Goal: Information Seeking & Learning: Learn about a topic

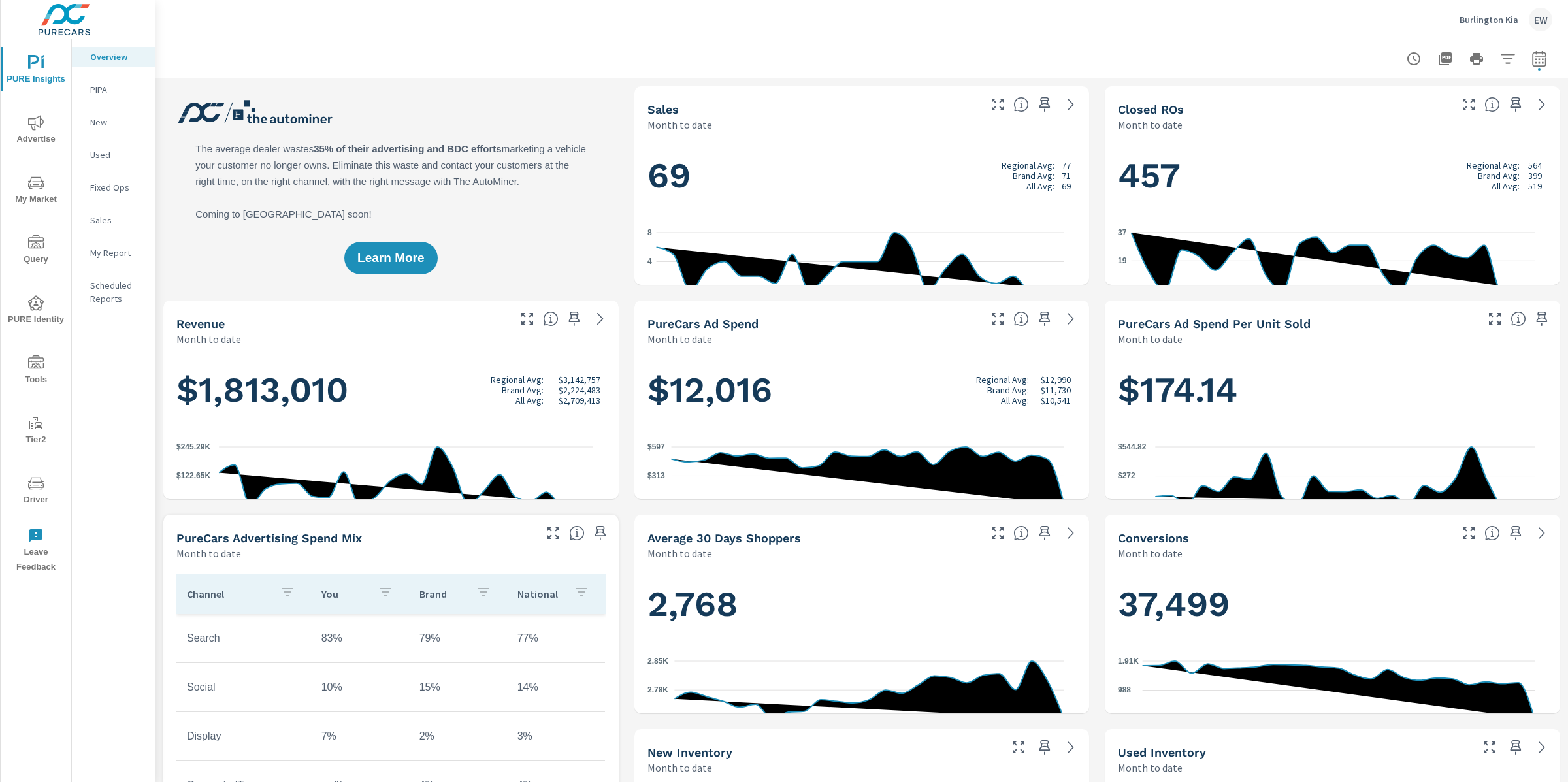
scroll to position [1, 0]
click at [1482, 18] on p "Burlington Kia" at bounding box center [1489, 19] width 59 height 12
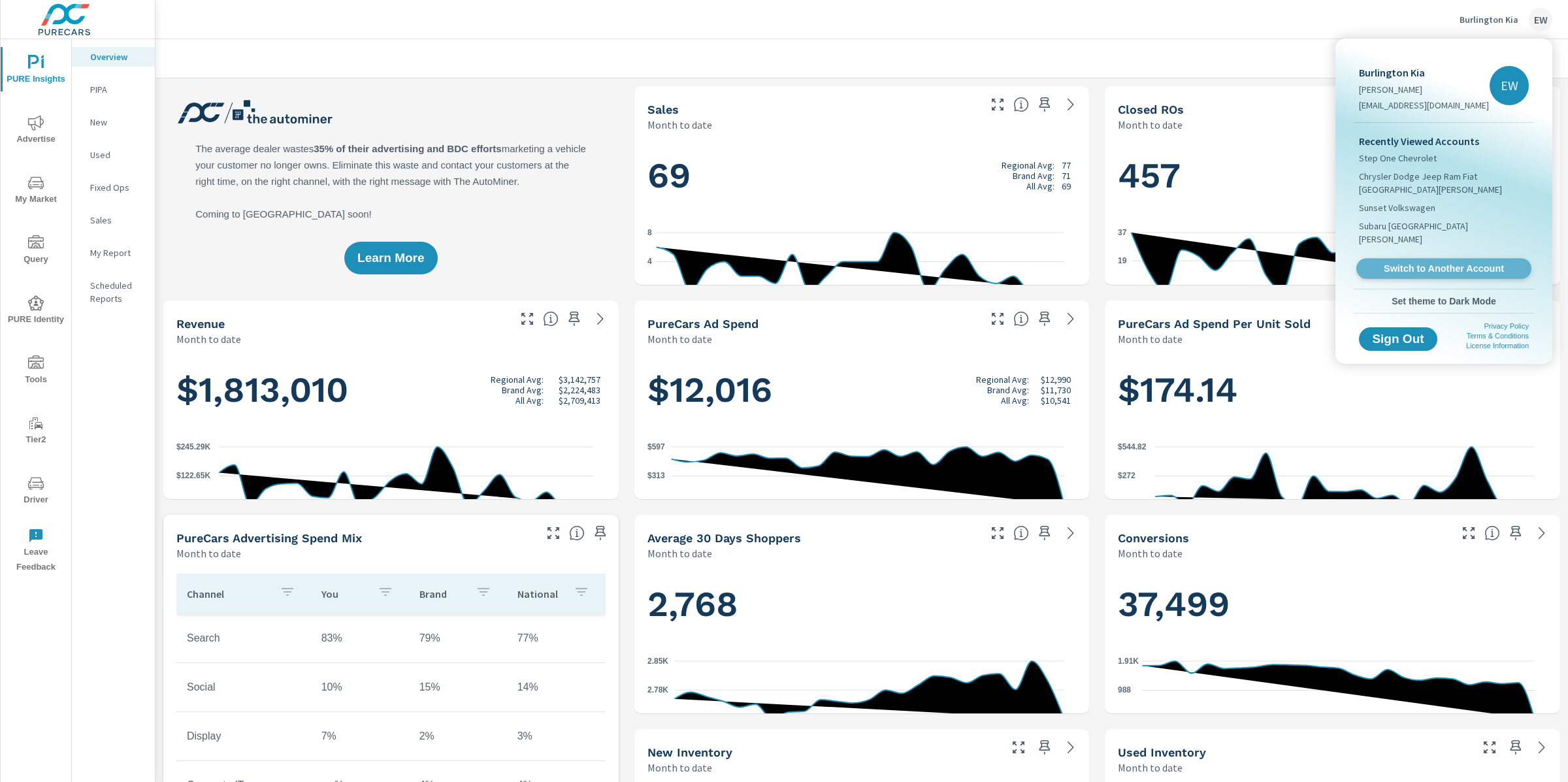
click at [1414, 275] on span "Switch to Another Account" at bounding box center [1444, 269] width 160 height 12
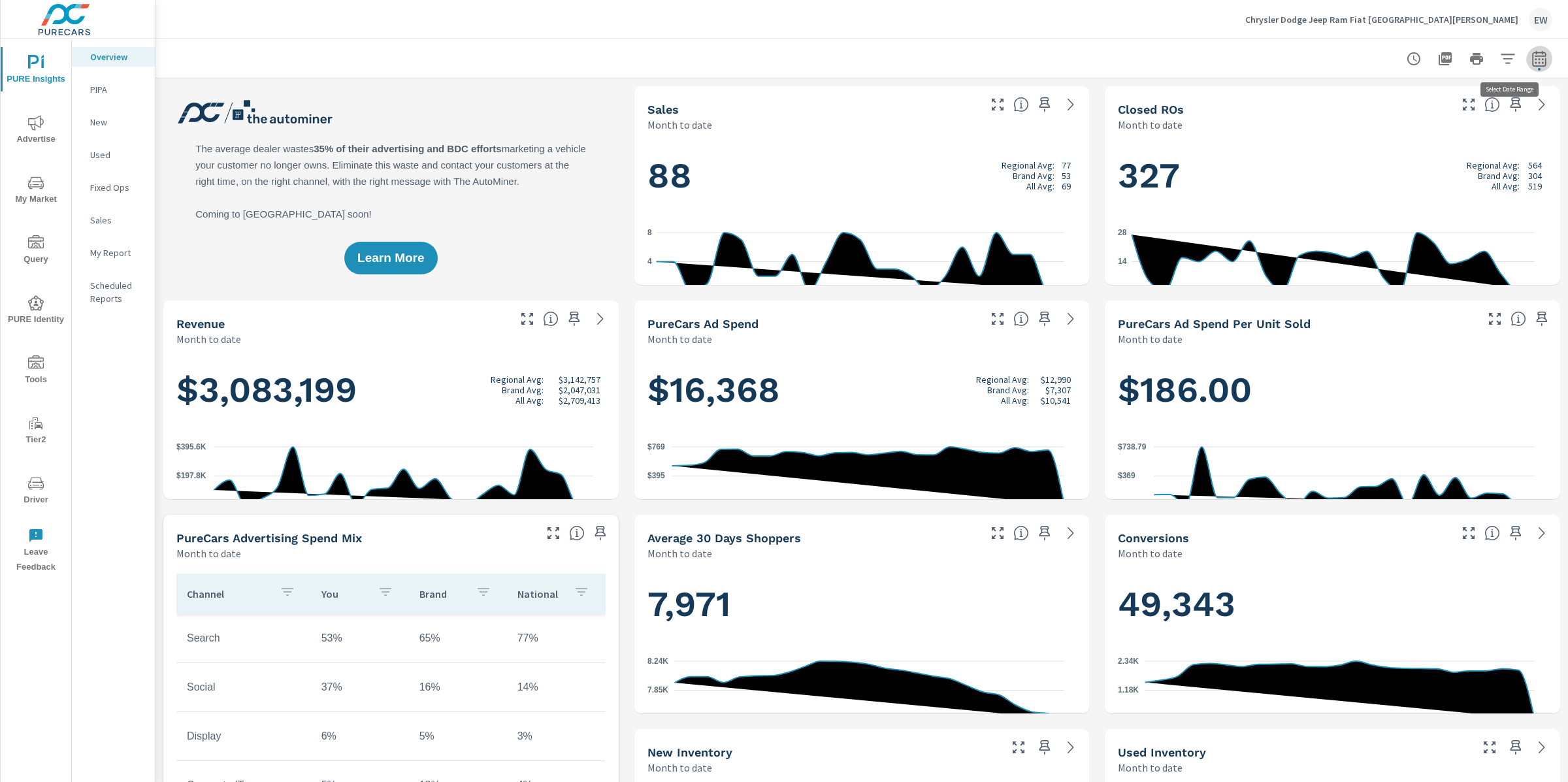
click at [1532, 60] on icon "button" at bounding box center [1539, 58] width 16 height 16
select select "Month to date"
click at [1422, 154] on p "+ Add comparison" at bounding box center [1436, 149] width 167 height 16
select select "Previous period"
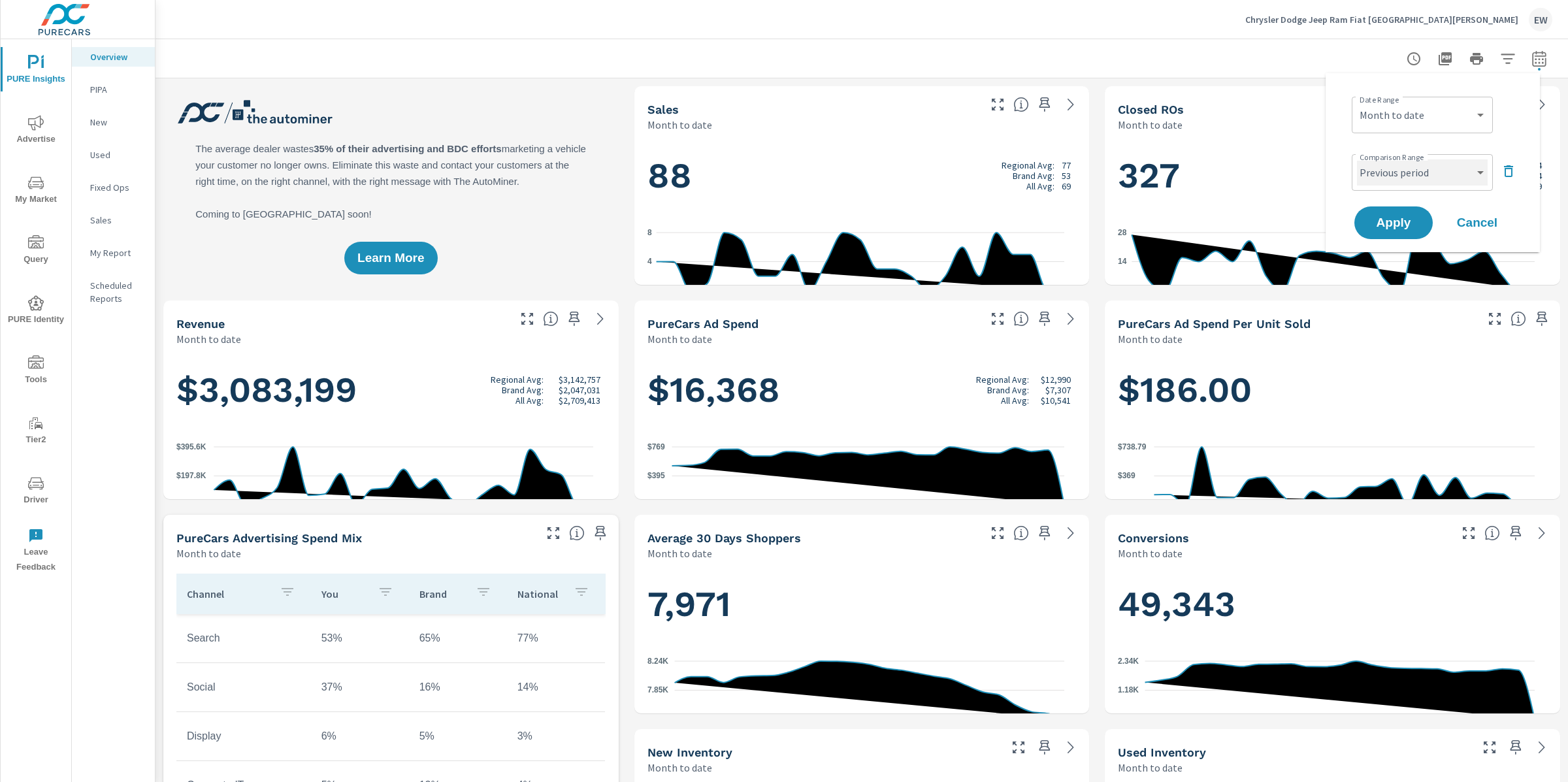
click at [1410, 178] on select "Custom Previous period Previous month Previous year" at bounding box center [1422, 173] width 131 height 26
click at [1401, 230] on span "Apply" at bounding box center [1394, 223] width 53 height 12
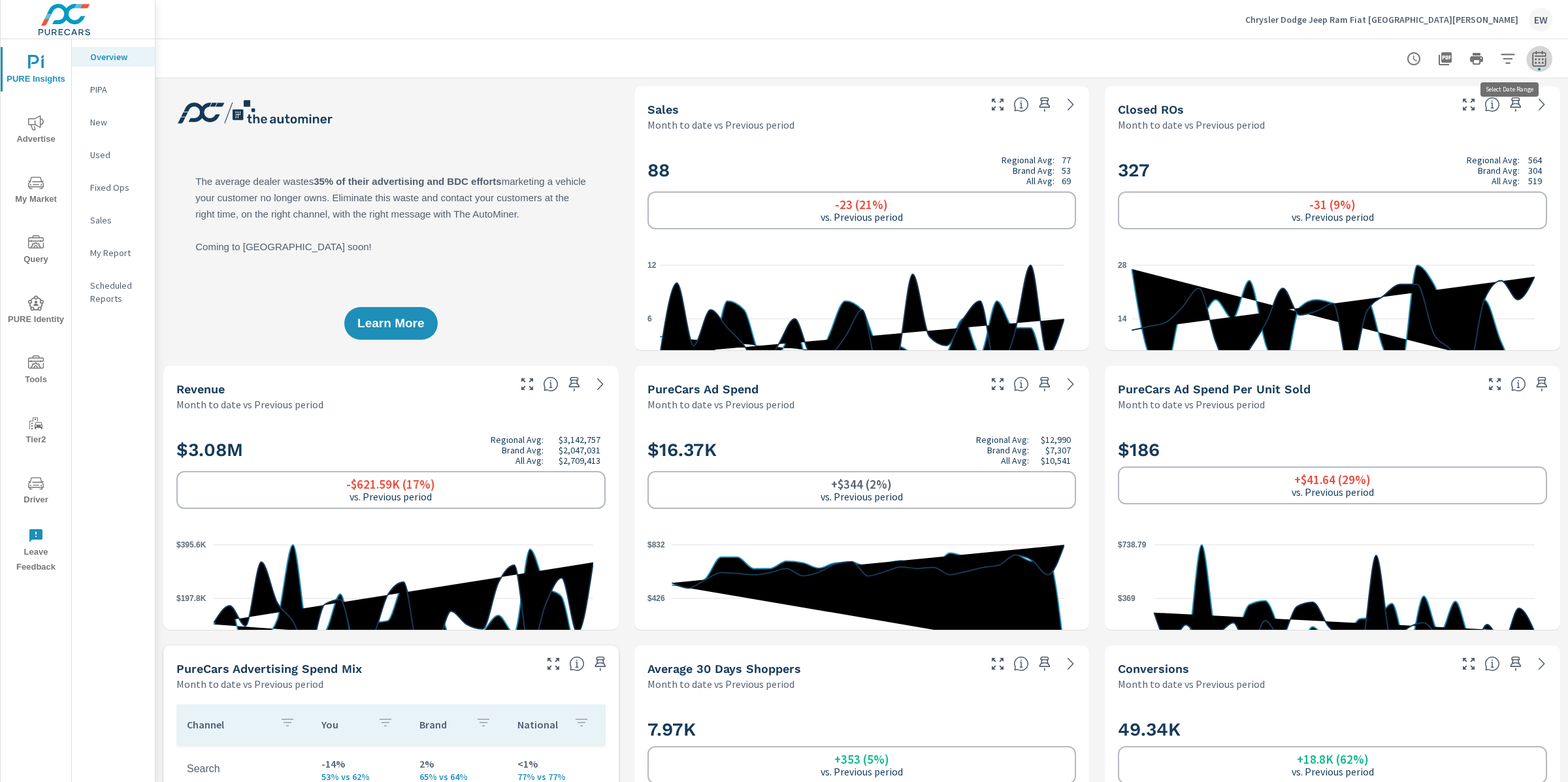
click at [1532, 60] on icon "button" at bounding box center [1539, 58] width 16 height 16
select select "Month to date"
select select "Previous period"
click at [1511, 177] on icon "button" at bounding box center [1508, 171] width 16 height 16
click at [1370, 192] on span "Apply" at bounding box center [1394, 186] width 53 height 12
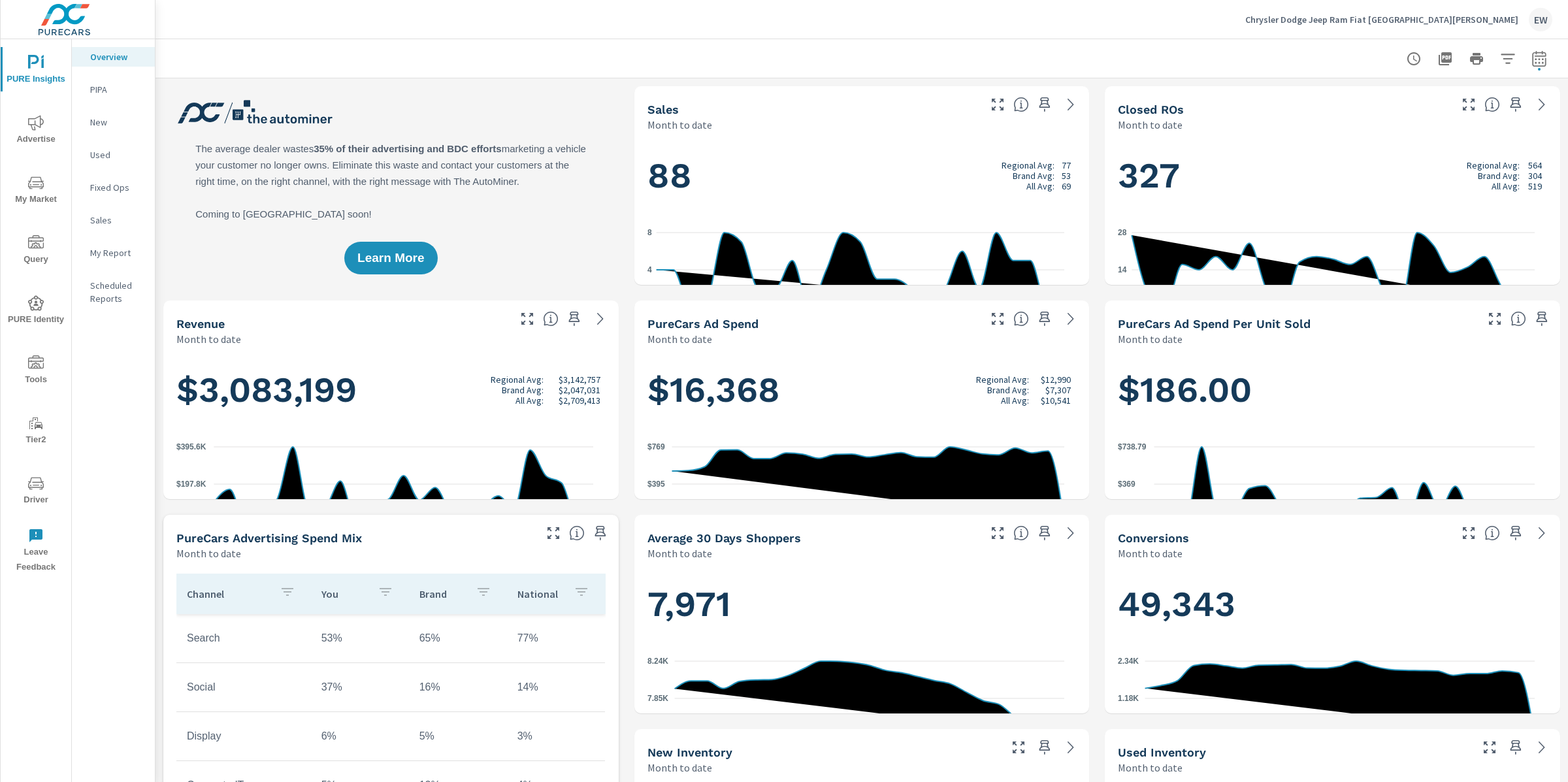
click at [36, 129] on icon "nav menu" at bounding box center [36, 123] width 16 height 16
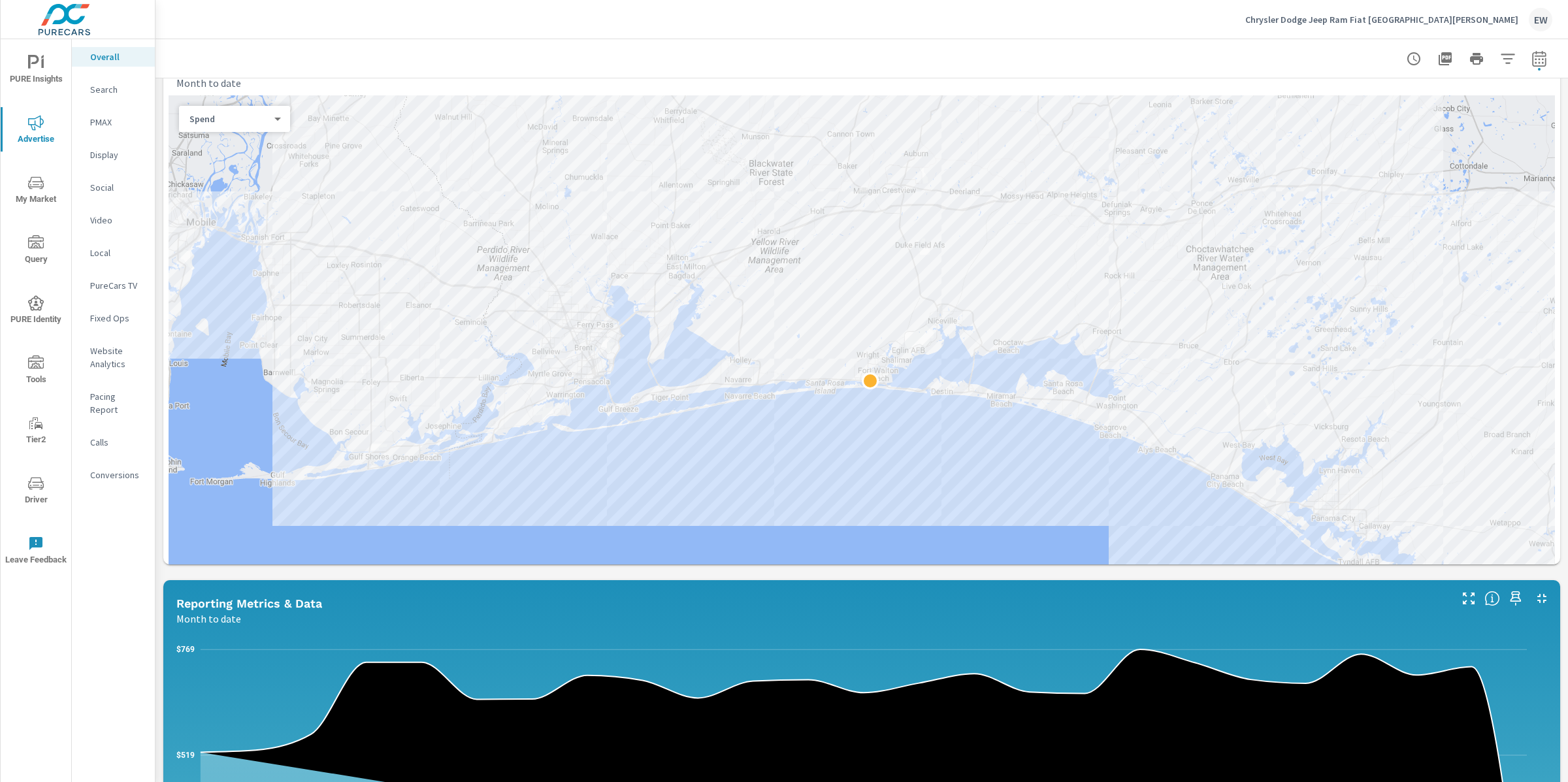
scroll to position [469, 0]
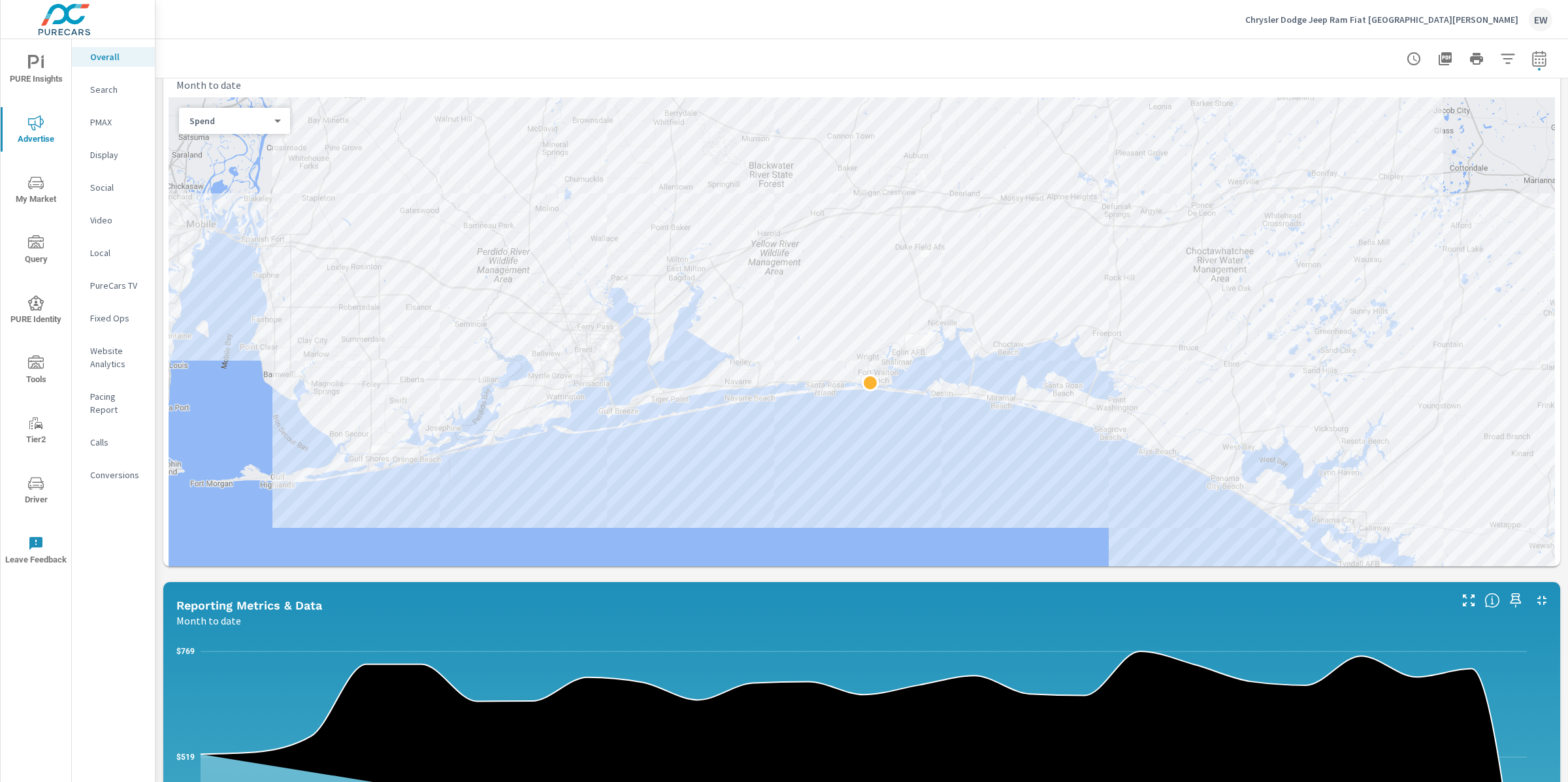
click at [156, 195] on div "Paid Media Performance Month to date $16,368 Spend $186.00 Spend Per Unit Sold …" at bounding box center [861, 521] width 1412 height 1822
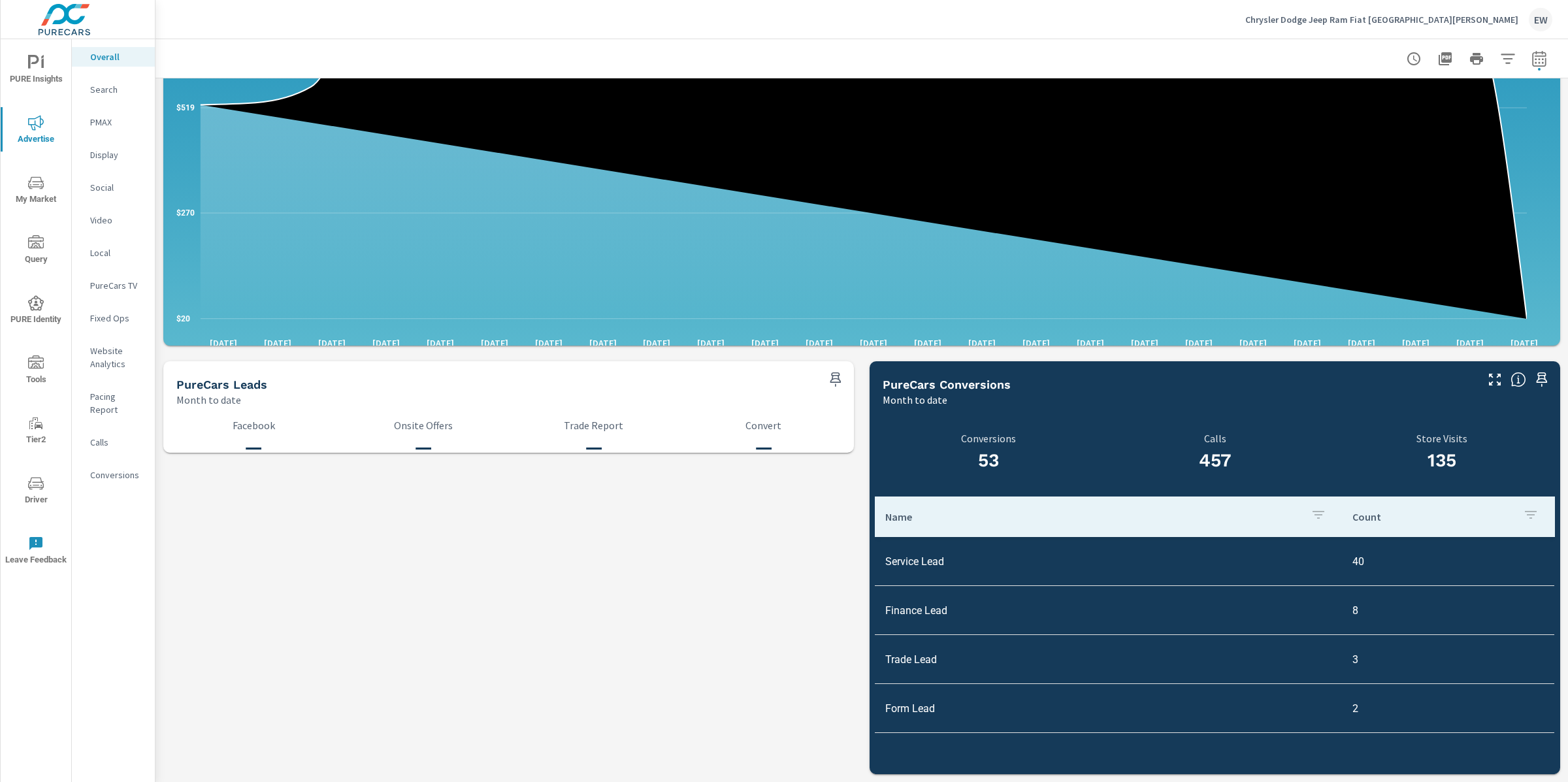
scroll to position [1573, 0]
click at [110, 482] on p "Conversions" at bounding box center [117, 475] width 54 height 13
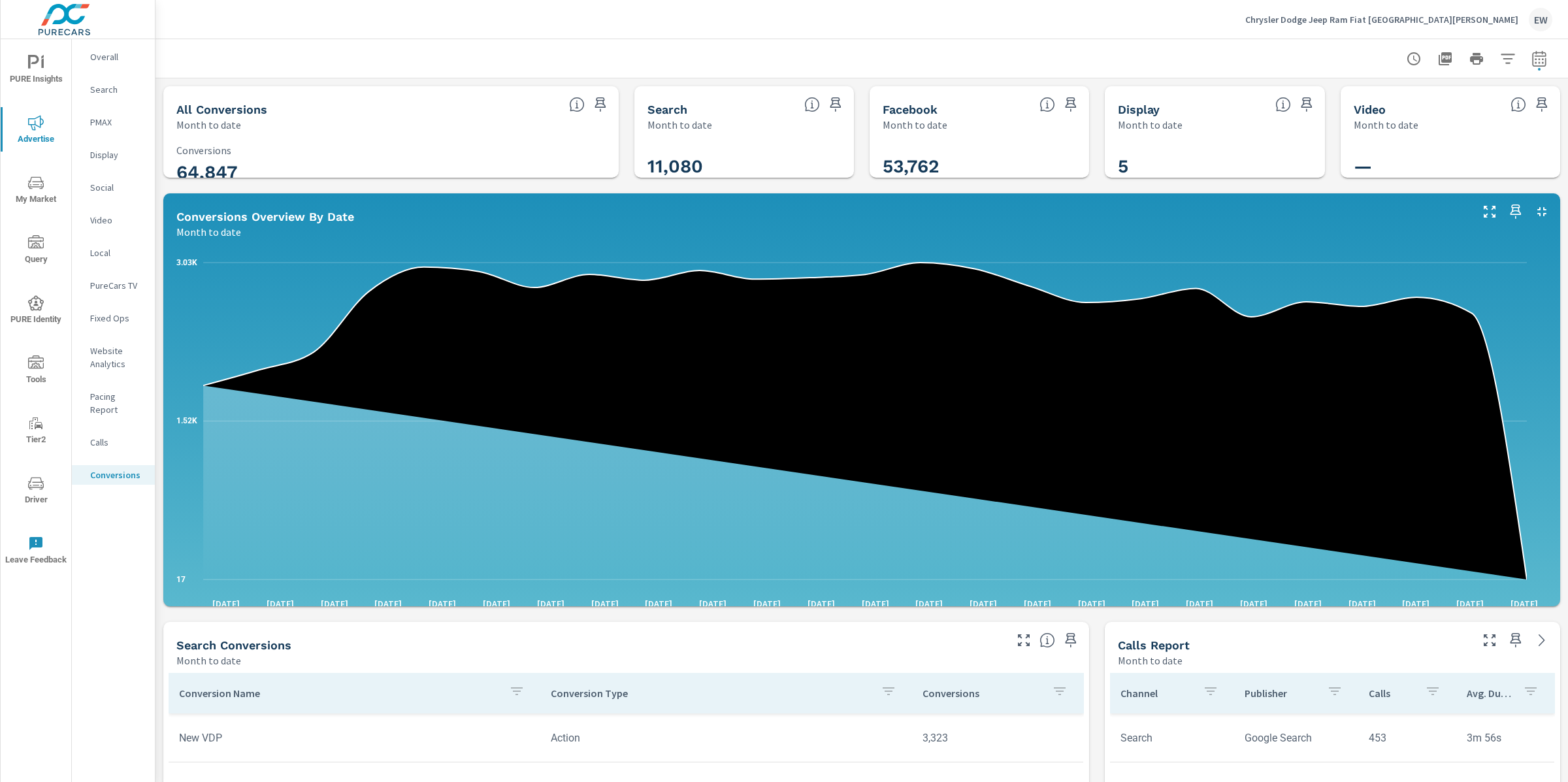
click at [158, 416] on div "All Conversions Month to date 64,847 Conversions Search Month to date 11,080 Fa…" at bounding box center [861, 774] width 1412 height 1393
click at [105, 55] on p "Overall" at bounding box center [117, 56] width 54 height 13
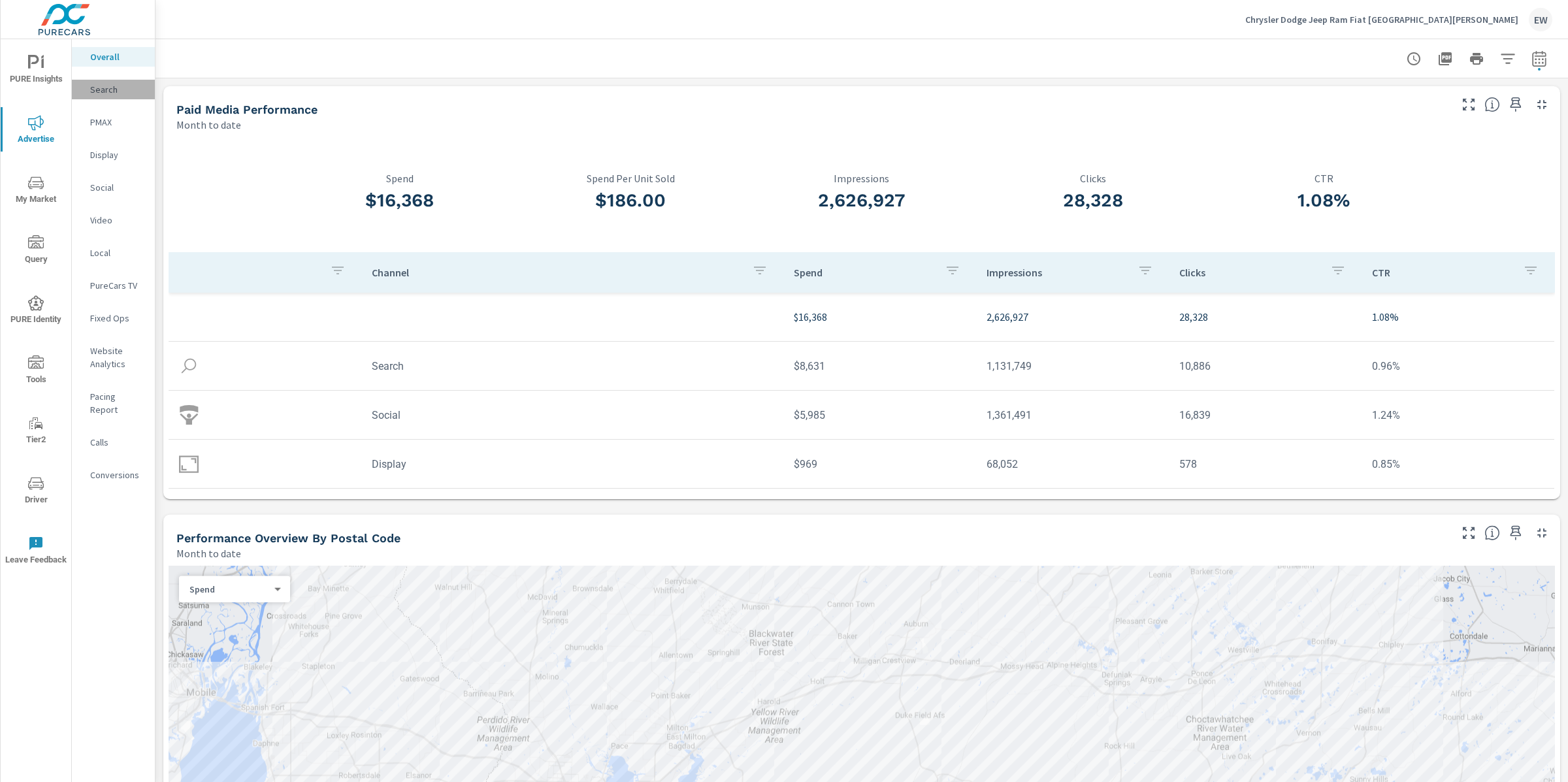
click at [109, 91] on p "Search" at bounding box center [117, 89] width 54 height 13
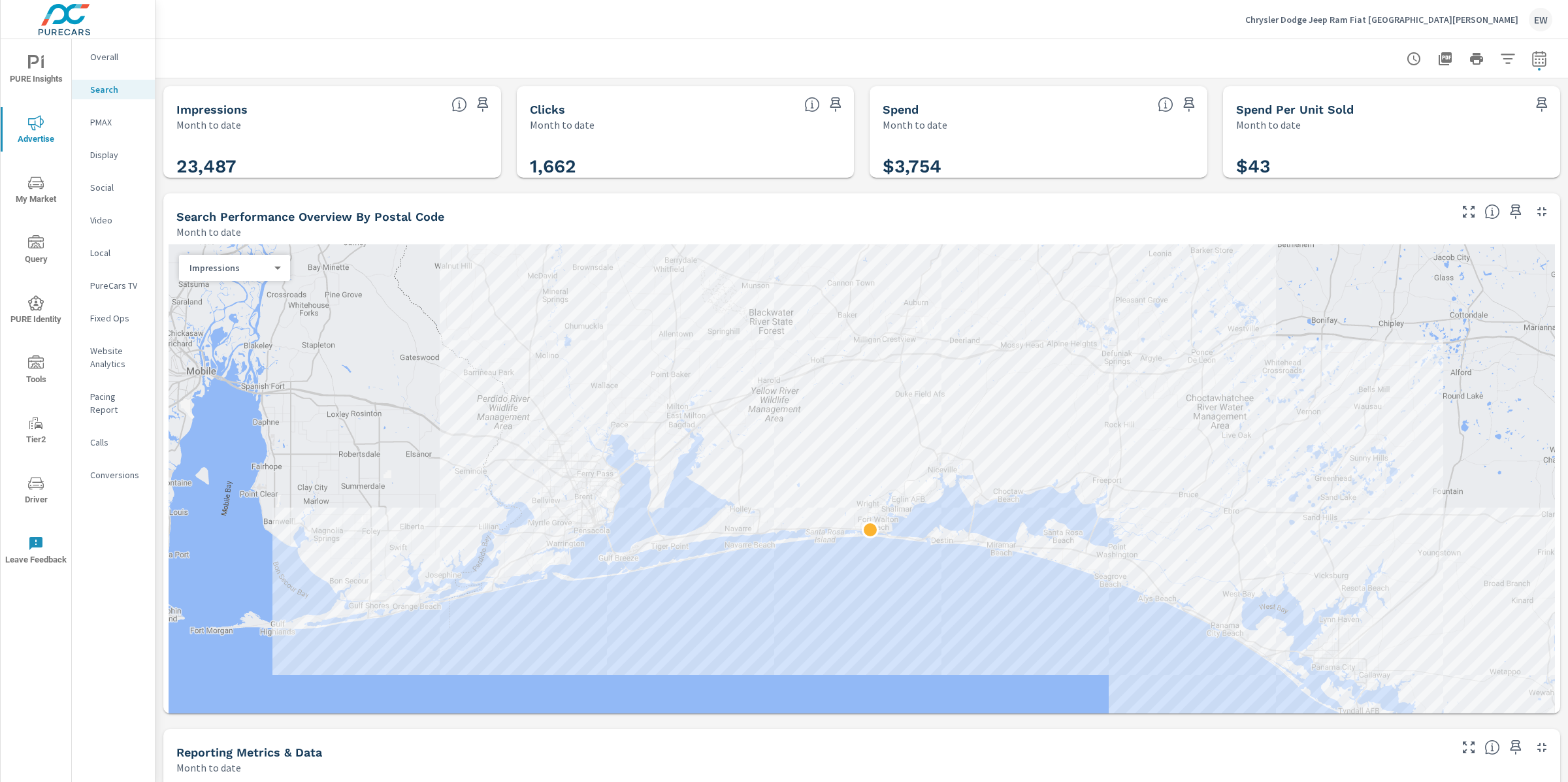
click at [160, 244] on div "Impressions Month to date 23,487 Clicks Month to date 1,662 Spend Month to date…" at bounding box center [861, 774] width 1412 height 1393
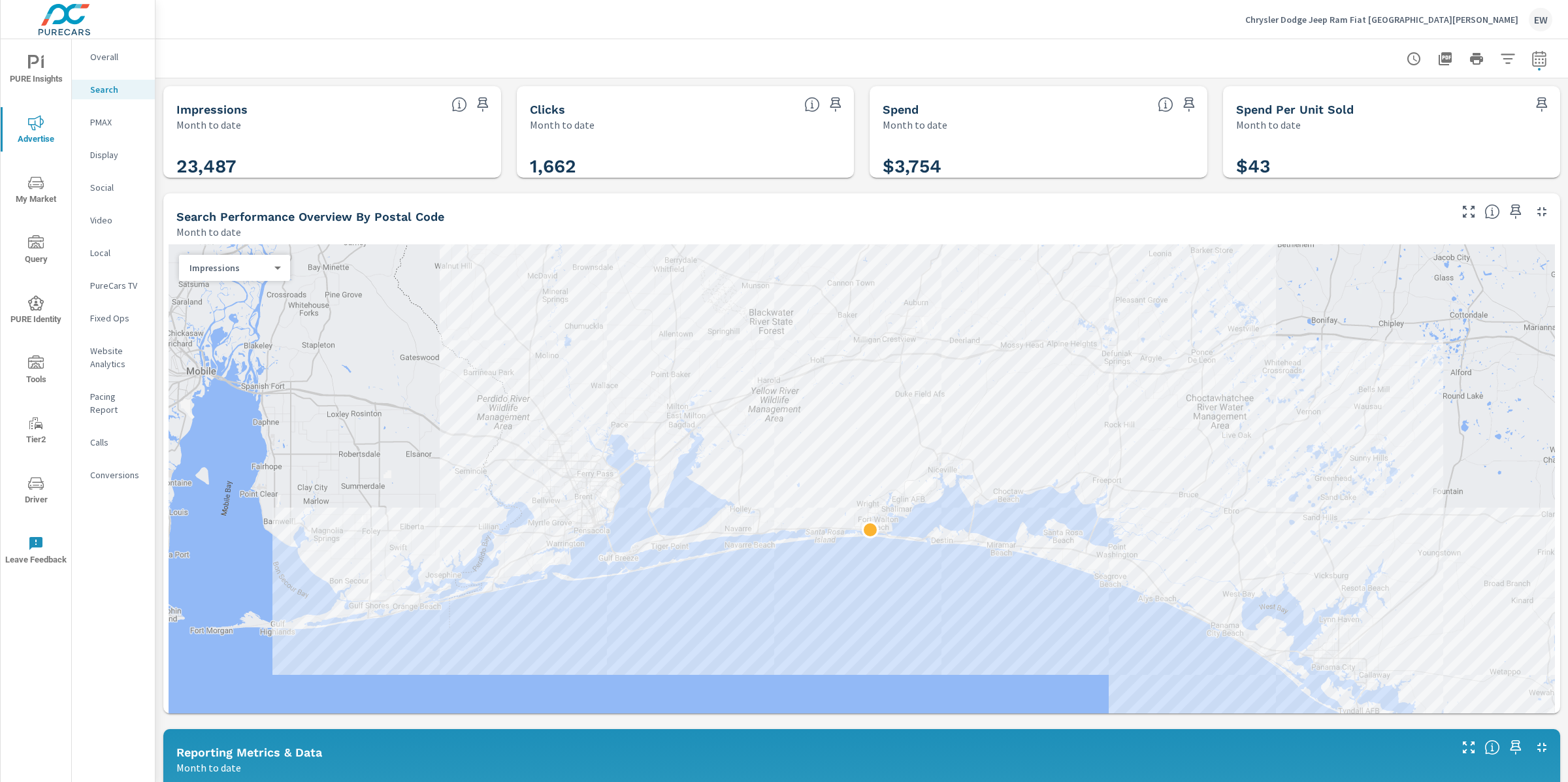
click at [794, 669] on div at bounding box center [861, 522] width 1386 height 554
click at [196, 304] on body "PURE Insights Advertise My Market Query PURE Identity Tools Tier2 Driver Leave …" at bounding box center [784, 391] width 1568 height 782
click at [202, 318] on li "Clicks" at bounding box center [231, 315] width 101 height 21
click at [158, 430] on div "Impressions Month to date 23,487 Clicks Month to date 1,662 Spend Month to date…" at bounding box center [861, 774] width 1412 height 1393
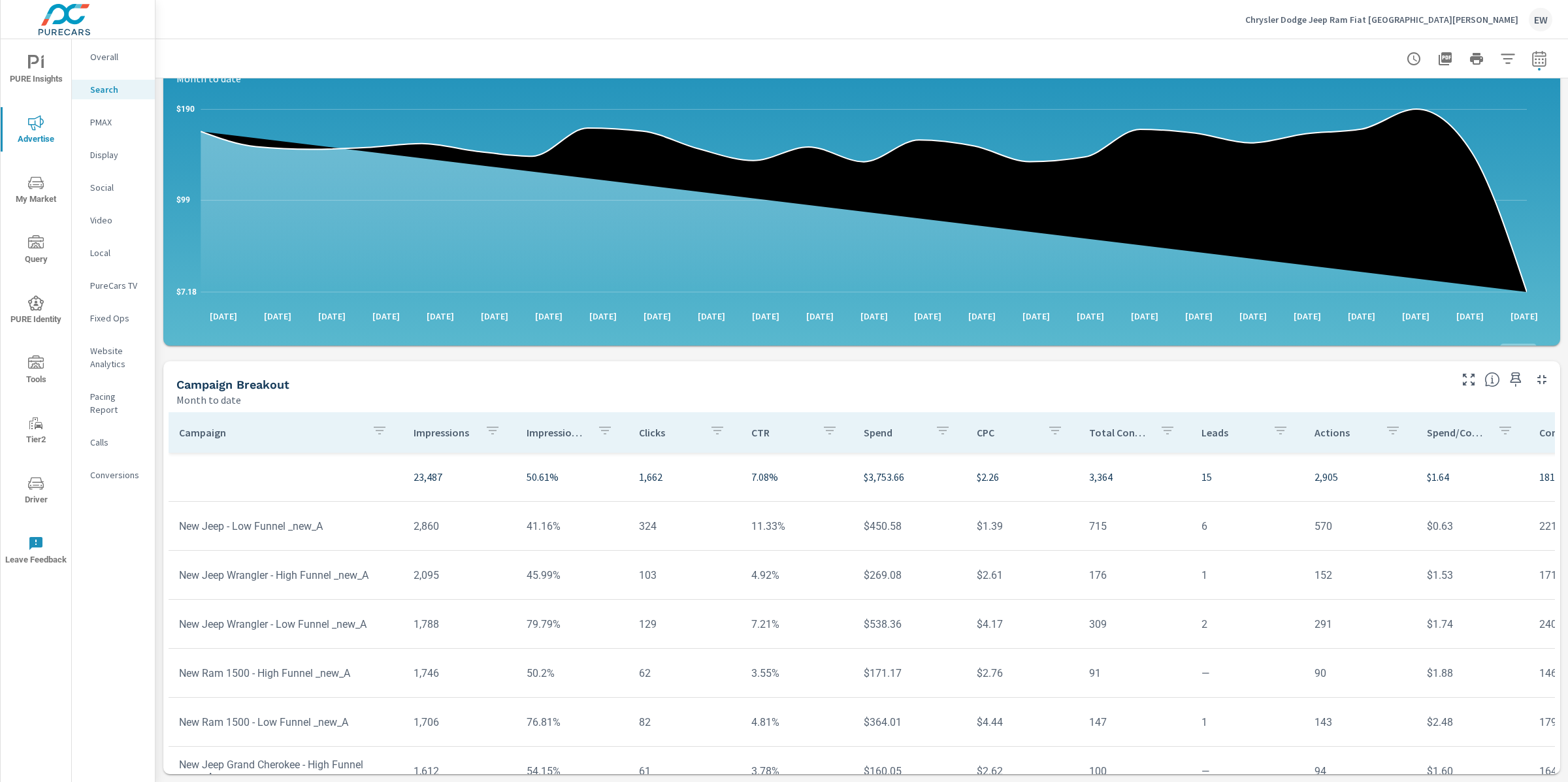
scroll to position [1037, 0]
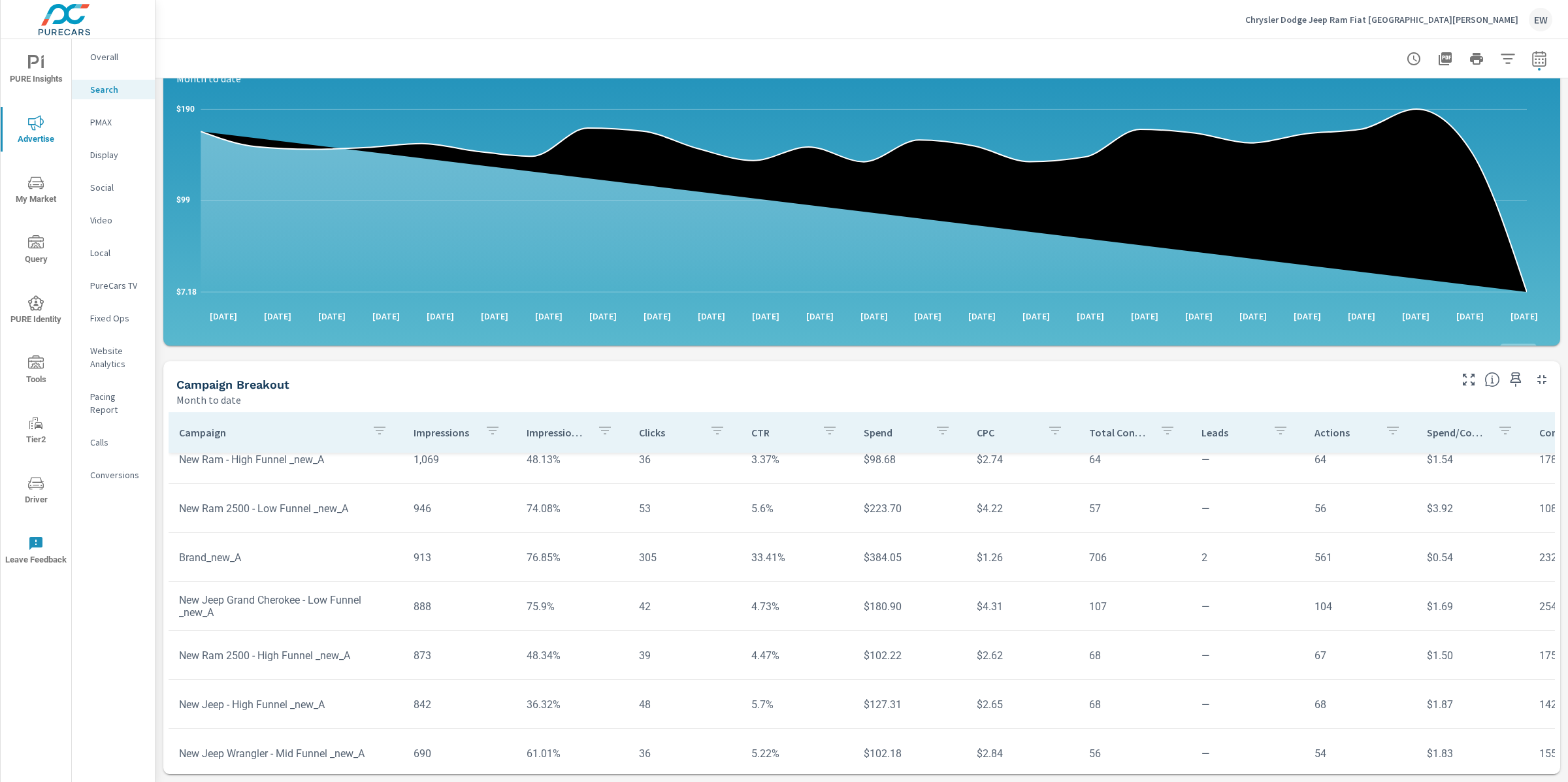
scroll to position [534, 0]
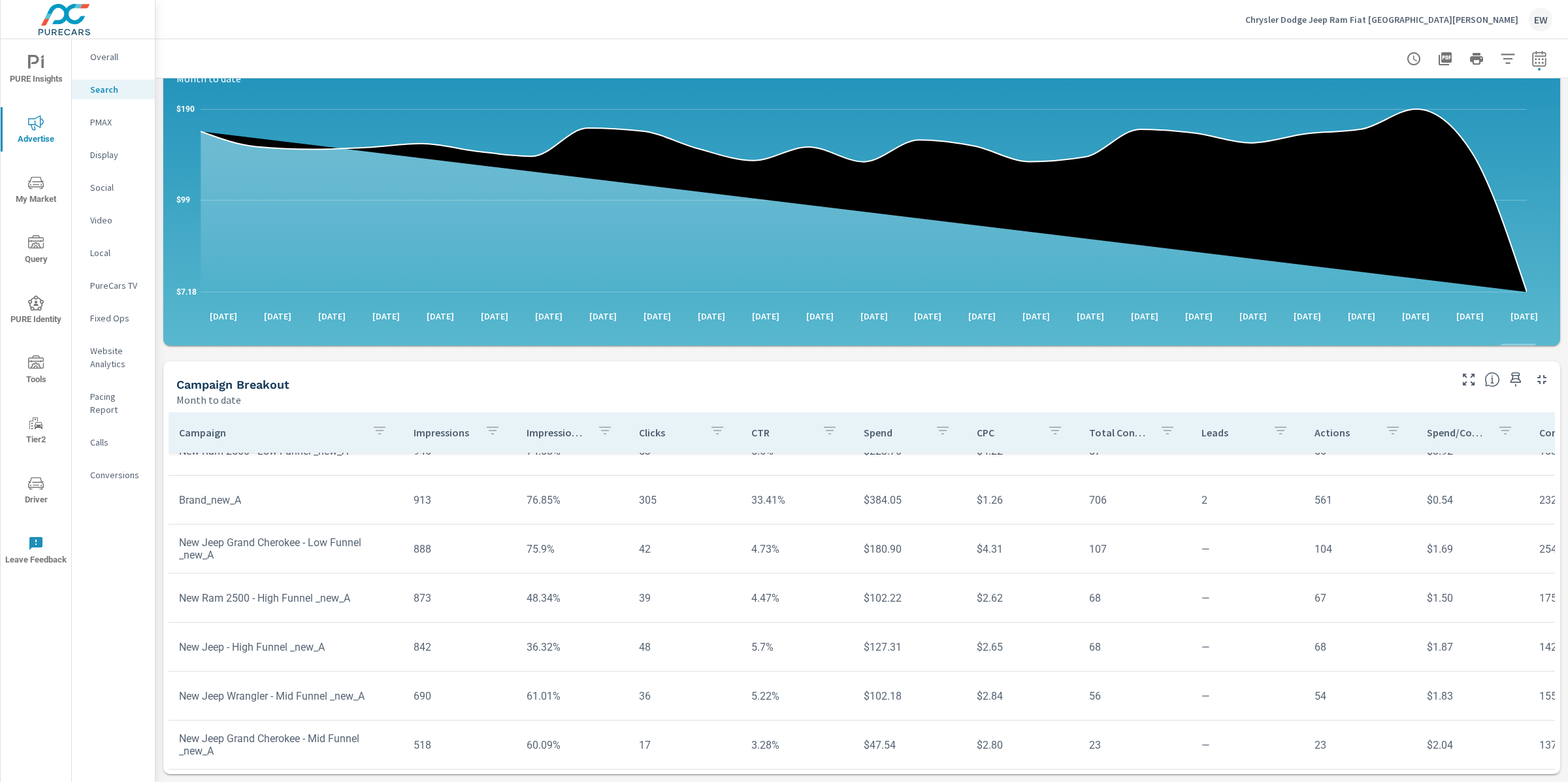
scroll to position [596, 0]
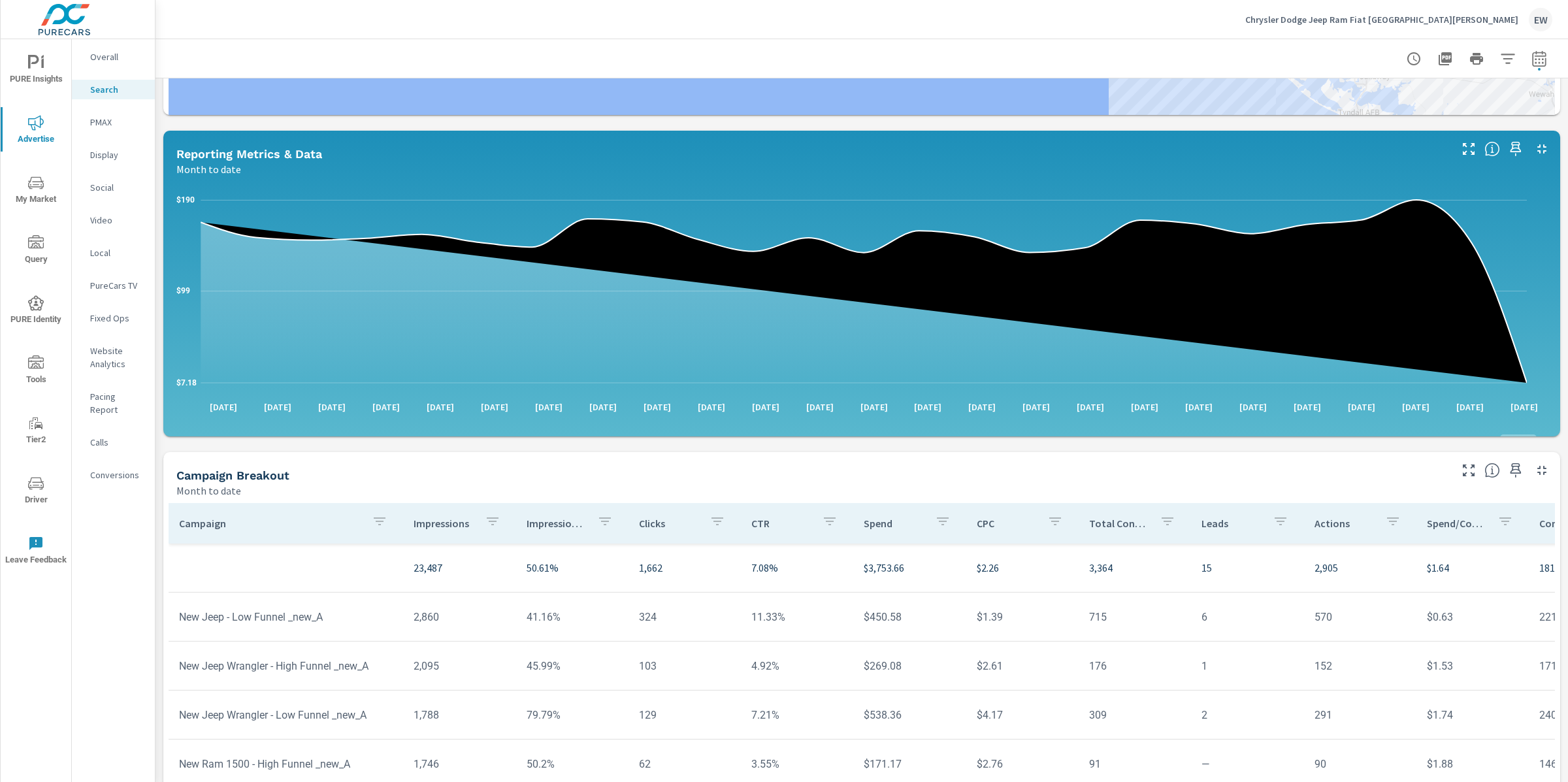
scroll to position [575, 0]
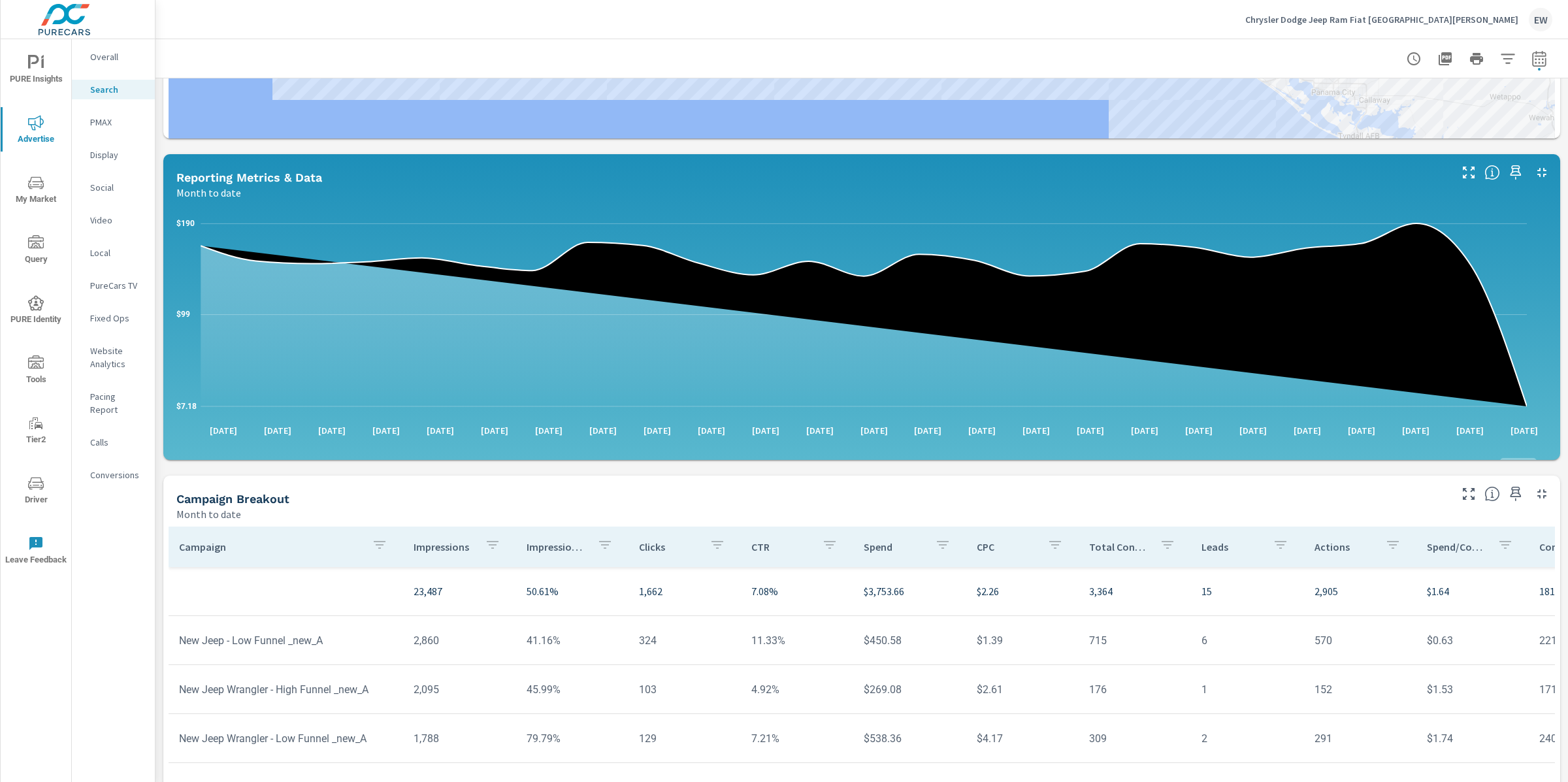
click at [105, 121] on p "PMAX" at bounding box center [117, 122] width 54 height 13
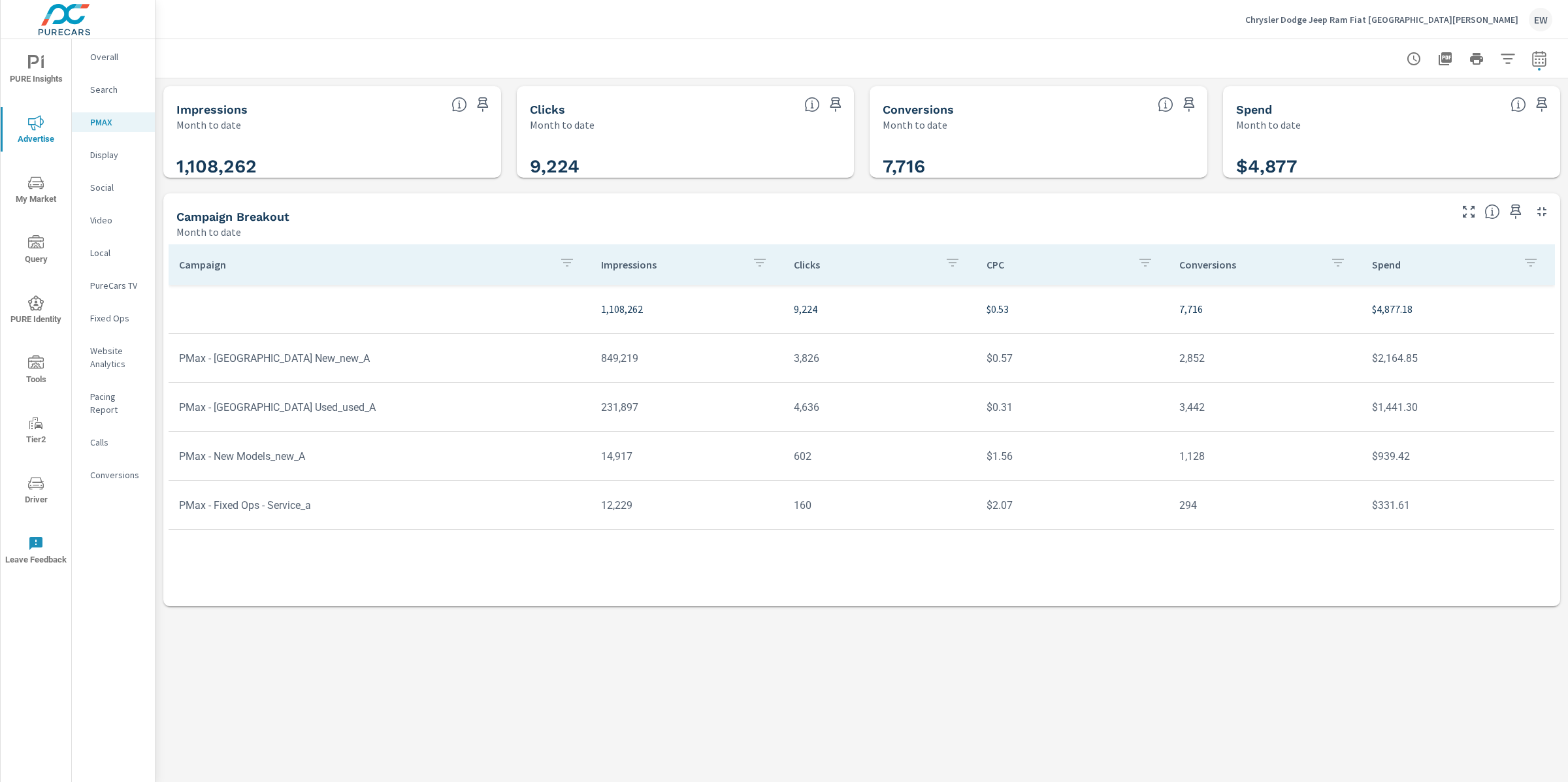
click at [160, 269] on div "Impressions Month to date 1,108,262 Clicks Month to date 9,224 Conversions Mont…" at bounding box center [861, 346] width 1412 height 536
click at [100, 194] on p "Social" at bounding box center [117, 187] width 54 height 13
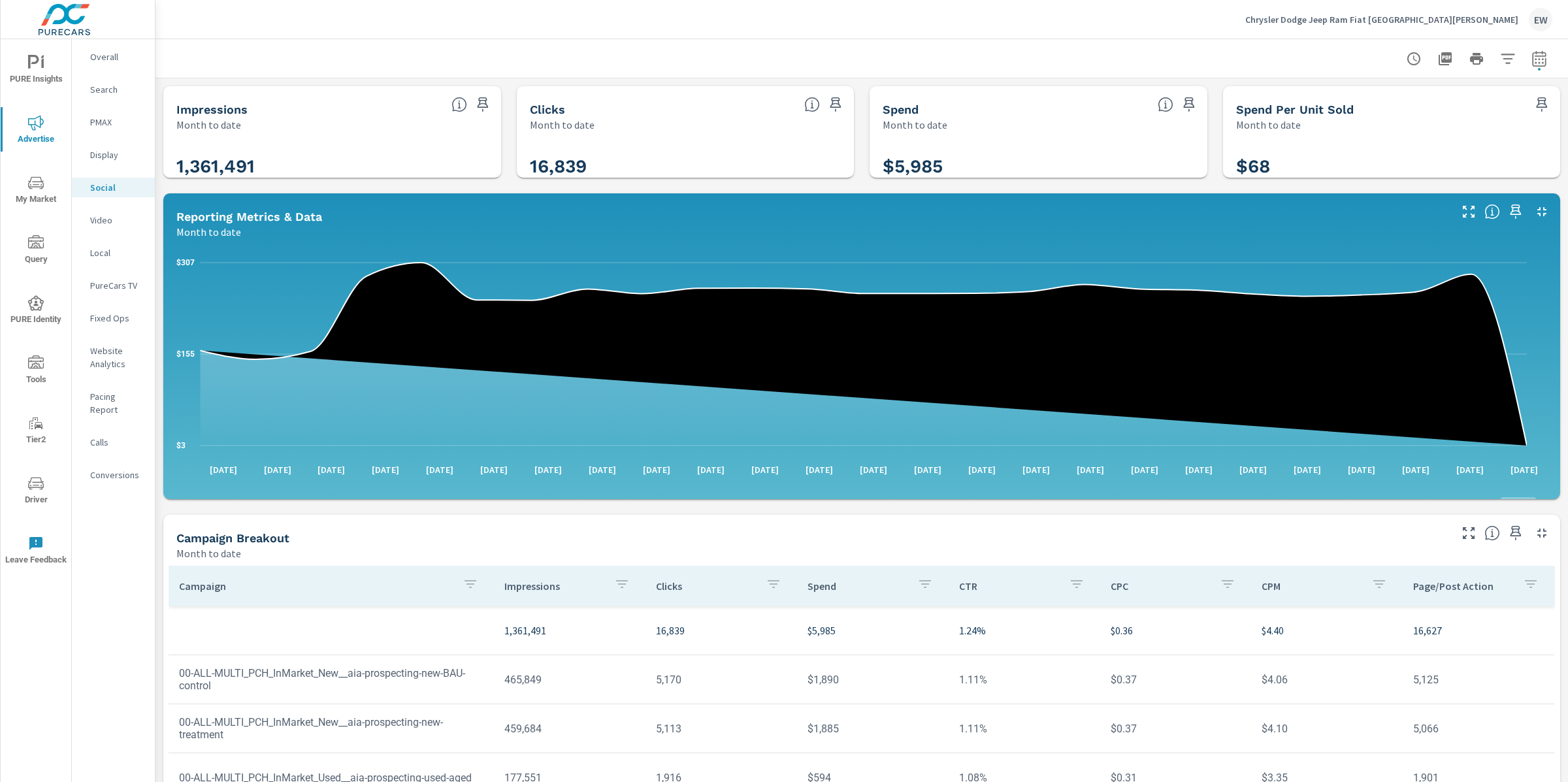
click at [161, 431] on div "Impressions Month to date 1,361,491 Clicks Month to date 16,839 Spend Month to …" at bounding box center [861, 506] width 1412 height 857
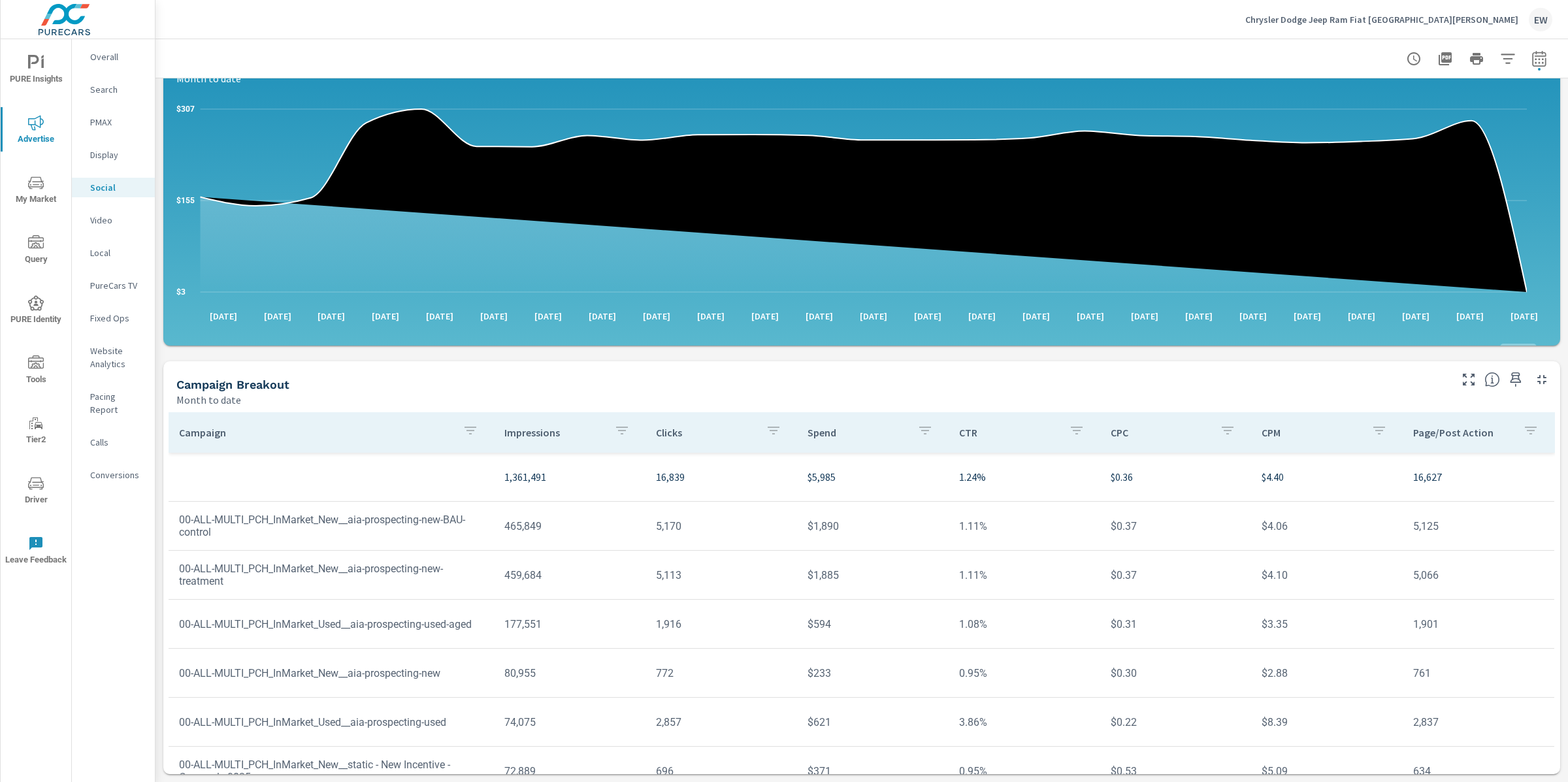
scroll to position [367, 0]
click at [367, 748] on td "00-ALL-MULTI_PCH_InMarket_New__static - New Incentive - Carousel - 0825" at bounding box center [331, 771] width 326 height 46
click at [43, 63] on span "PURE Insights" at bounding box center [36, 71] width 63 height 32
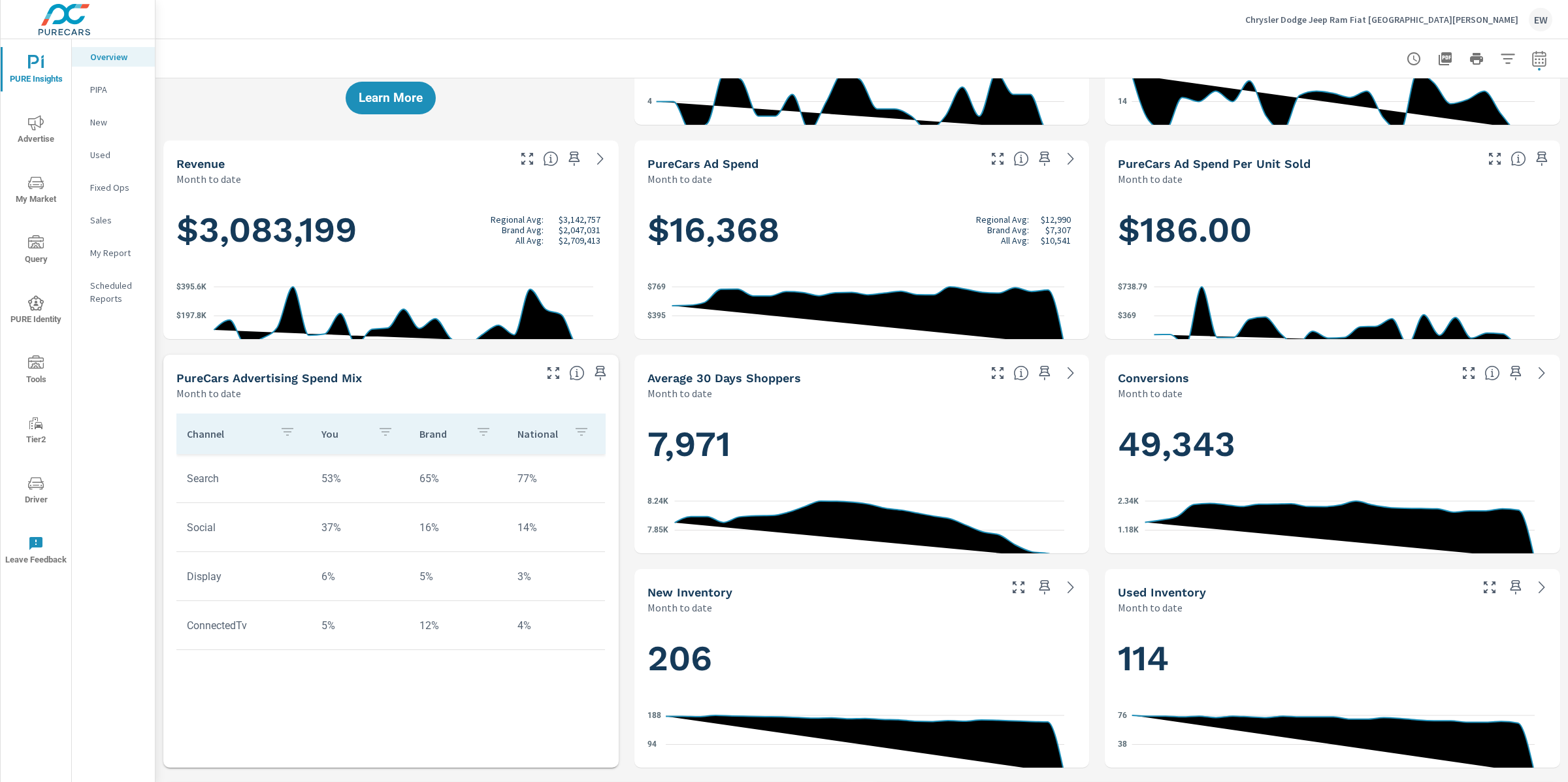
scroll to position [170, 0]
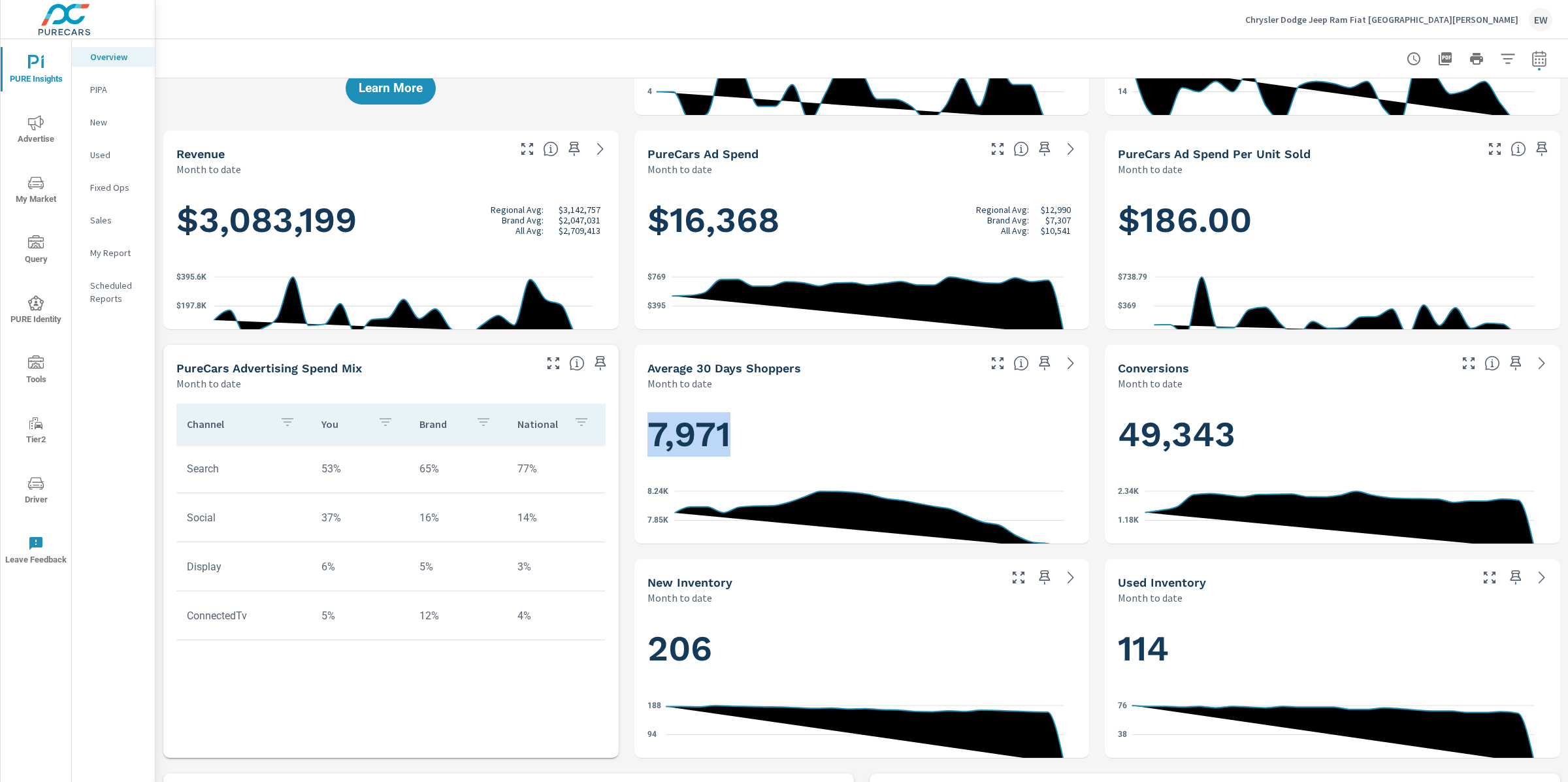
drag, startPoint x: 646, startPoint y: 537, endPoint x: 750, endPoint y: 546, distance: 104.4
click at [750, 456] on h1 "7,971" at bounding box center [862, 435] width 429 height 45
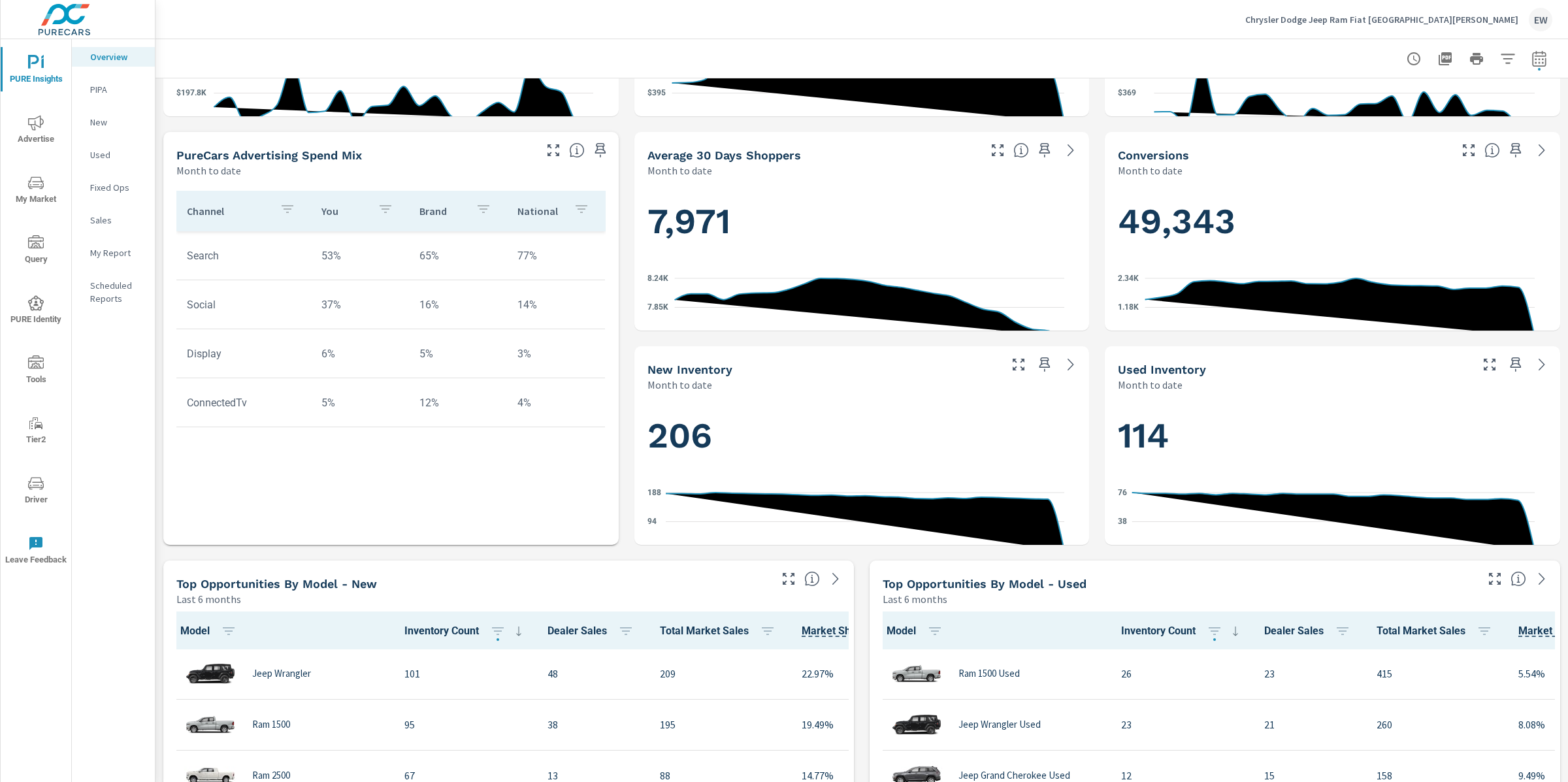
scroll to position [415, 0]
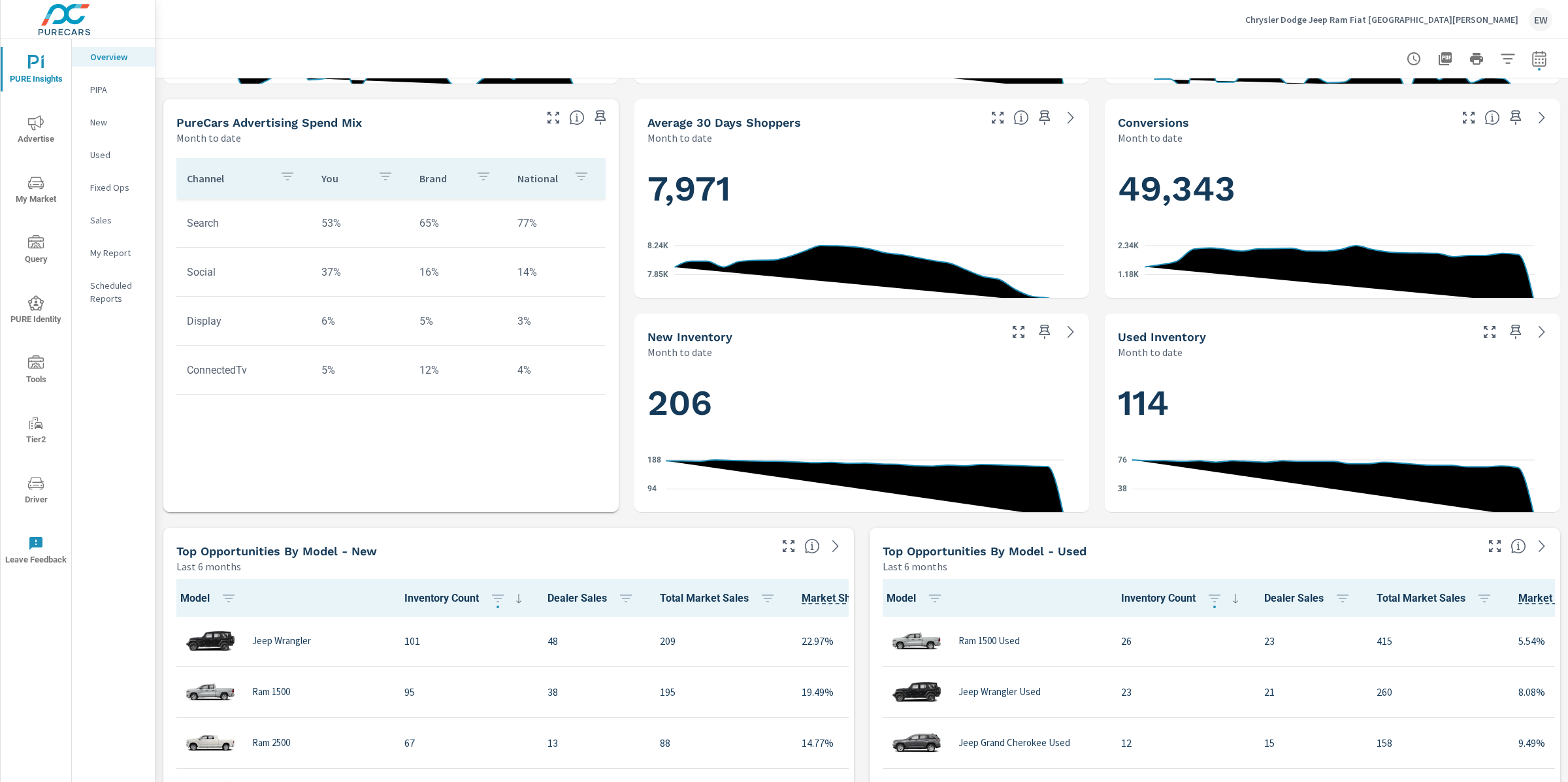
click at [623, 472] on div "Learn More The average dealer wastes 35% of their advertising and BDC efforts m…" at bounding box center [861, 734] width 1412 height 2143
click at [33, 118] on icon "nav menu" at bounding box center [36, 123] width 16 height 16
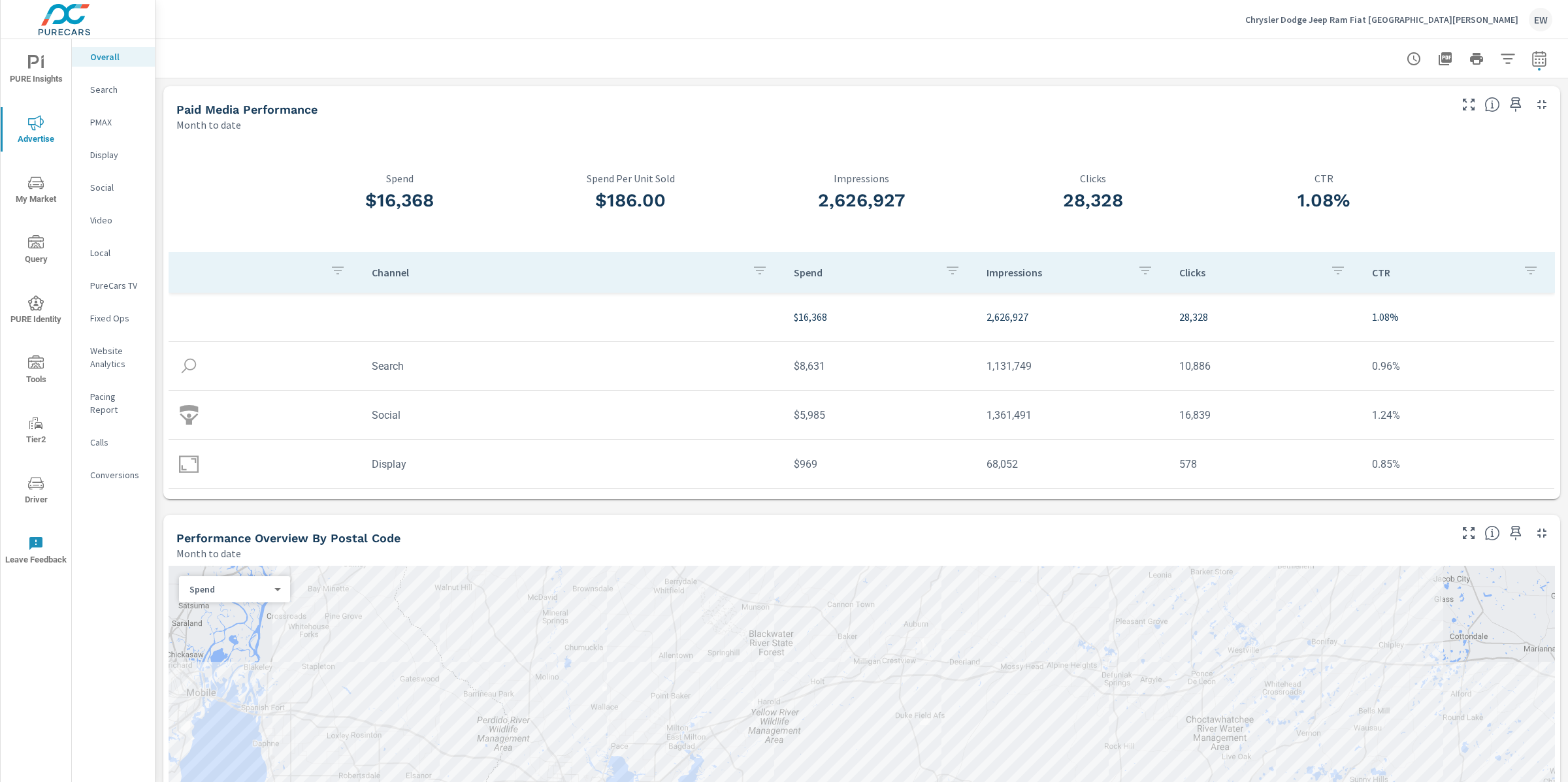
drag, startPoint x: 977, startPoint y: 518, endPoint x: 1029, endPoint y: 522, distance: 52.2
click at [1029, 522] on td "65,635" at bounding box center [1072, 513] width 193 height 34
drag, startPoint x: 820, startPoint y: 522, endPoint x: 791, endPoint y: 522, distance: 29.0
click at [791, 522] on td "$783" at bounding box center [879, 513] width 193 height 34
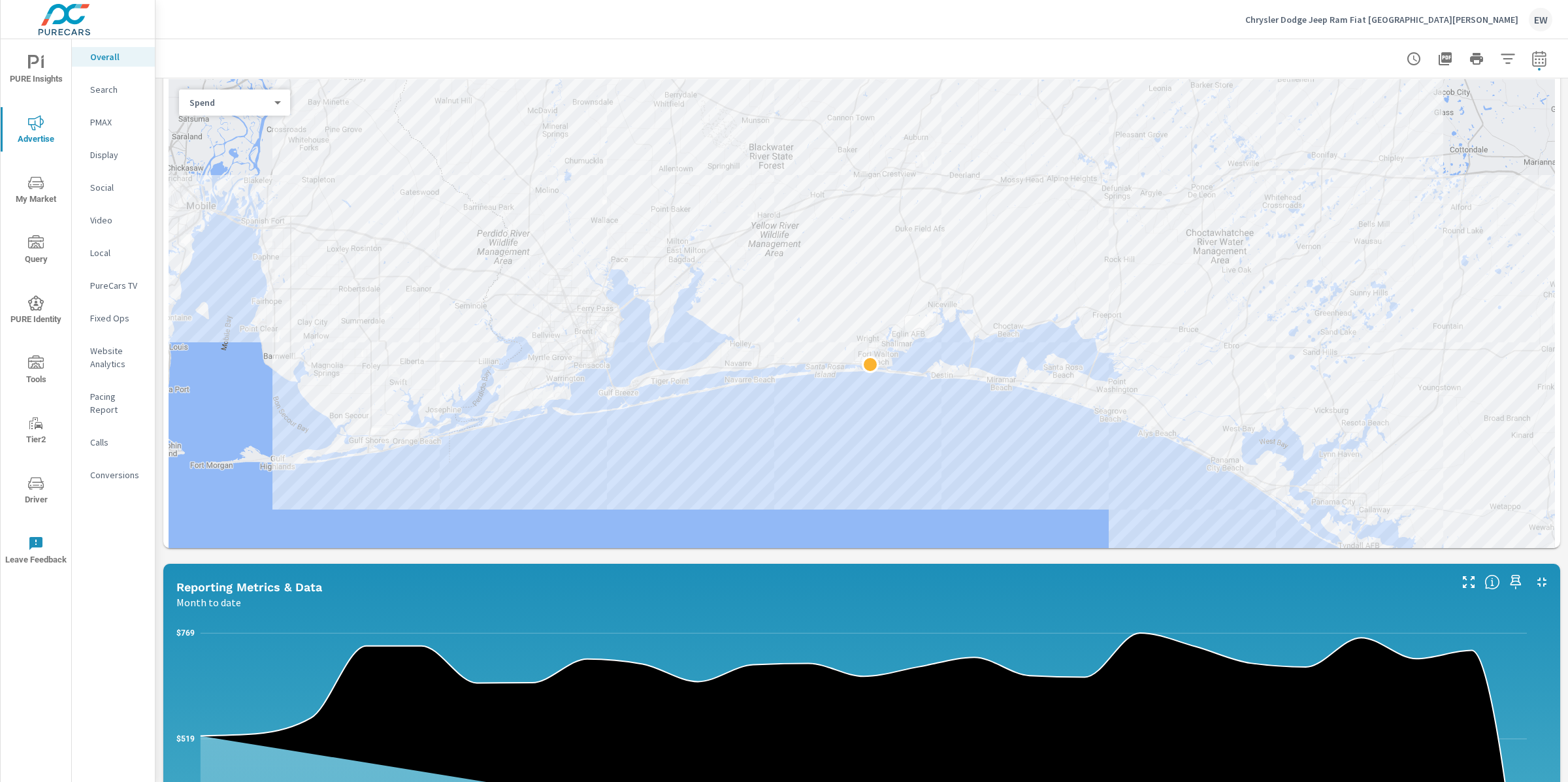
scroll to position [494, 0]
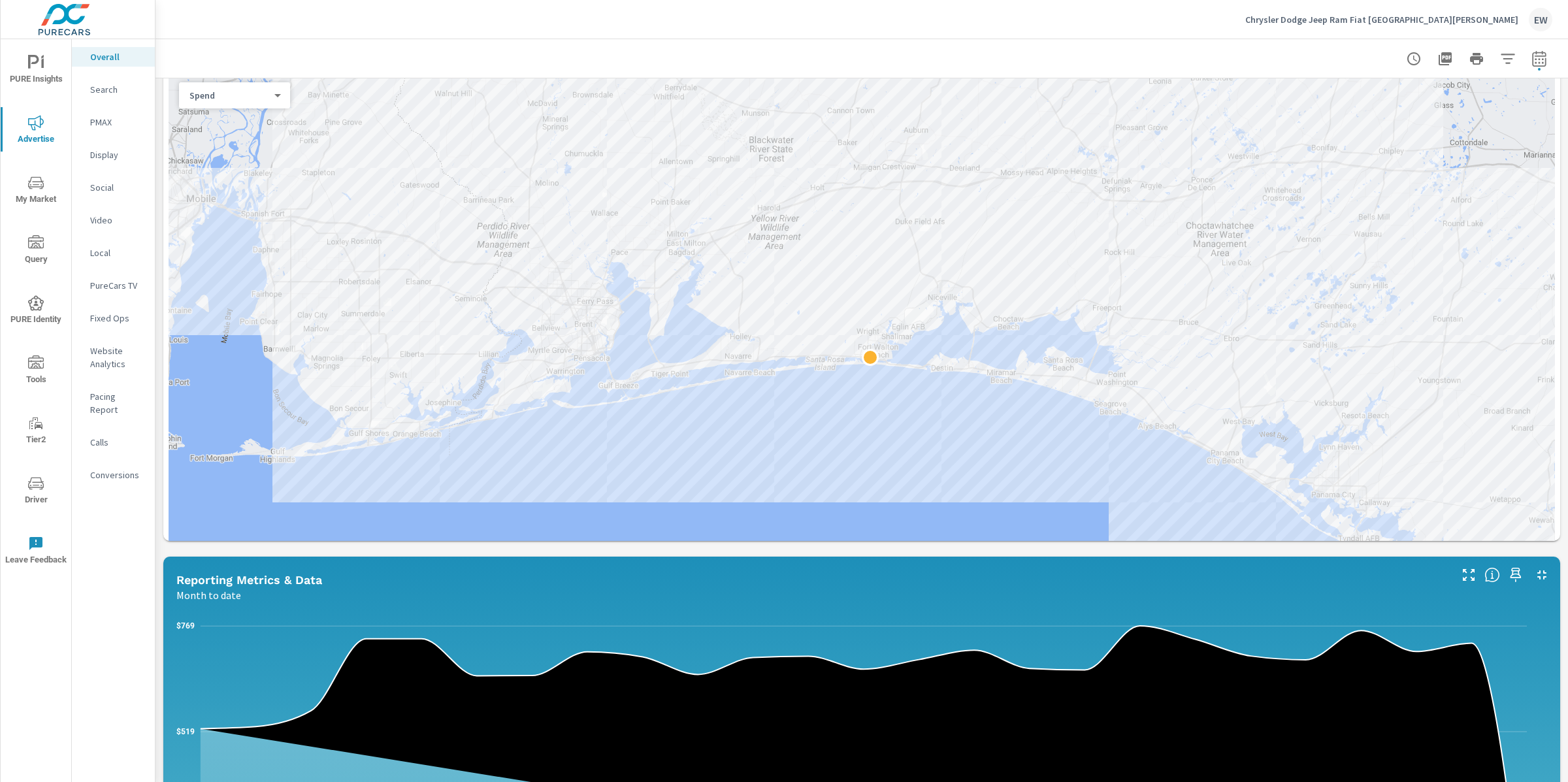
click at [158, 622] on div "Paid Media Performance Month to date $16,368 Spend $186.00 Spend Per Unit Sold …" at bounding box center [861, 496] width 1412 height 1822
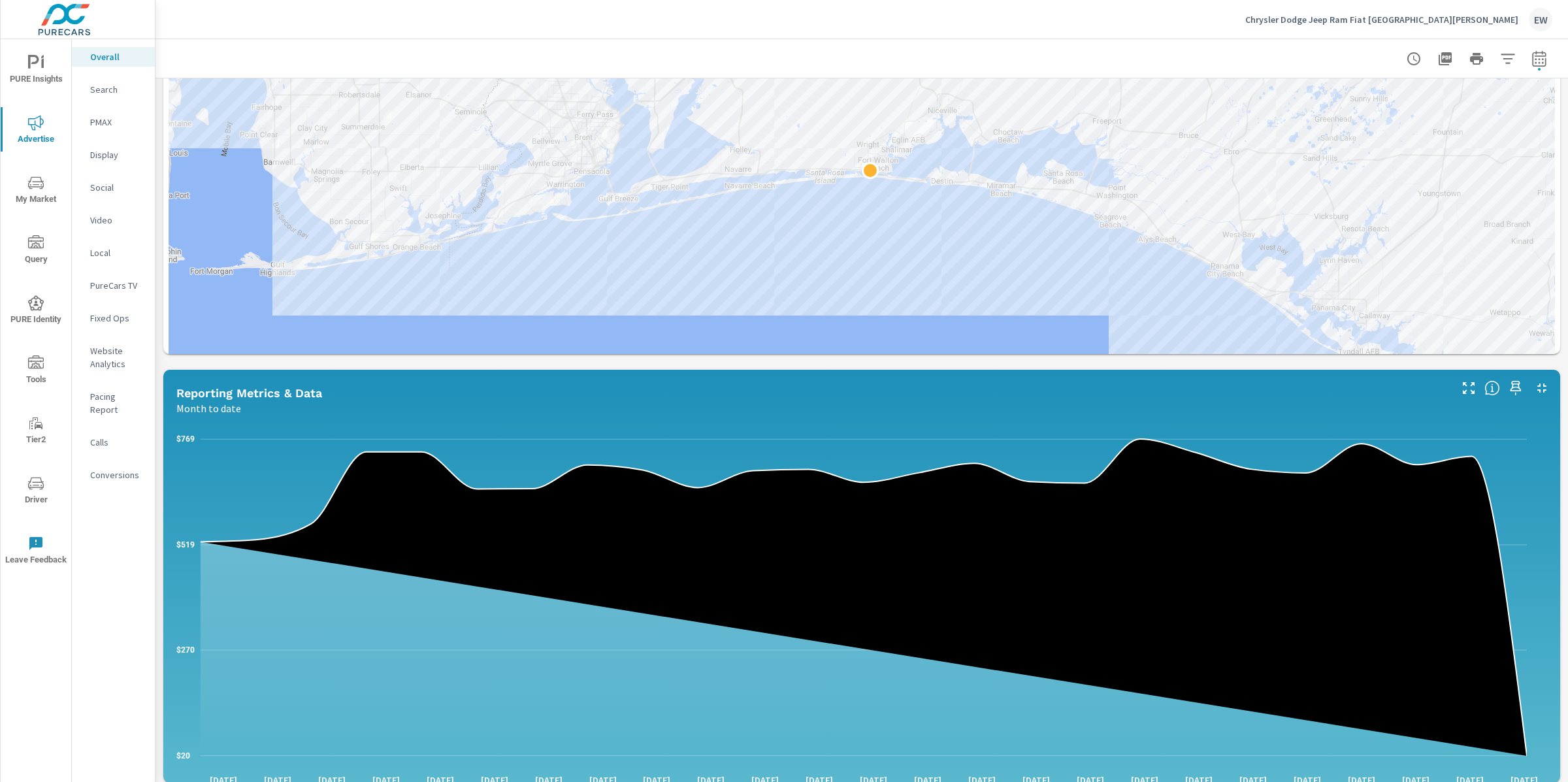
scroll to position [1221, 0]
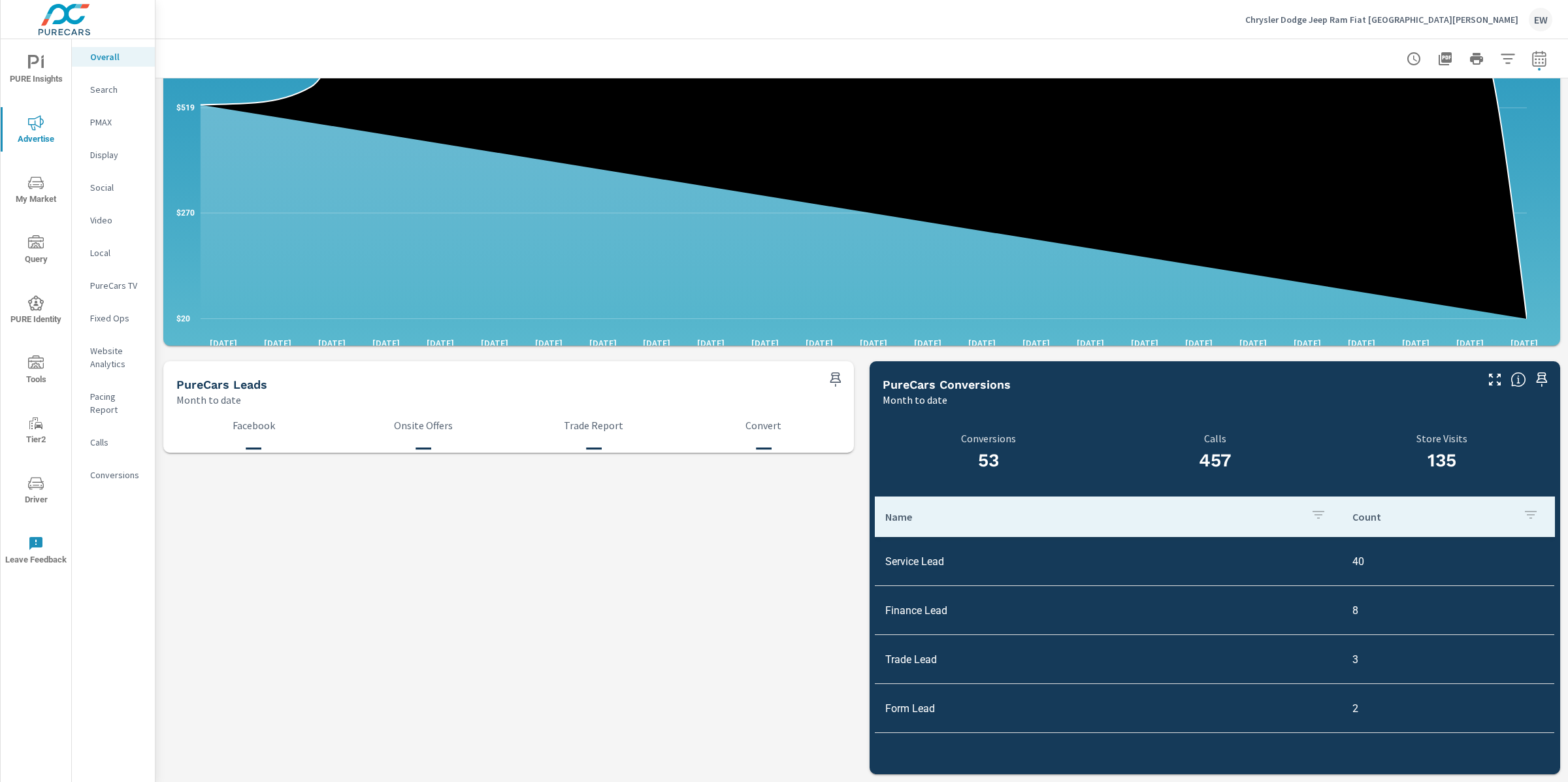
click at [106, 93] on p "Search" at bounding box center [117, 89] width 54 height 13
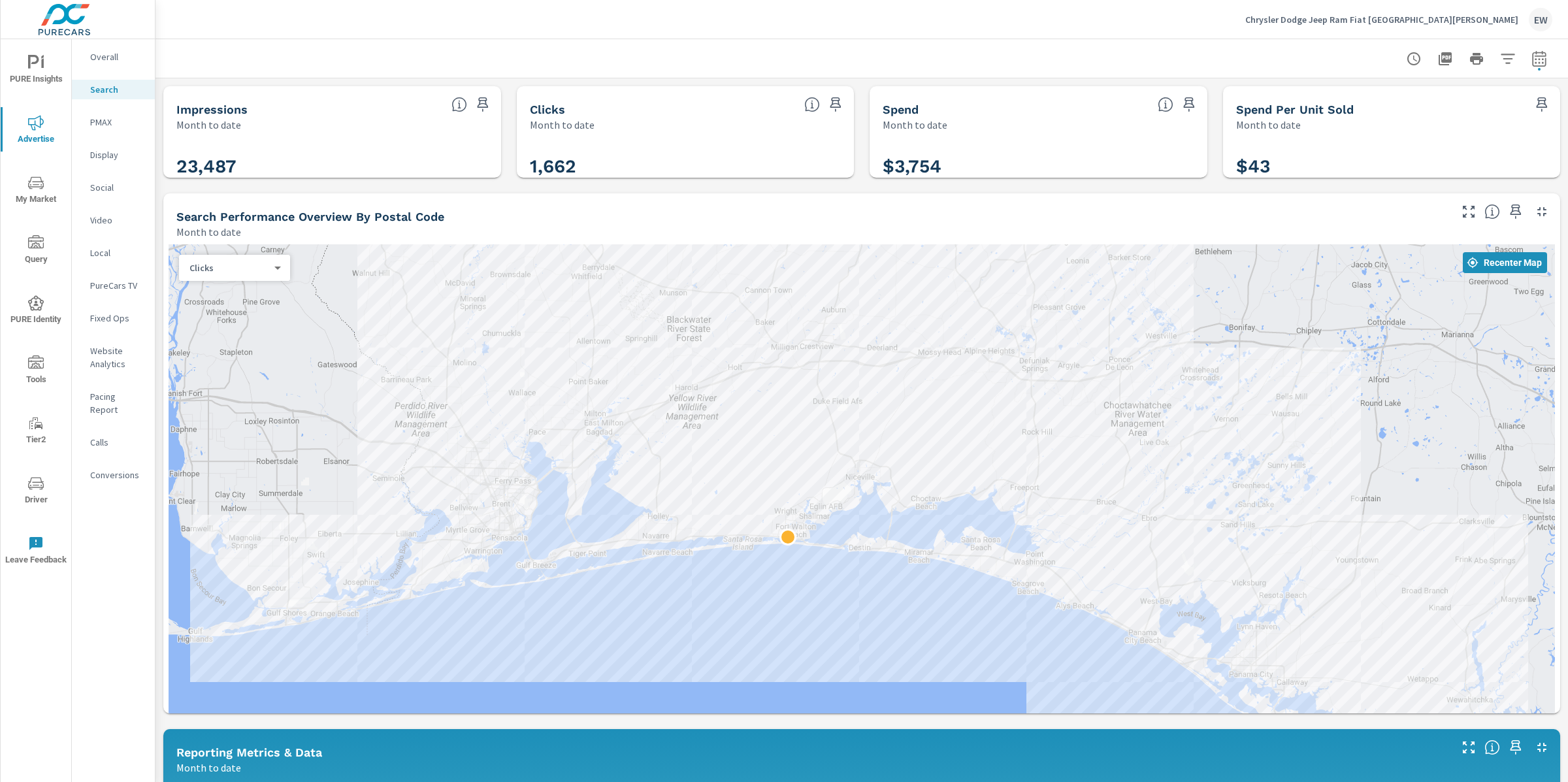
drag, startPoint x: 959, startPoint y: 694, endPoint x: 877, endPoint y: 700, distance: 82.2
click at [161, 571] on div "Impressions Month to date 23,487 Clicks Month to date 1,662 Spend Month to date…" at bounding box center [861, 774] width 1412 height 1393
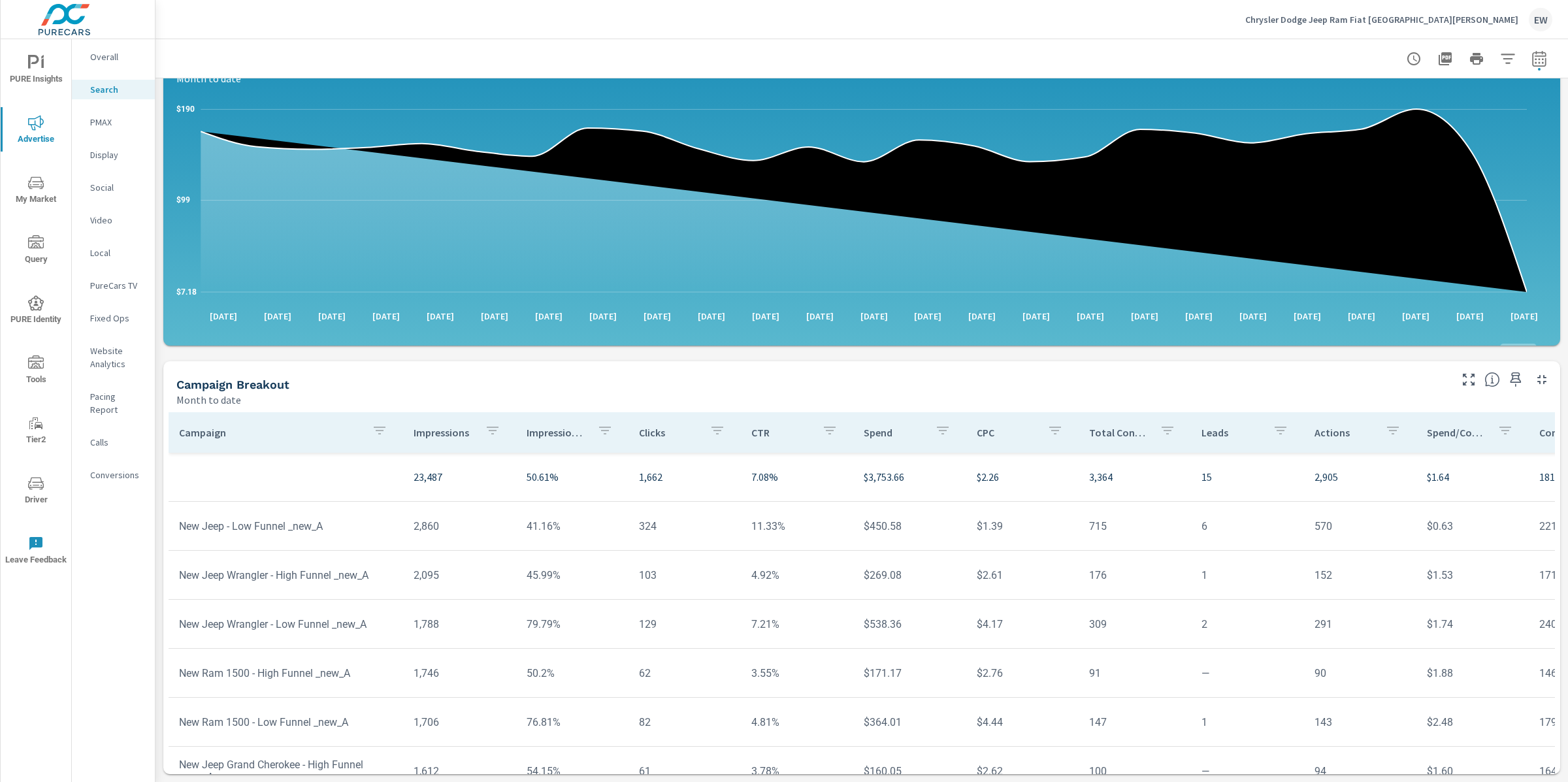
scroll to position [1037, 0]
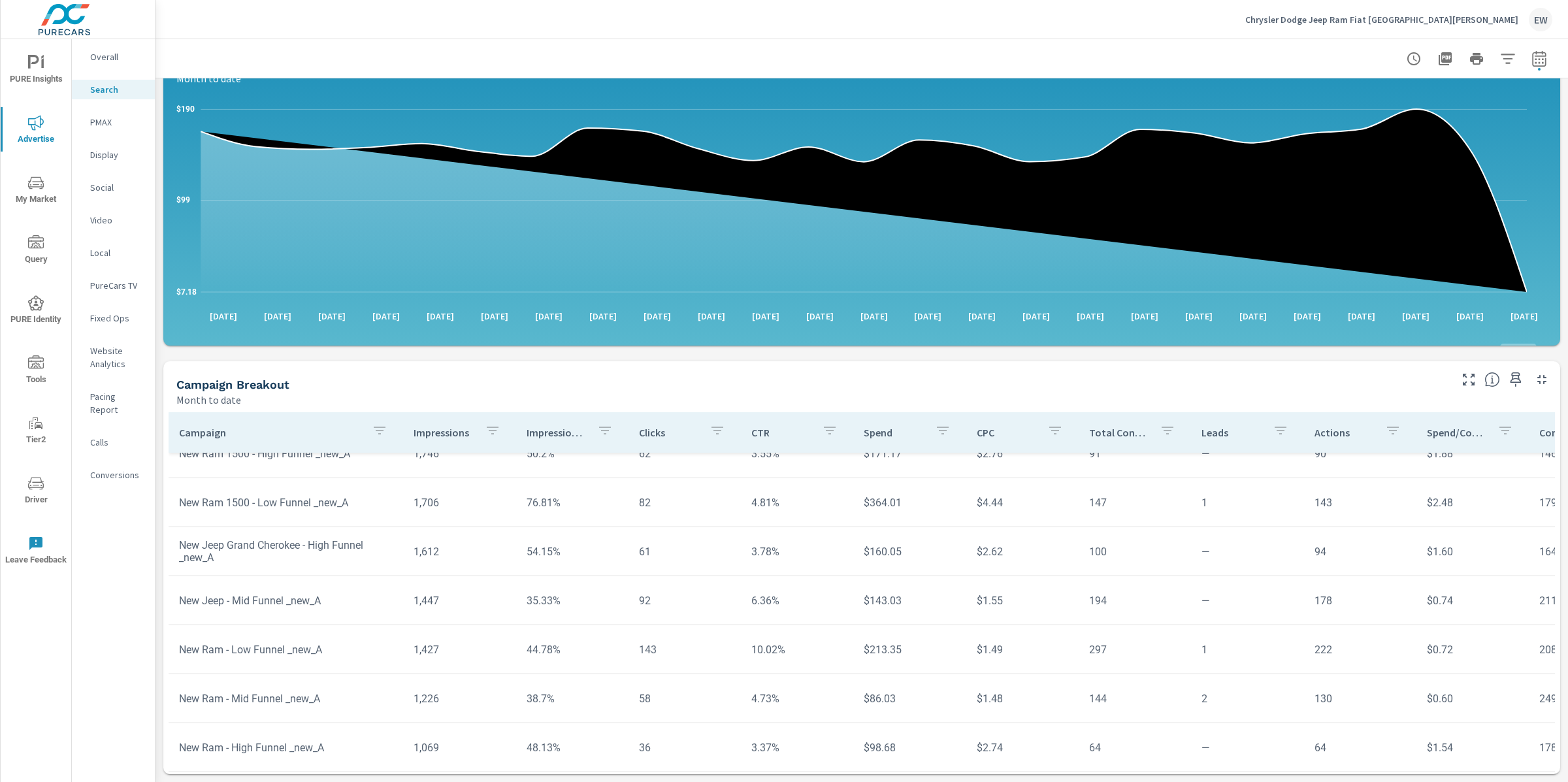
scroll to position [223, 0]
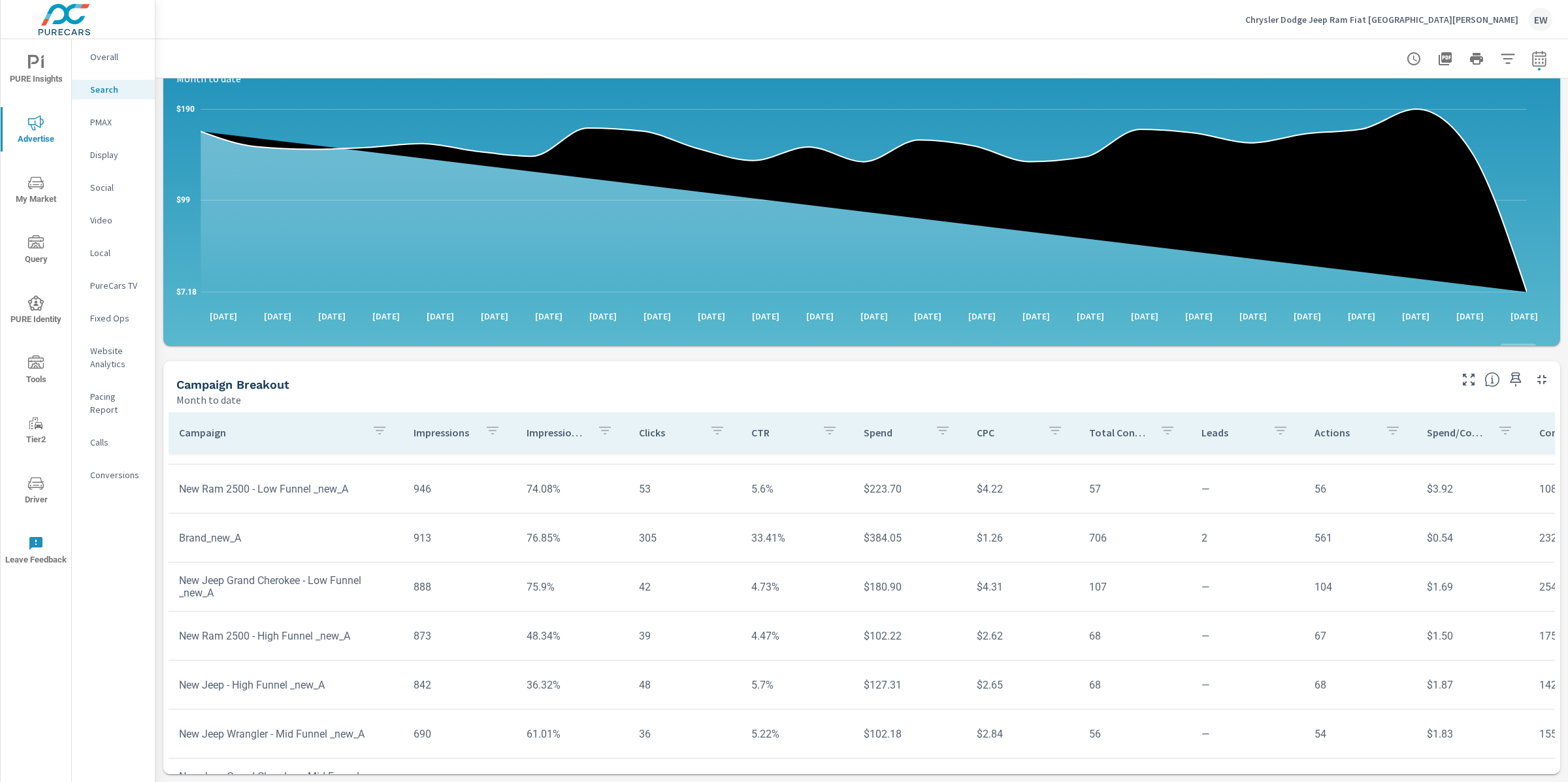
scroll to position [596, 0]
click at [108, 129] on p "PMAX" at bounding box center [117, 122] width 54 height 13
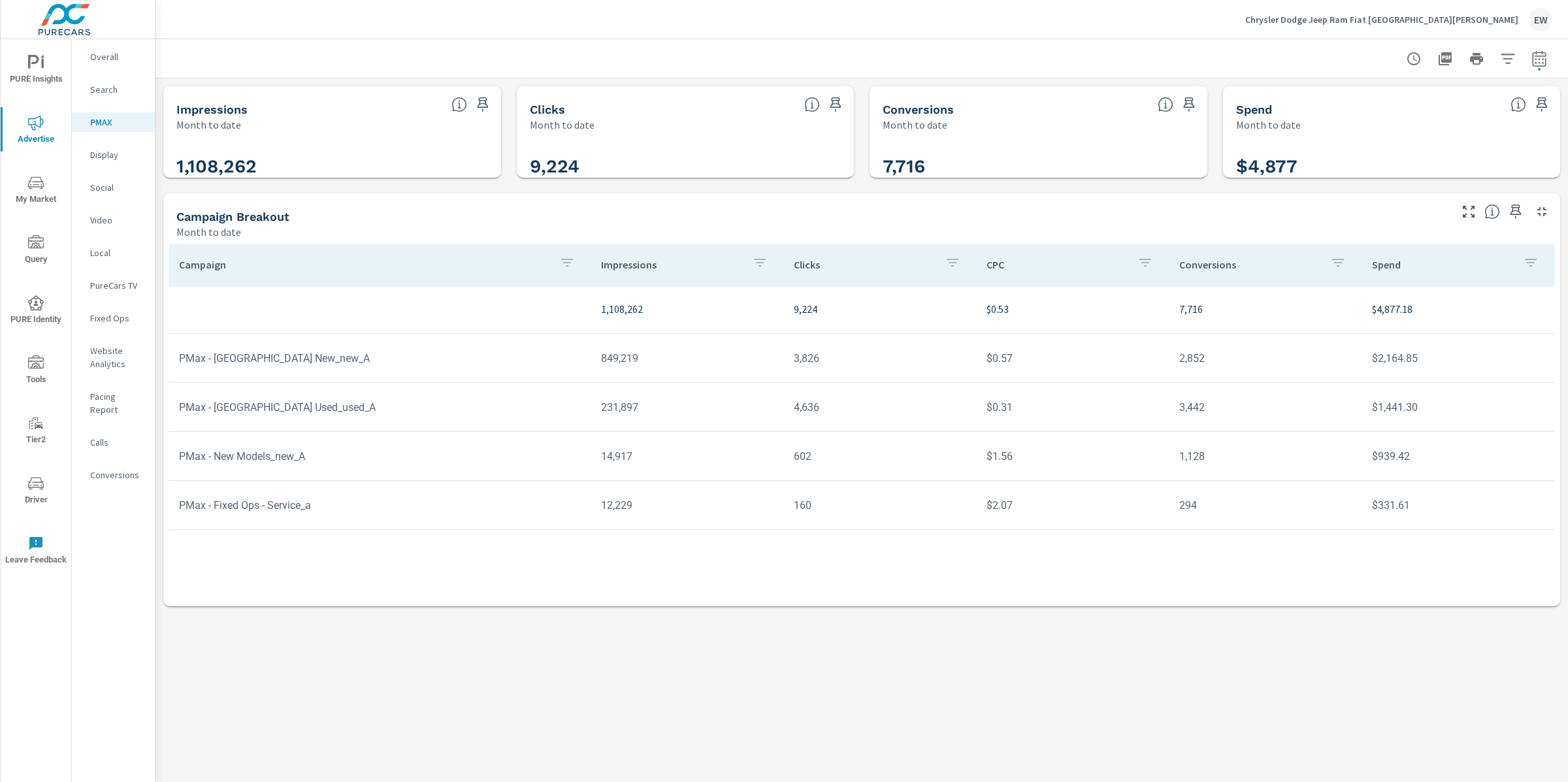
click at [102, 194] on p "Social" at bounding box center [117, 187] width 54 height 13
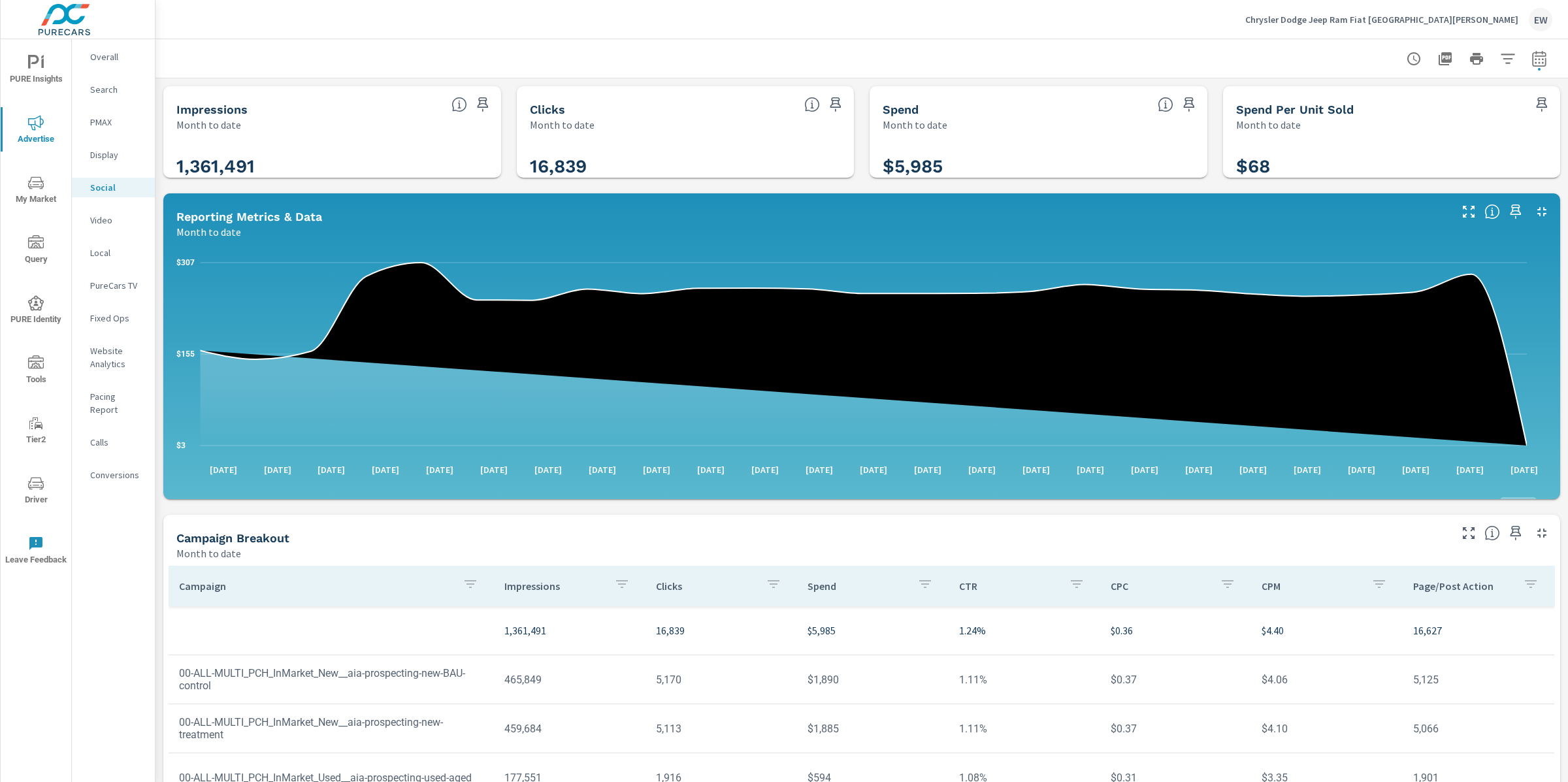
click at [158, 372] on div "Impressions Month to date 1,361,491 Clicks Month to date 16,839 Spend Month to …" at bounding box center [861, 506] width 1412 height 857
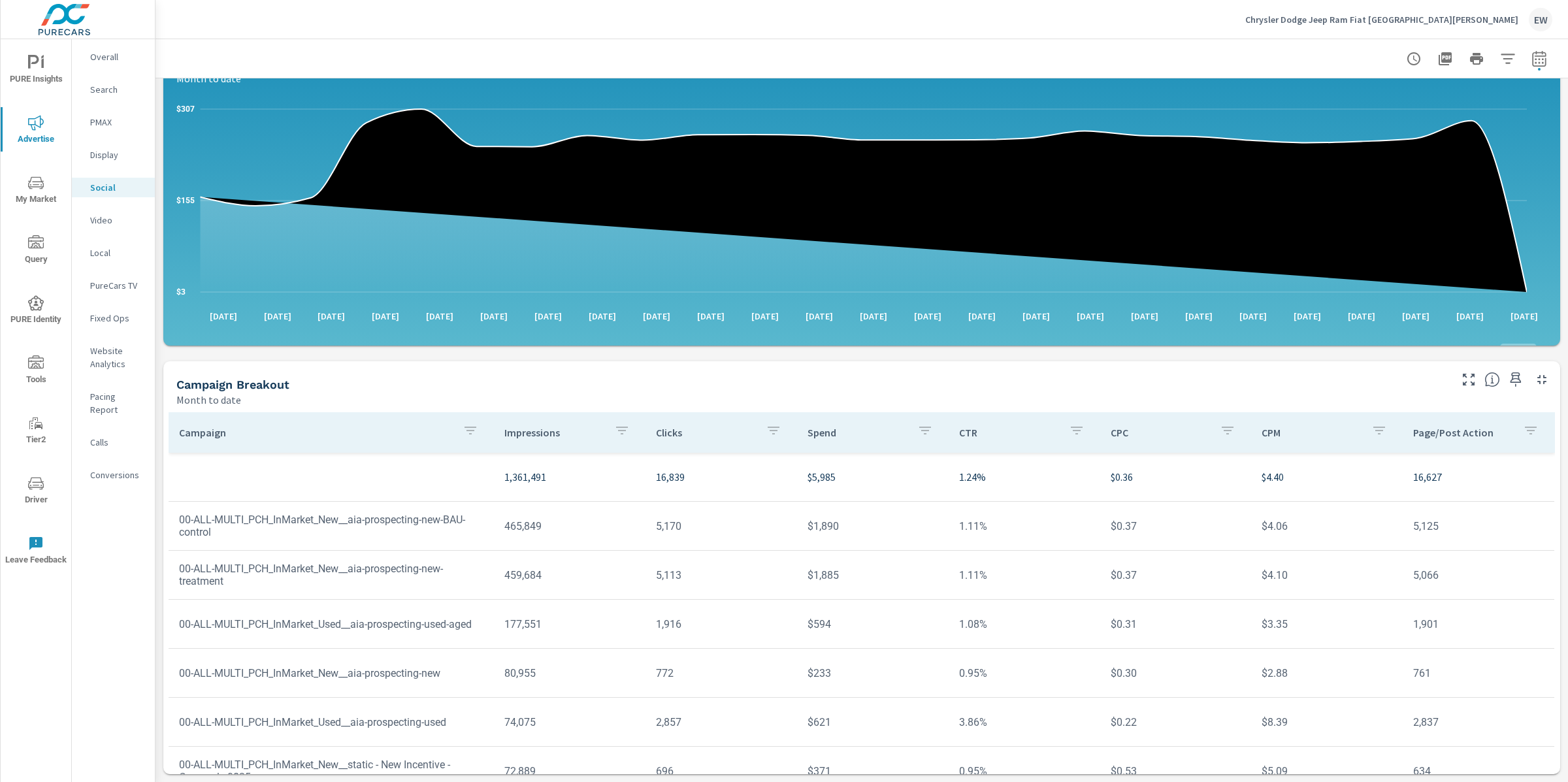
scroll to position [367, 0]
drag, startPoint x: 1436, startPoint y: 376, endPoint x: 1373, endPoint y: 384, distance: 63.5
click at [1373, 453] on tr "1,361,491 16,839 $5,985 1.24% $0.36 $4.40 16,627" at bounding box center [861, 478] width 1386 height 49
drag, startPoint x: 1129, startPoint y: 716, endPoint x: 1096, endPoint y: 716, distance: 33.0
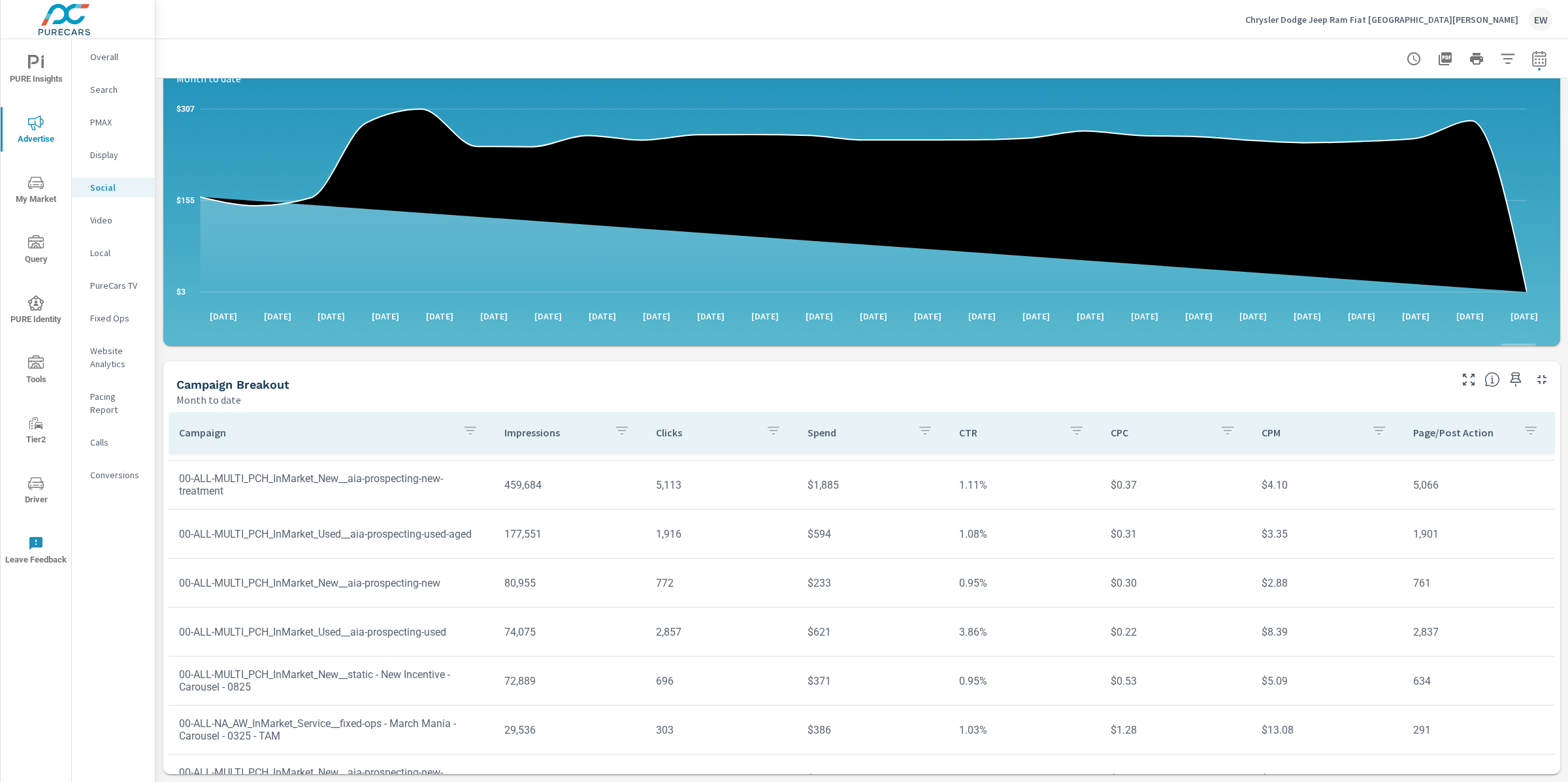
scroll to position [93, 0]
click at [103, 161] on p "Display" at bounding box center [117, 154] width 54 height 13
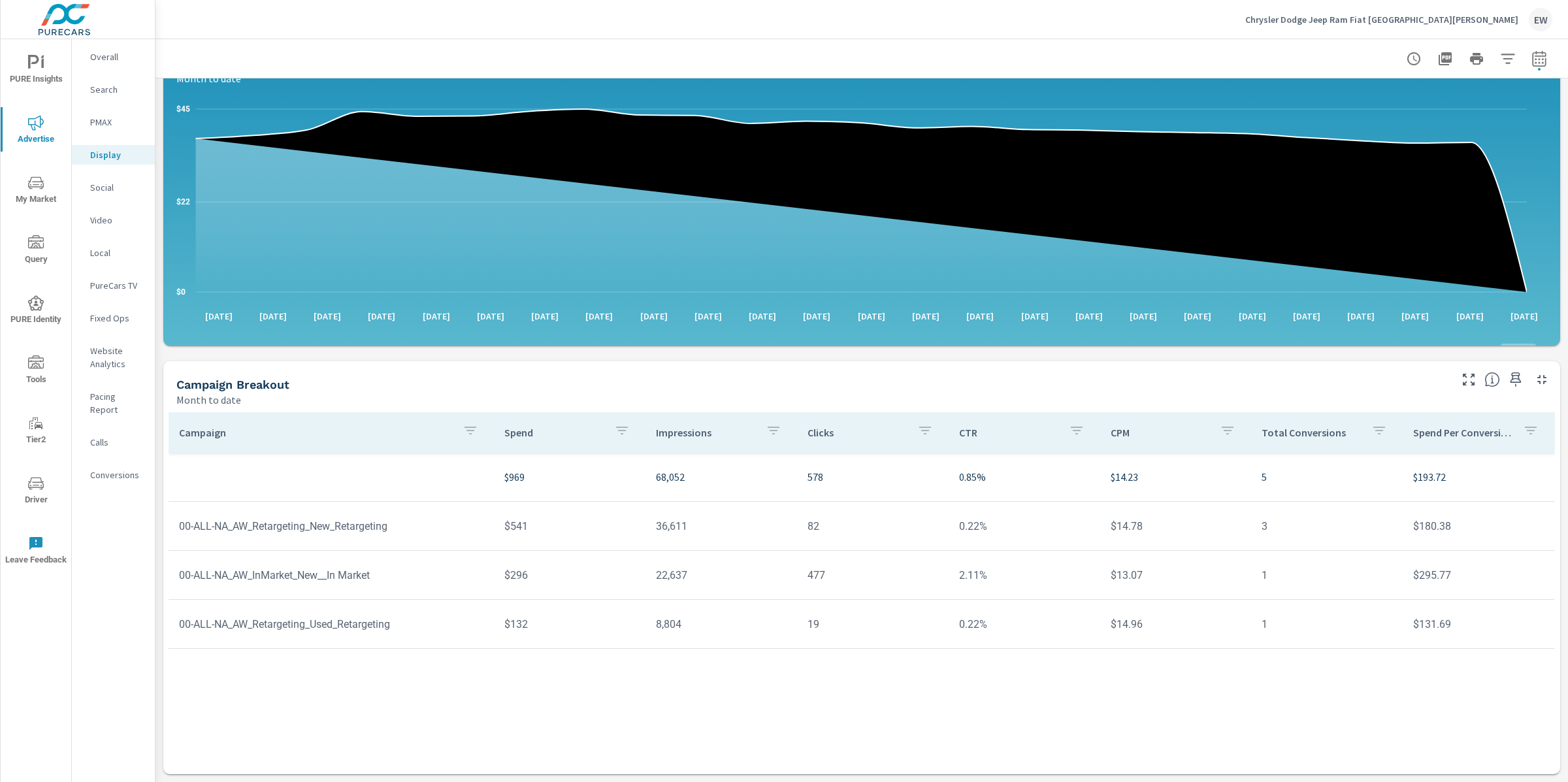
scroll to position [367, 0]
click at [99, 194] on p "Social" at bounding box center [117, 187] width 54 height 13
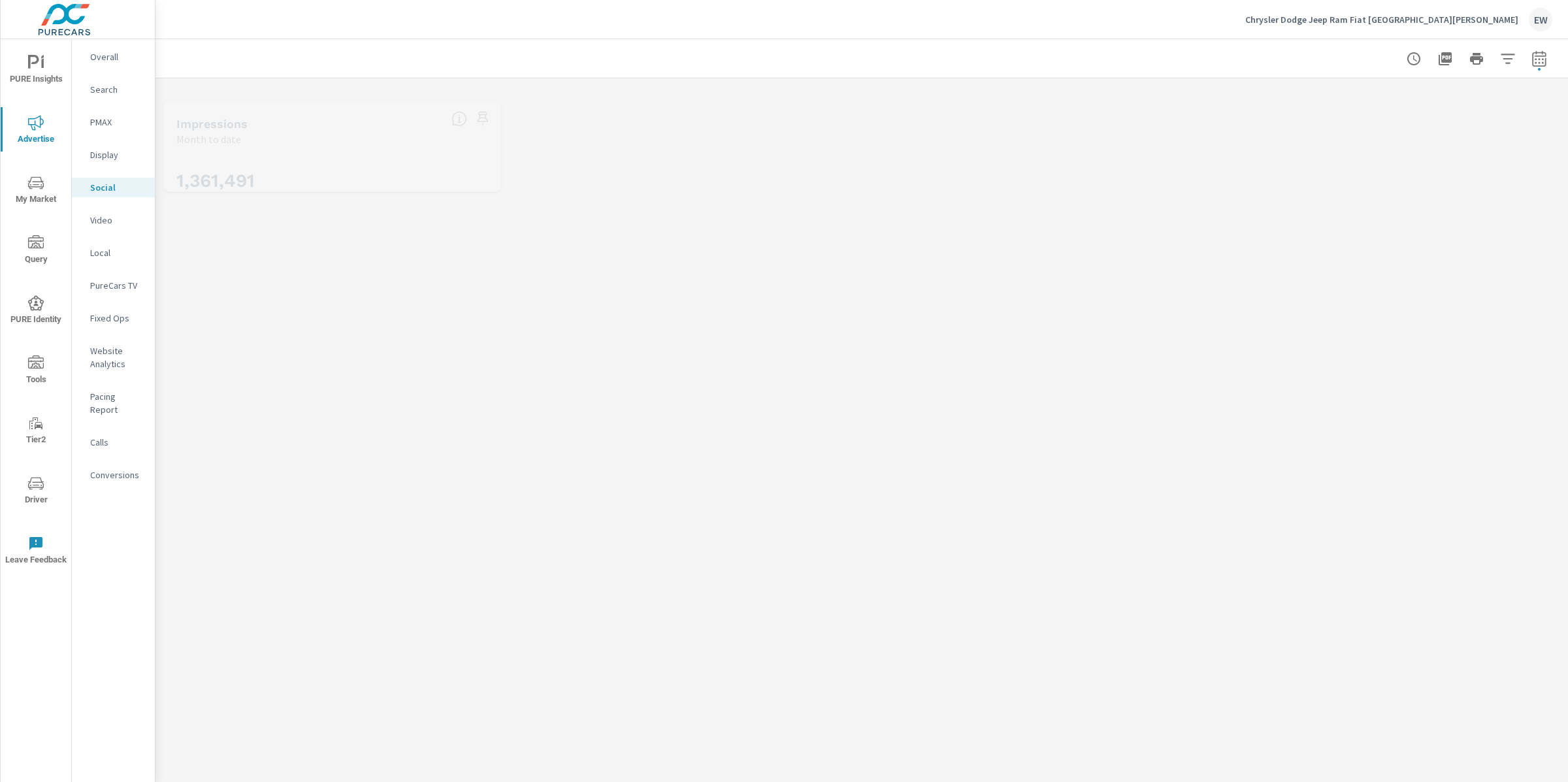
scroll to position [49, 0]
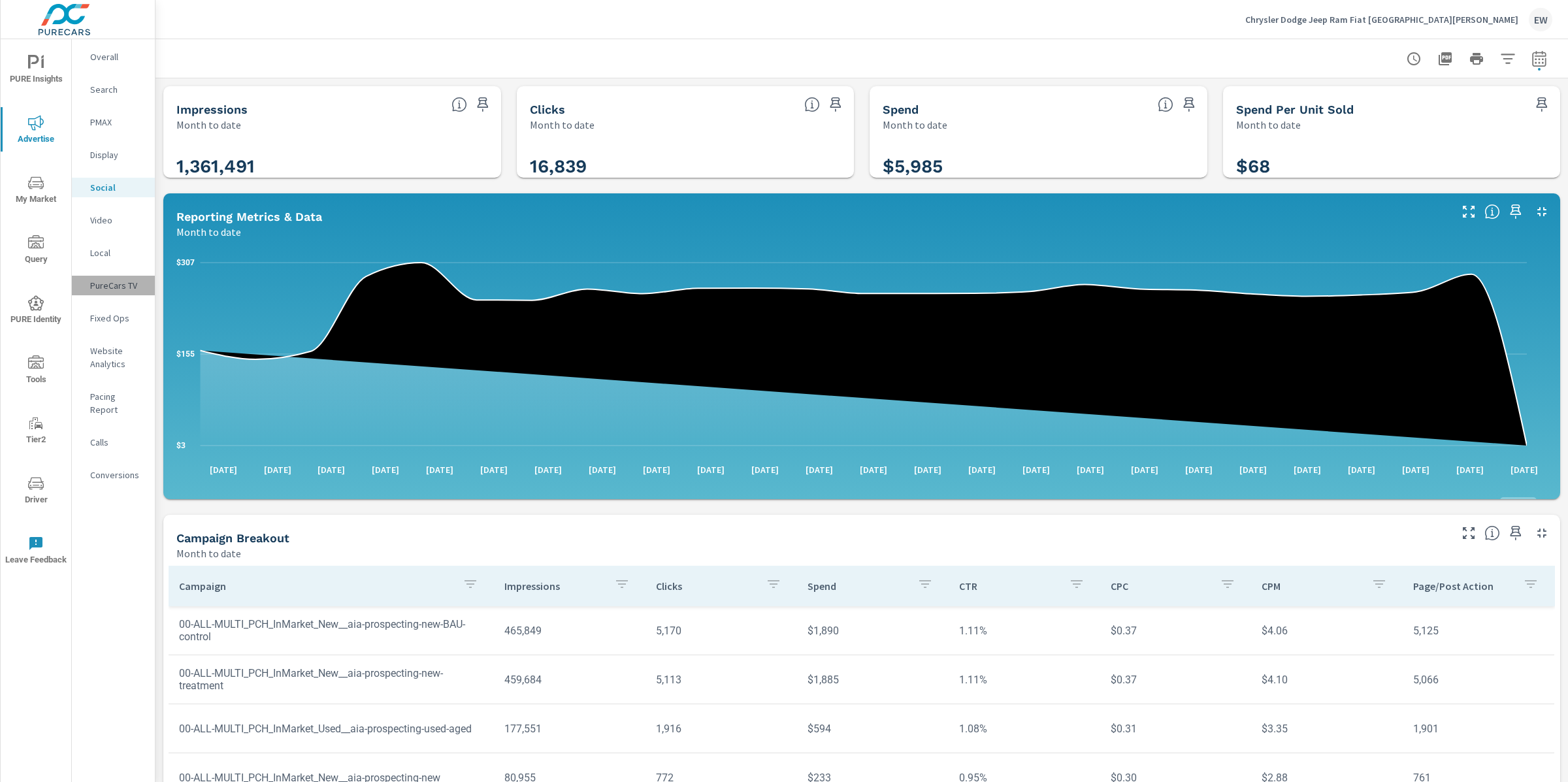
click at [103, 292] on p "PureCars TV" at bounding box center [117, 285] width 54 height 13
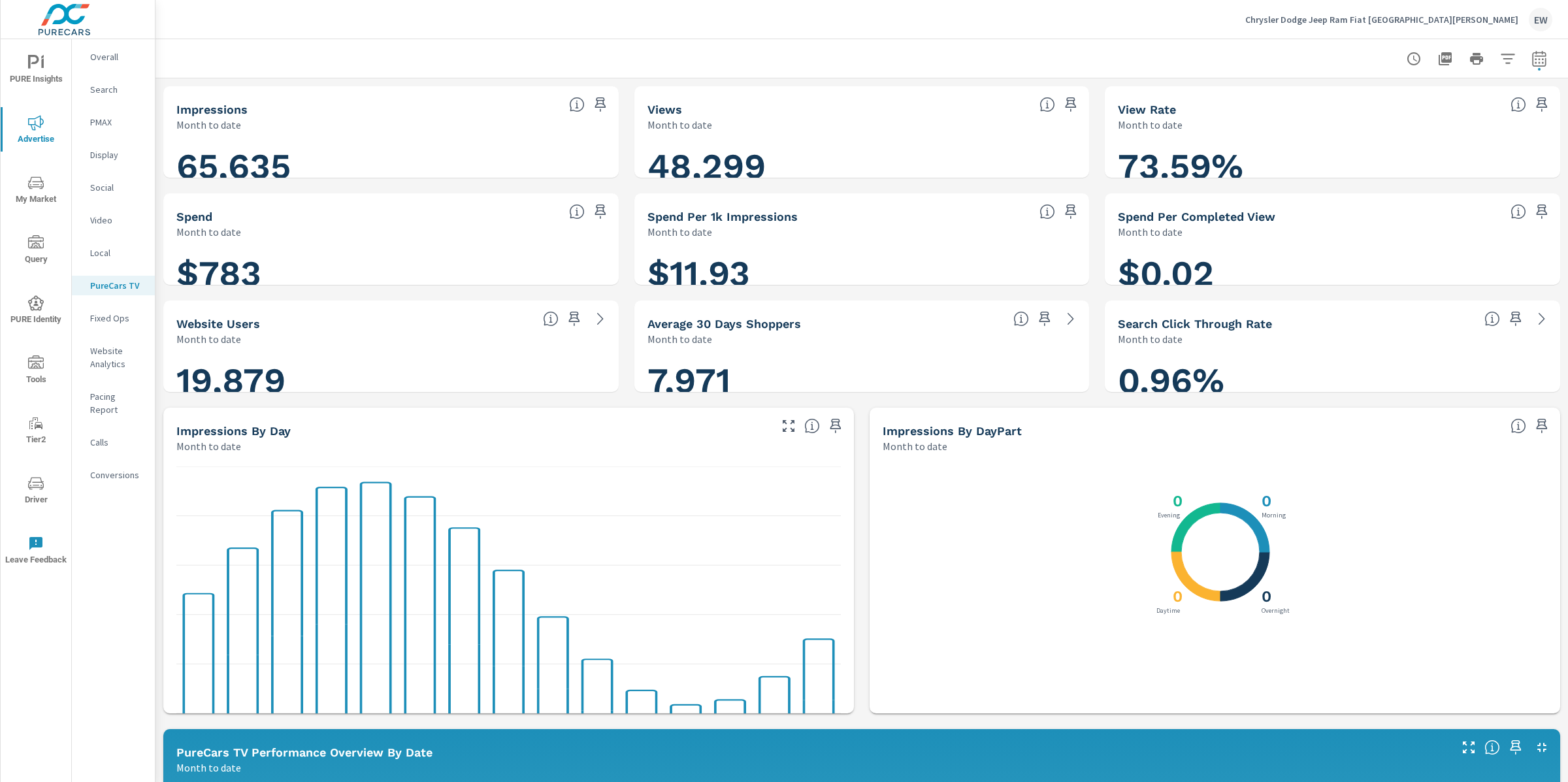
scroll to position [1, 0]
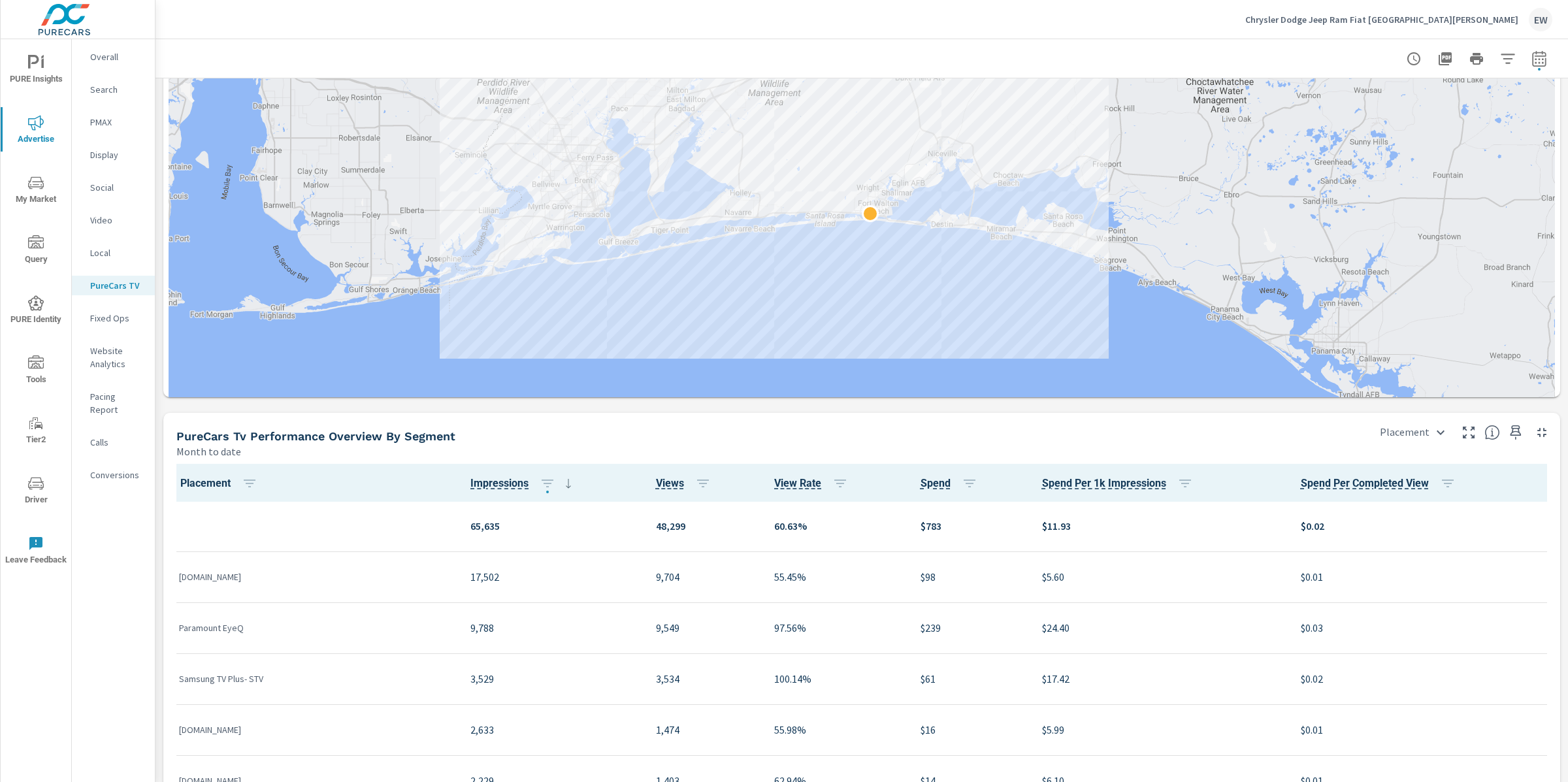
scroll to position [1357, 0]
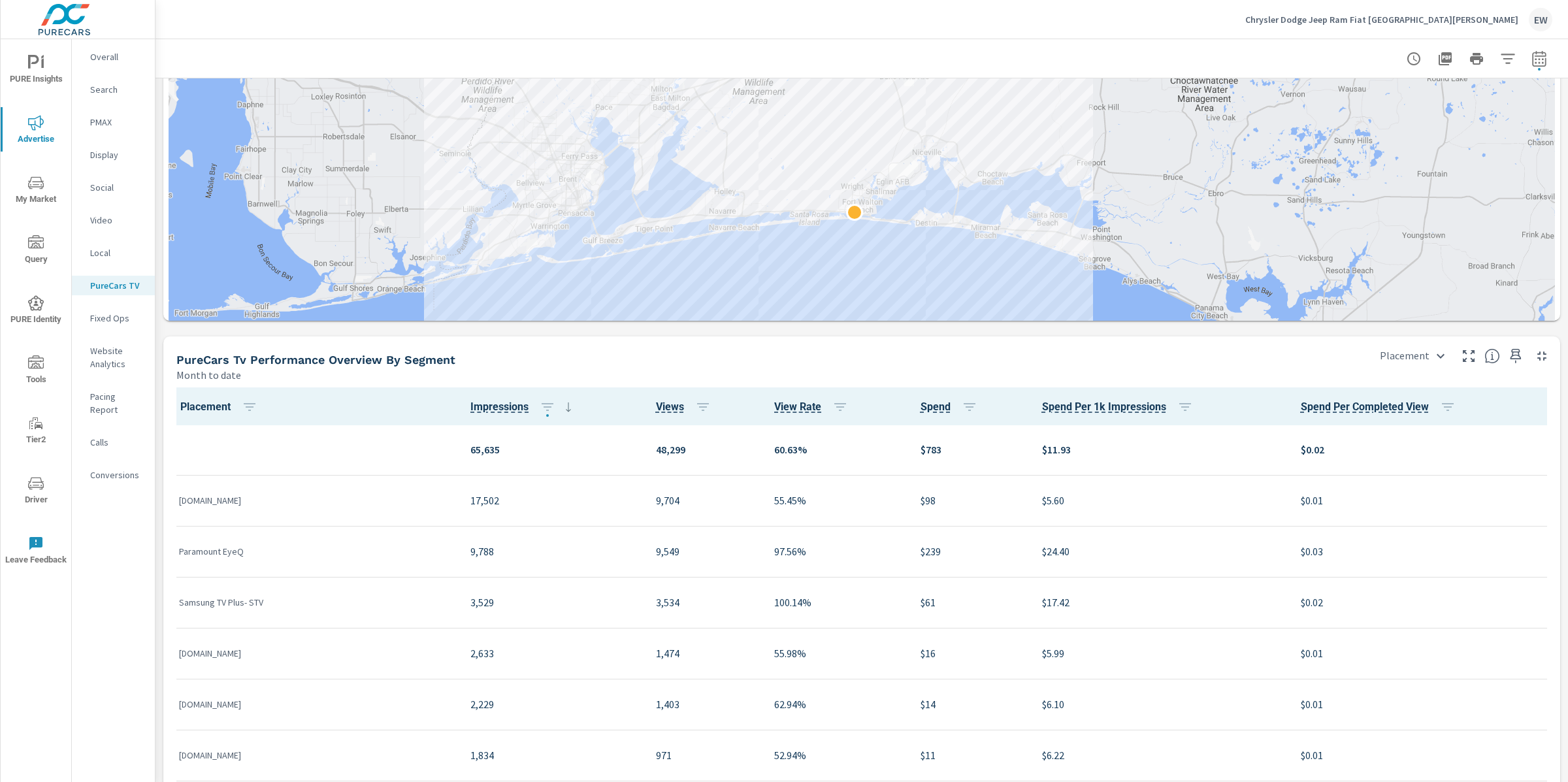
drag, startPoint x: 866, startPoint y: 486, endPoint x: 850, endPoint y: 563, distance: 78.6
click at [850, 563] on div at bounding box center [1473, 557] width 1255 height 706
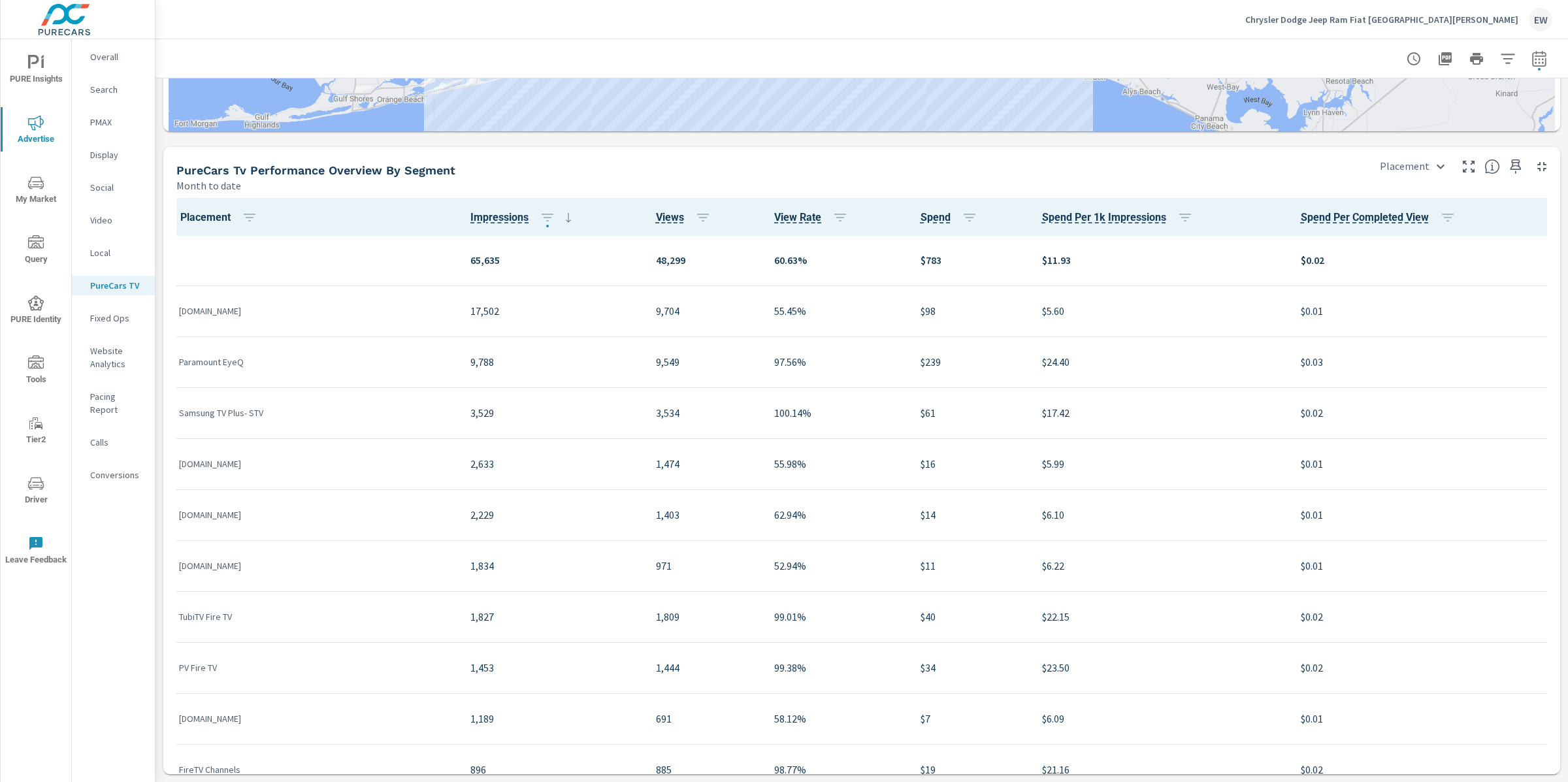
scroll to position [1883, 0]
click at [1389, 234] on body "PURE Insights Advertise My Market Query PURE Identity Tools Tier2 Driver Leave …" at bounding box center [784, 391] width 1568 height 782
click at [1358, 315] on li "City" at bounding box center [1378, 307] width 90 height 23
type input "City"
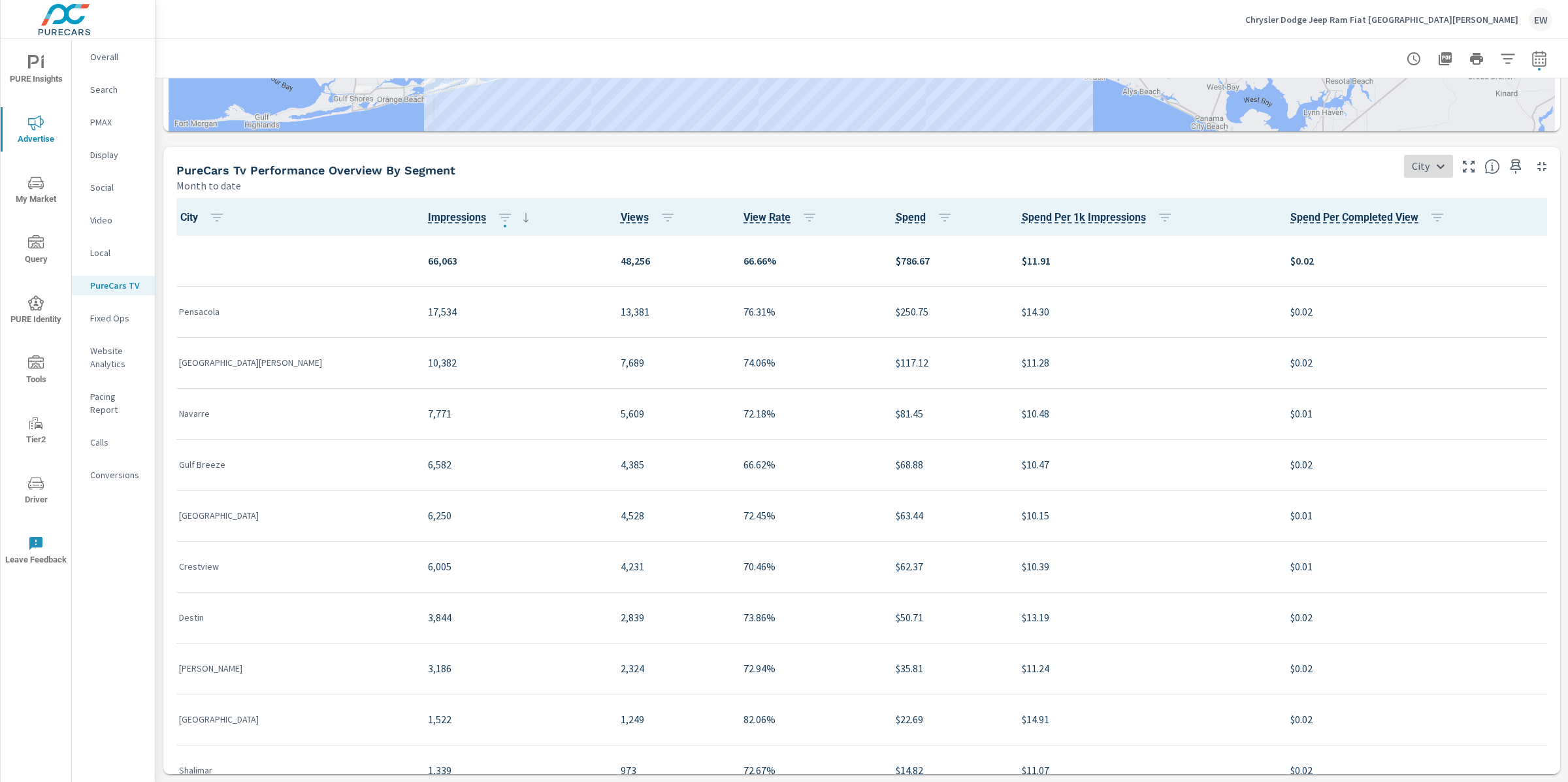
scroll to position [1, 0]
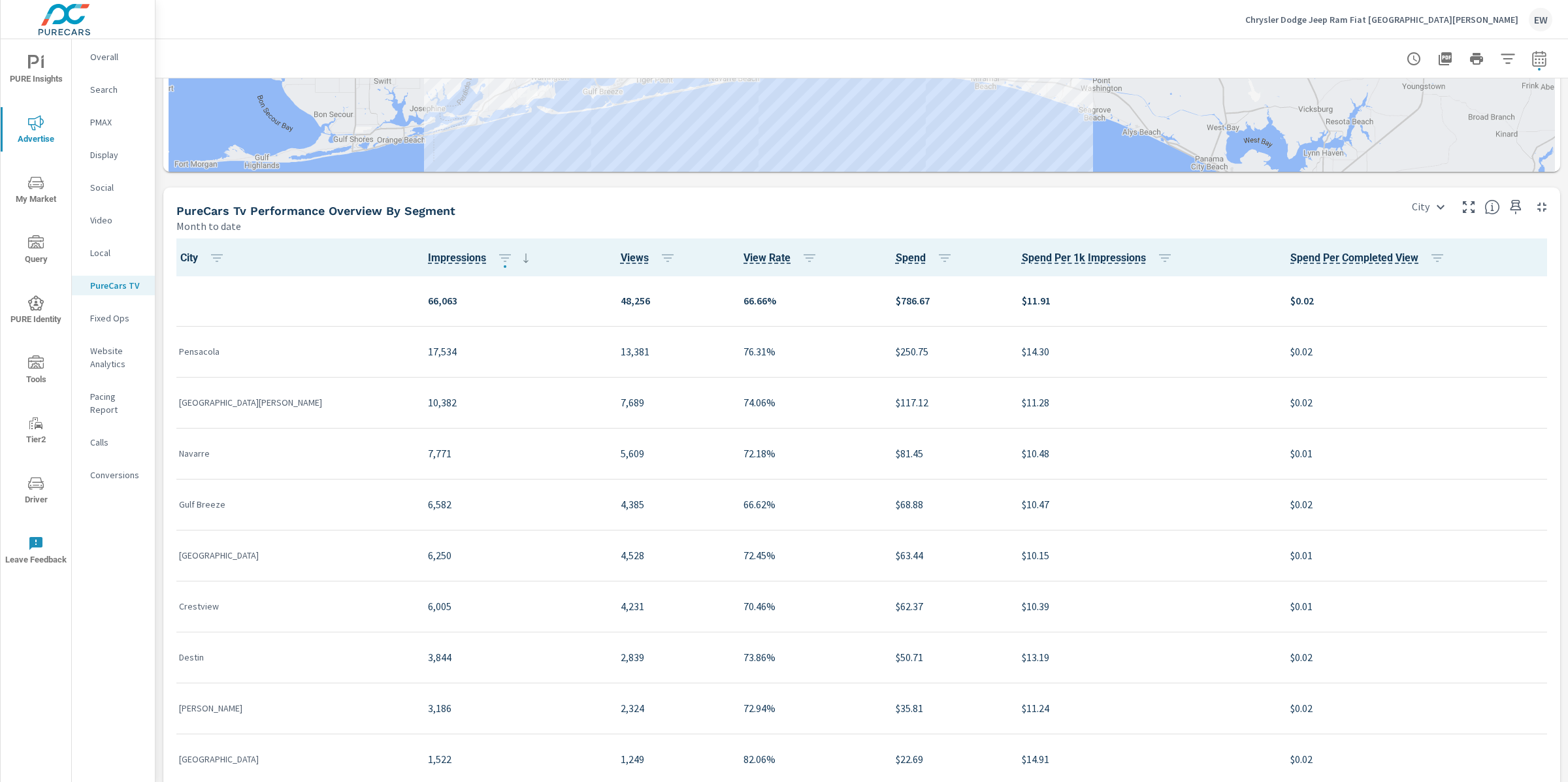
scroll to position [1442, 0]
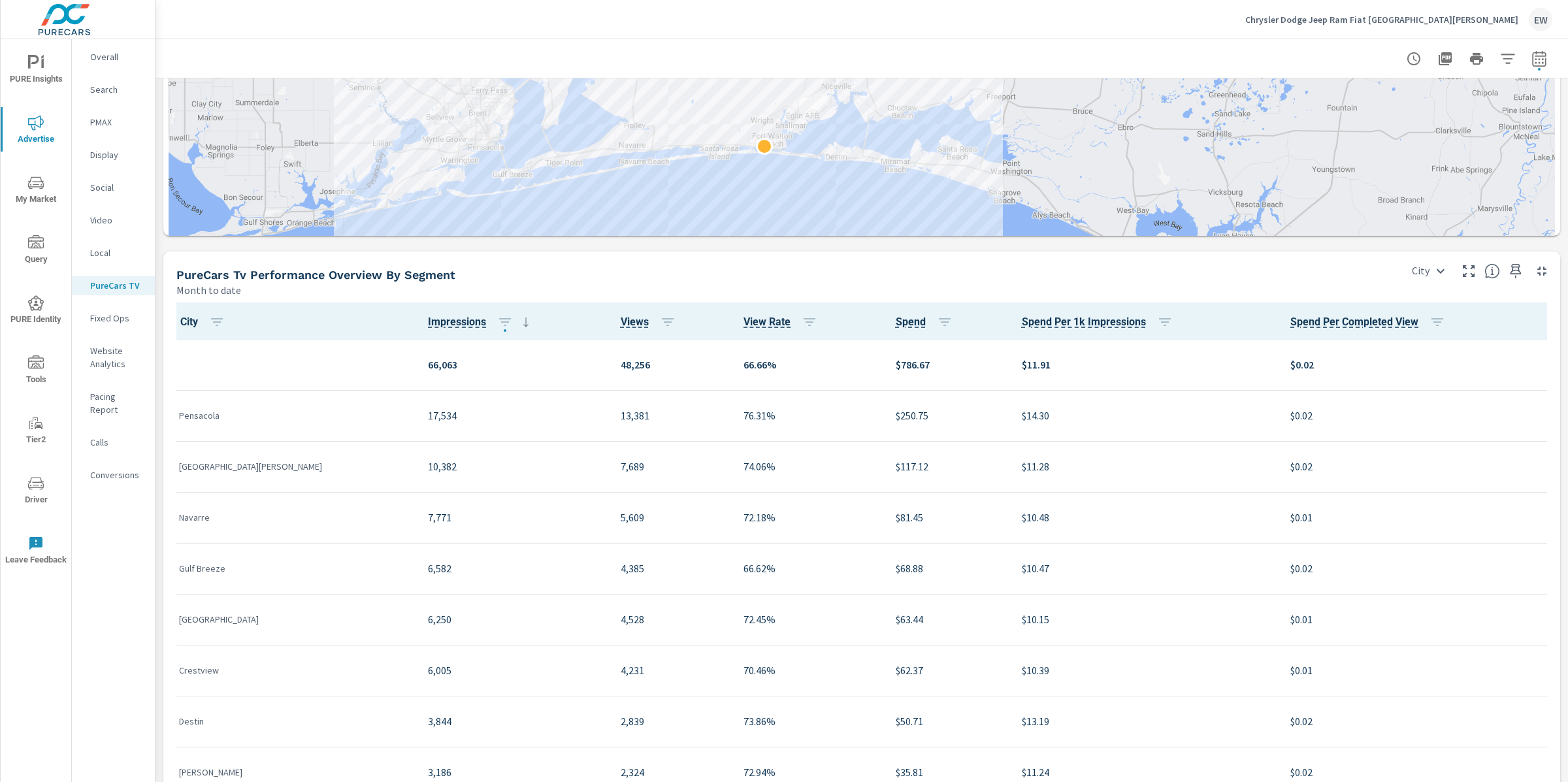
drag, startPoint x: 753, startPoint y: 433, endPoint x: 662, endPoint y: 452, distance: 93.0
click at [662, 320] on div at bounding box center [861, 44] width 1386 height 554
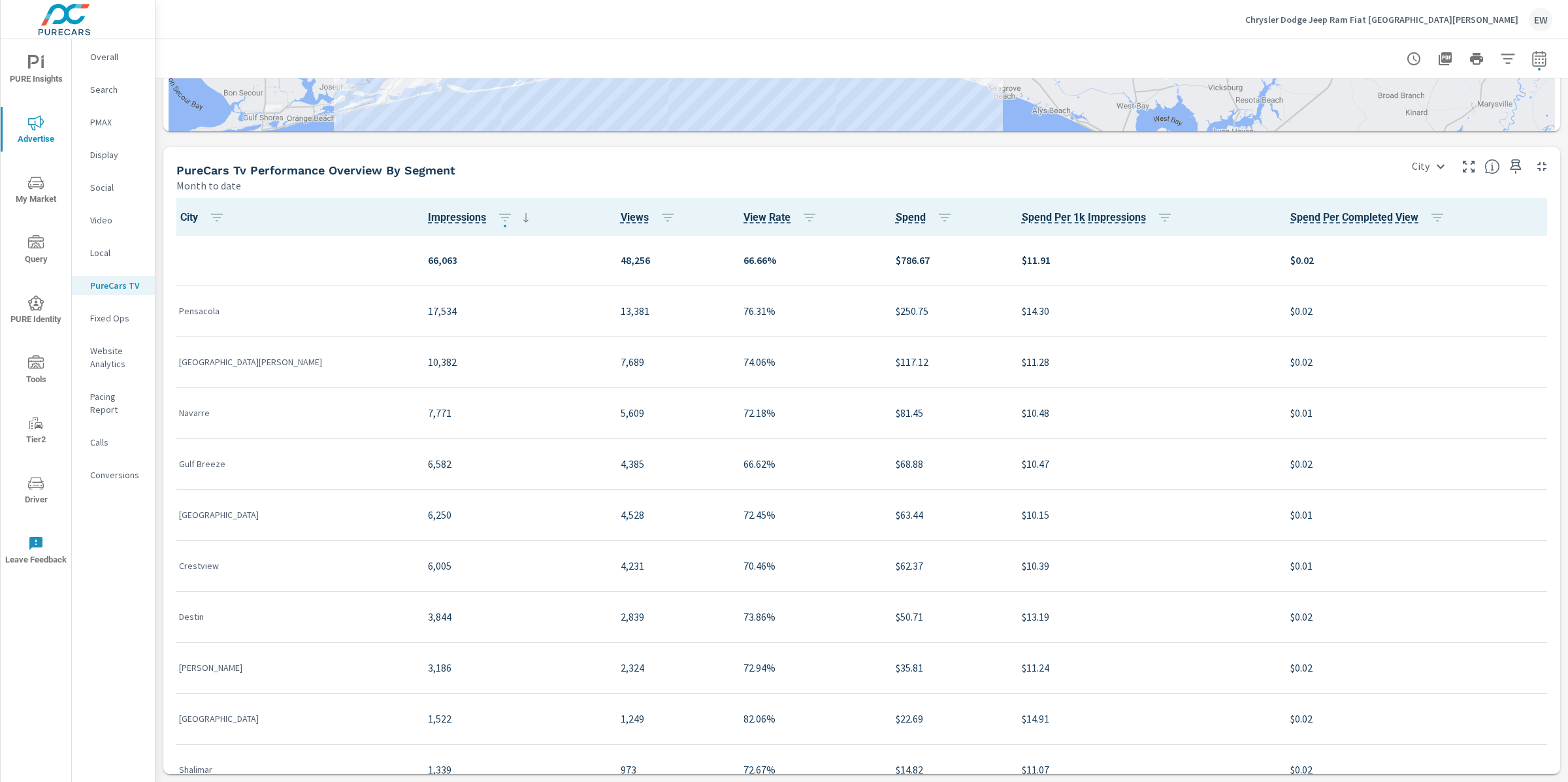
scroll to position [1996, 0]
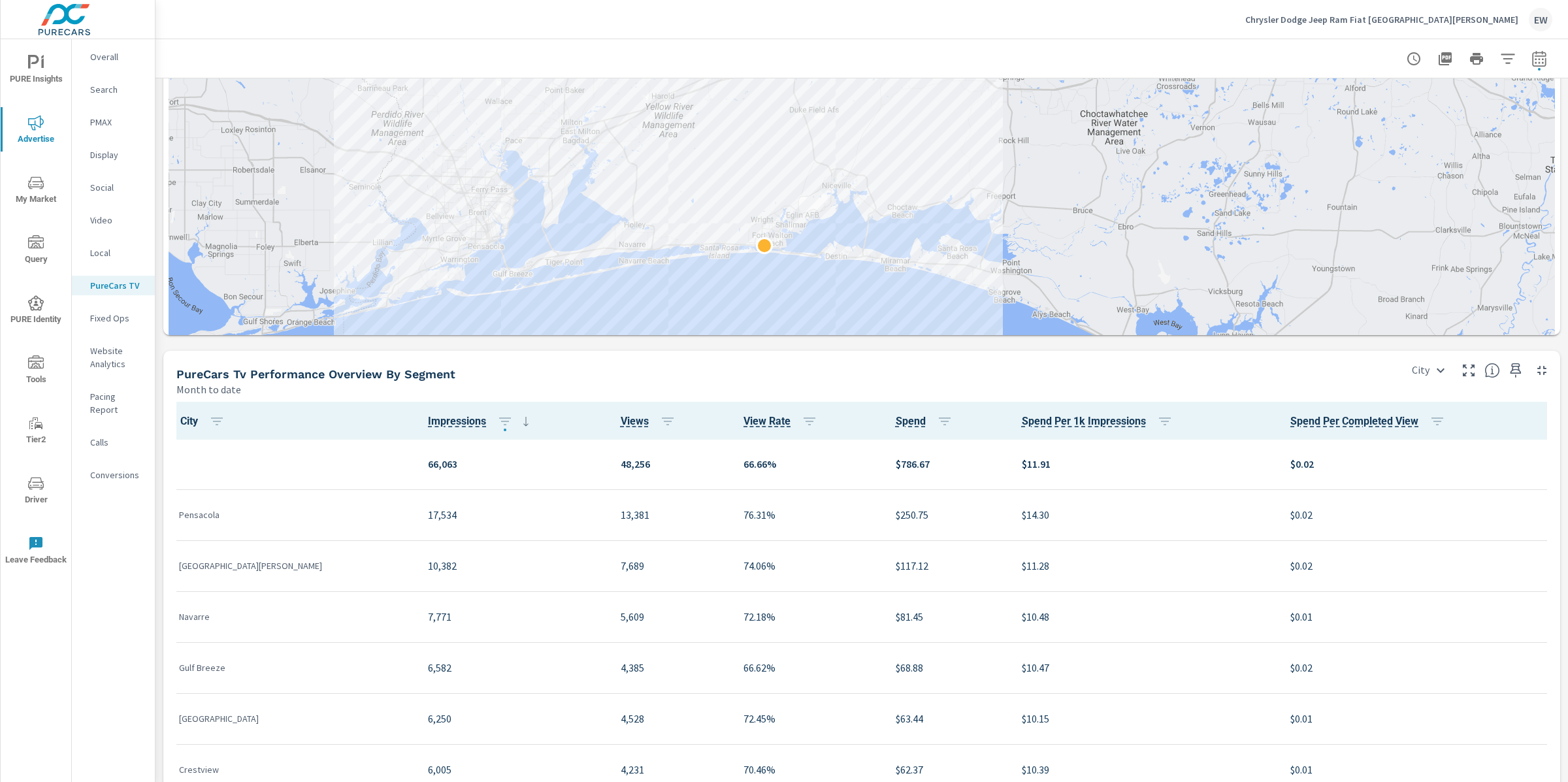
scroll to position [1317, 0]
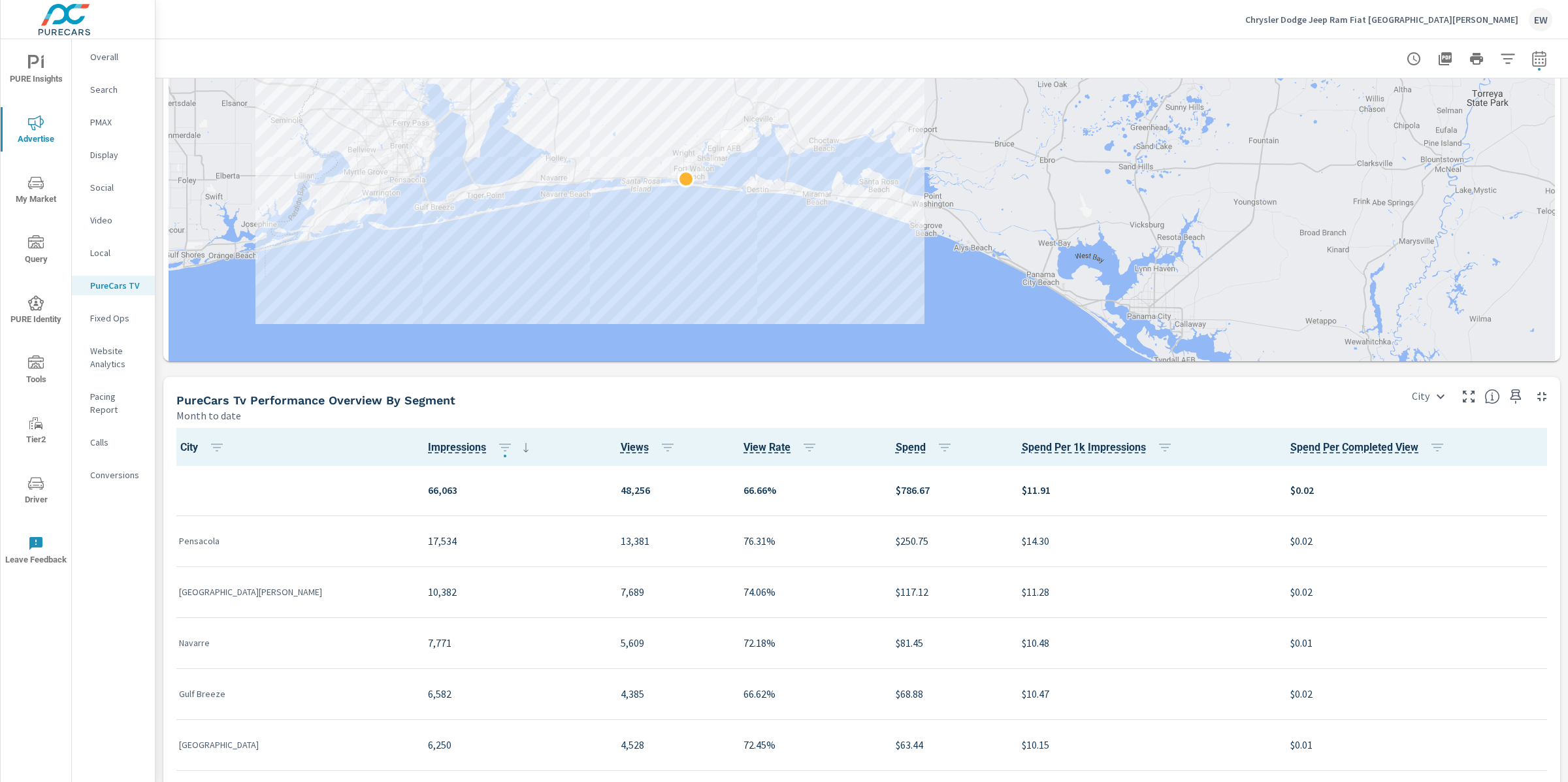
drag, startPoint x: 796, startPoint y: 639, endPoint x: 717, endPoint y: 546, distance: 122.0
click at [717, 445] on div at bounding box center [861, 169] width 1386 height 554
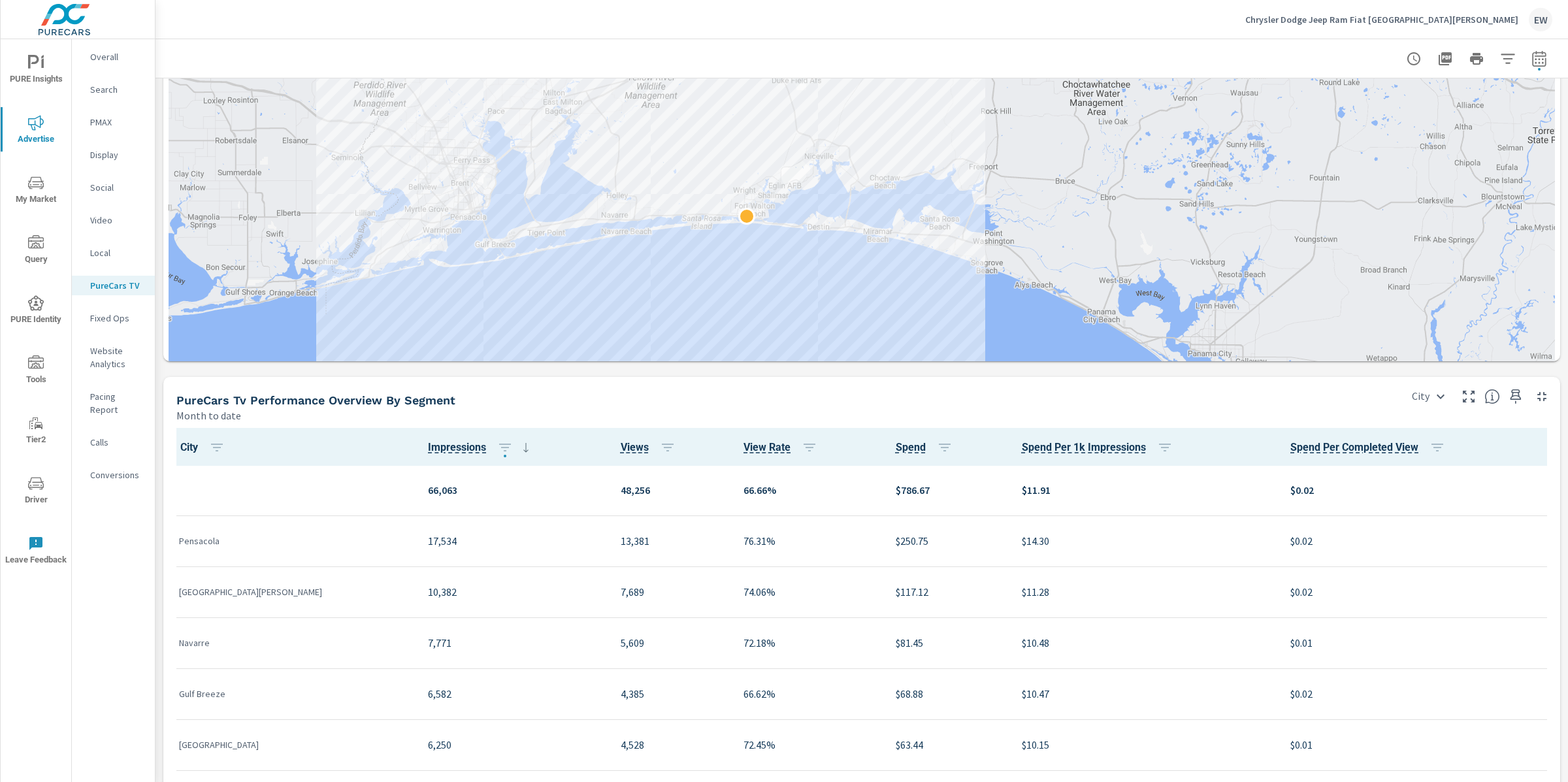
drag, startPoint x: 752, startPoint y: 522, endPoint x: 816, endPoint y: 560, distance: 74.4
click at [816, 445] on div at bounding box center [861, 169] width 1386 height 554
click at [1412, 19] on p "Chrysler Dodge Jeep Ram Fiat Fort Walton Beach" at bounding box center [1382, 19] width 273 height 12
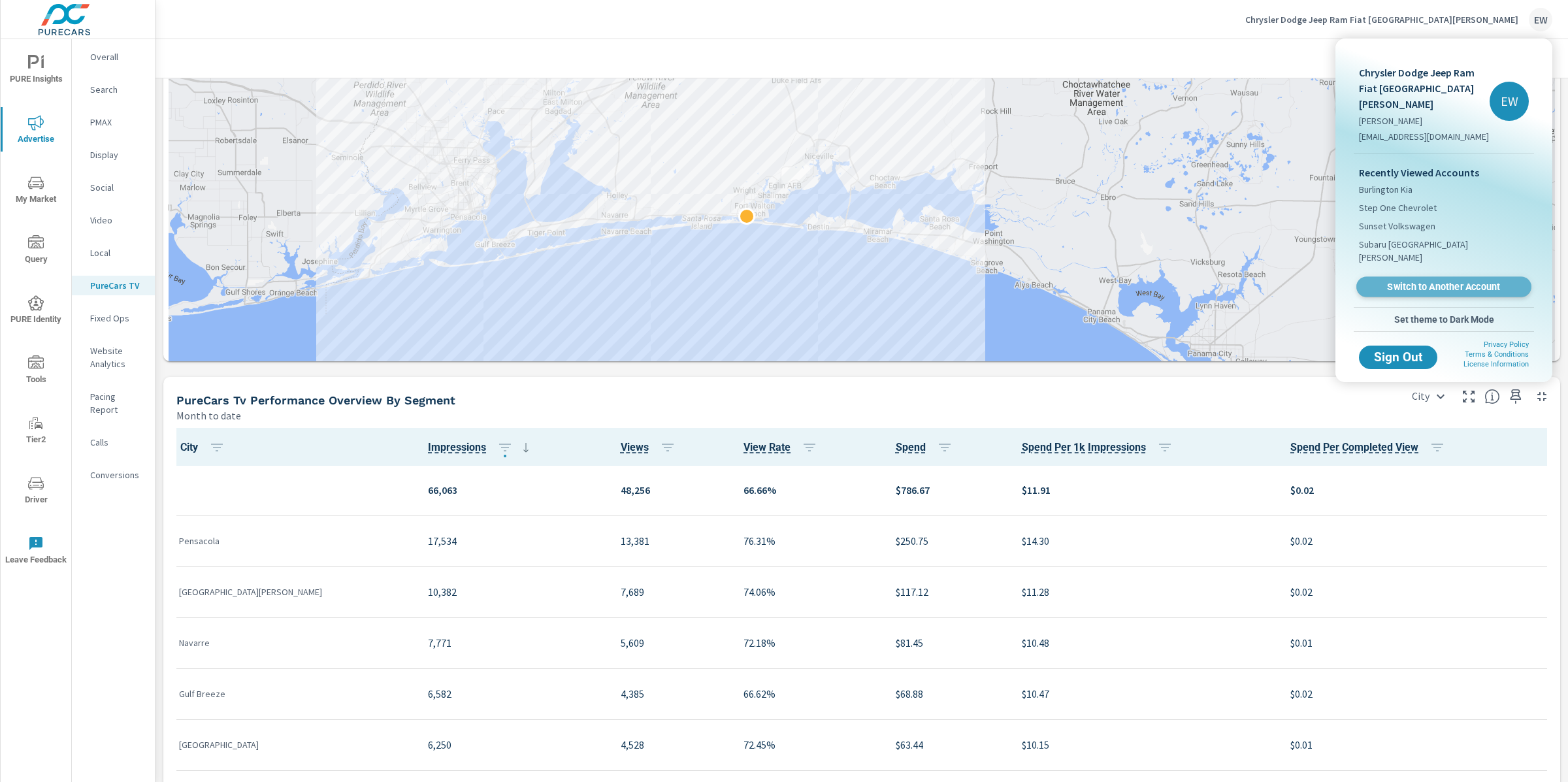
click at [1397, 293] on span "Switch to Another Account" at bounding box center [1444, 287] width 160 height 12
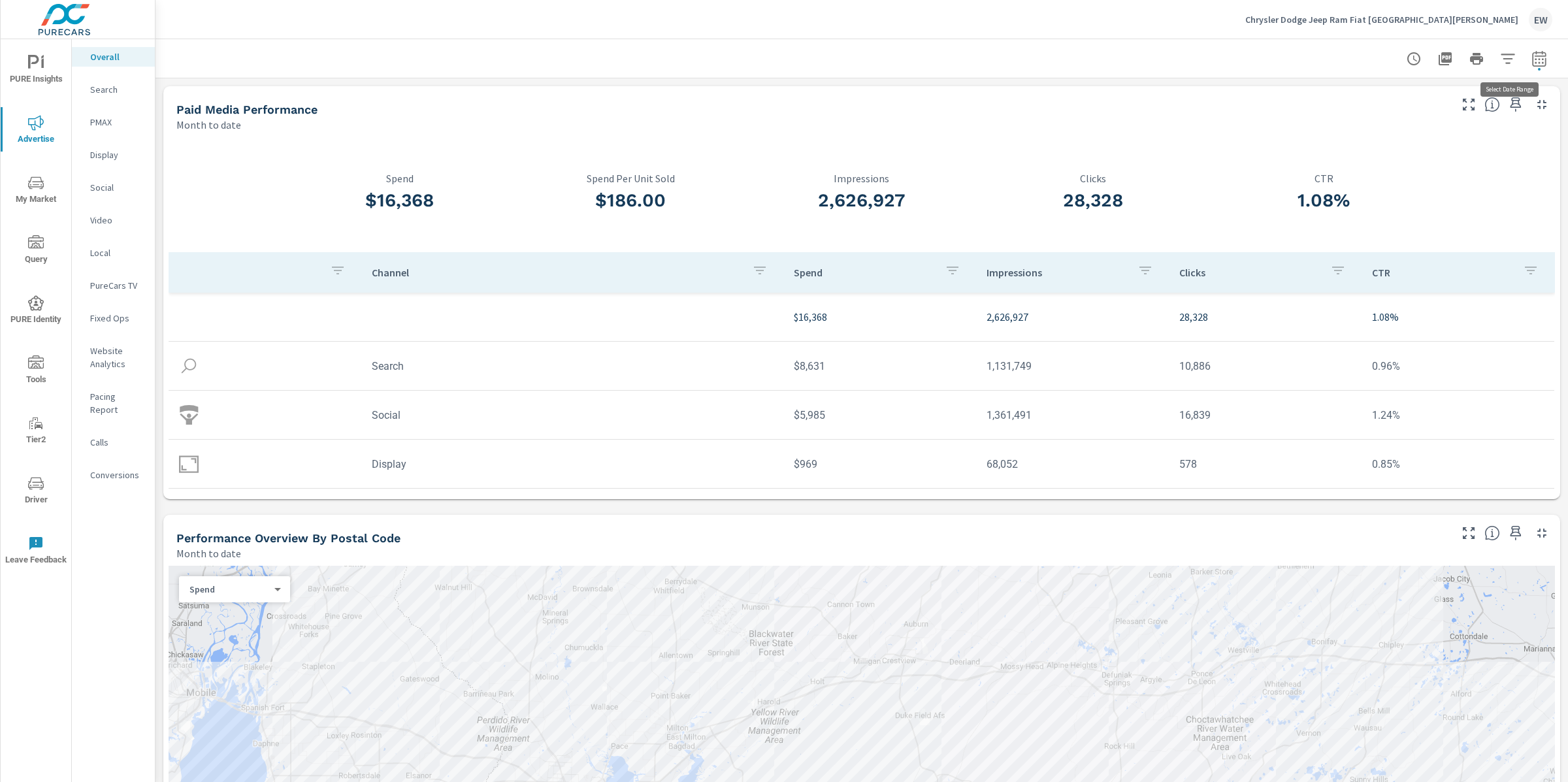
click at [1532, 57] on icon "button" at bounding box center [1539, 58] width 16 height 16
click at [1430, 119] on select "Custom Yesterday Last week Last 7 days Last 14 days Last 30 days Last 45 days L…" at bounding box center [1422, 115] width 131 height 26
click at [1357, 102] on select "Custom Yesterday Last week Last 7 days Last 14 days Last 30 days Last 45 days L…" at bounding box center [1422, 115] width 131 height 26
select select "Last 6 months"
click at [1397, 192] on span "Apply" at bounding box center [1394, 186] width 53 height 12
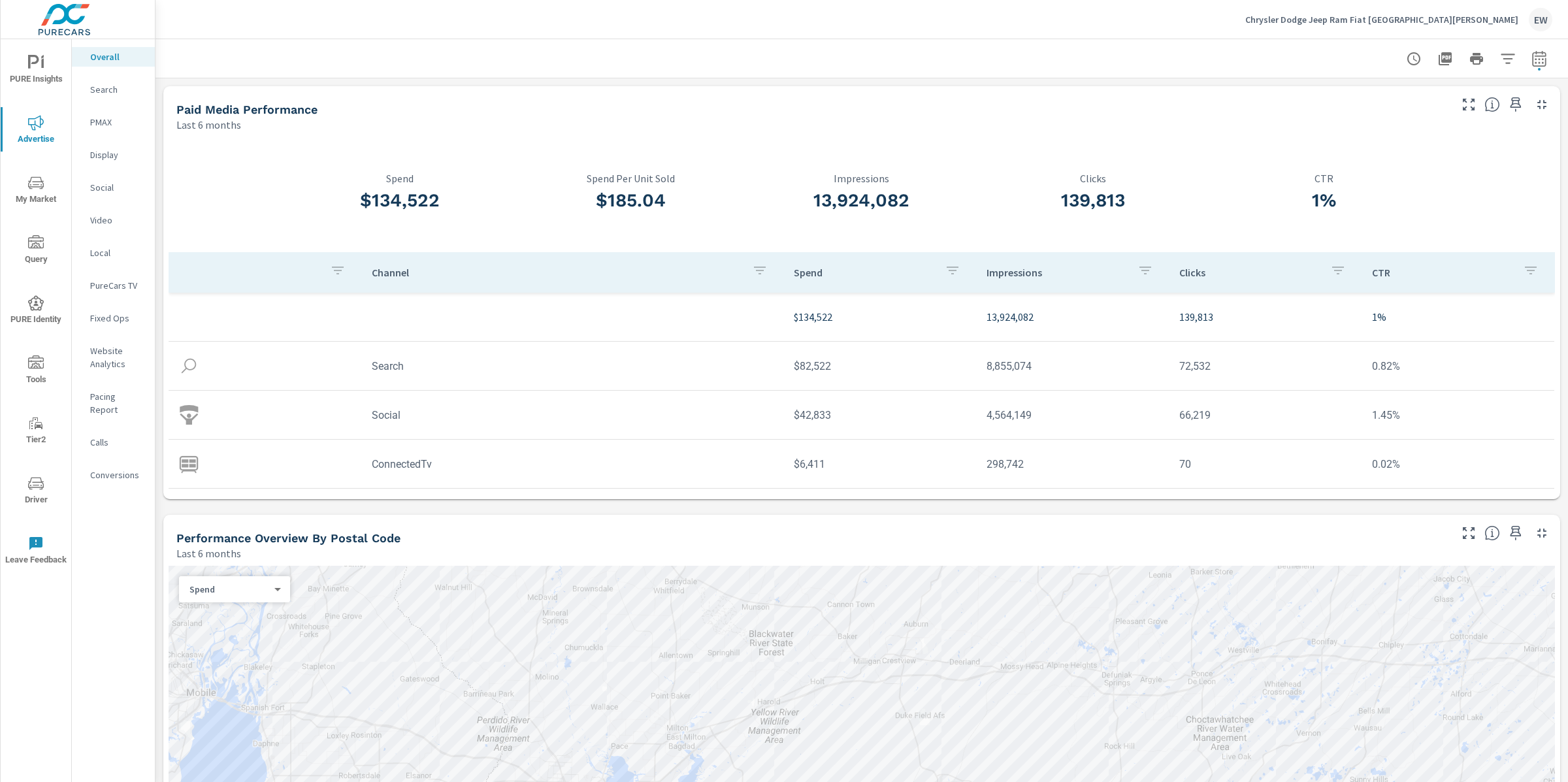
click at [40, 182] on icon "nav menu" at bounding box center [36, 183] width 16 height 16
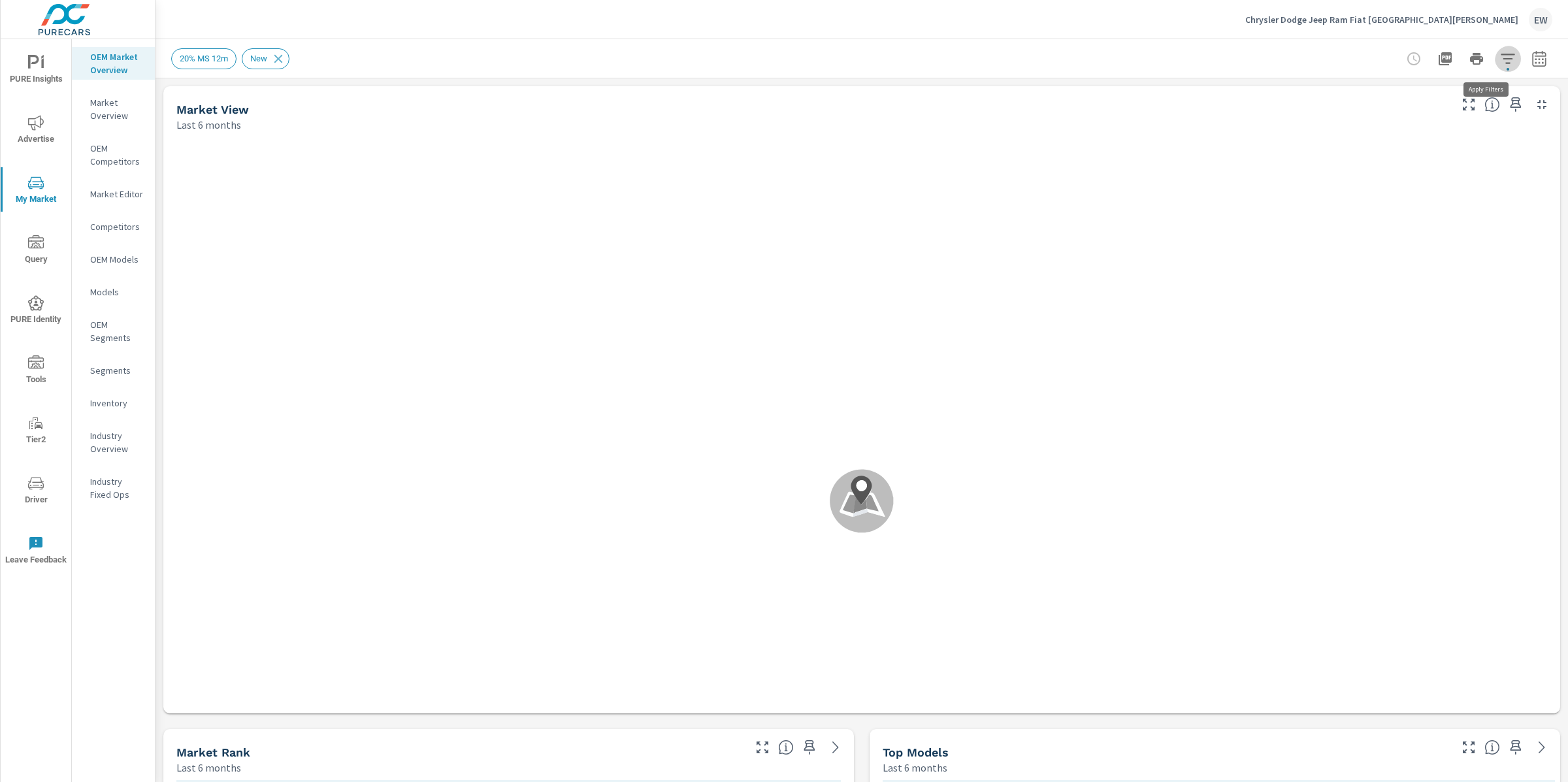
click at [1501, 58] on icon "button" at bounding box center [1508, 58] width 14 height 10
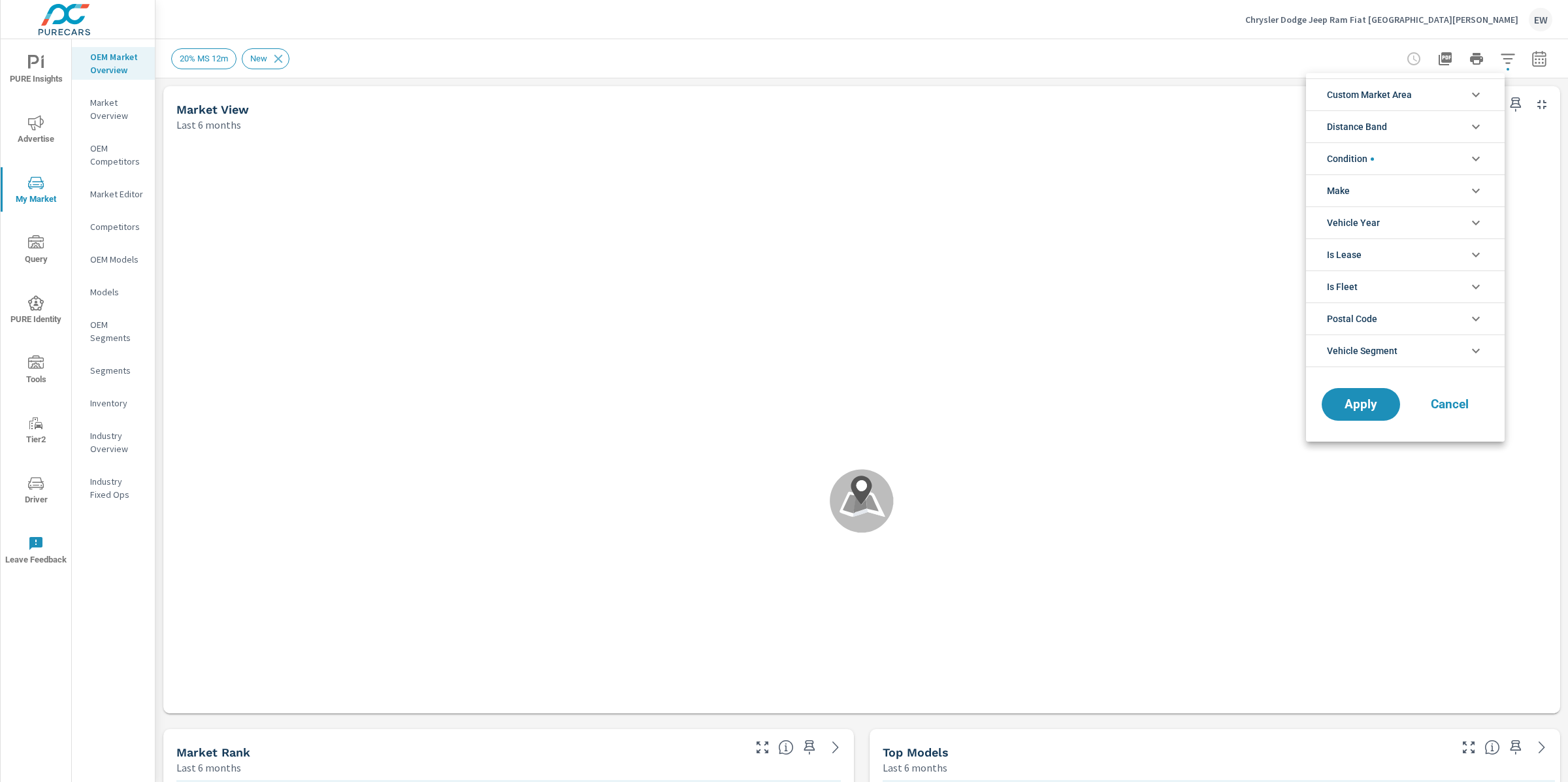
click at [1409, 93] on span "Custom Market Area" at bounding box center [1369, 95] width 85 height 32
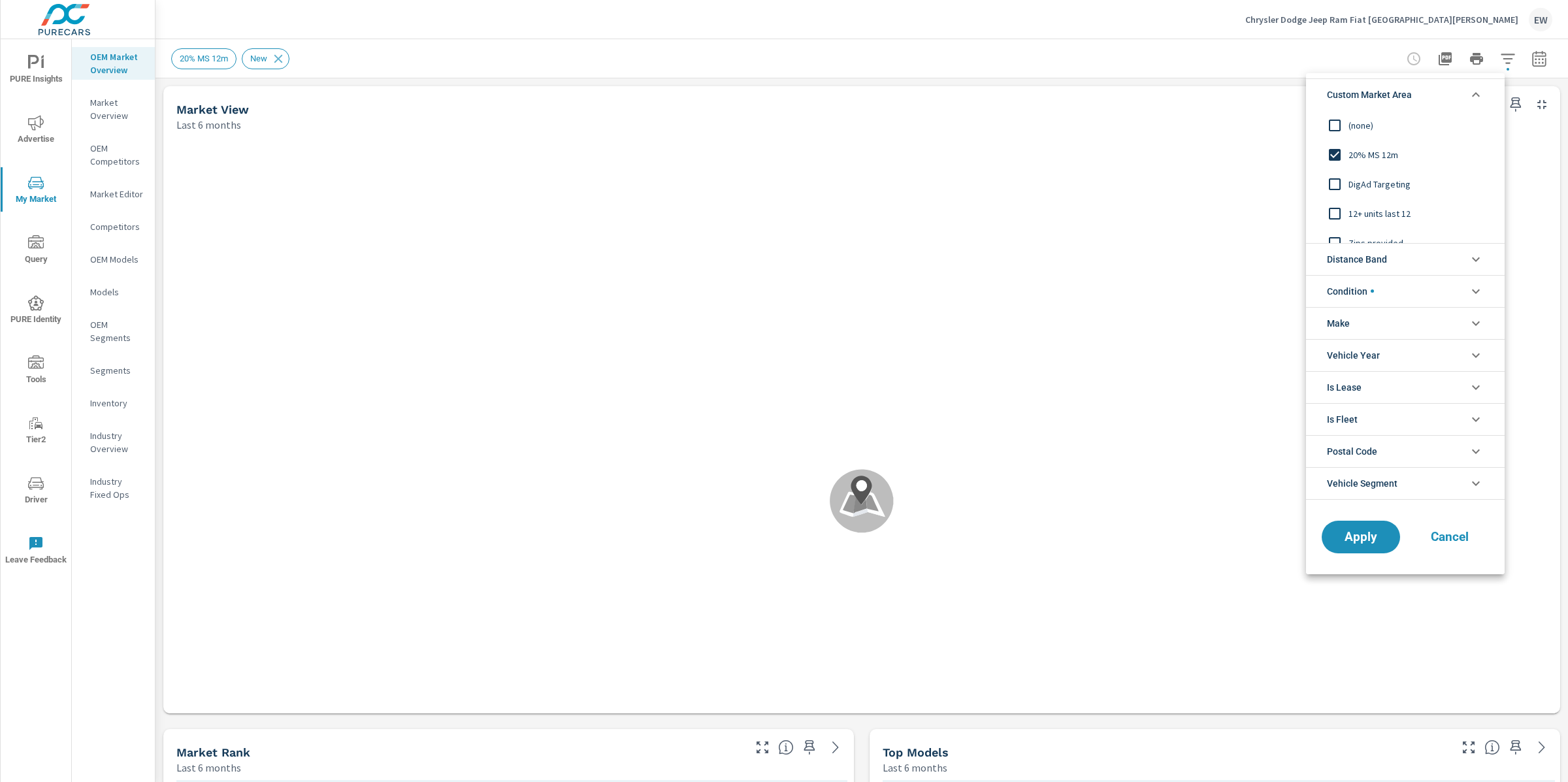
scroll to position [1, 0]
click at [1338, 182] on input "filter options" at bounding box center [1335, 184] width 27 height 27
click at [1344, 535] on span "Apply" at bounding box center [1361, 537] width 53 height 12
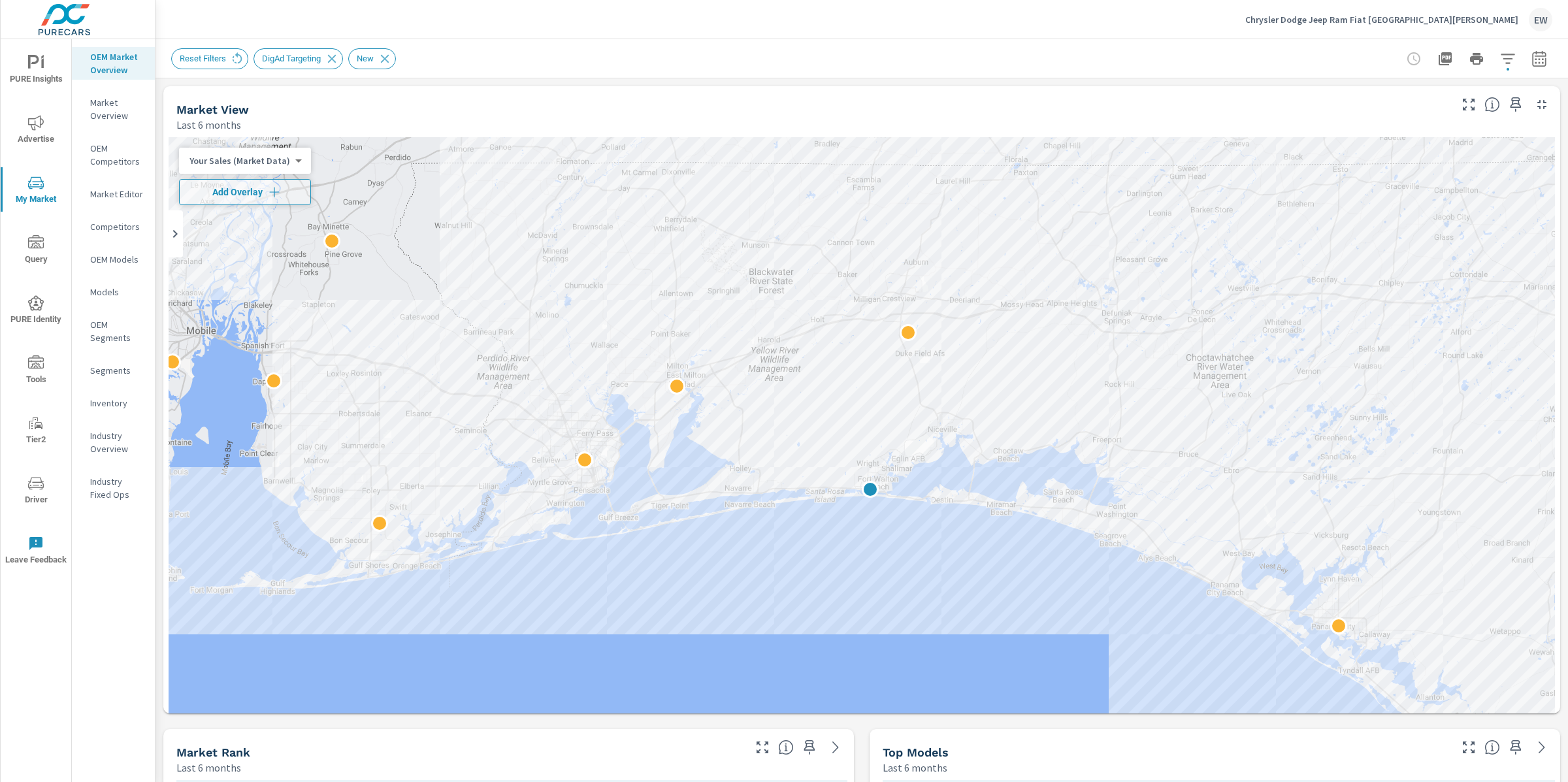
click at [231, 162] on body "PURE Insights Advertise My Market Query PURE Identity Tools Tier2 Driver Leave …" at bounding box center [784, 391] width 1568 height 782
click at [231, 183] on li "Your Sales (DMS)" at bounding box center [251, 182] width 140 height 21
click at [243, 189] on span "Add Overlay" at bounding box center [236, 192] width 103 height 13
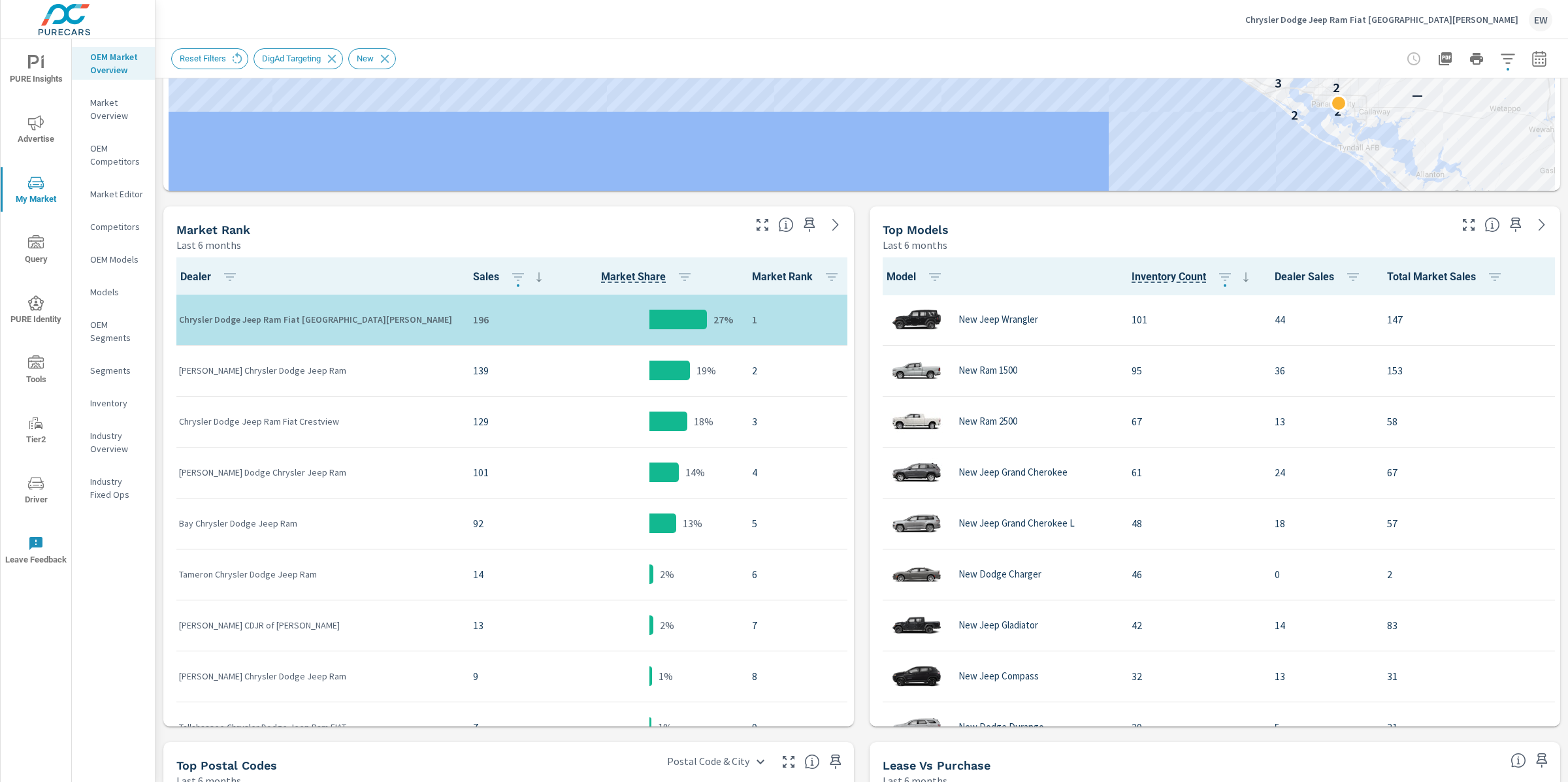
scroll to position [609, 0]
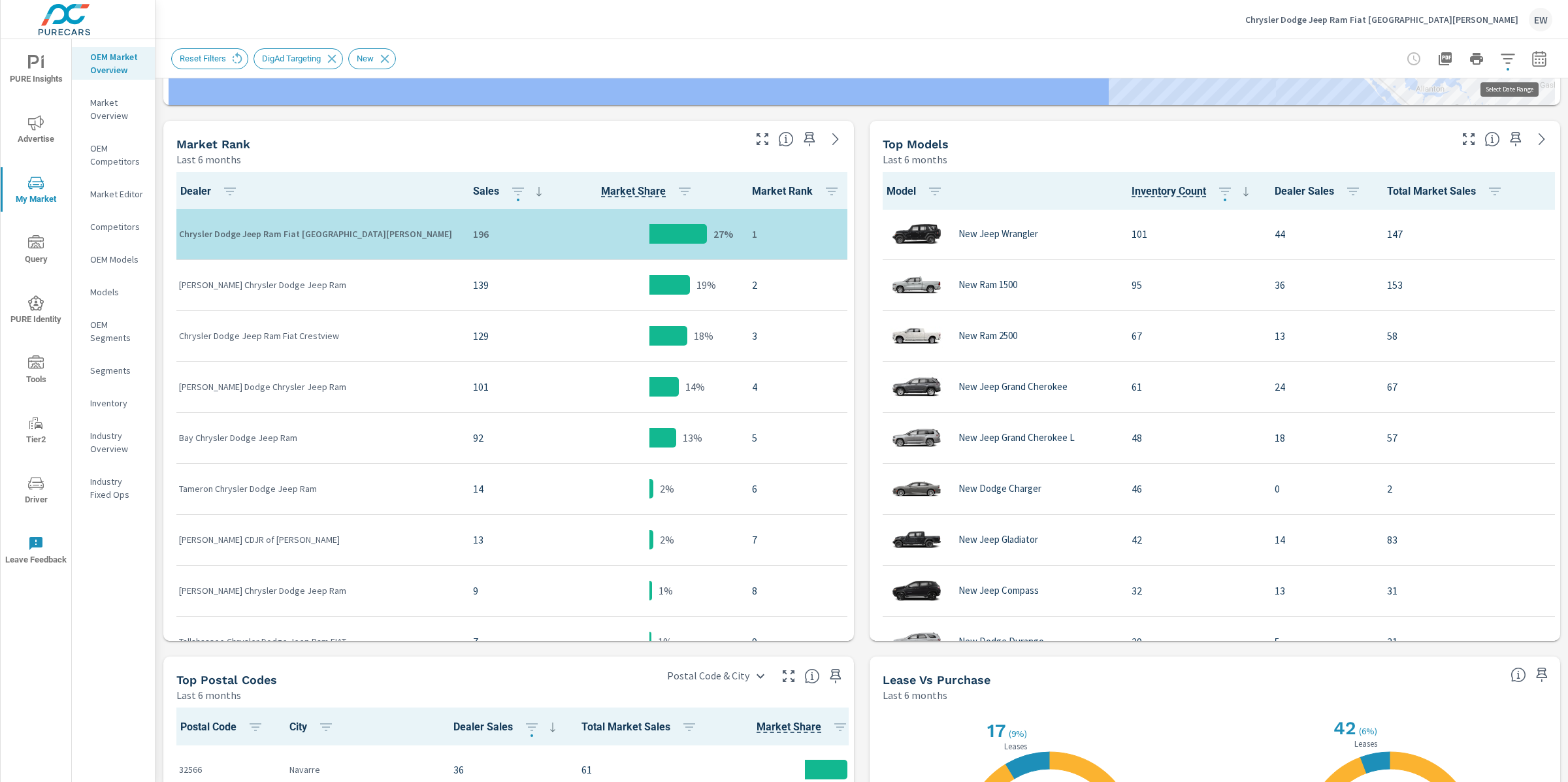
click at [1532, 56] on icon "button" at bounding box center [1539, 58] width 16 height 16
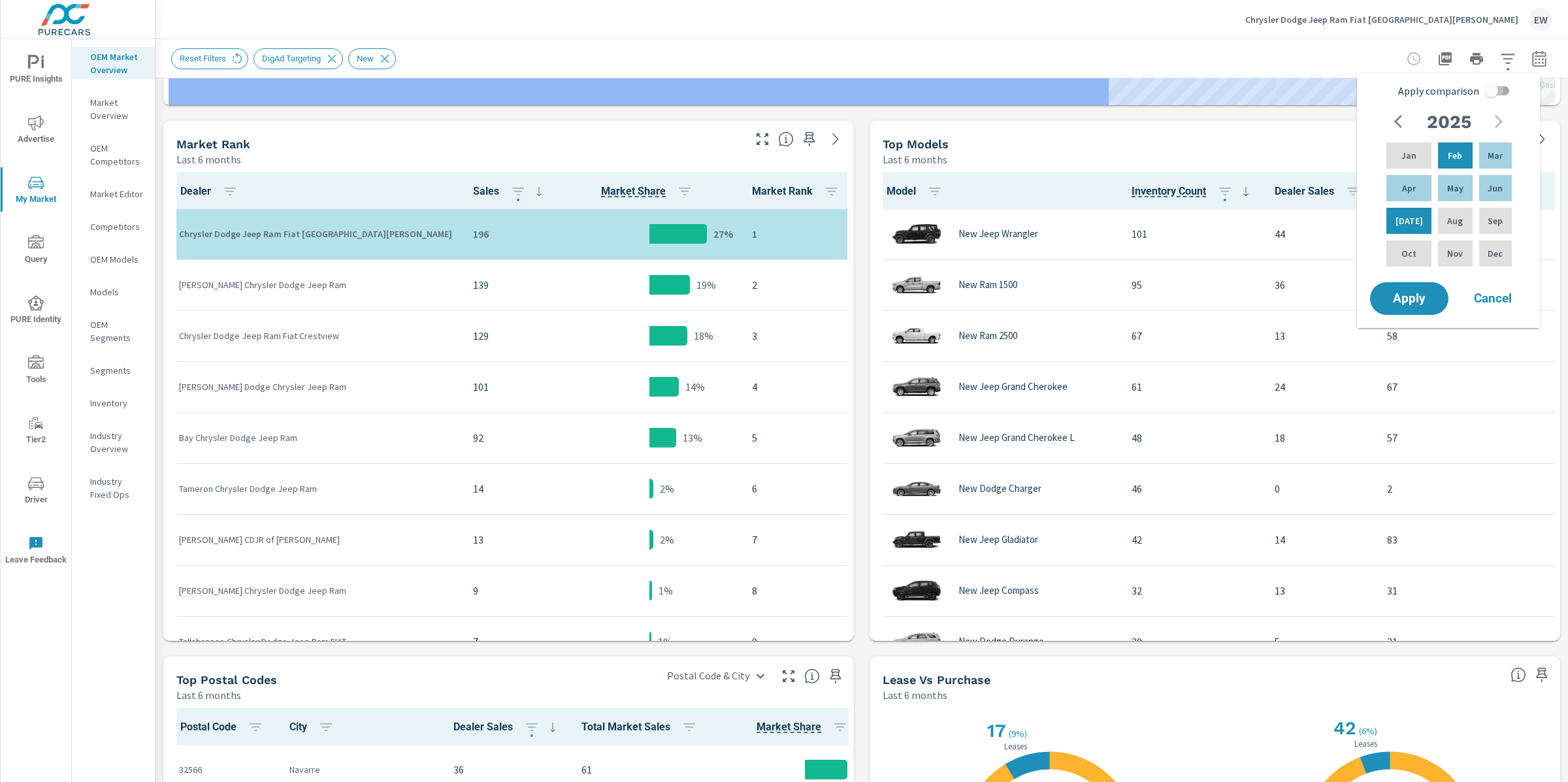
click at [1504, 90] on input "Apply comparison" at bounding box center [1491, 90] width 75 height 25
checkbox input "true"
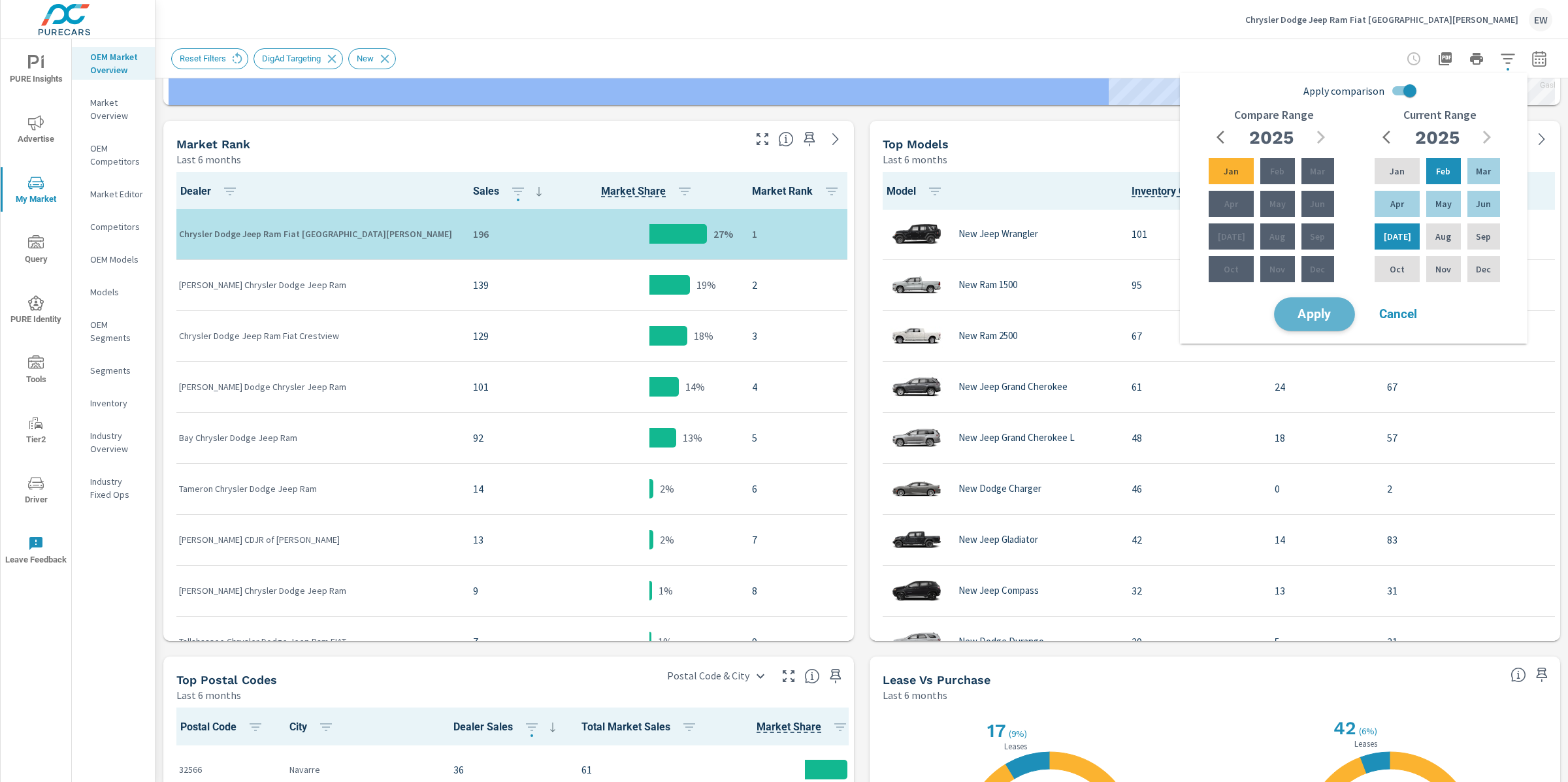
click at [1327, 321] on span "Apply" at bounding box center [1314, 315] width 53 height 12
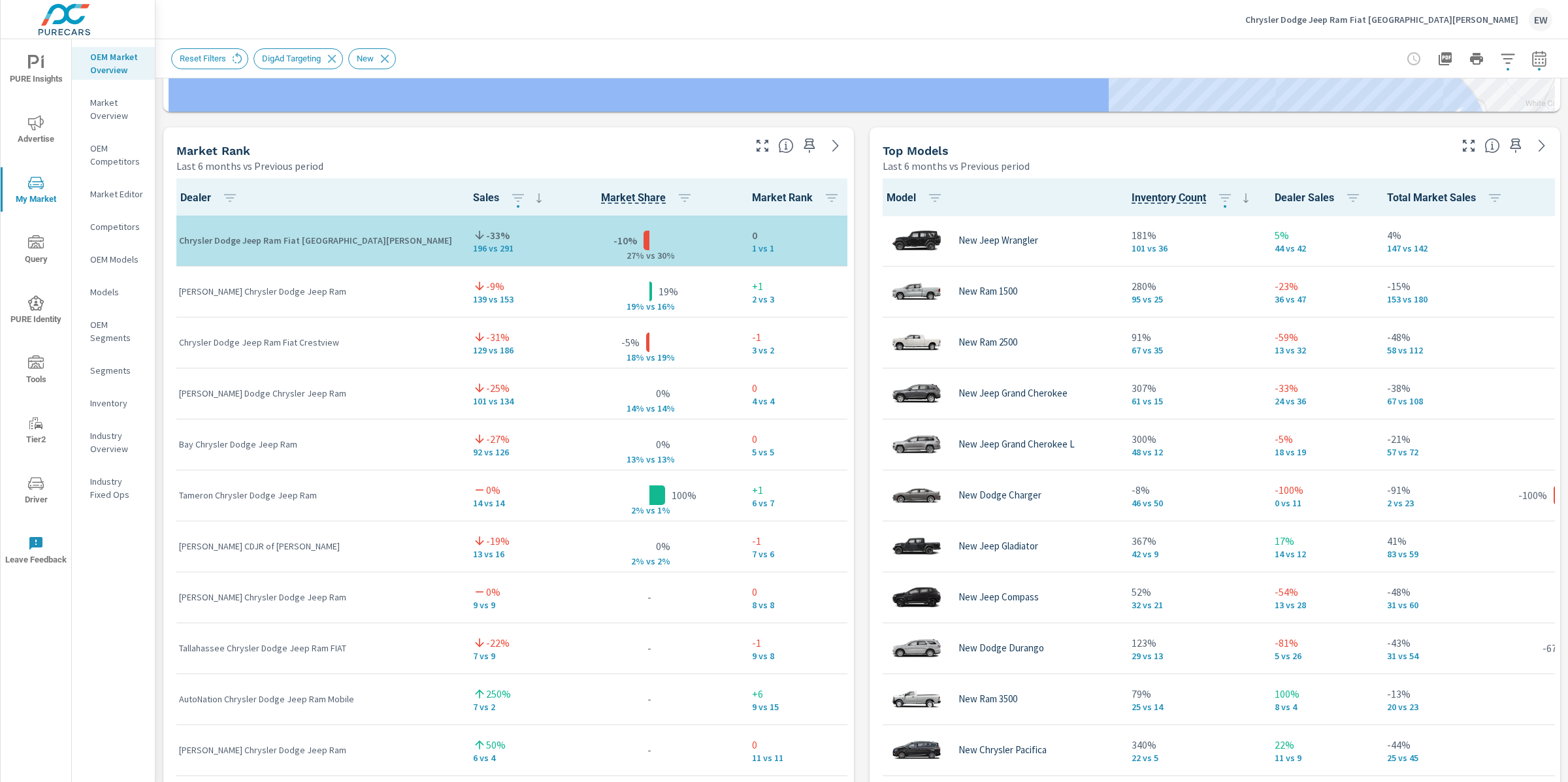
scroll to position [875, 0]
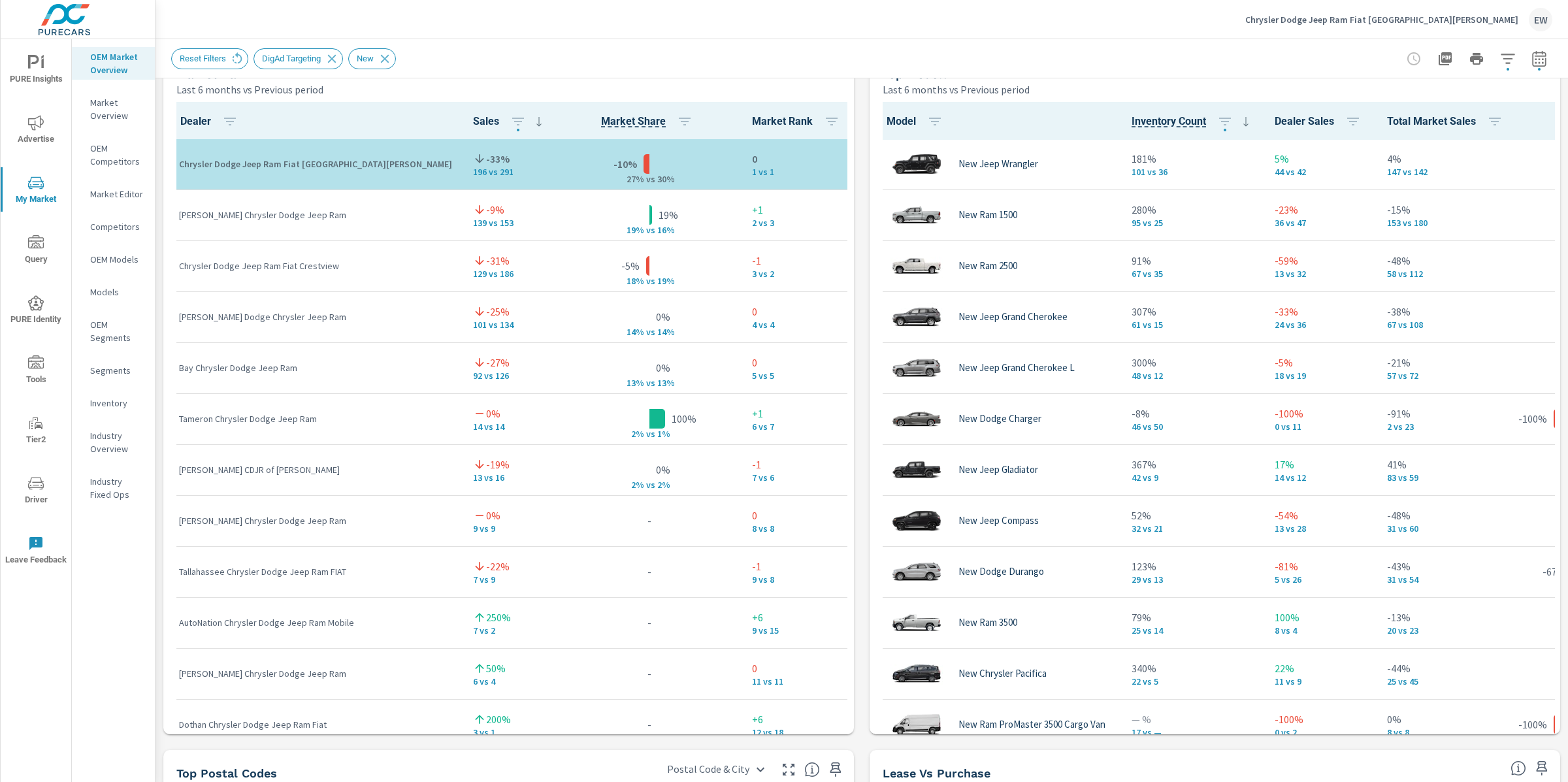
click at [193, 221] on p "Sandy Sansing Chrysler Dodge Jeep Ram" at bounding box center [315, 215] width 273 height 13
click at [158, 227] on div "Market View Last 6 months vs Previous period ← Move left → Move right ↑ Move up…" at bounding box center [861, 323] width 1412 height 2238
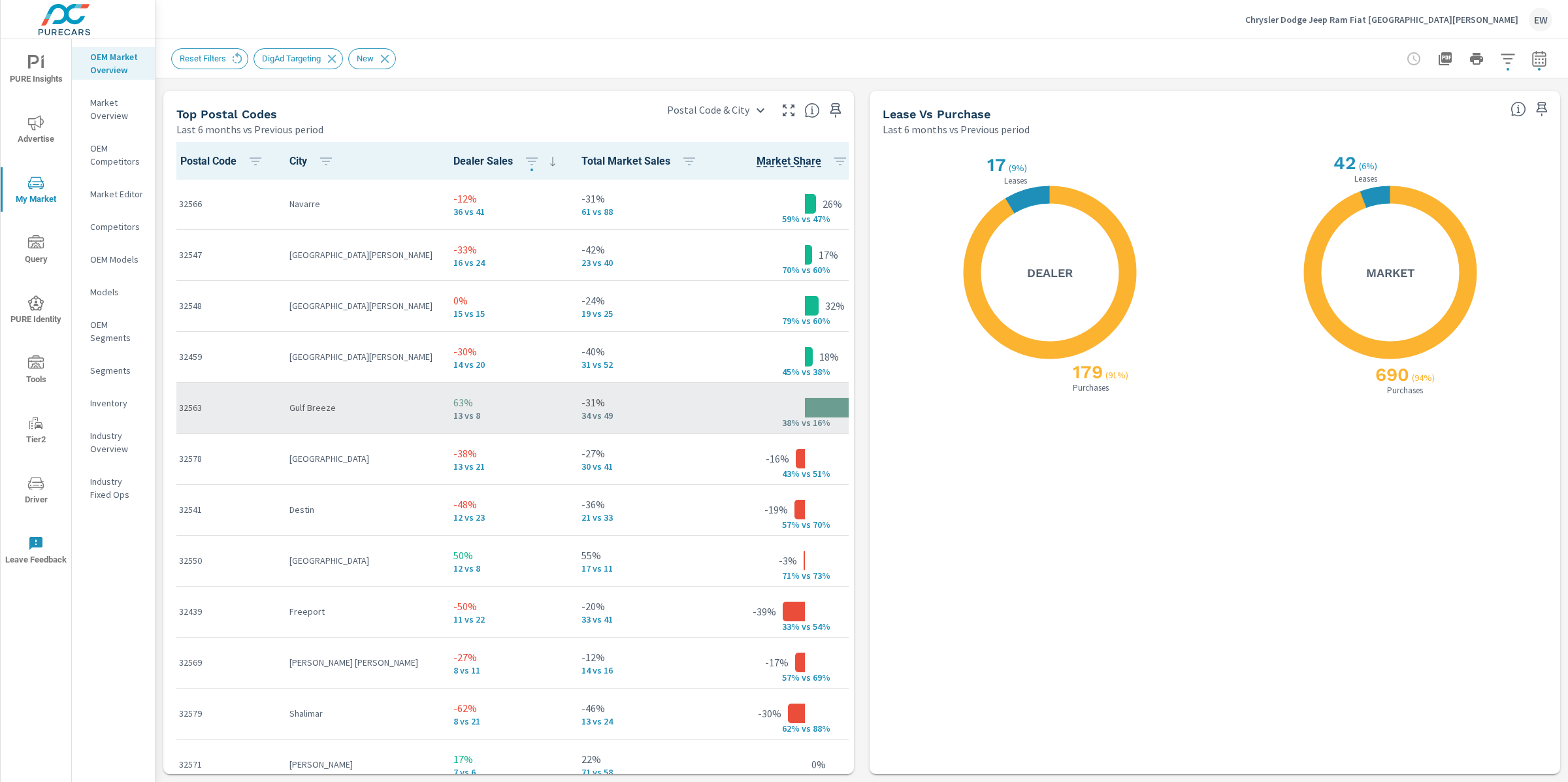
scroll to position [0, 0]
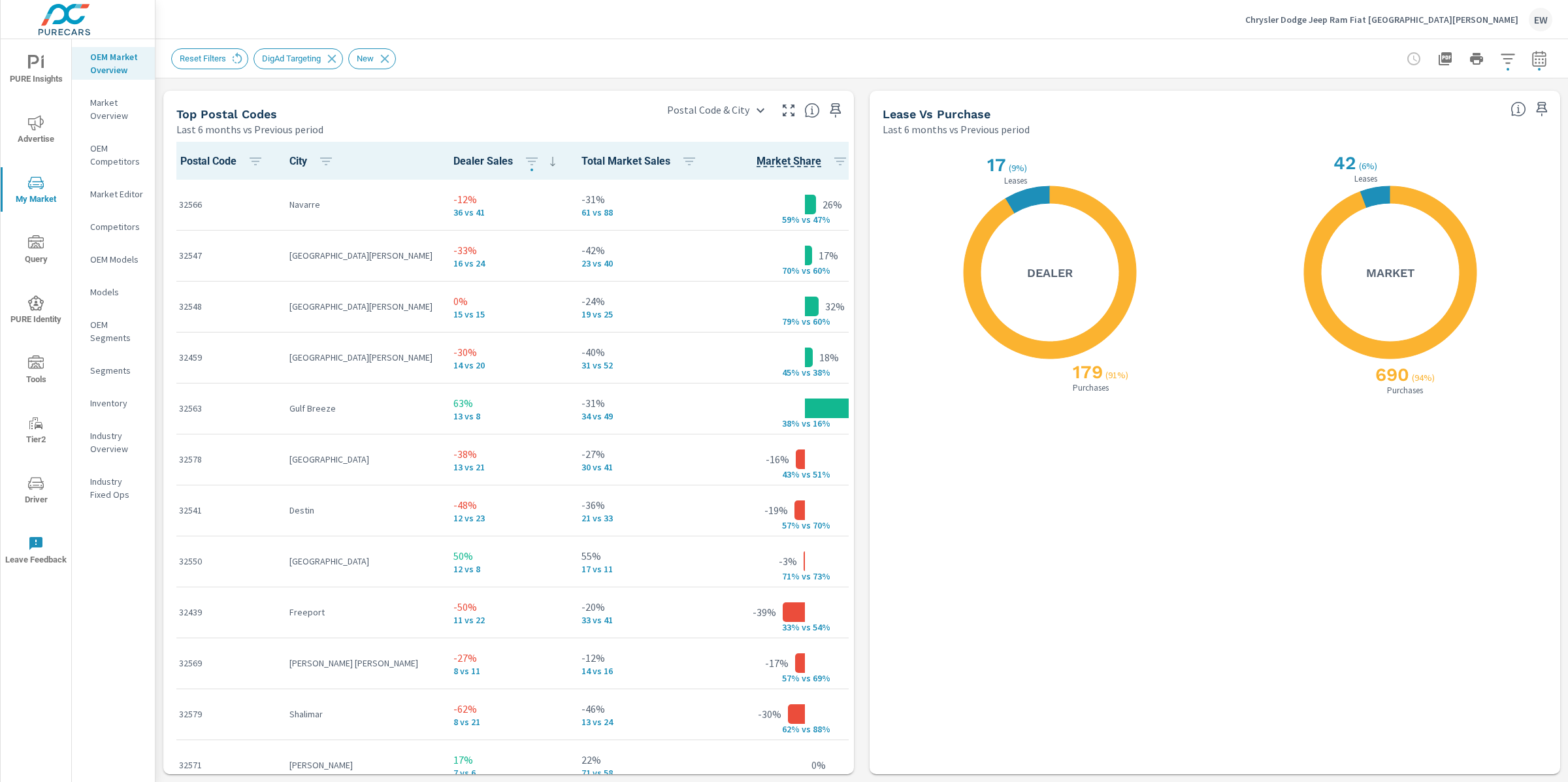
click at [92, 74] on p "OEM Market Overview" at bounding box center [117, 63] width 54 height 26
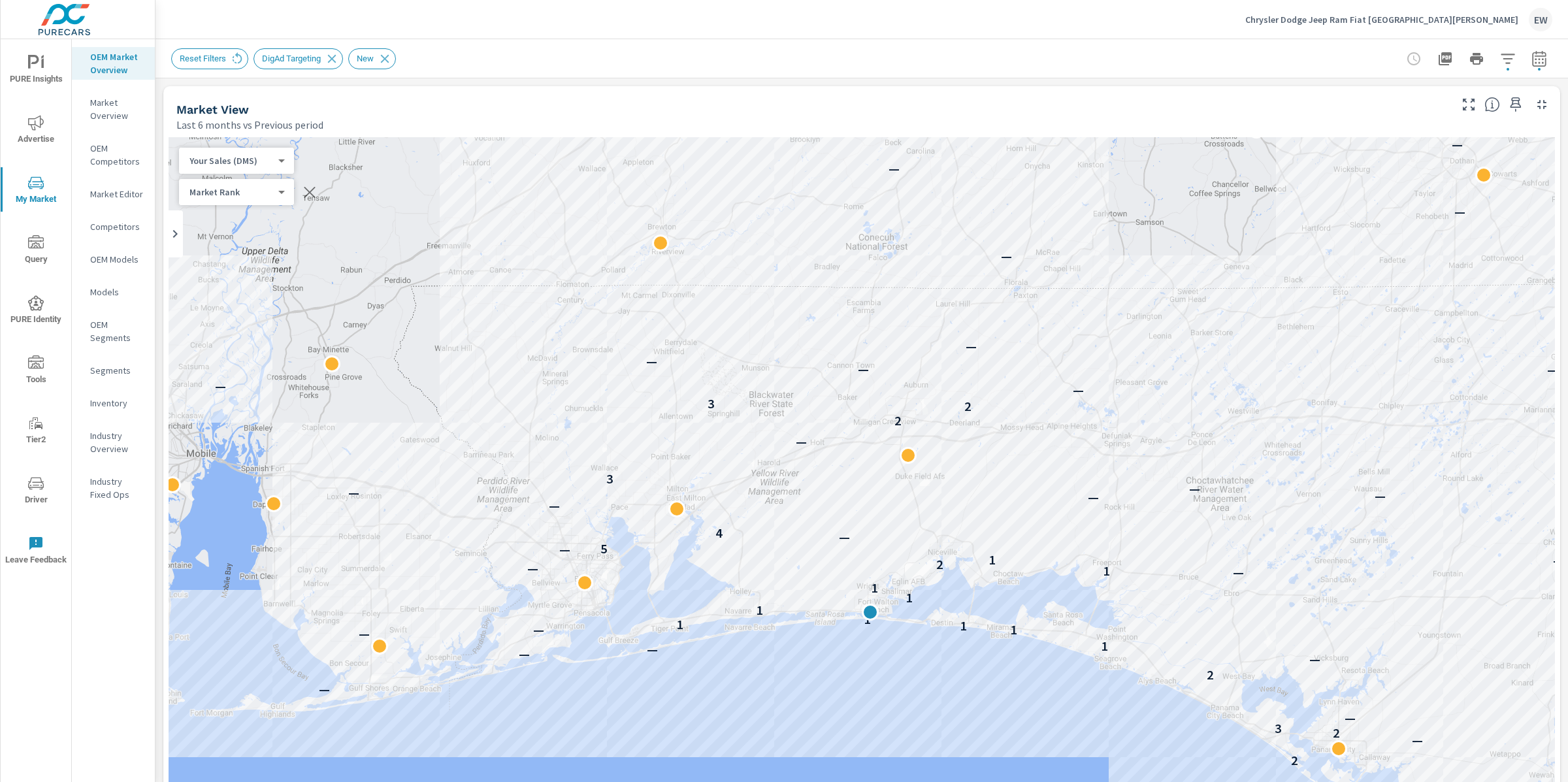
scroll to position [1, 0]
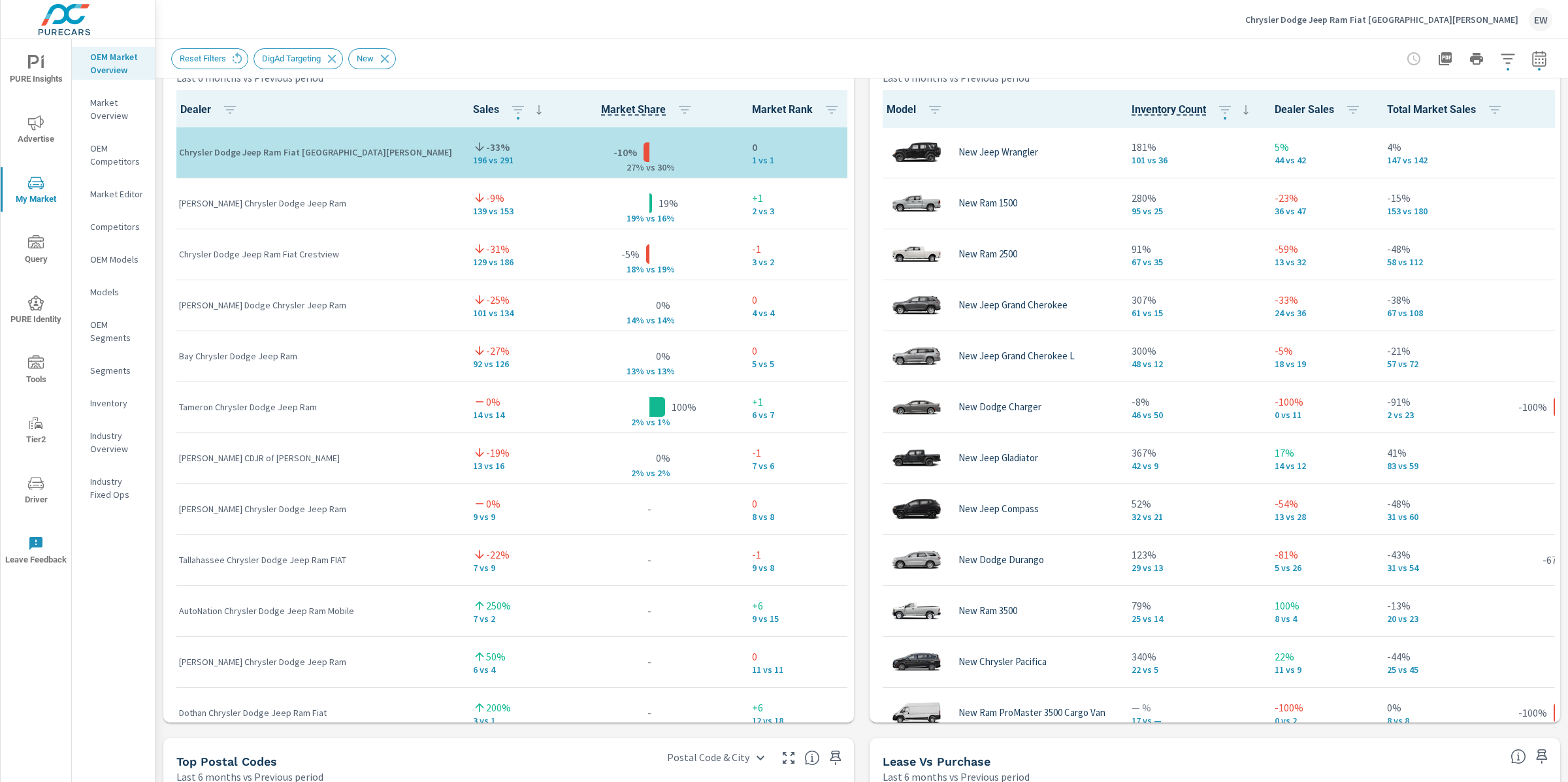
scroll to position [874, 0]
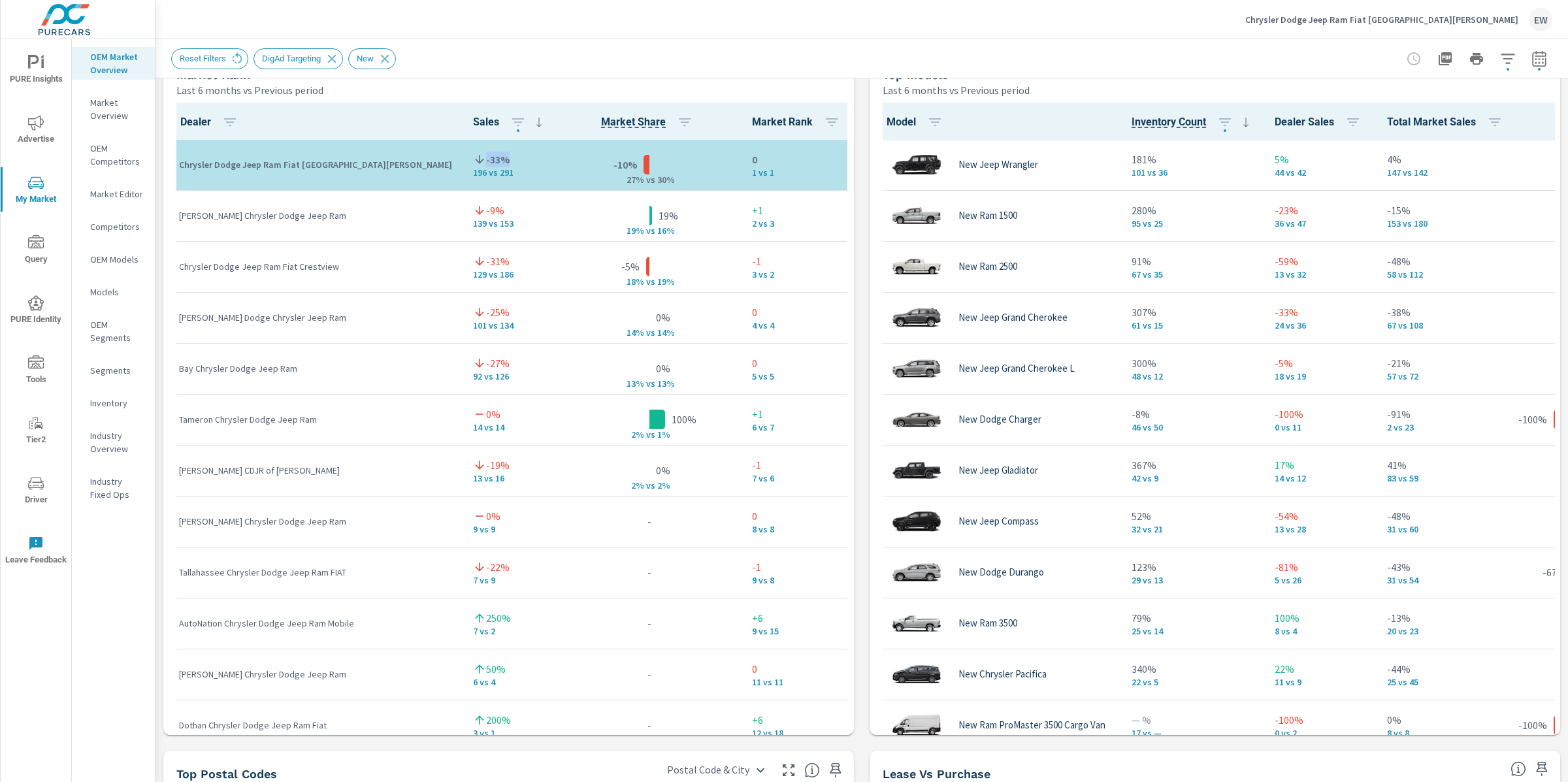
drag, startPoint x: 490, startPoint y: 371, endPoint x: 436, endPoint y: 371, distance: 54.0
click at [463, 191] on td "-33% 196 vs 291" at bounding box center [510, 165] width 95 height 51
click at [158, 382] on div "Market View Last 6 months vs Previous period ← Move left → Move right ↑ Move up…" at bounding box center [861, 323] width 1412 height 2238
drag, startPoint x: 186, startPoint y: 429, endPoint x: 434, endPoint y: 436, distance: 248.1
click at [434, 241] on tr "Sandy Sansing Chrysler Dodge Jeep Ram -9% 139 vs 153 19% 19% v s 16% +1 2 vs 3" at bounding box center [512, 215] width 687 height 51
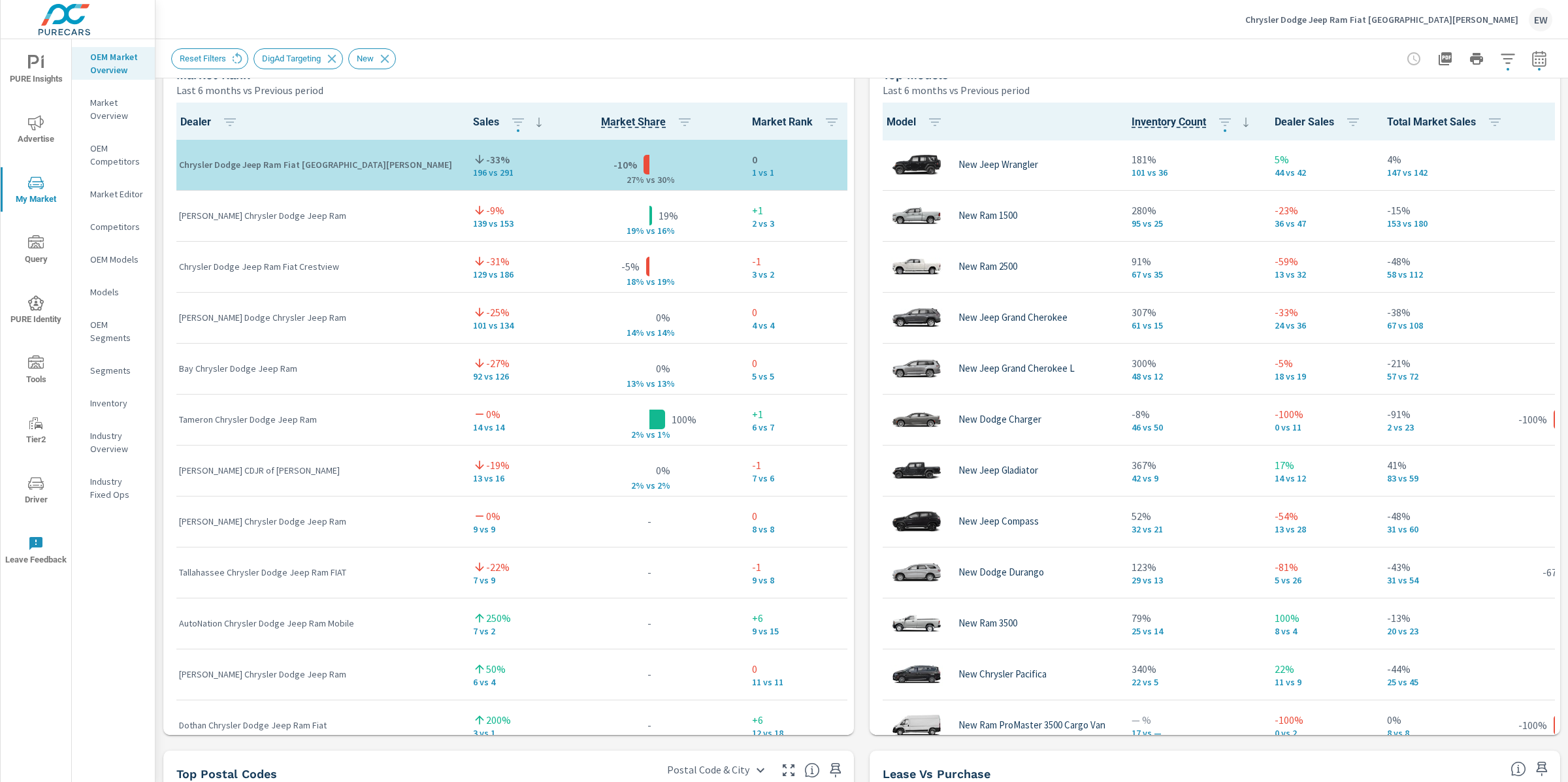
click at [160, 432] on div "Market View Last 6 months vs Previous period ← Move left → Move right ↑ Move up…" at bounding box center [861, 323] width 1412 height 2238
click at [159, 335] on div "Market View Last 6 months vs Previous period ← Move left → Move right ↑ Move up…" at bounding box center [861, 323] width 1412 height 2238
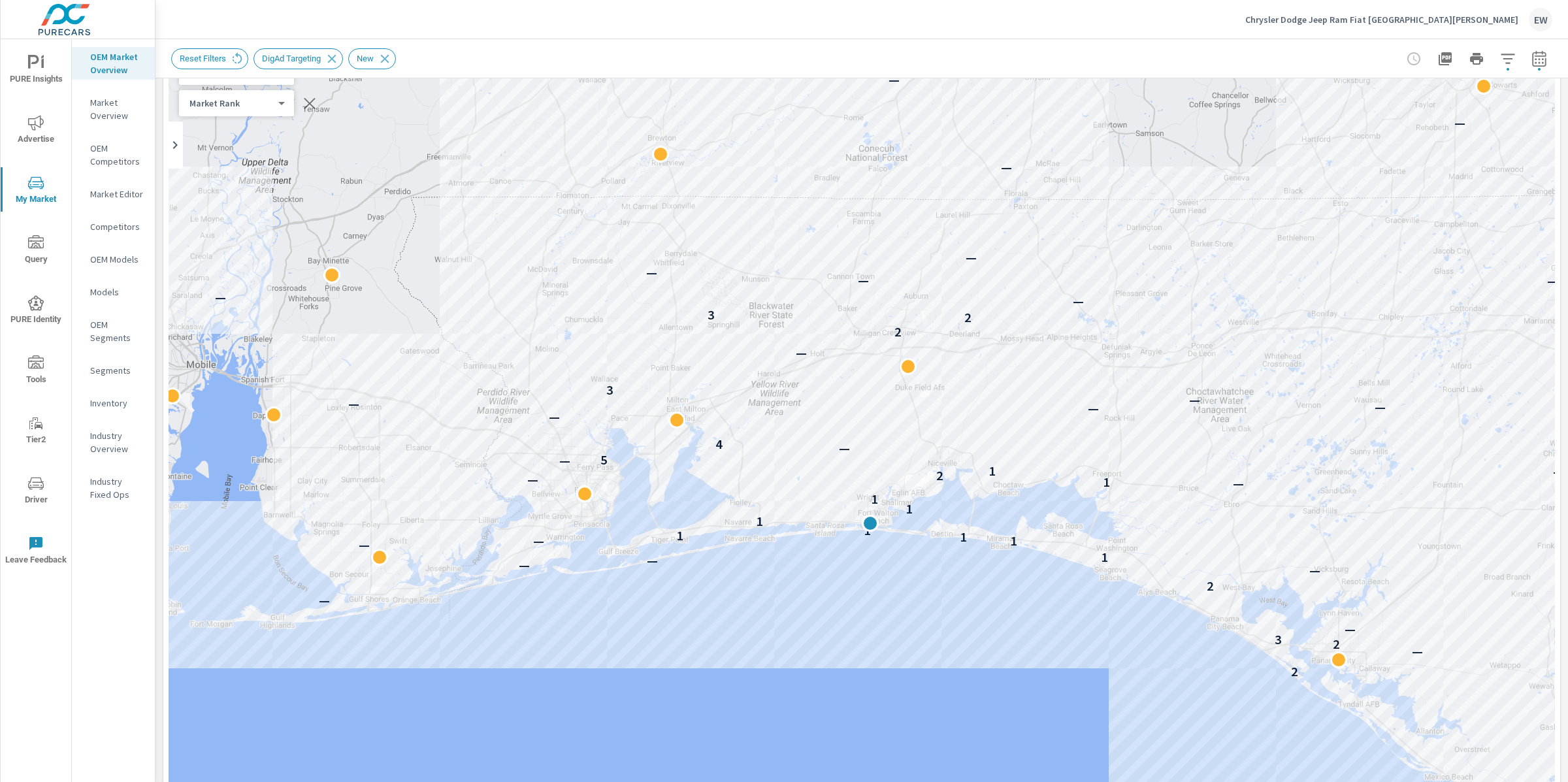
scroll to position [86, 0]
click at [574, 19] on div "Chrysler Dodge Jeep Ram Fiat Fort Walton Beach EW" at bounding box center [862, 19] width 1382 height 38
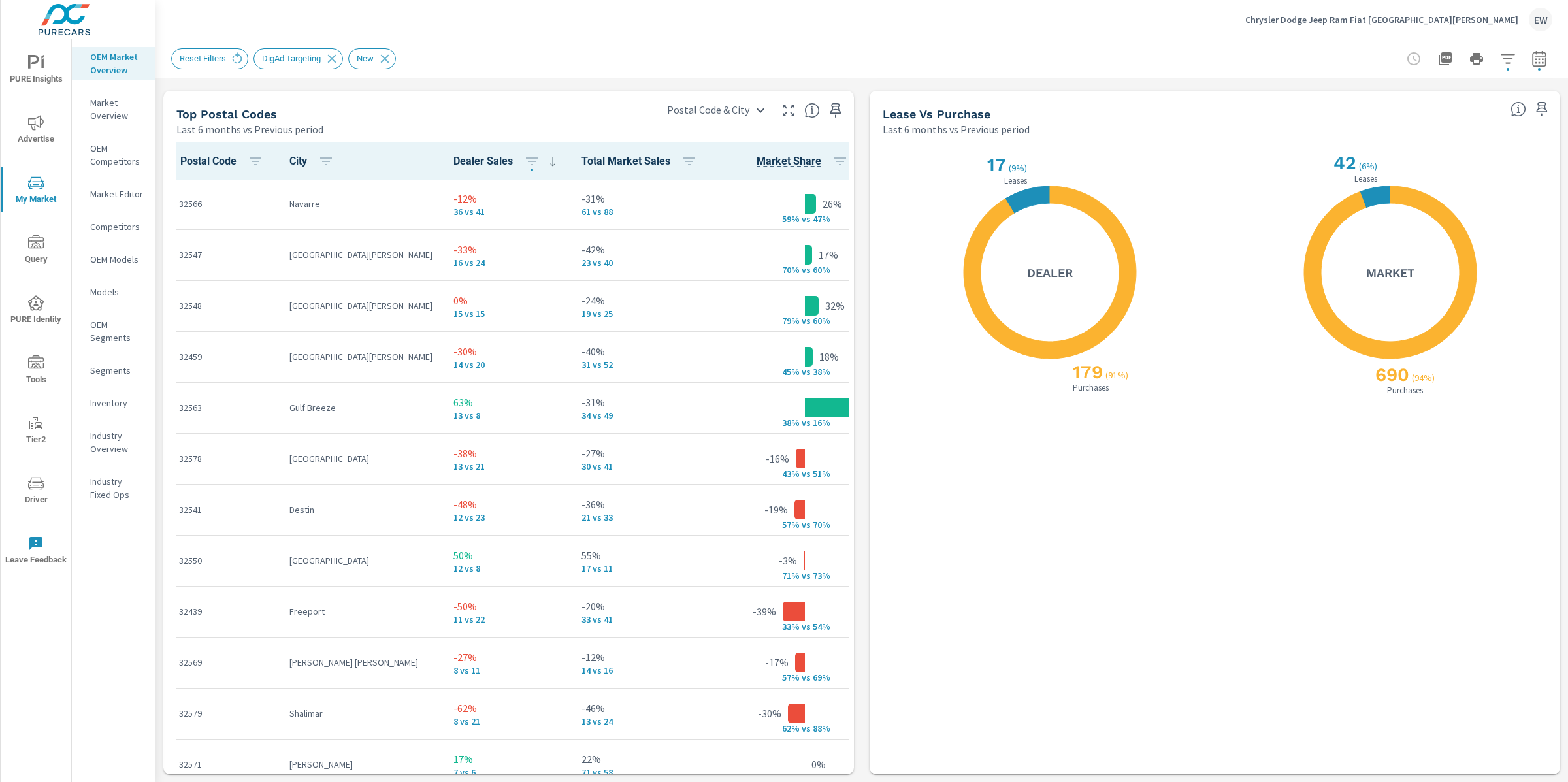
scroll to position [1909, 0]
drag, startPoint x: 664, startPoint y: 16, endPoint x: 33, endPoint y: 478, distance: 782.1
click at [33, 478] on div "PURE Insights Advertise My Market Query PURE Identity Tools Tier2 Driver Leave …" at bounding box center [784, 391] width 1568 height 782
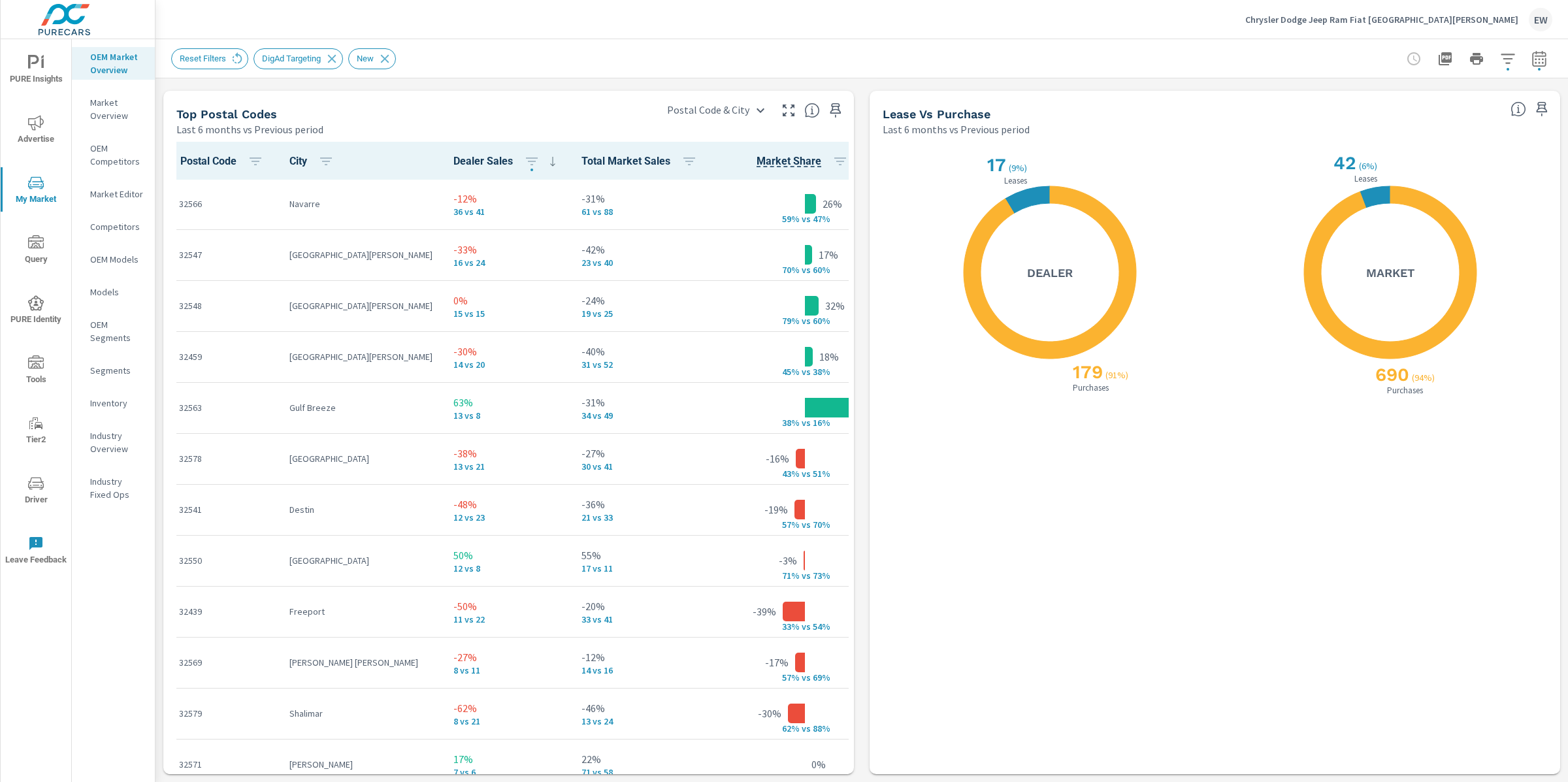
click at [33, 480] on icon "nav menu" at bounding box center [36, 483] width 16 height 16
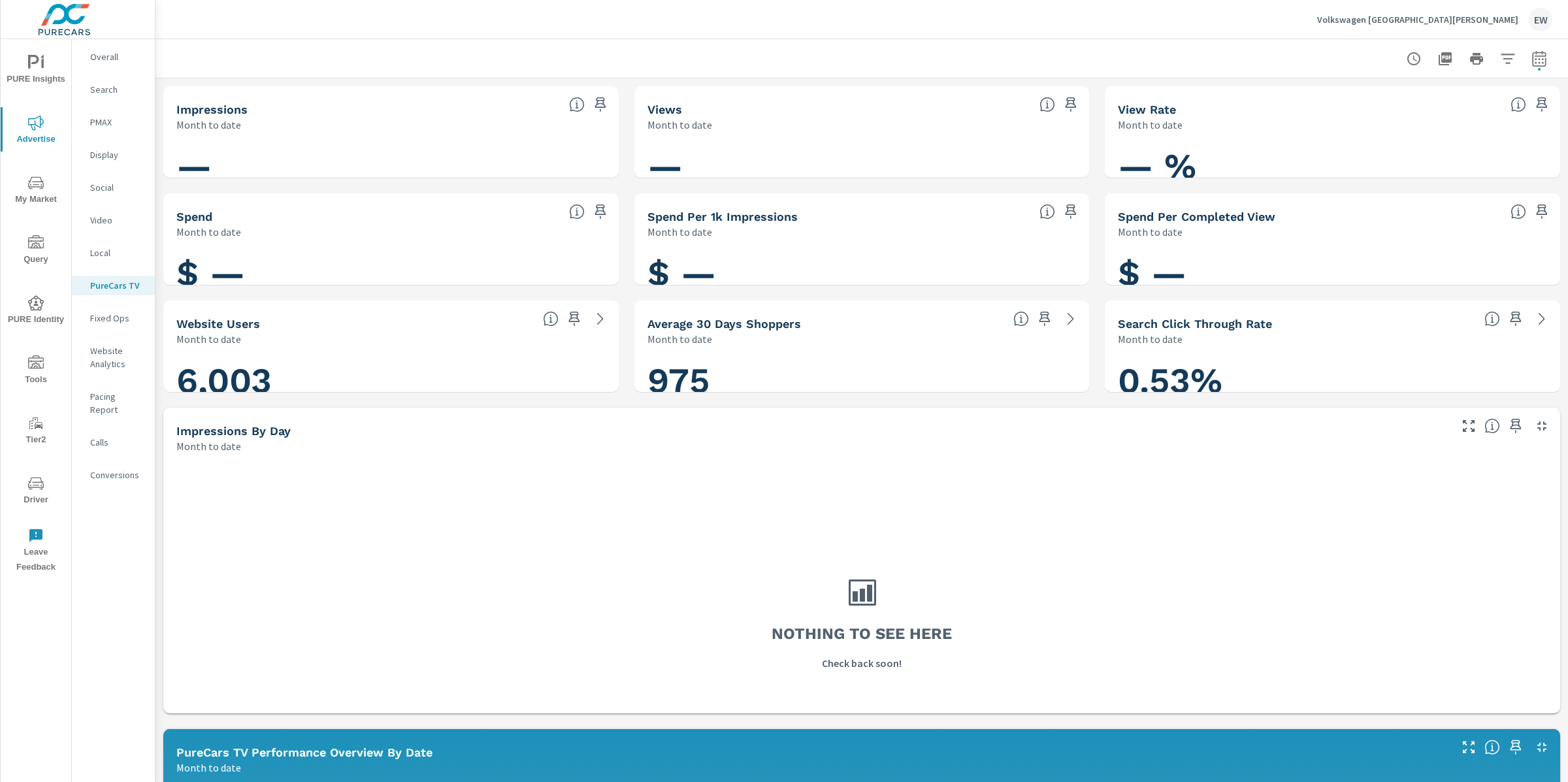
click at [109, 57] on p "Overall" at bounding box center [117, 56] width 54 height 13
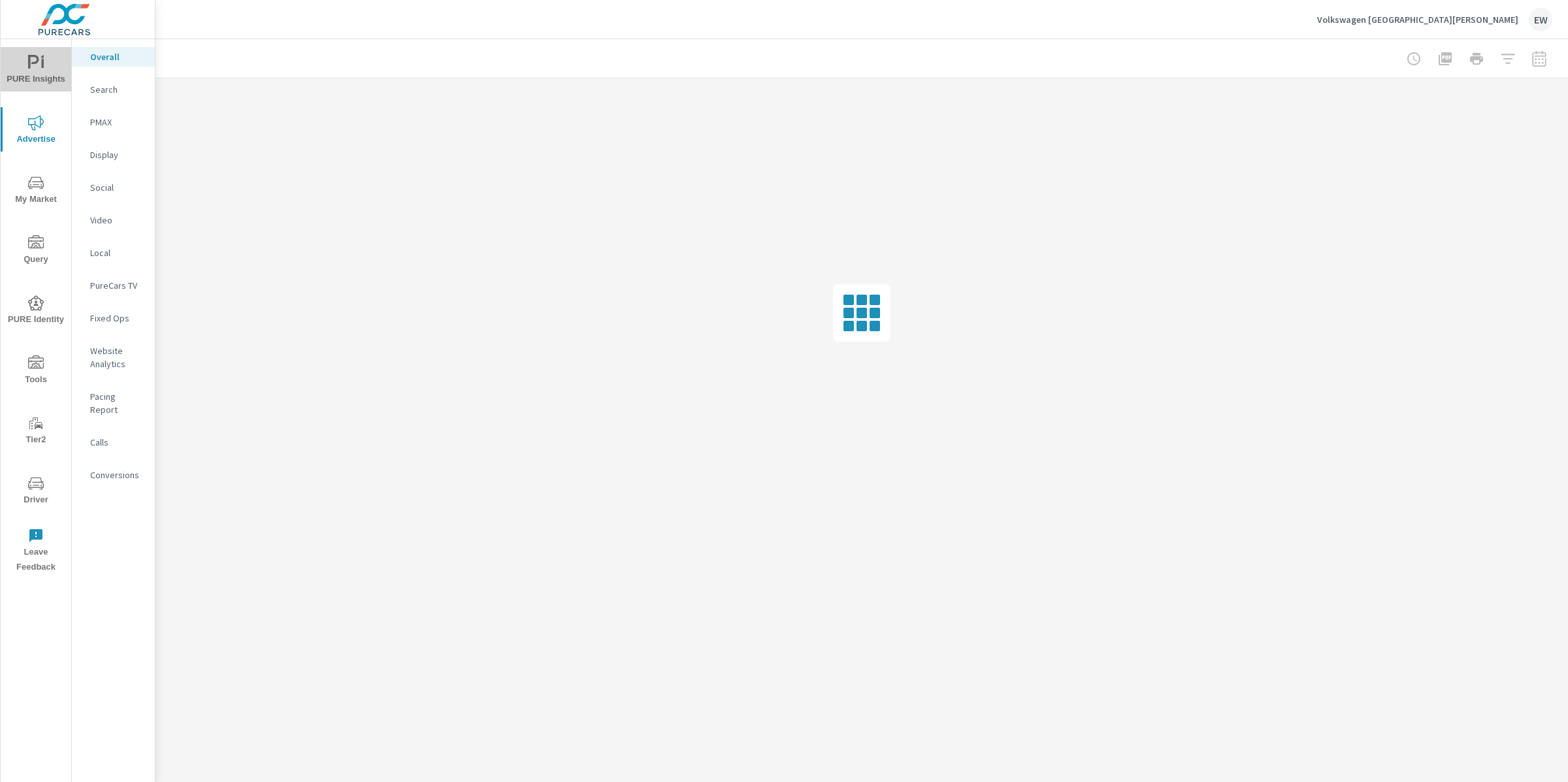
click at [40, 60] on icon "nav menu" at bounding box center [36, 62] width 16 height 16
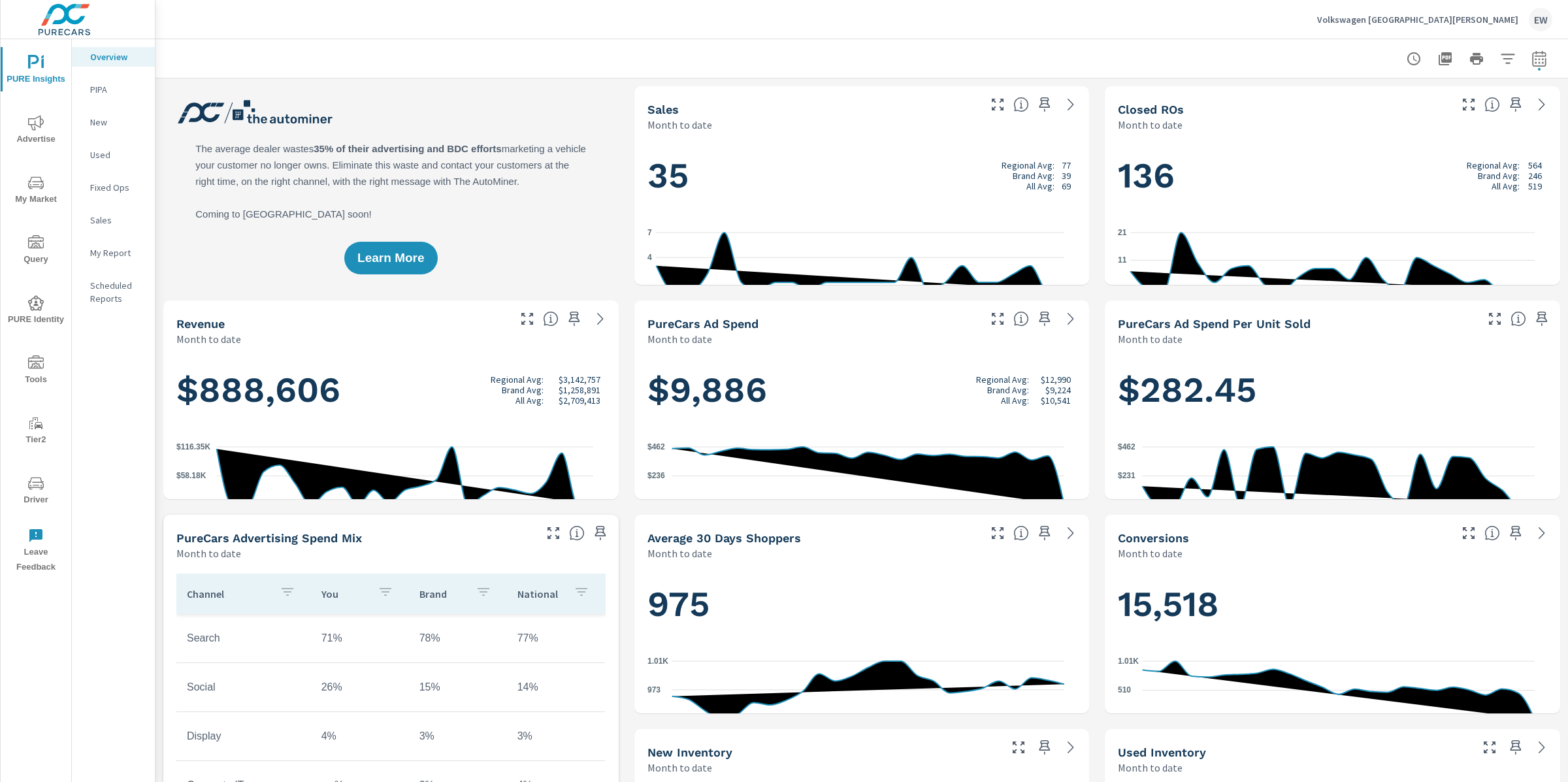
click at [171, 228] on div "Learn More" at bounding box center [391, 186] width 456 height 199
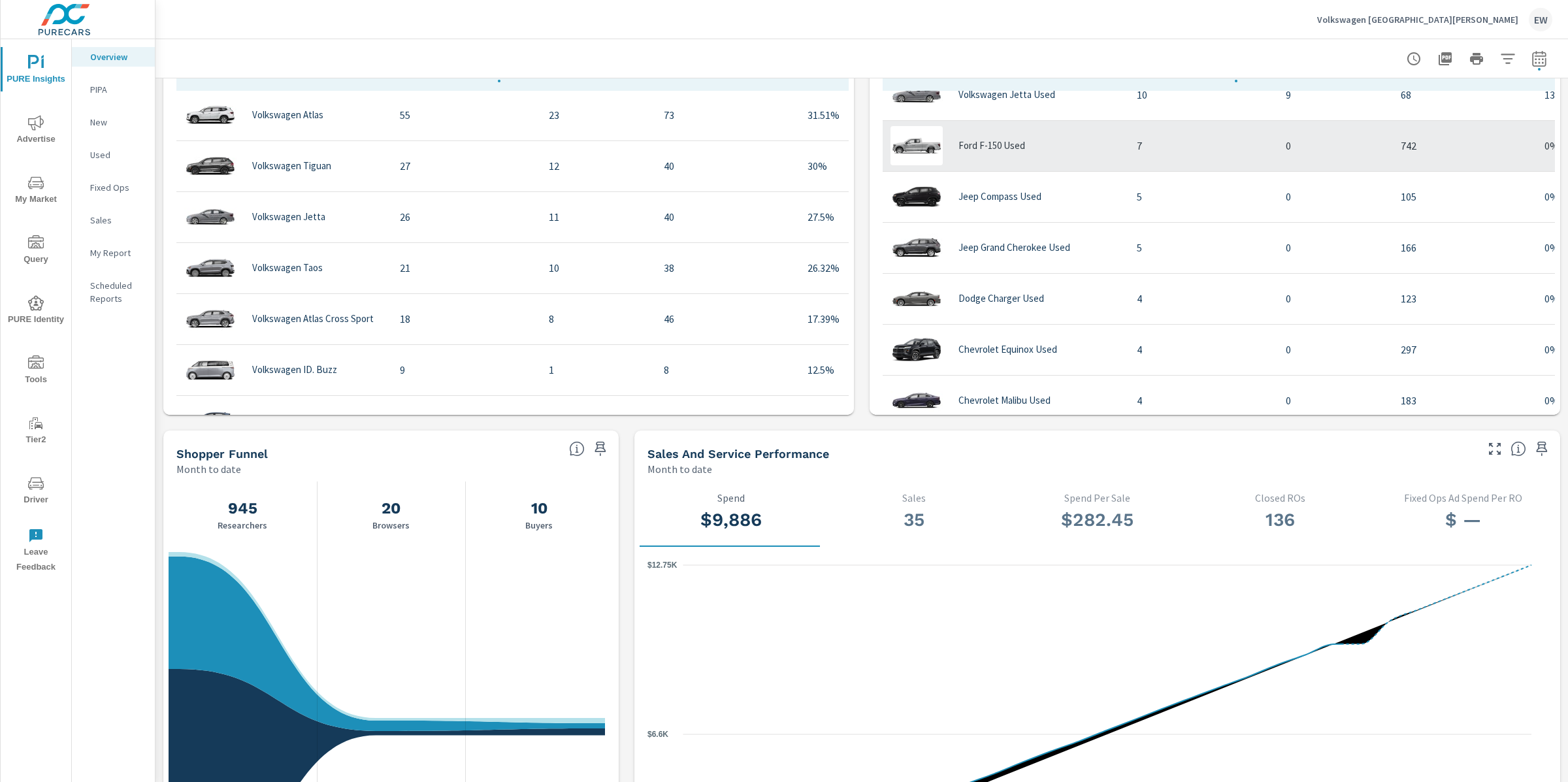
scroll to position [206, 0]
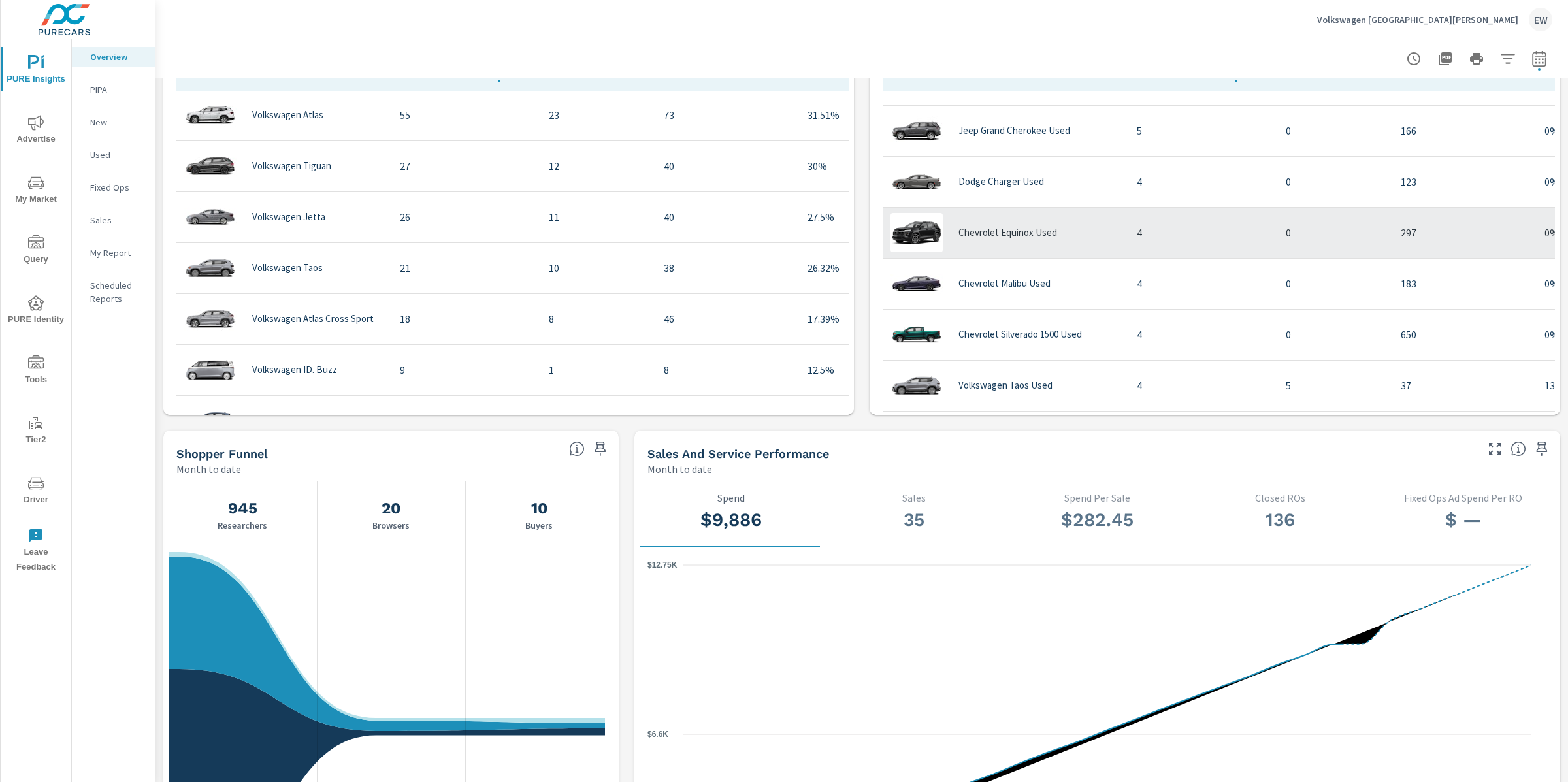
scroll to position [382, 0]
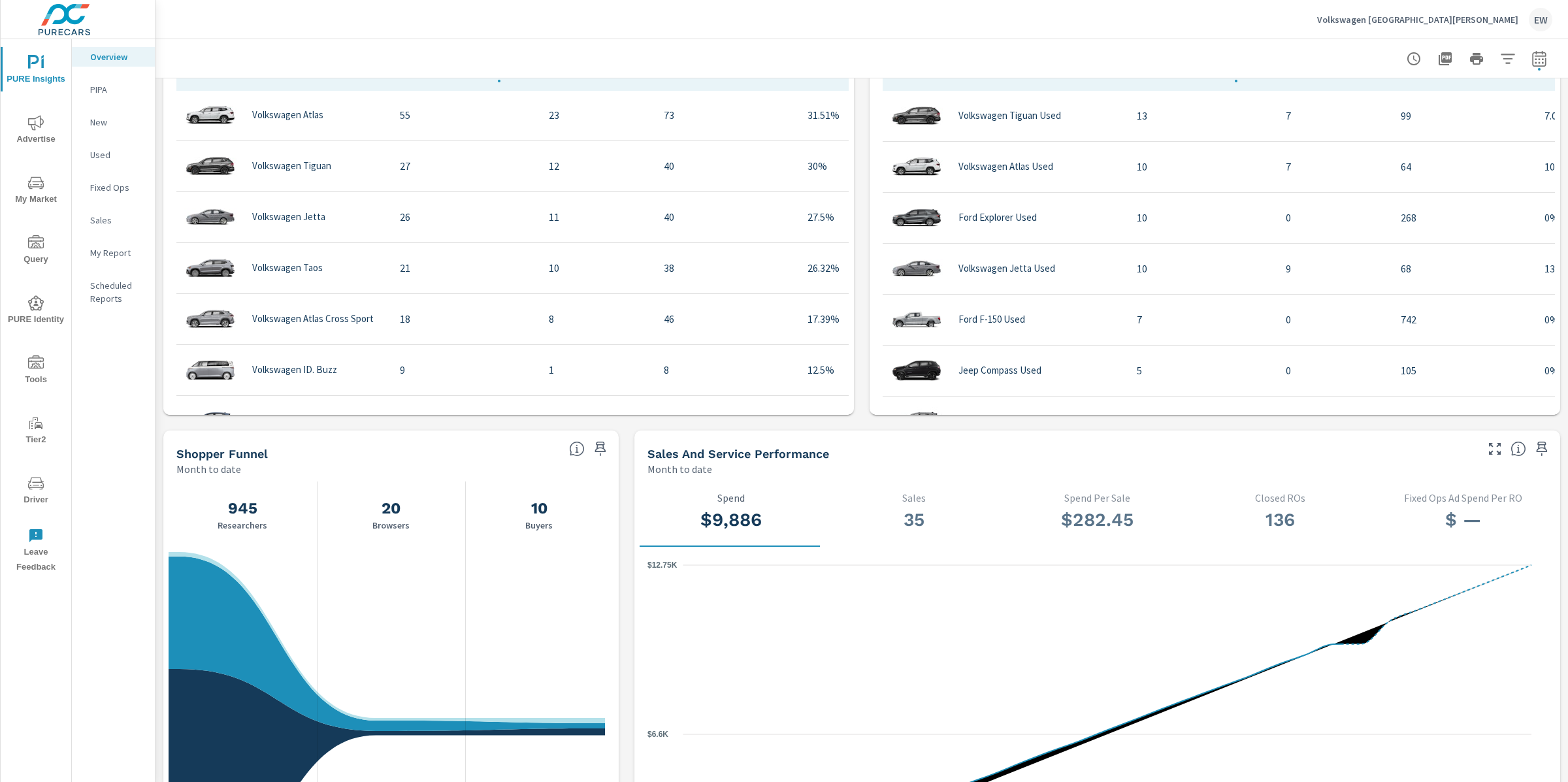
click at [157, 331] on div "Learn More The average dealer wastes 35% of their advertising and BDC efforts m…" at bounding box center [861, 208] width 1412 height 2143
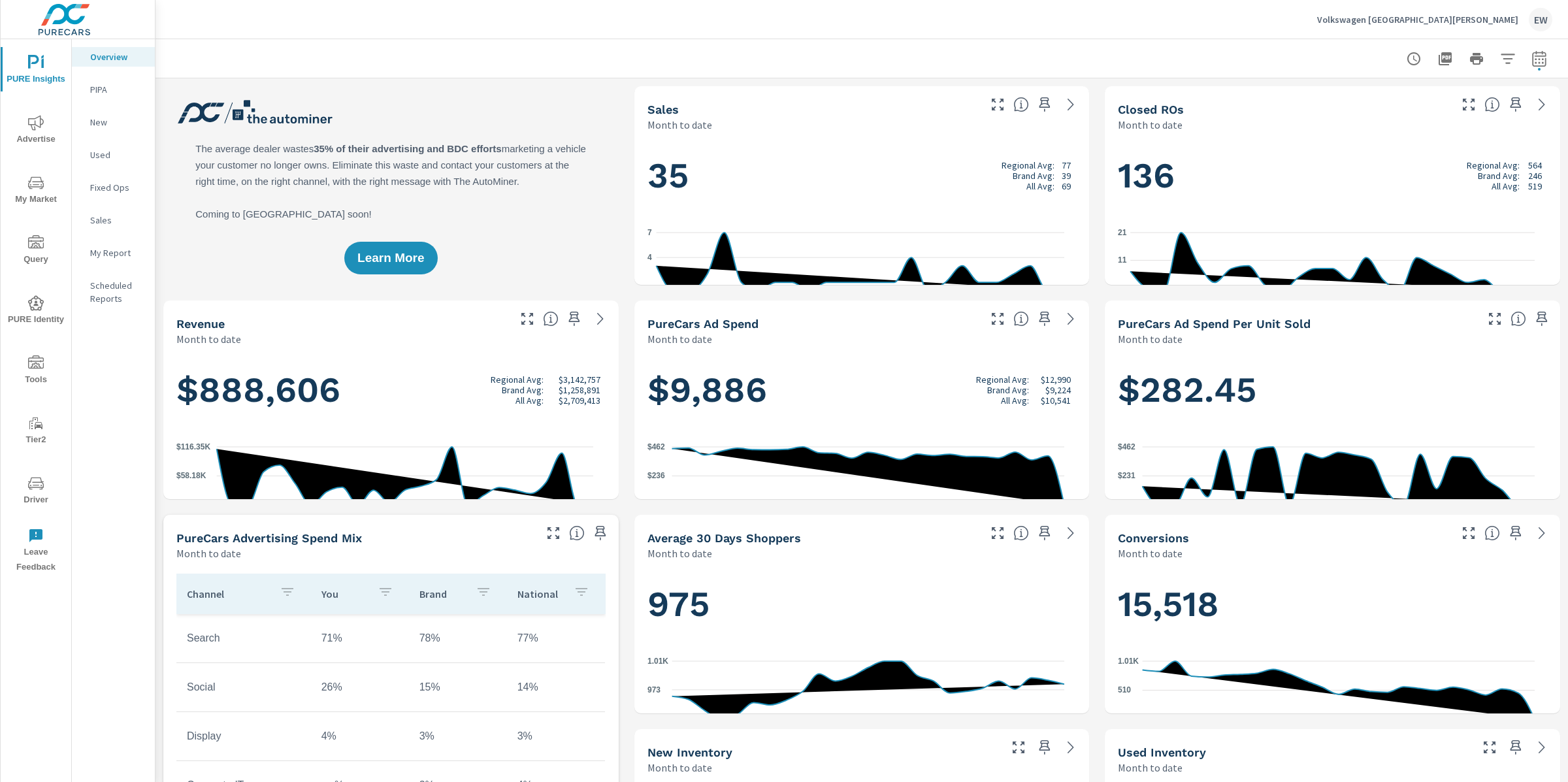
click at [38, 122] on icon "nav menu" at bounding box center [36, 123] width 16 height 16
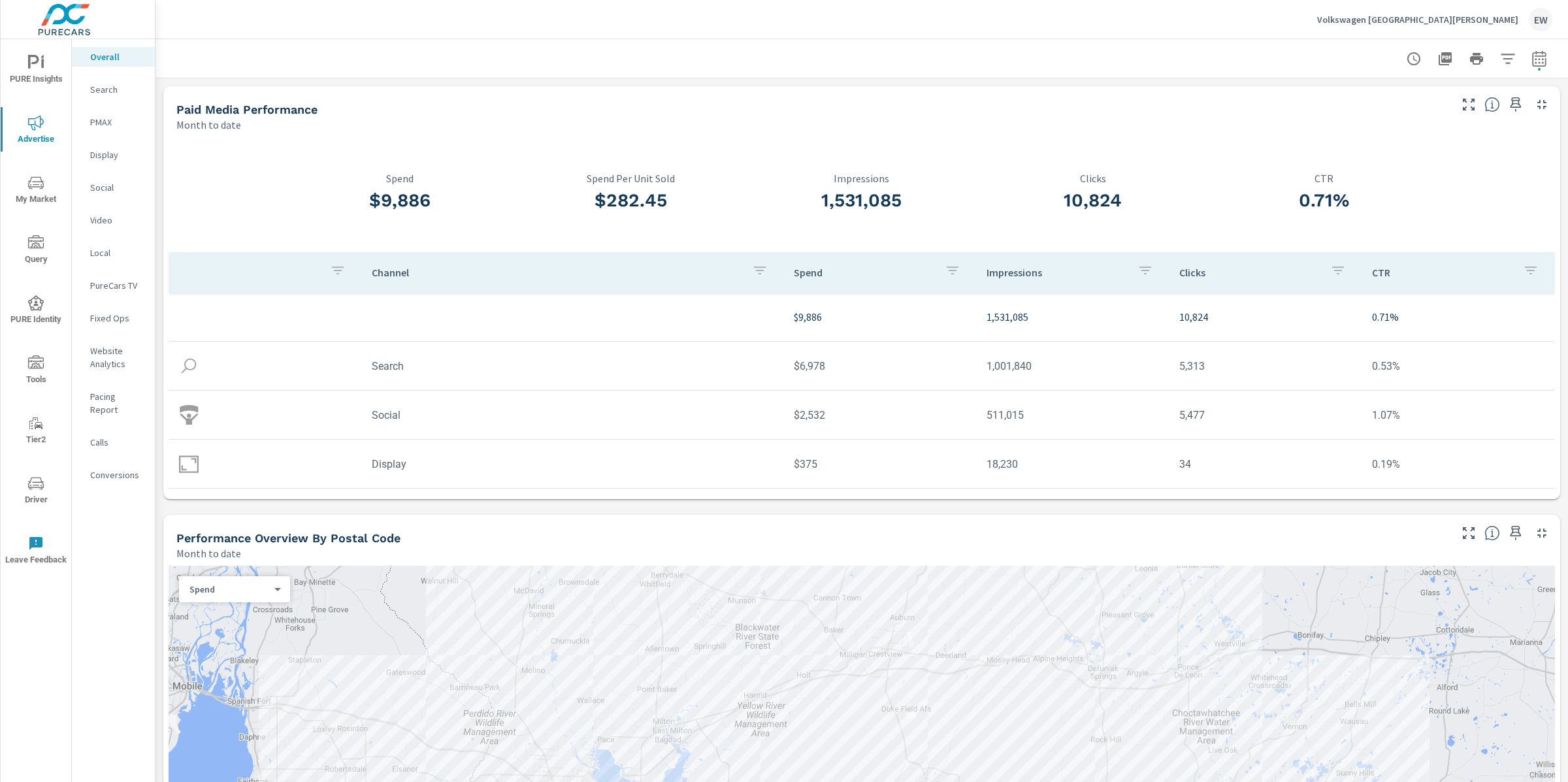
click at [99, 91] on p "Search" at bounding box center [117, 89] width 54 height 13
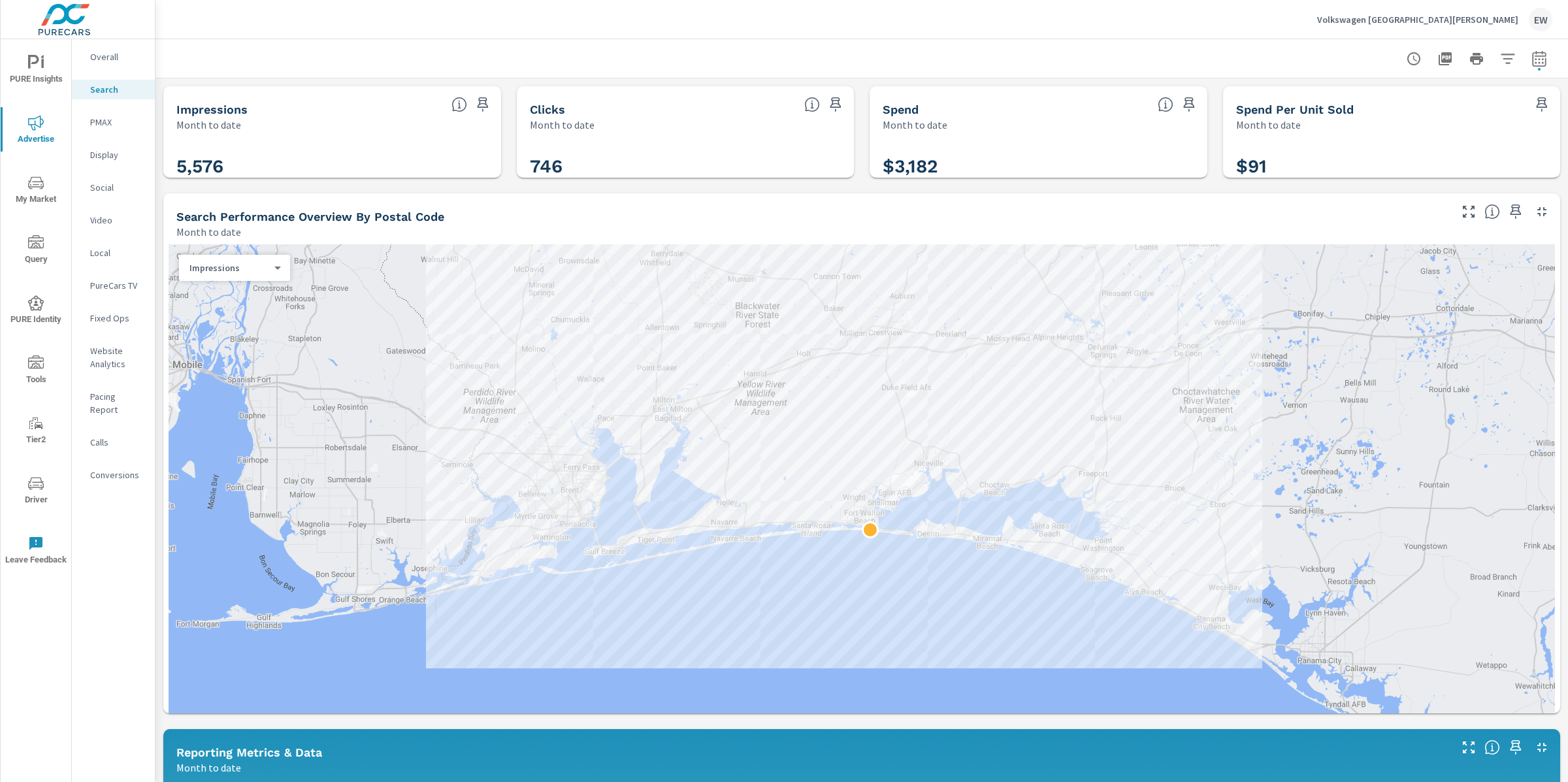
click at [155, 378] on div "PURE Insights Advertise My Market Query PURE Identity Tools Tier2 Driver Leave …" at bounding box center [77, 391] width 156 height 782
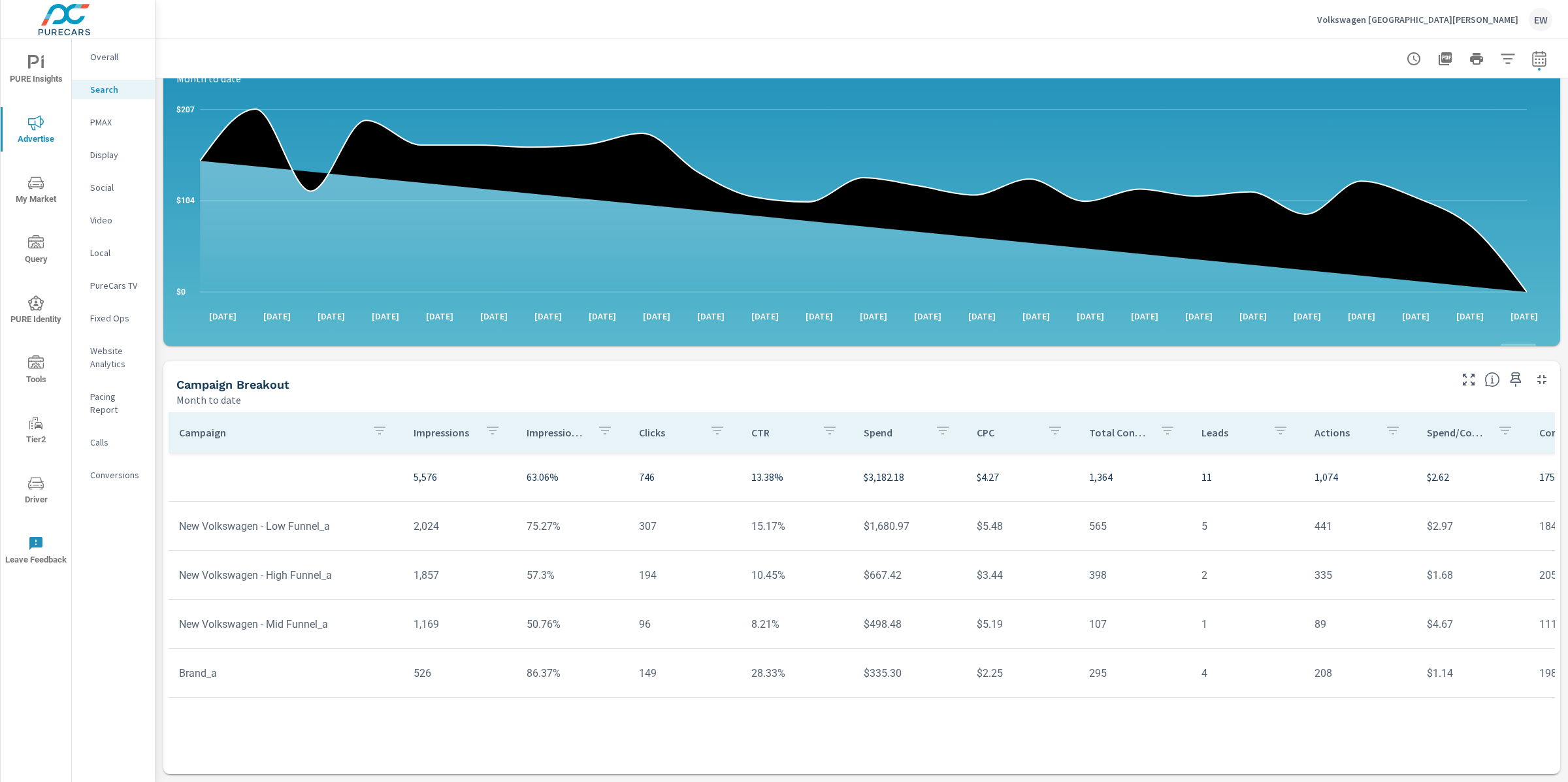
scroll to position [1037, 0]
click at [108, 129] on p "PMAX" at bounding box center [117, 122] width 54 height 13
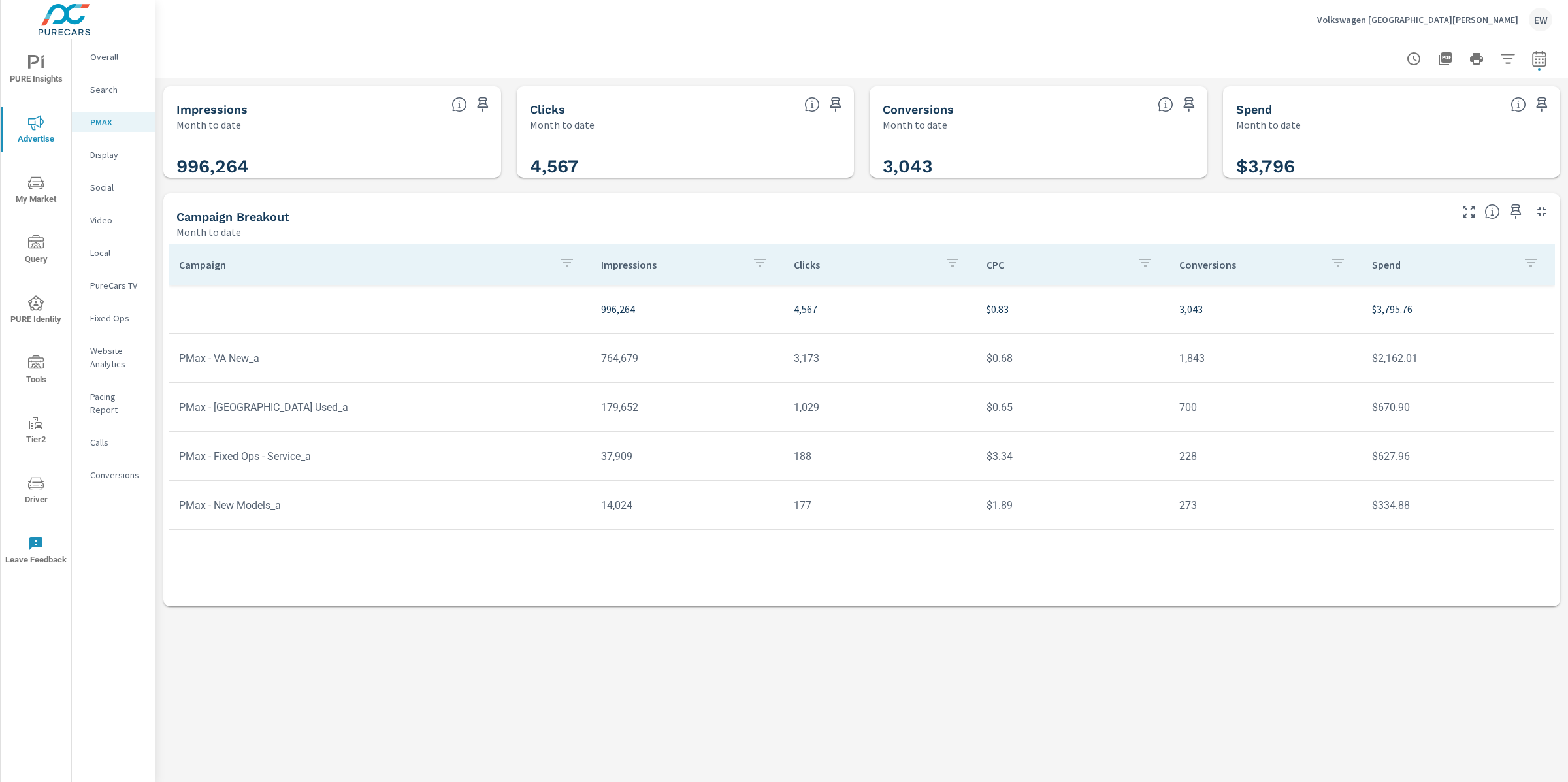
click at [114, 161] on p "Display" at bounding box center [117, 154] width 54 height 13
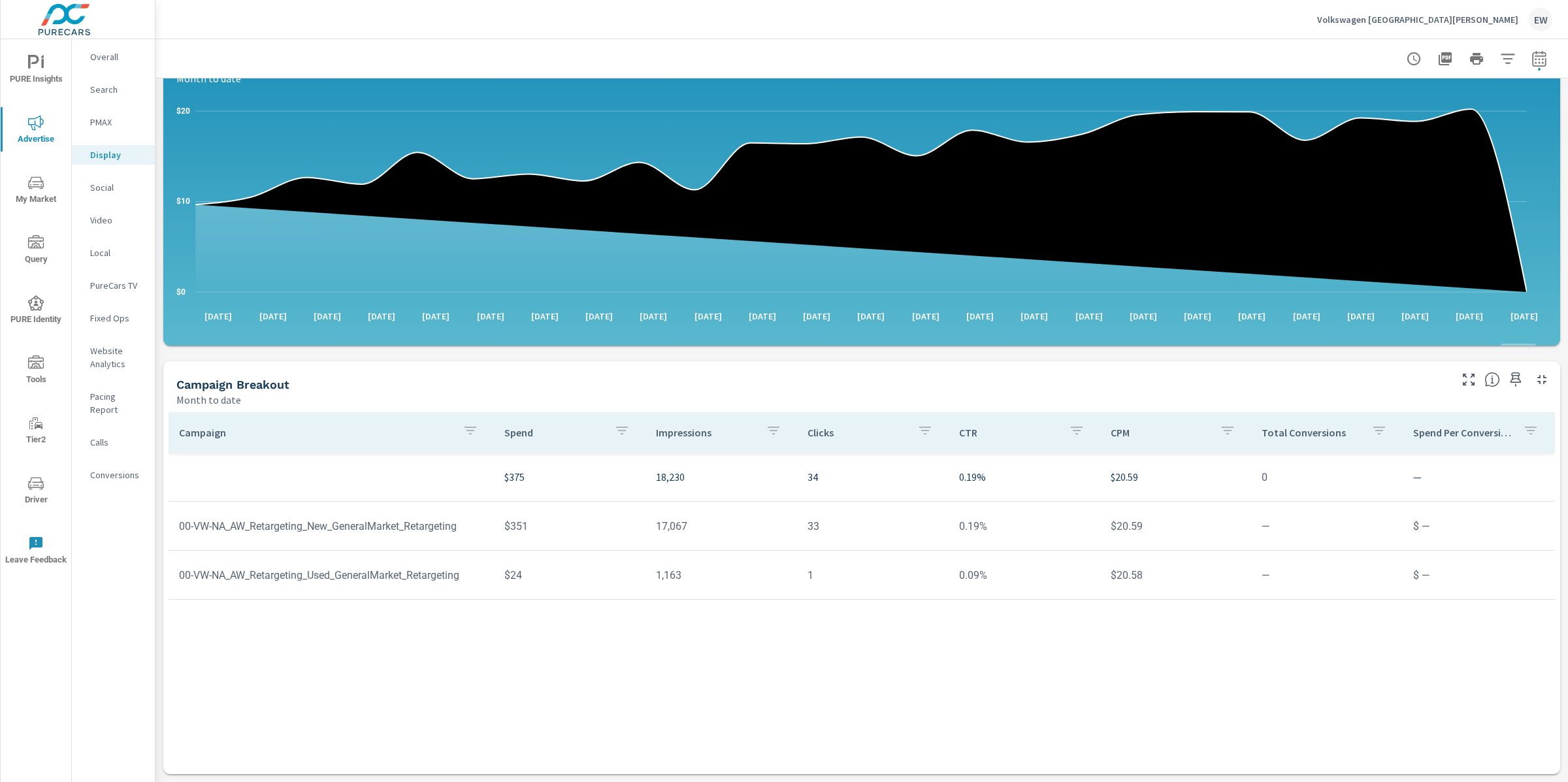
scroll to position [367, 0]
click at [104, 194] on p "Social" at bounding box center [117, 187] width 54 height 13
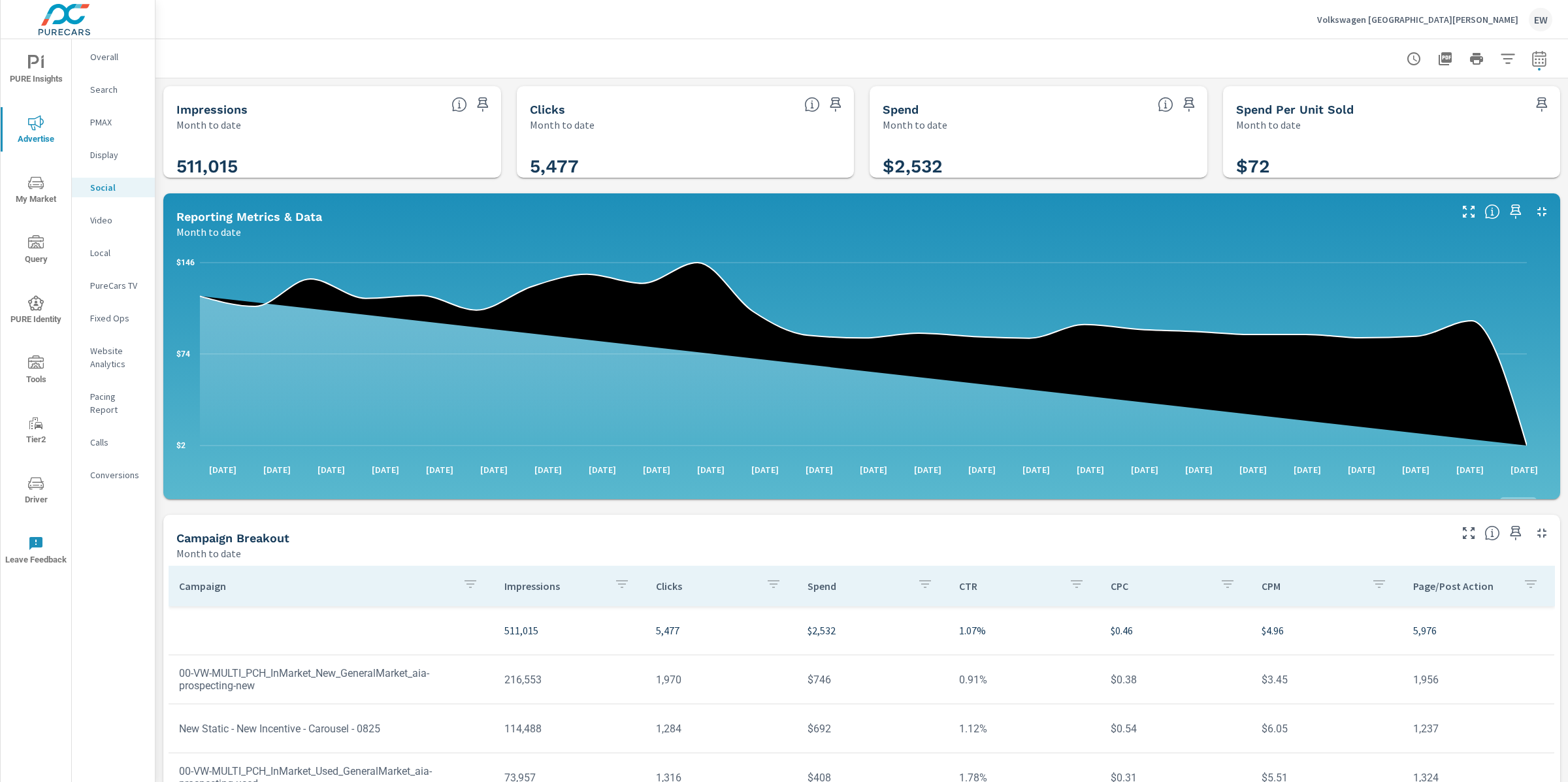
click at [158, 339] on div "Impressions Month to date 511,015 Clicks Month to date 5,477 Spend Month to dat…" at bounding box center [861, 506] width 1412 height 857
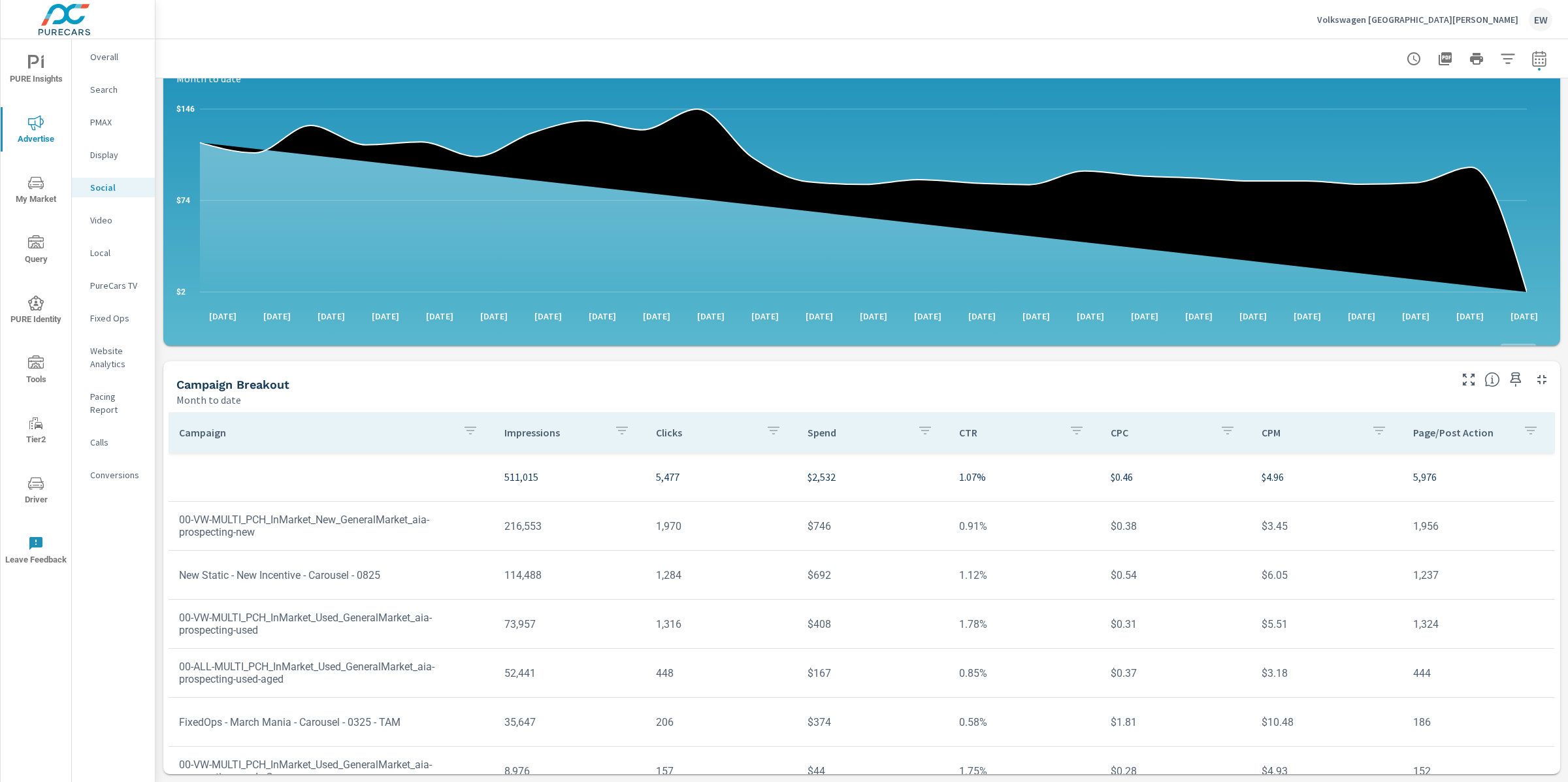
scroll to position [3, 0]
click at [92, 91] on p "Search" at bounding box center [117, 89] width 54 height 13
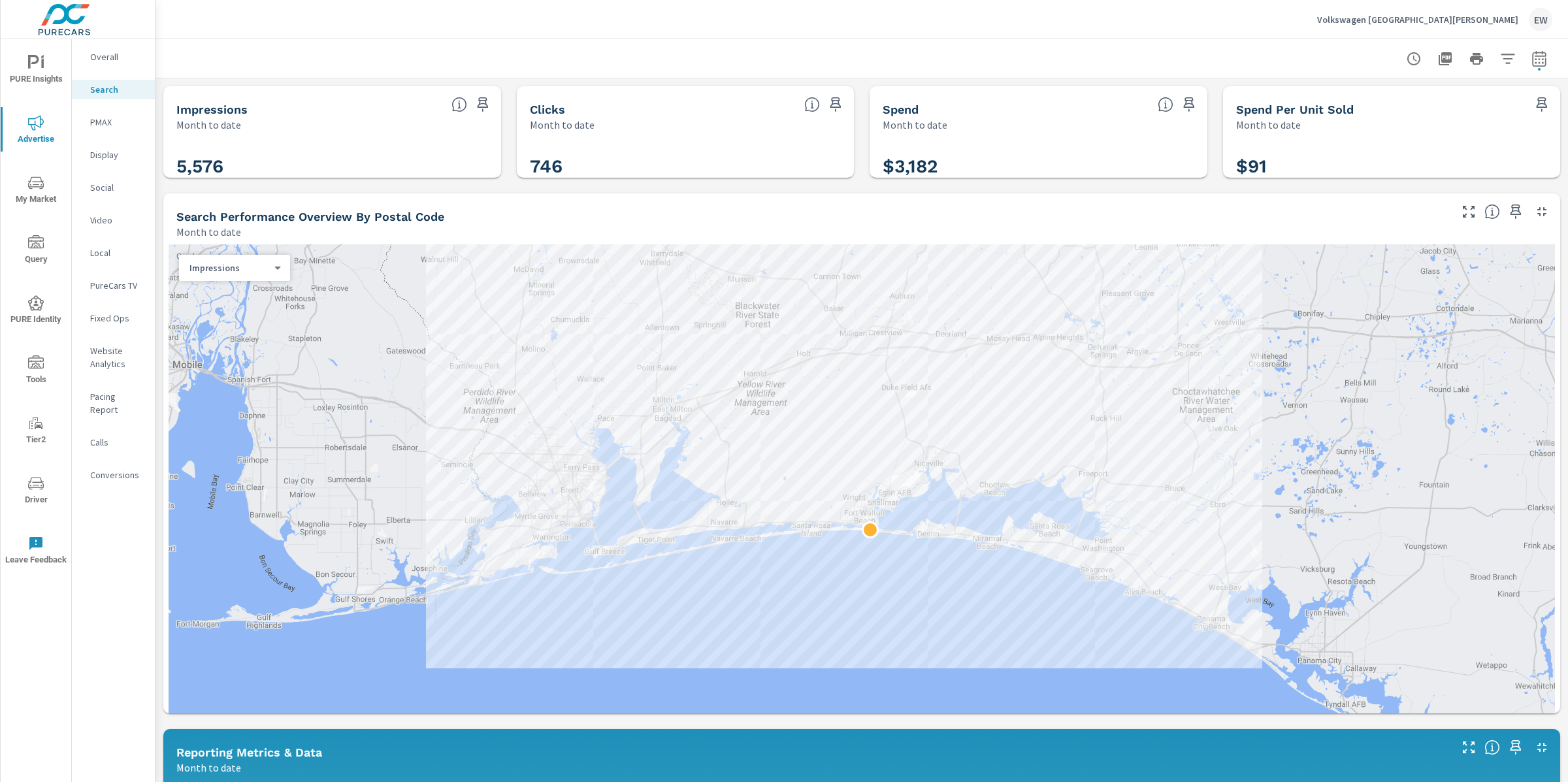
click at [160, 372] on div "Impressions Month to date 5,576 Clicks Month to date 746 Spend Month to date $3…" at bounding box center [861, 774] width 1412 height 1393
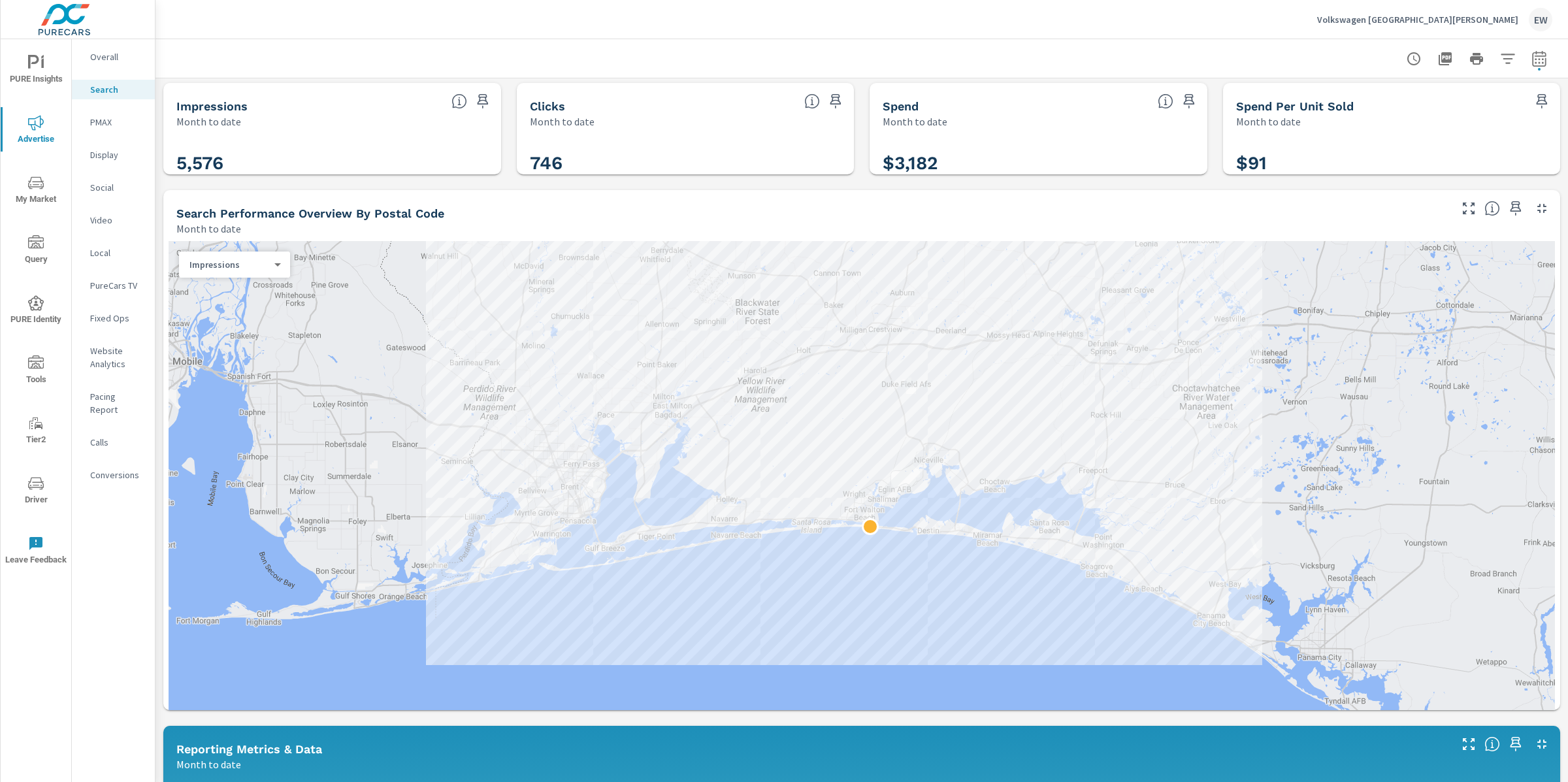
scroll to position [7, 0]
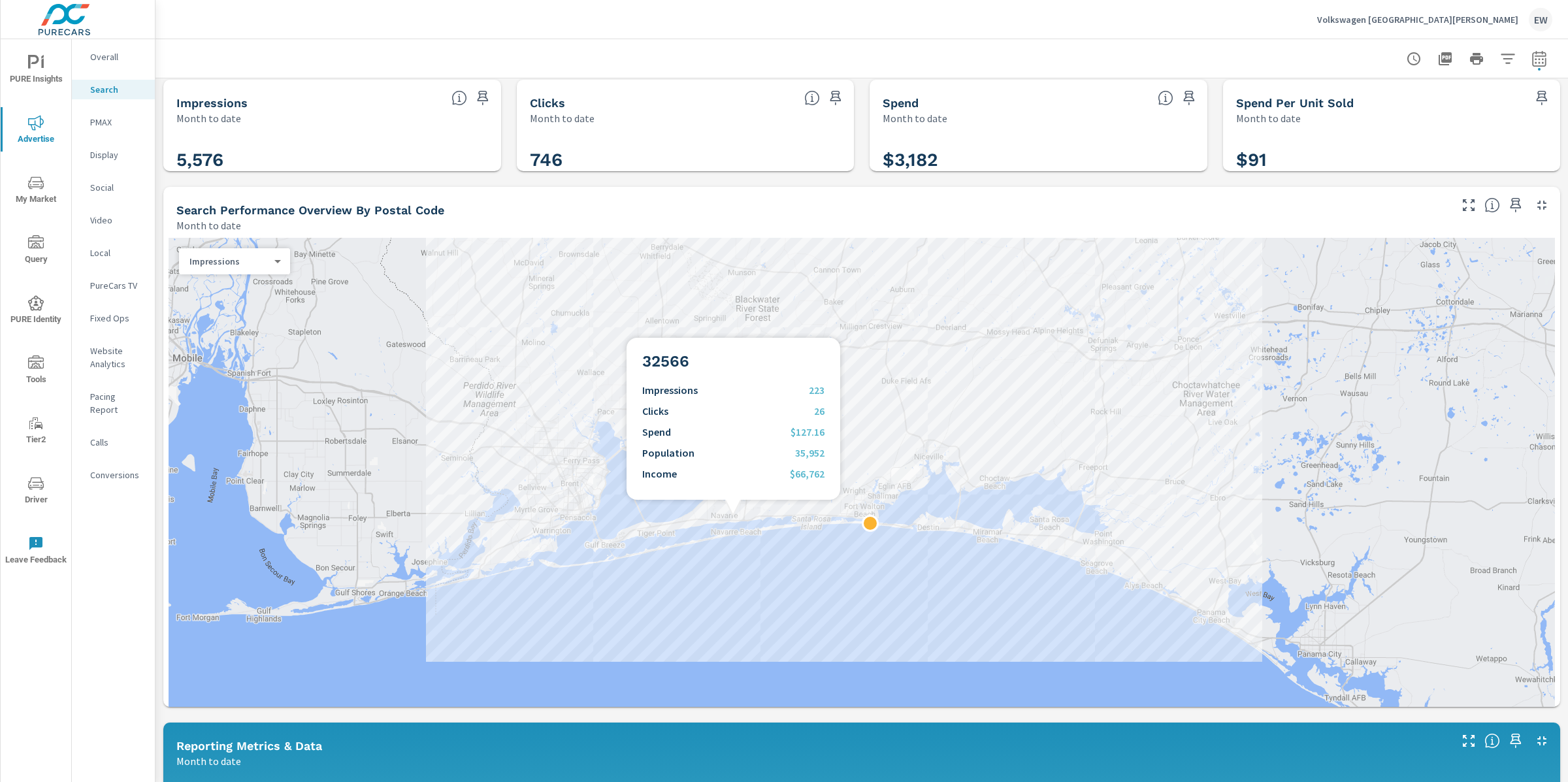
click at [733, 535] on div at bounding box center [861, 515] width 1386 height 554
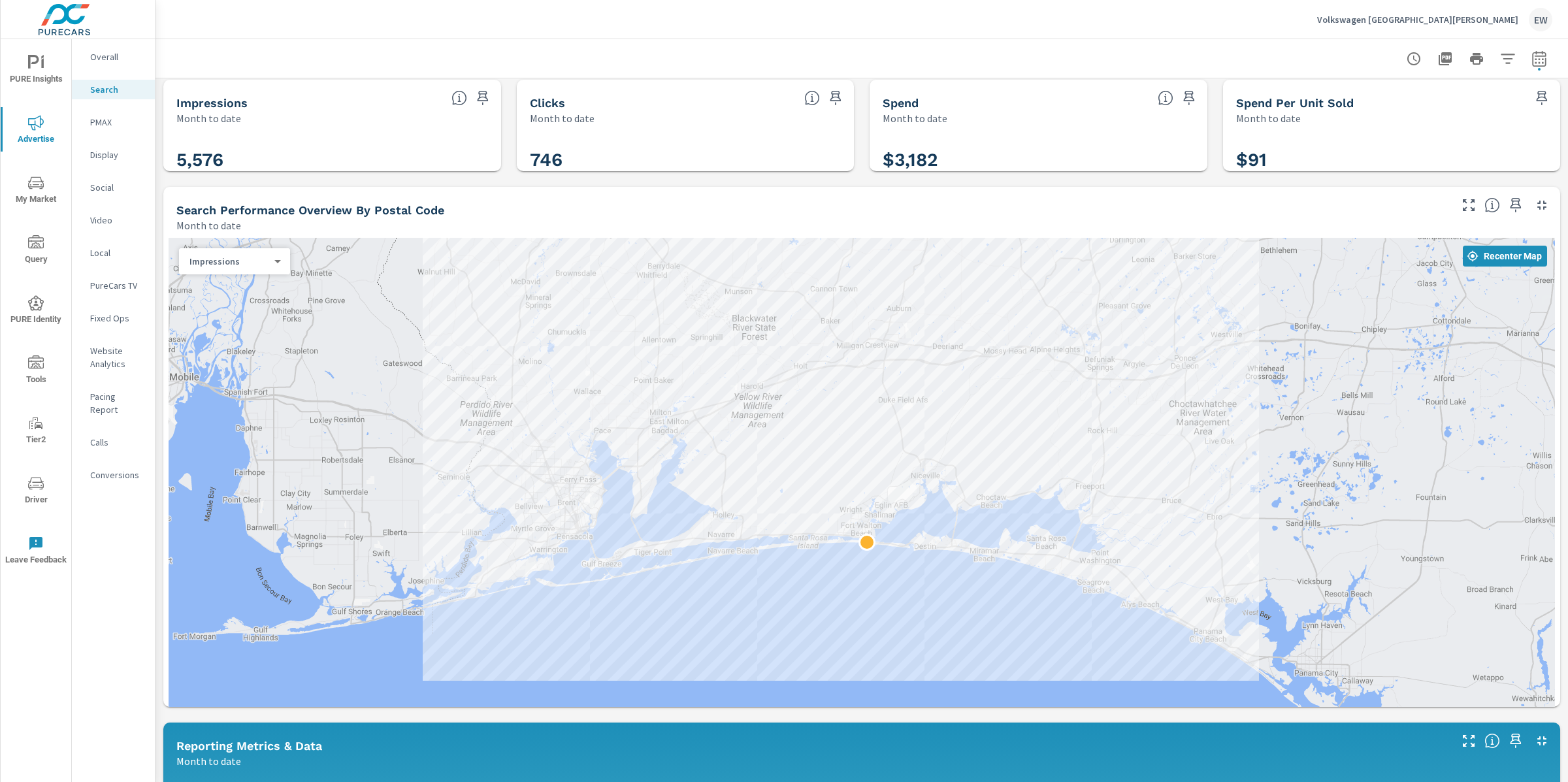
drag, startPoint x: 724, startPoint y: 624, endPoint x: 720, endPoint y: 644, distance: 20.4
click at [720, 644] on div at bounding box center [861, 515] width 1386 height 554
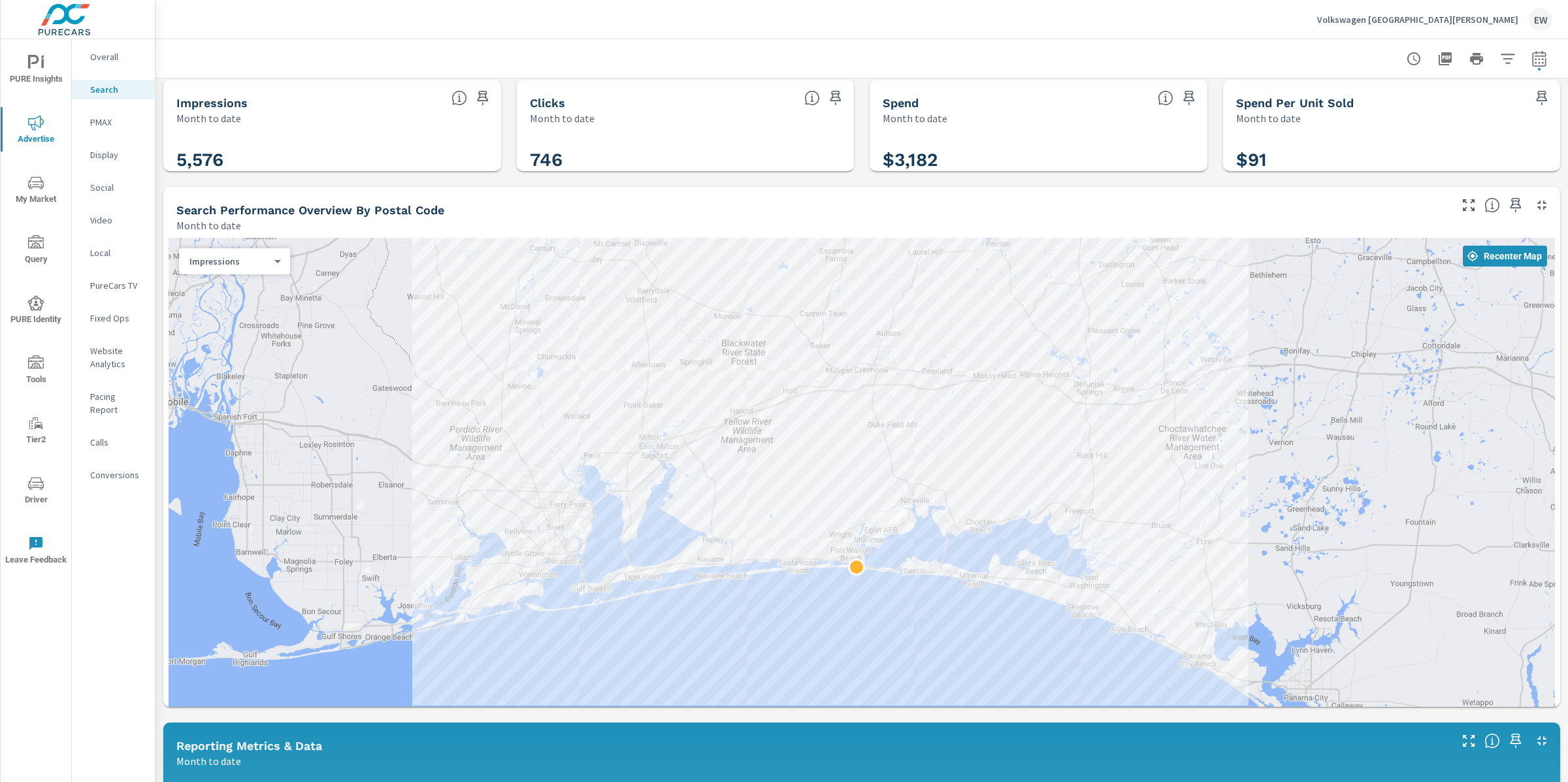
drag, startPoint x: 710, startPoint y: 638, endPoint x: 698, endPoint y: 671, distance: 35.1
click at [698, 671] on div at bounding box center [861, 515] width 1386 height 554
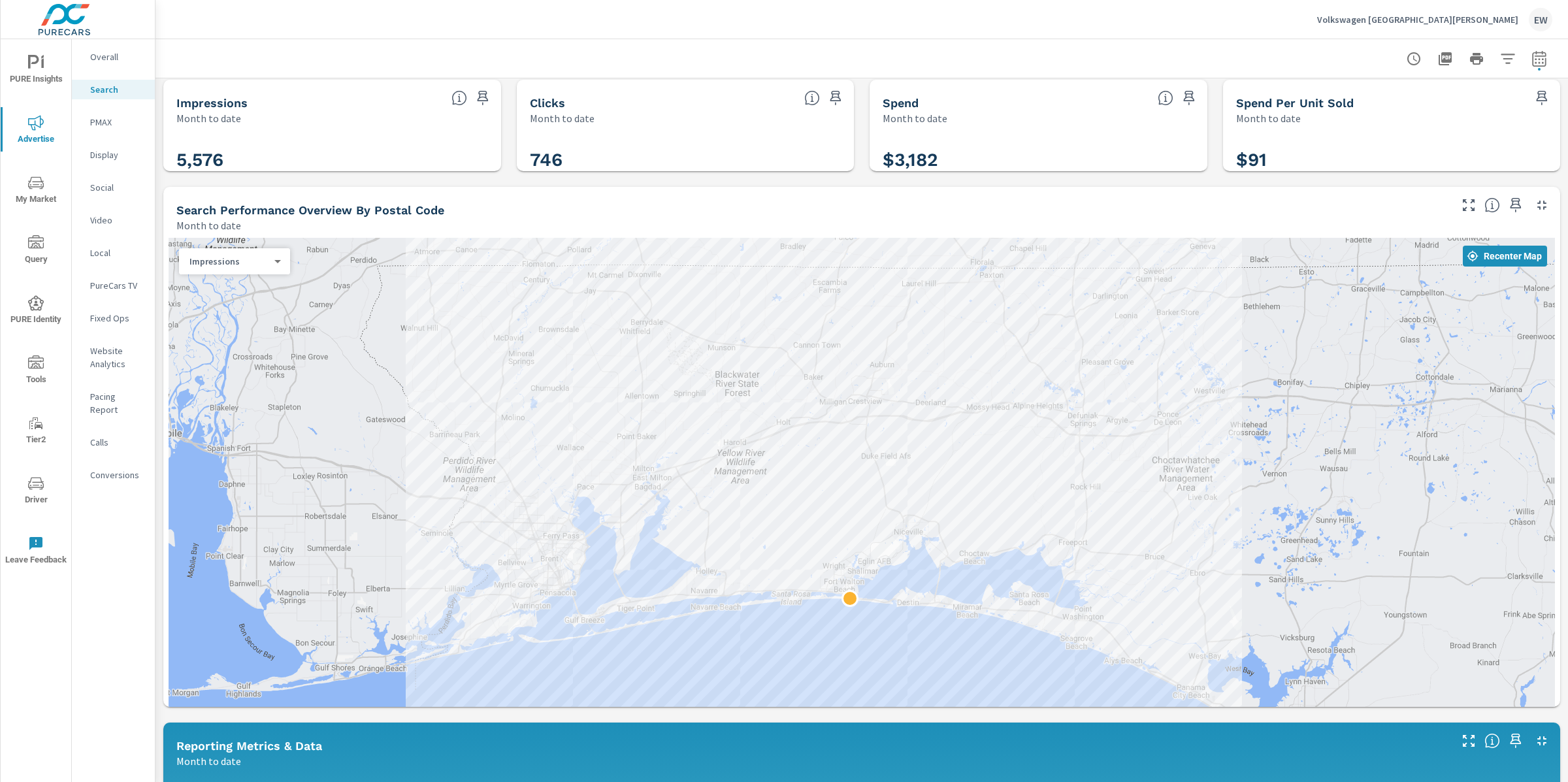
drag, startPoint x: 698, startPoint y: 671, endPoint x: 691, endPoint y: 705, distance: 34.7
click at [691, 705] on div at bounding box center [861, 515] width 1386 height 554
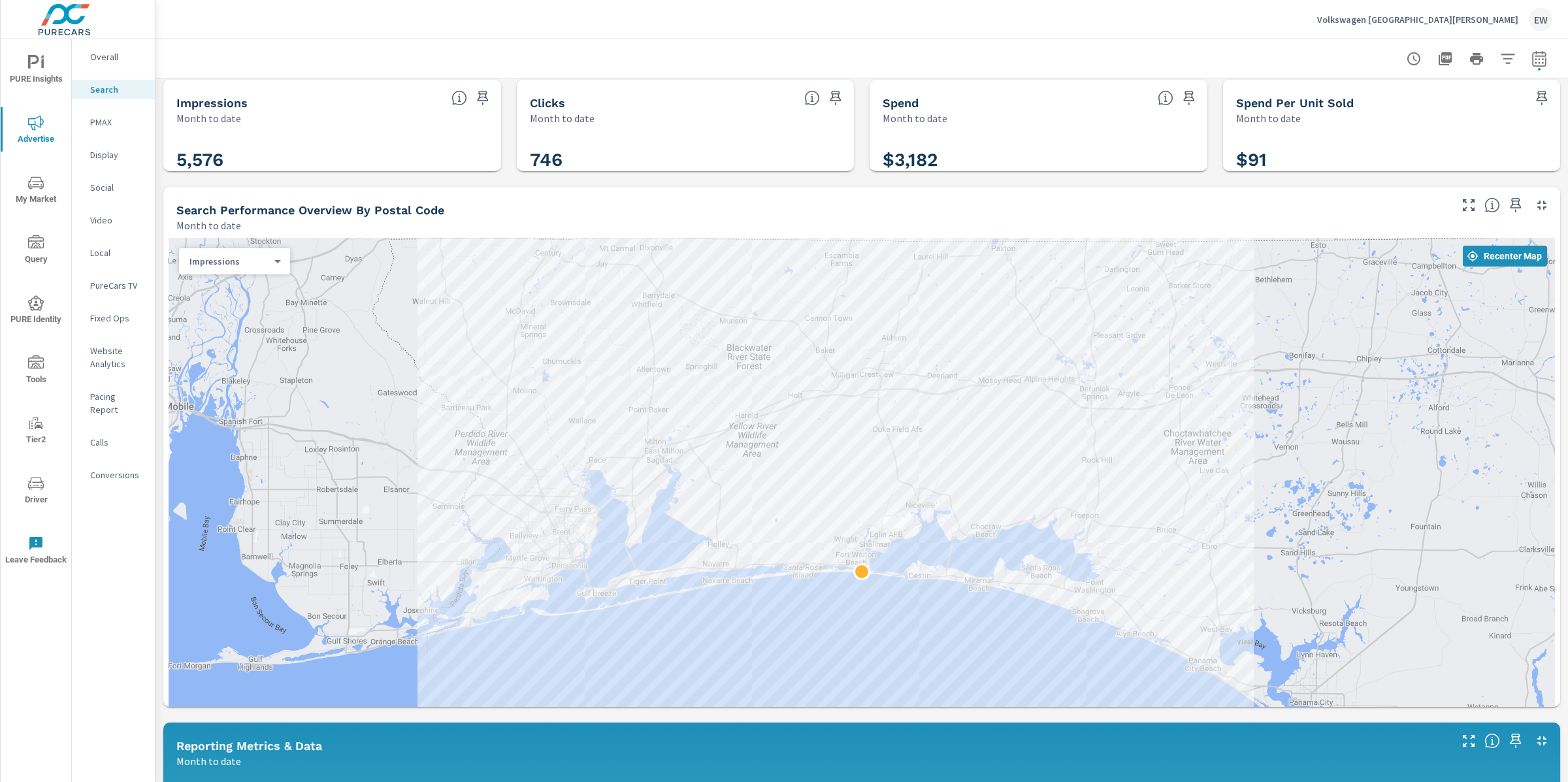
drag, startPoint x: 694, startPoint y: 702, endPoint x: 707, endPoint y: 674, distance: 30.9
click at [707, 674] on div at bounding box center [861, 515] width 1386 height 554
click at [158, 577] on div "Impressions Month to date 5,576 Clicks Month to date 746 Spend Month to date $3…" at bounding box center [861, 768] width 1412 height 1393
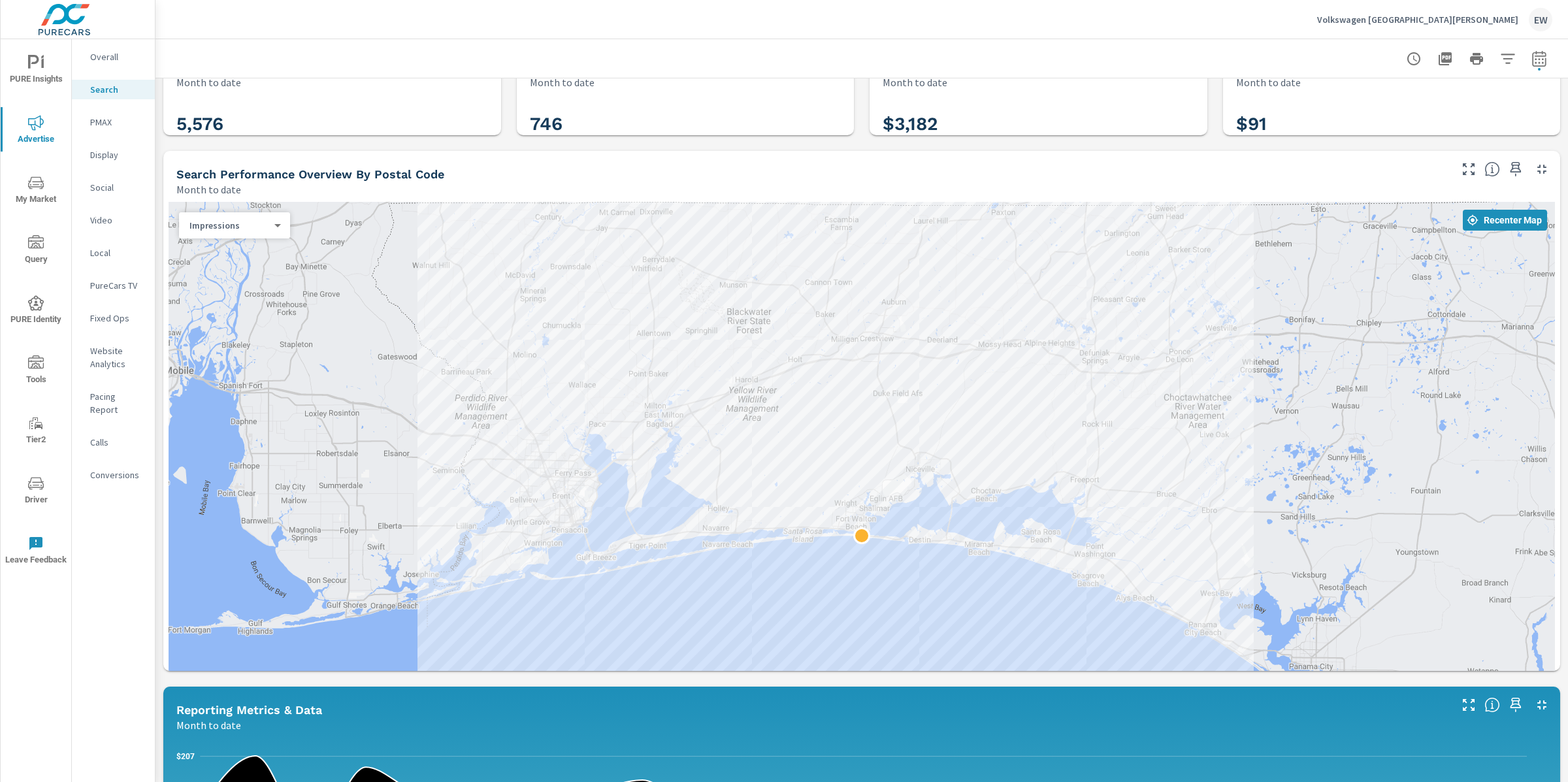
scroll to position [69, 0]
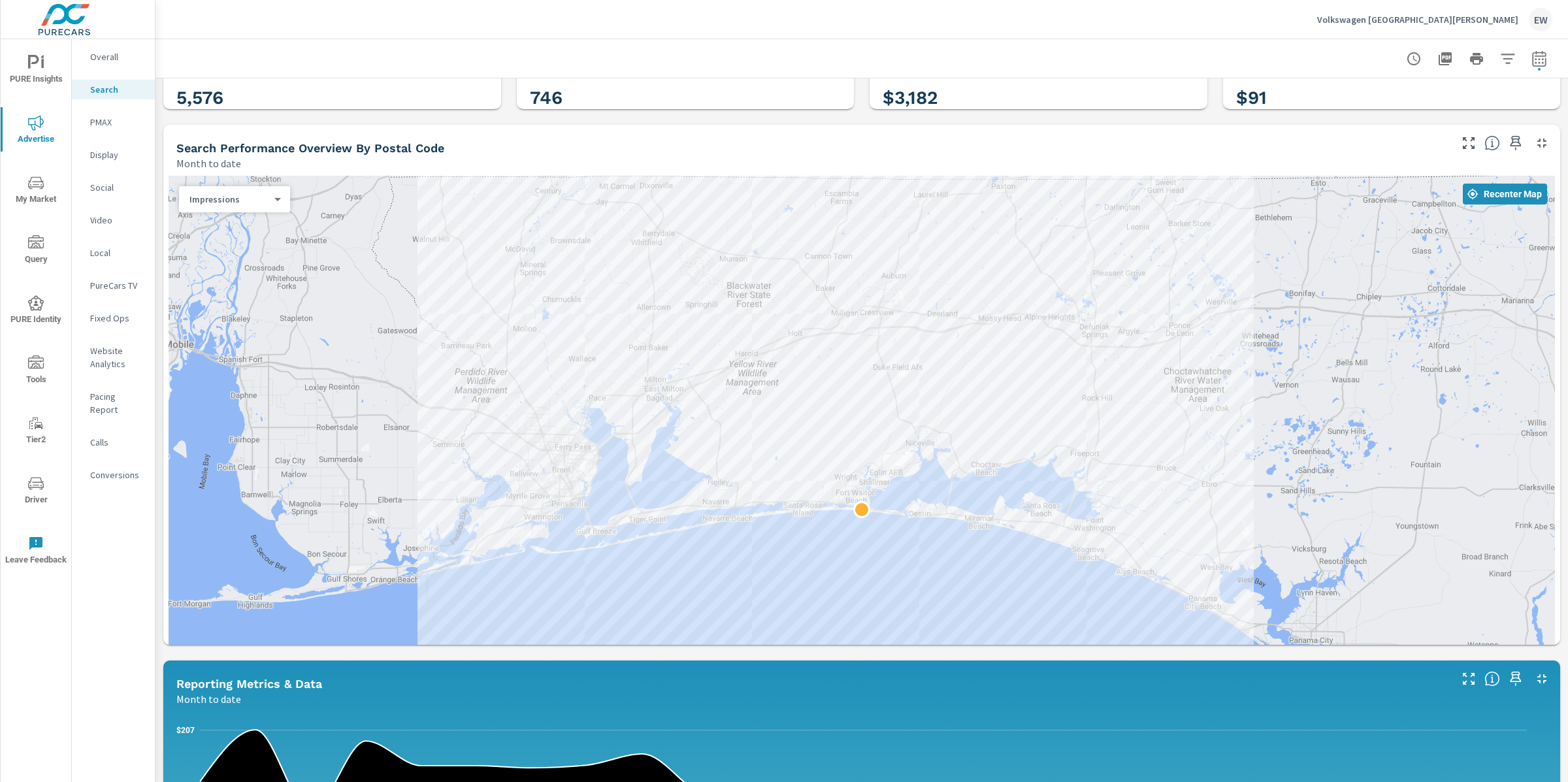
click at [620, 648] on div at bounding box center [861, 452] width 1386 height 554
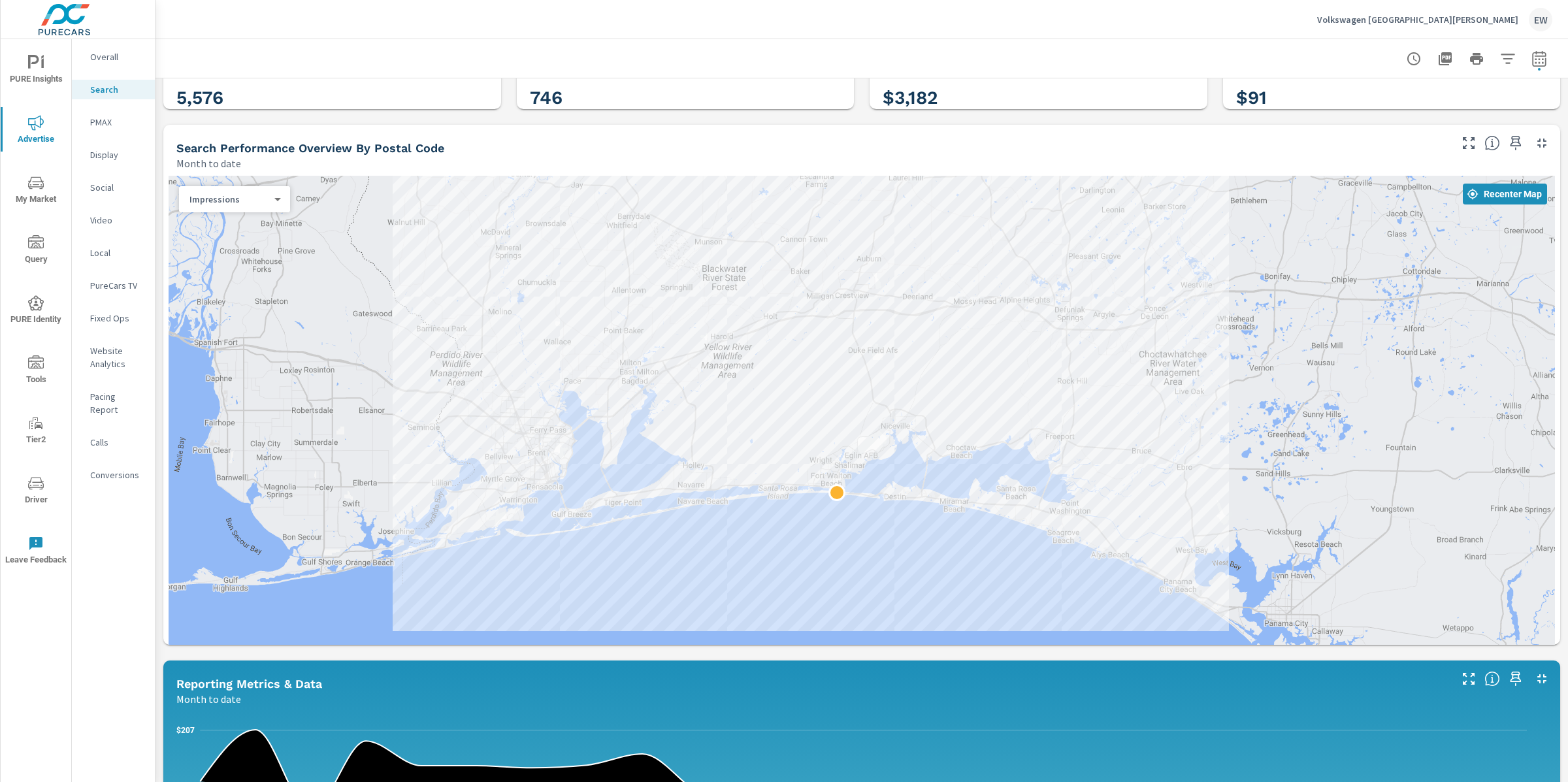
drag, startPoint x: 766, startPoint y: 663, endPoint x: 727, endPoint y: 638, distance: 46.3
click at [727, 638] on div at bounding box center [861, 452] width 1386 height 554
click at [28, 62] on span "PURE Insights" at bounding box center [36, 71] width 63 height 32
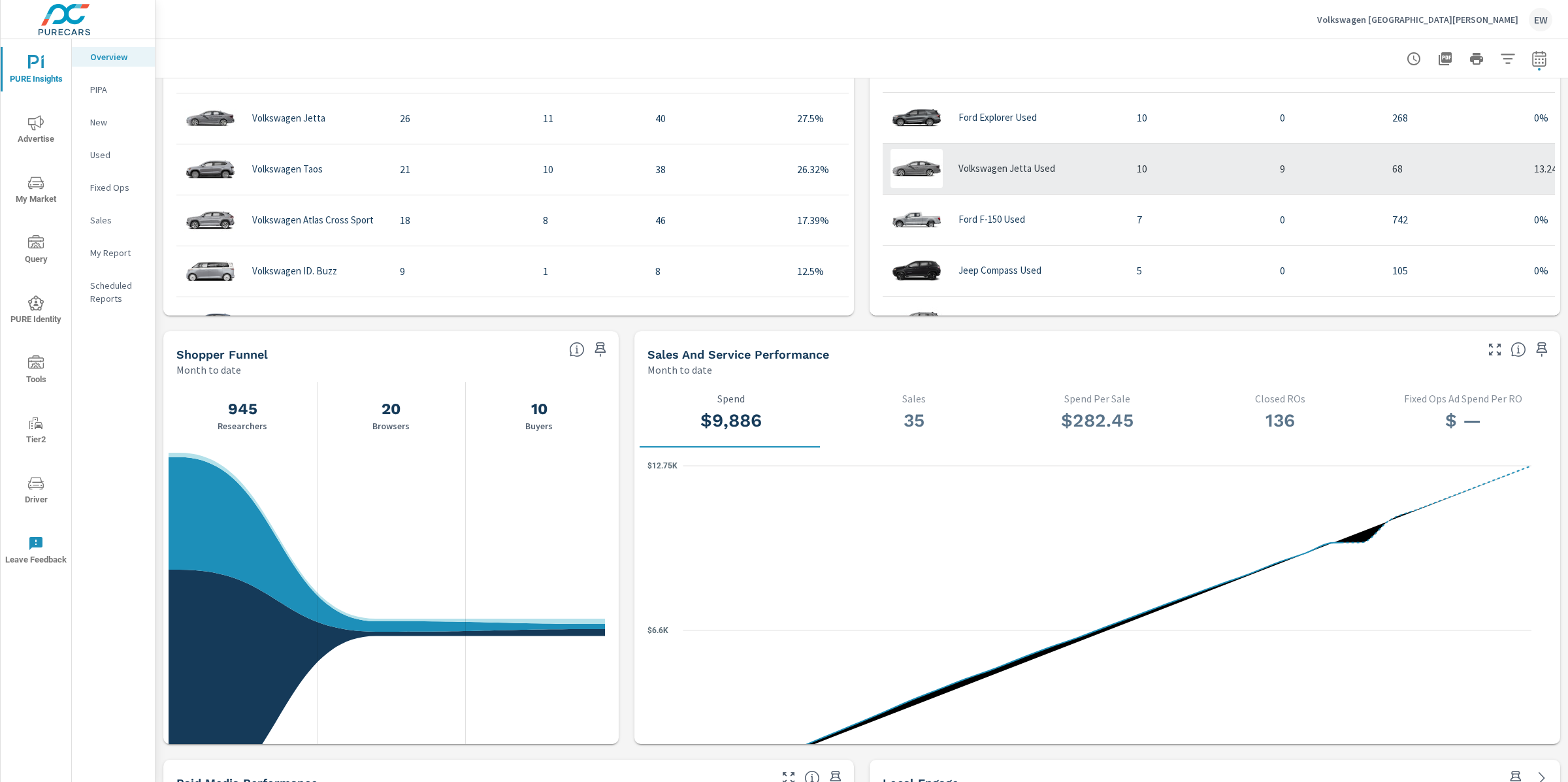
scroll to position [1038, 0]
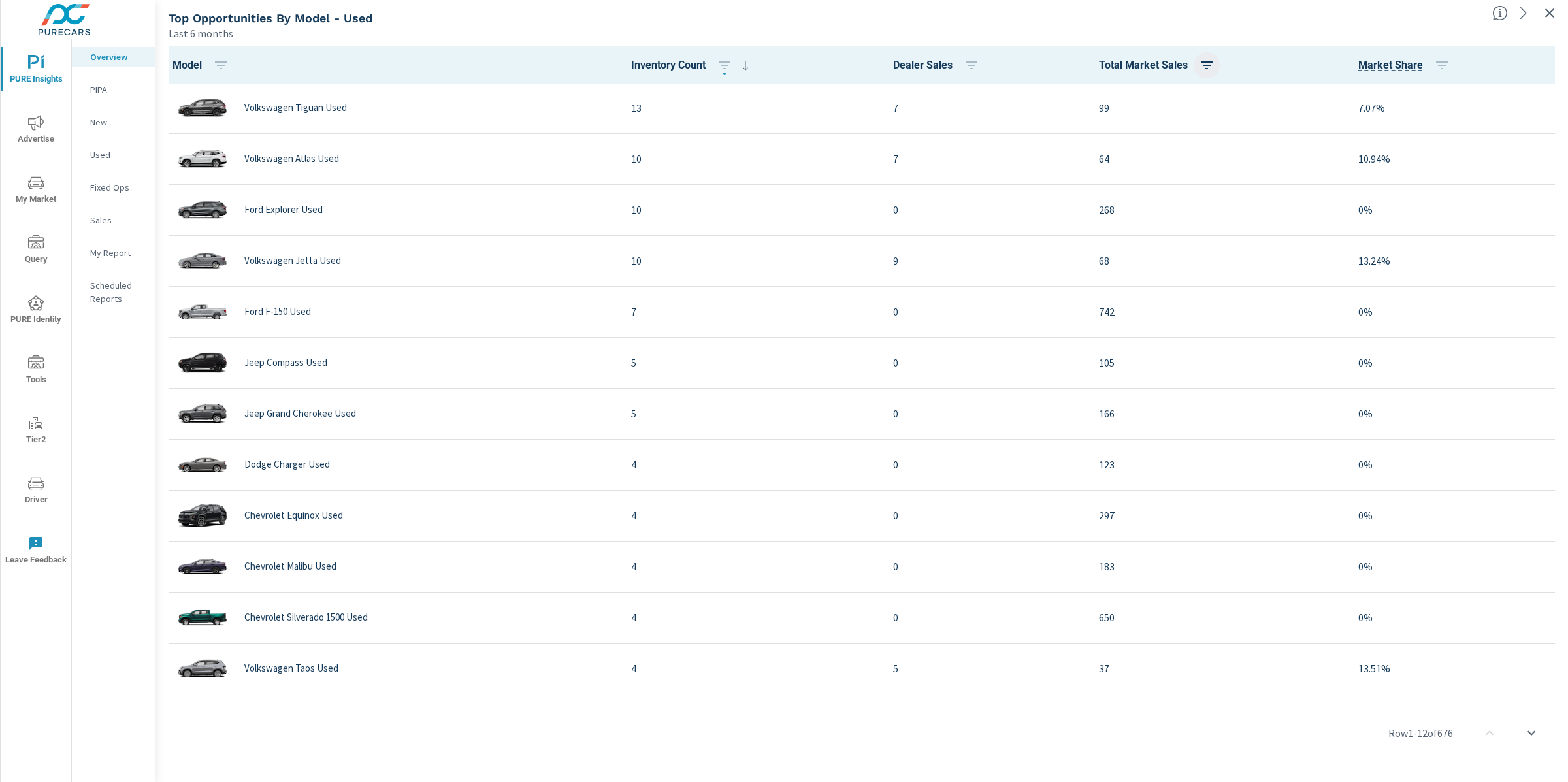
click at [1199, 64] on icon "button" at bounding box center [1207, 65] width 16 height 16
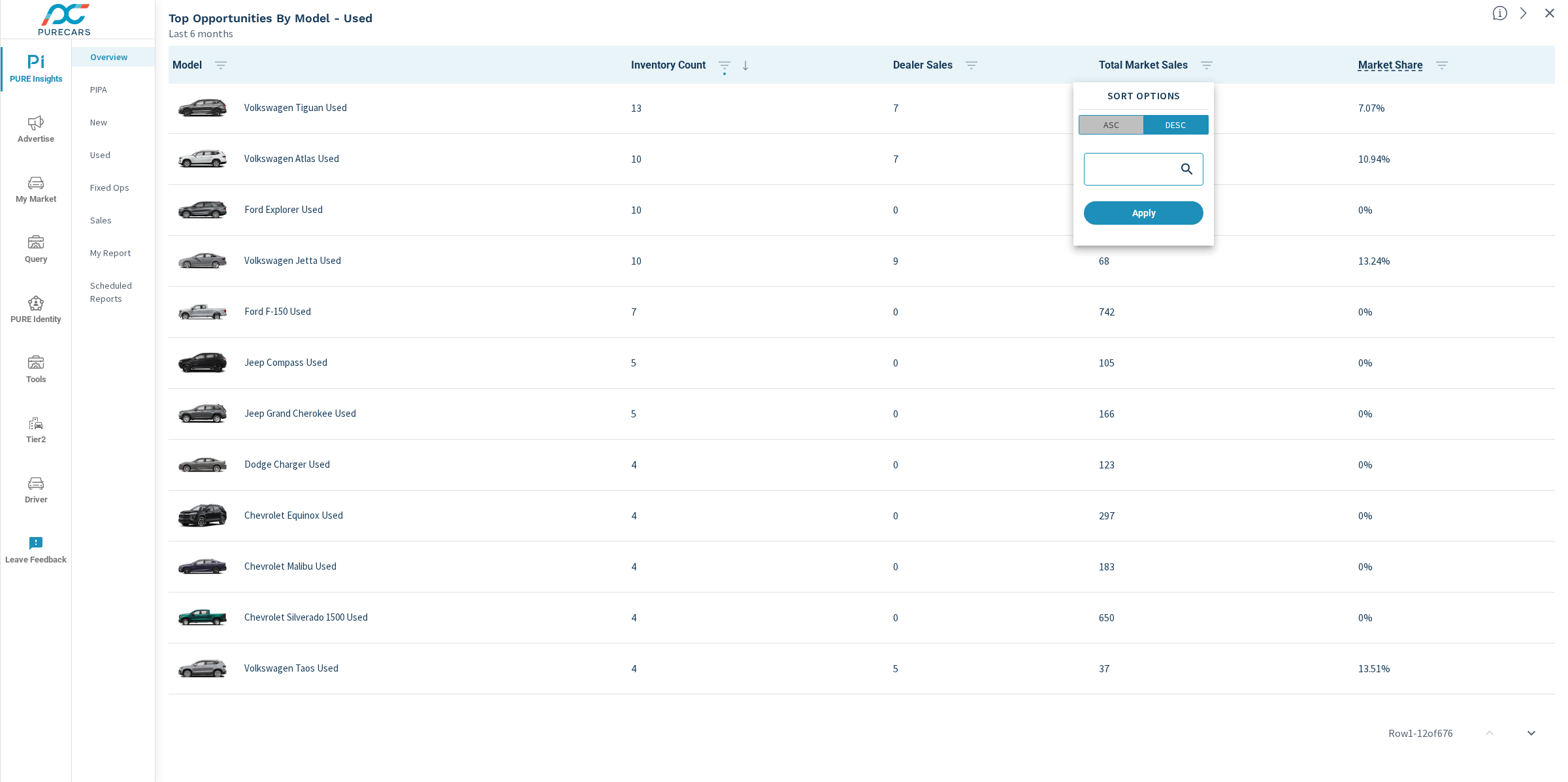
click at [1112, 127] on p "ASC" at bounding box center [1111, 125] width 16 height 13
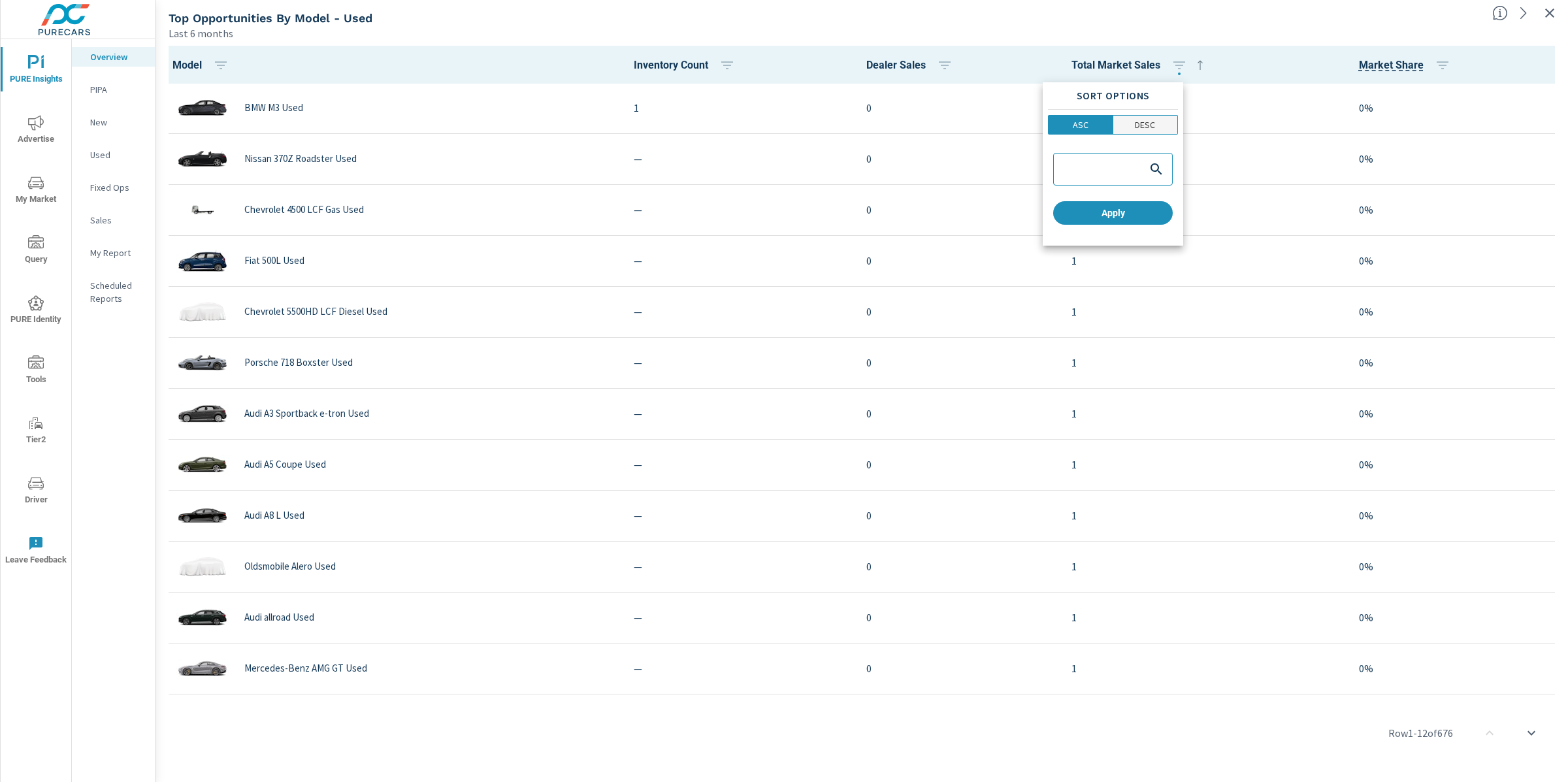
click at [1135, 125] on p "DESC" at bounding box center [1145, 125] width 21 height 13
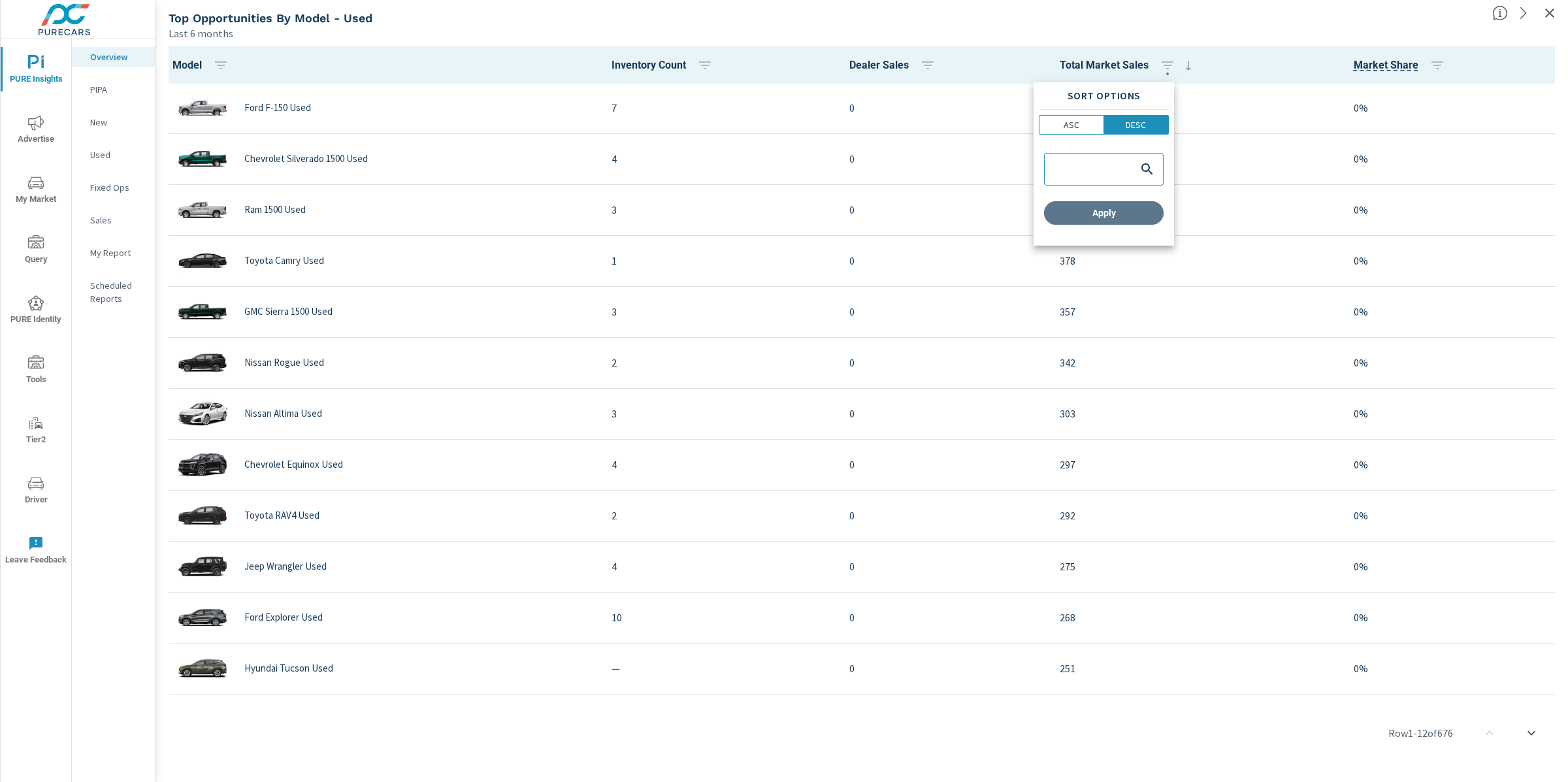
click at [1128, 217] on span "Apply" at bounding box center [1103, 212] width 109 height 12
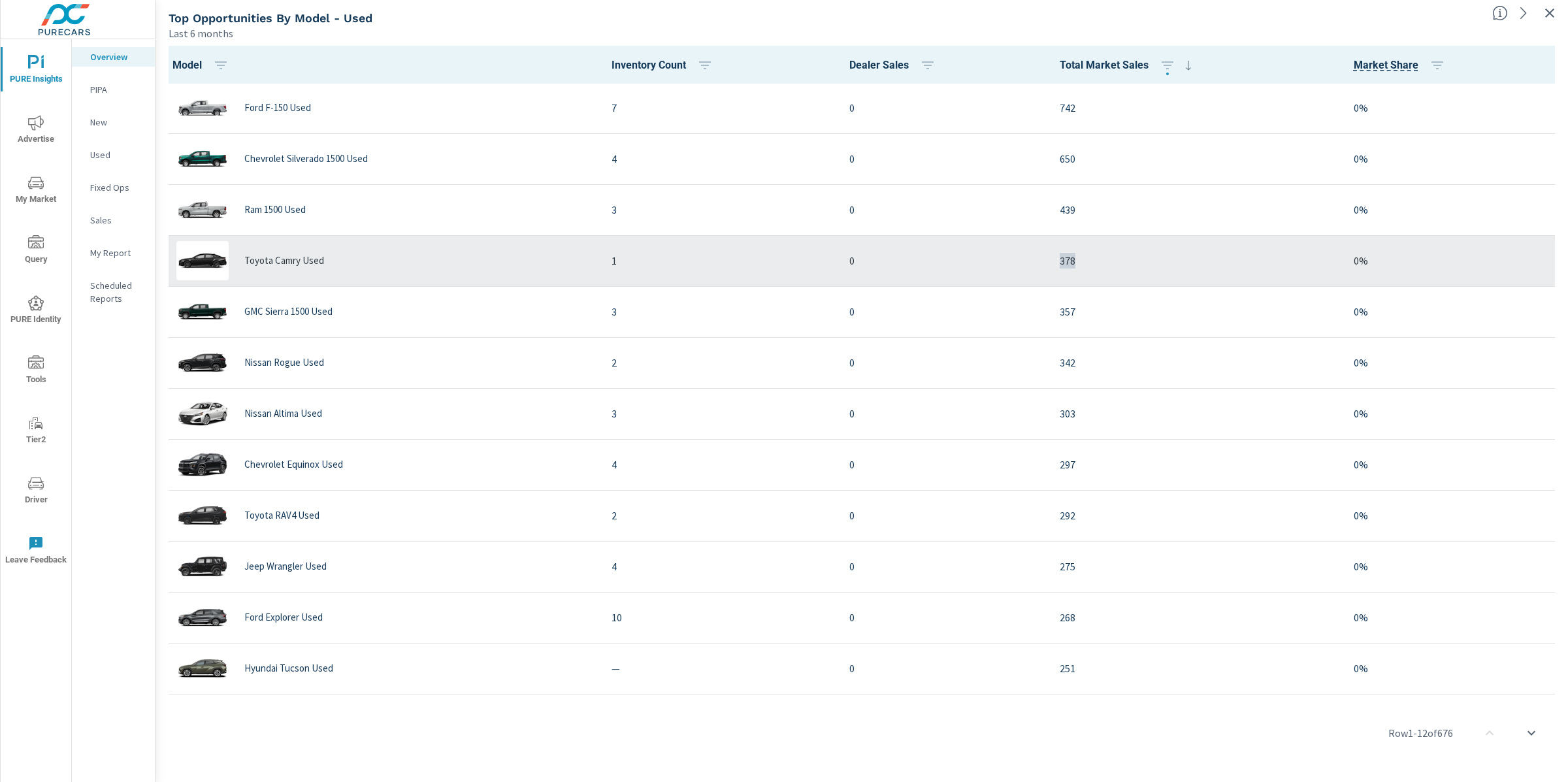
drag, startPoint x: 1057, startPoint y: 266, endPoint x: 1029, endPoint y: 269, distance: 28.2
click at [1059, 269] on p "378" at bounding box center [1196, 260] width 273 height 16
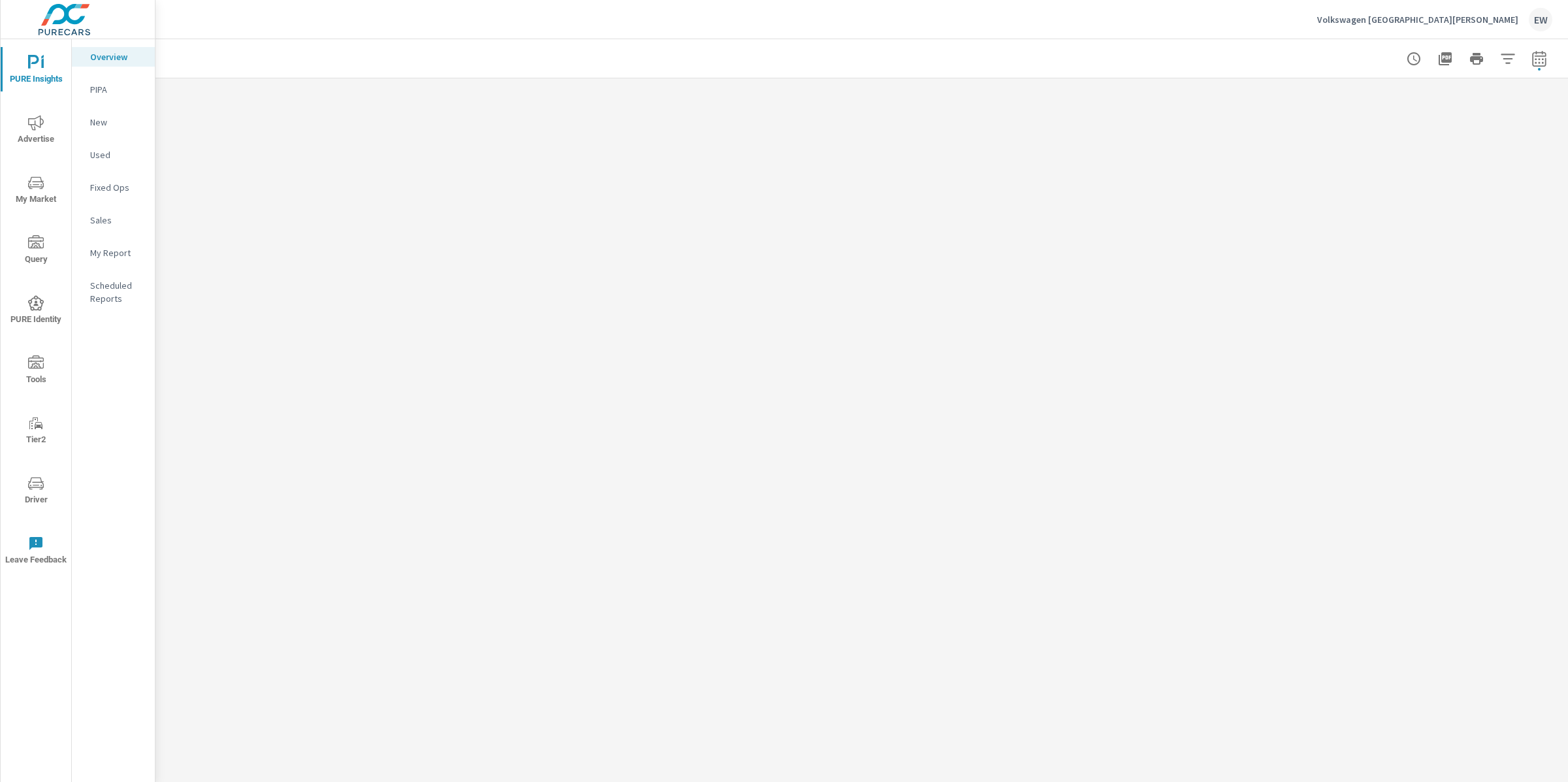
scroll to position [1, 0]
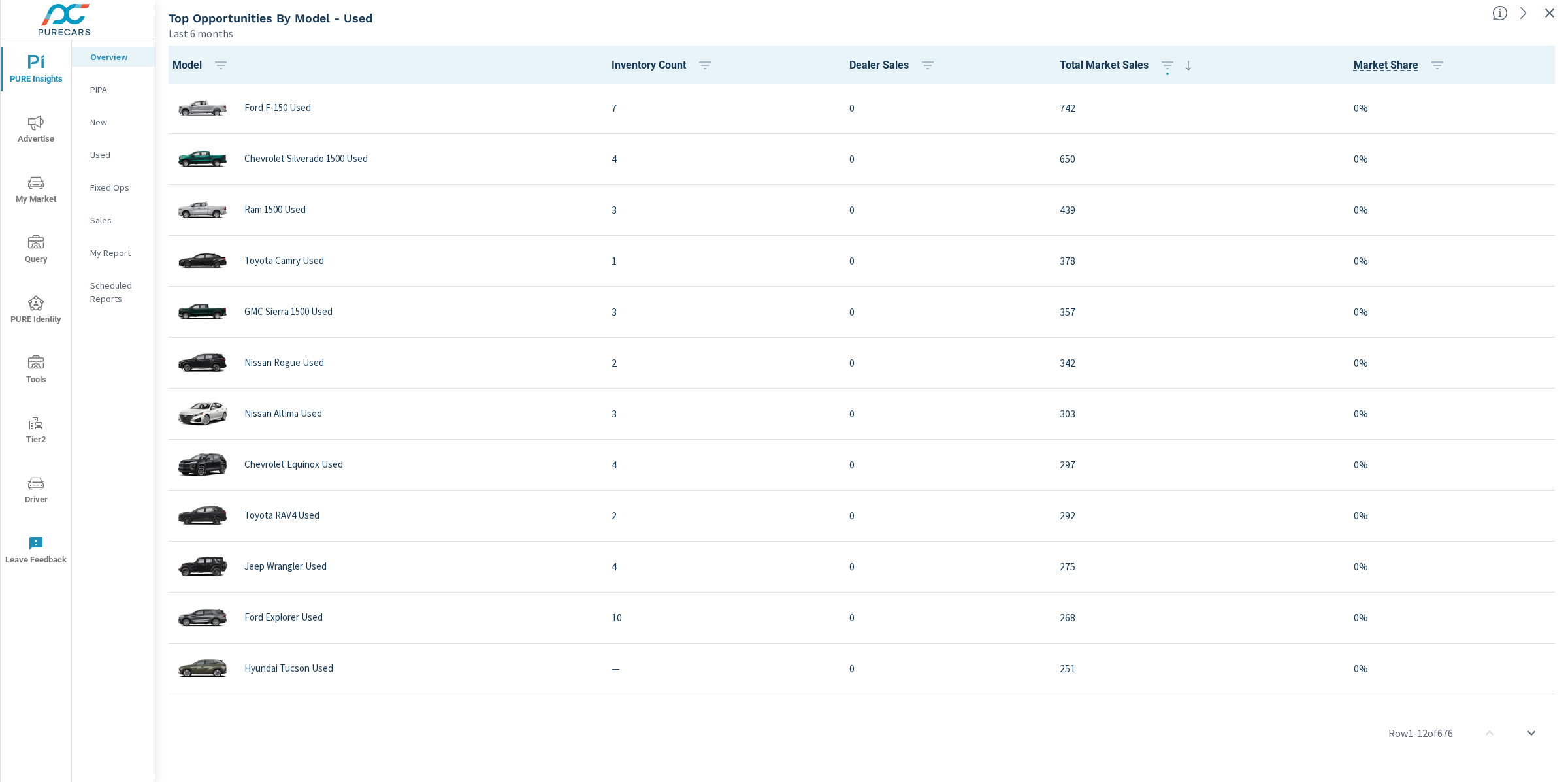
click at [42, 64] on span "PURE Insights" at bounding box center [36, 71] width 63 height 32
click at [34, 479] on icon "nav menu" at bounding box center [36, 483] width 16 height 16
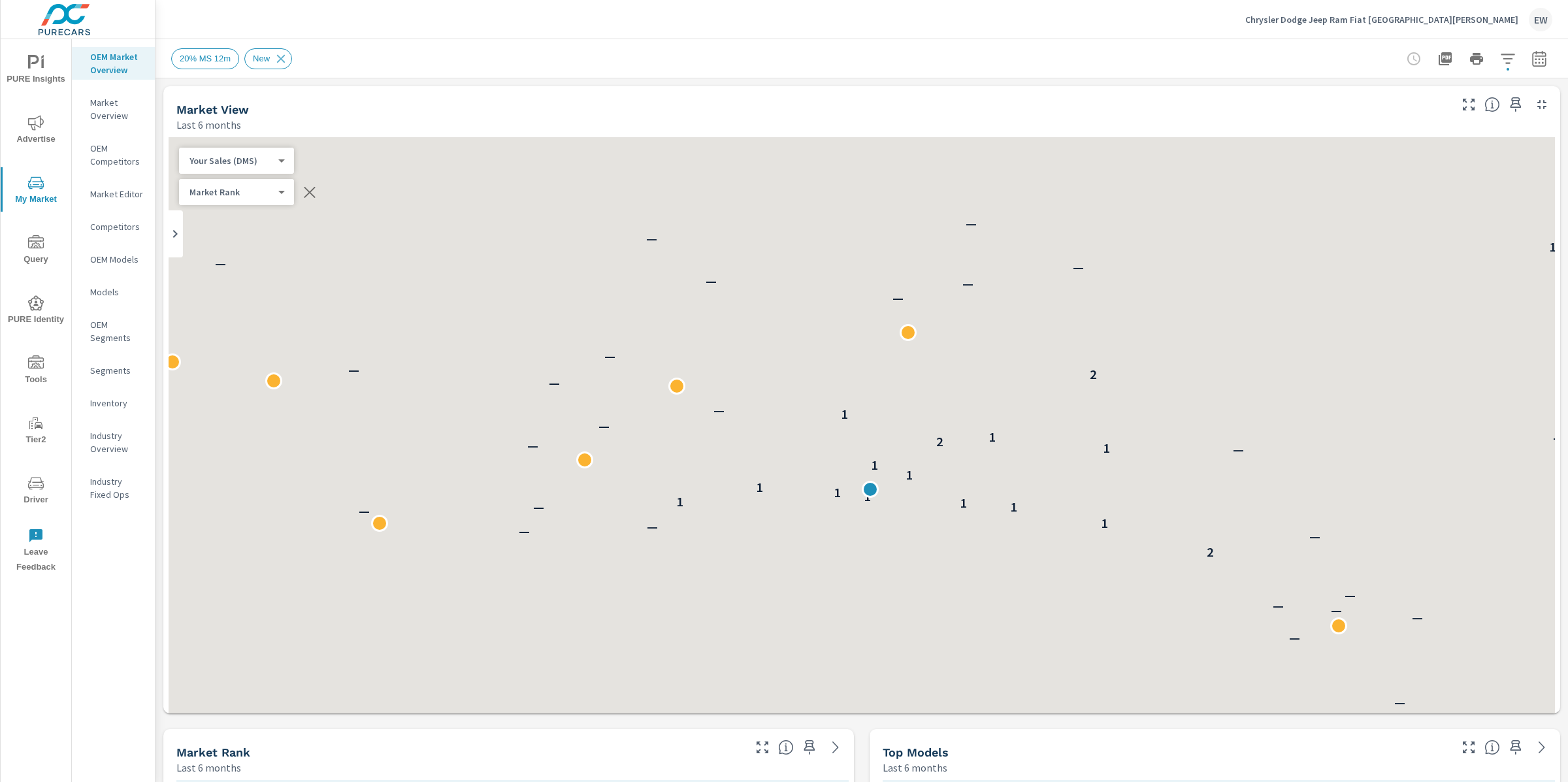
scroll to position [1, 0]
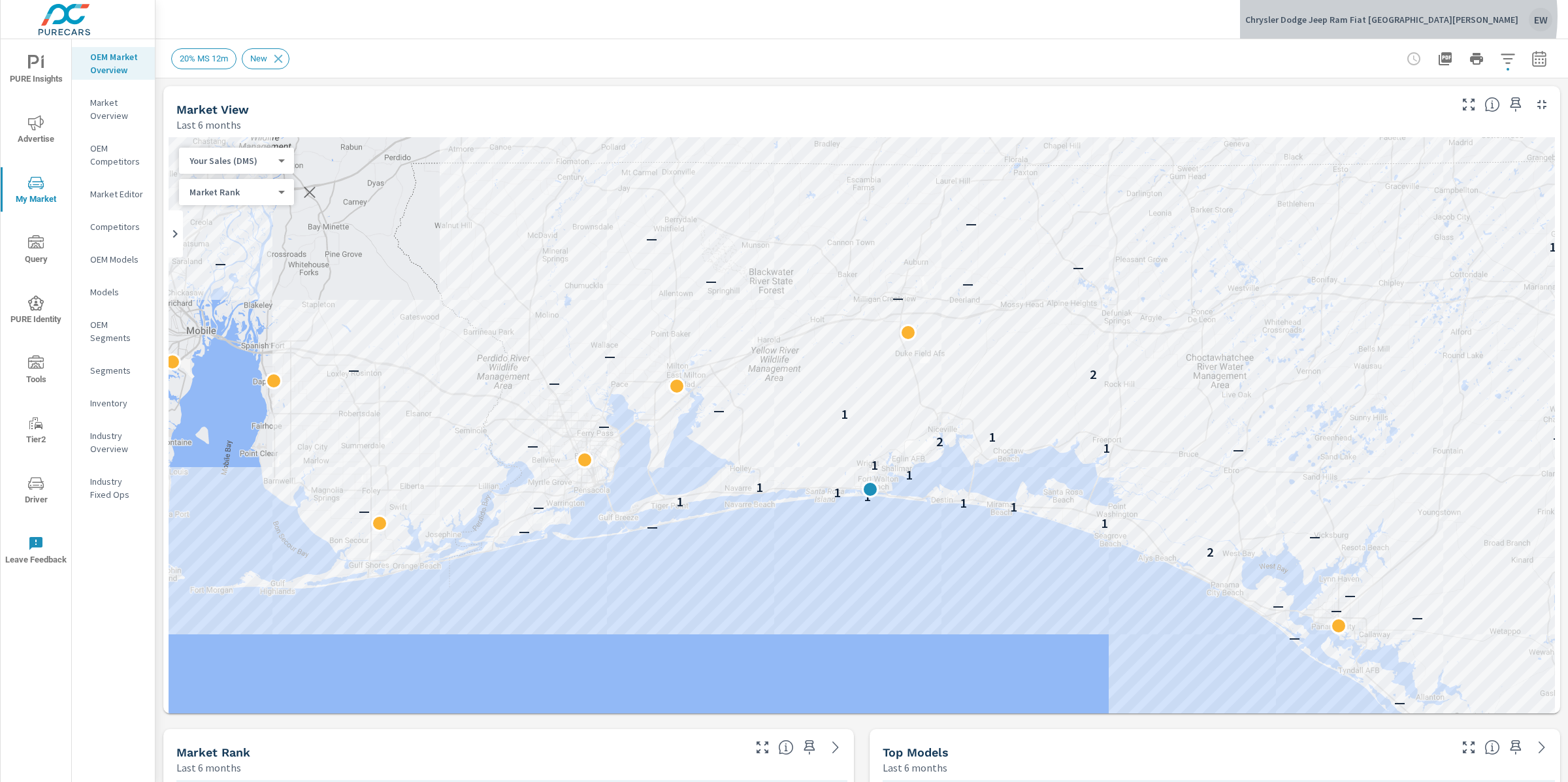
click at [1432, 16] on p "Chrysler Dodge Jeep Ram Fiat [GEOGRAPHIC_DATA][PERSON_NAME]" at bounding box center [1382, 19] width 273 height 12
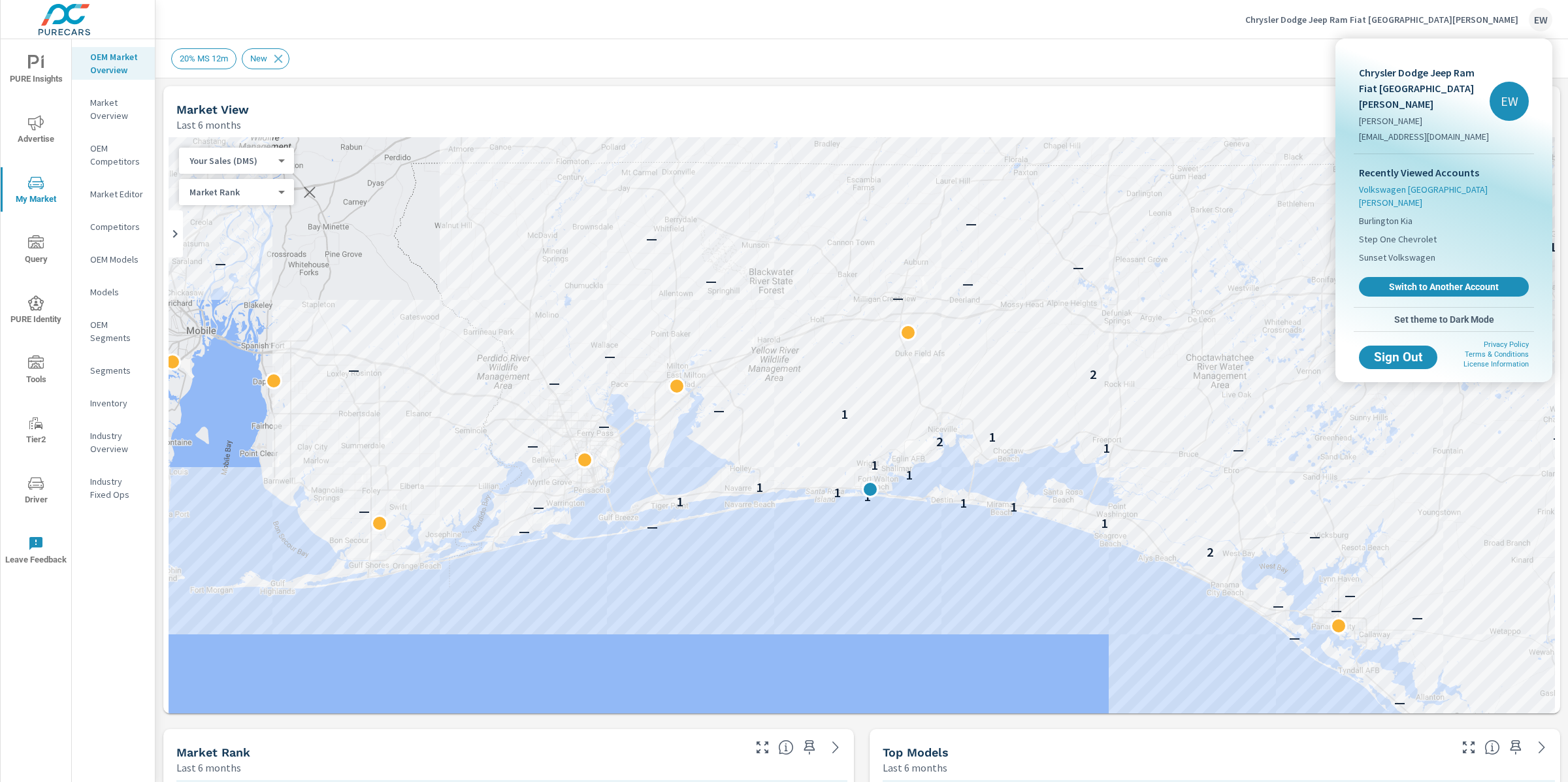
click at [1386, 209] on span "Volkswagen [GEOGRAPHIC_DATA][PERSON_NAME]" at bounding box center [1444, 196] width 170 height 26
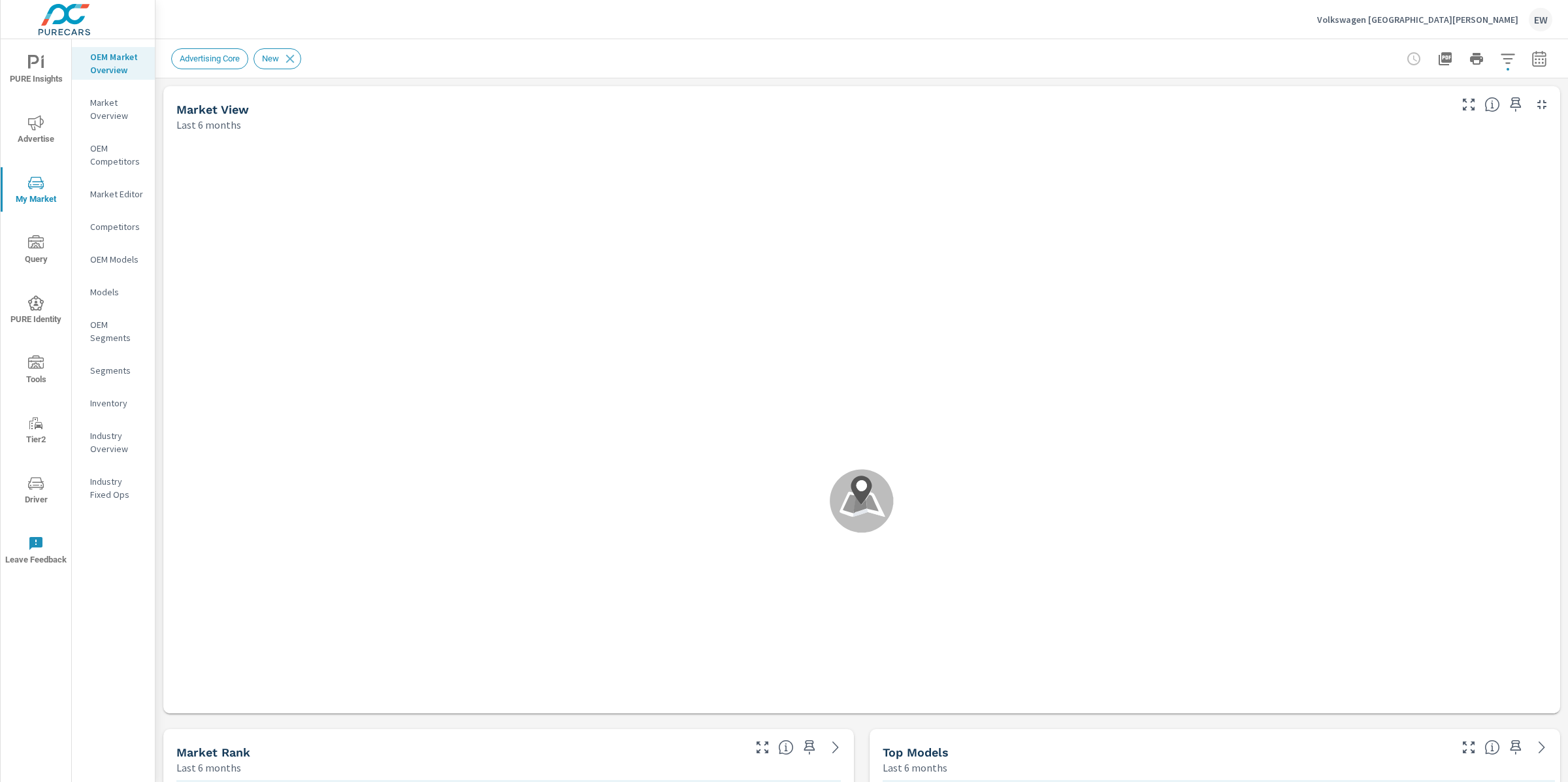
scroll to position [1, 0]
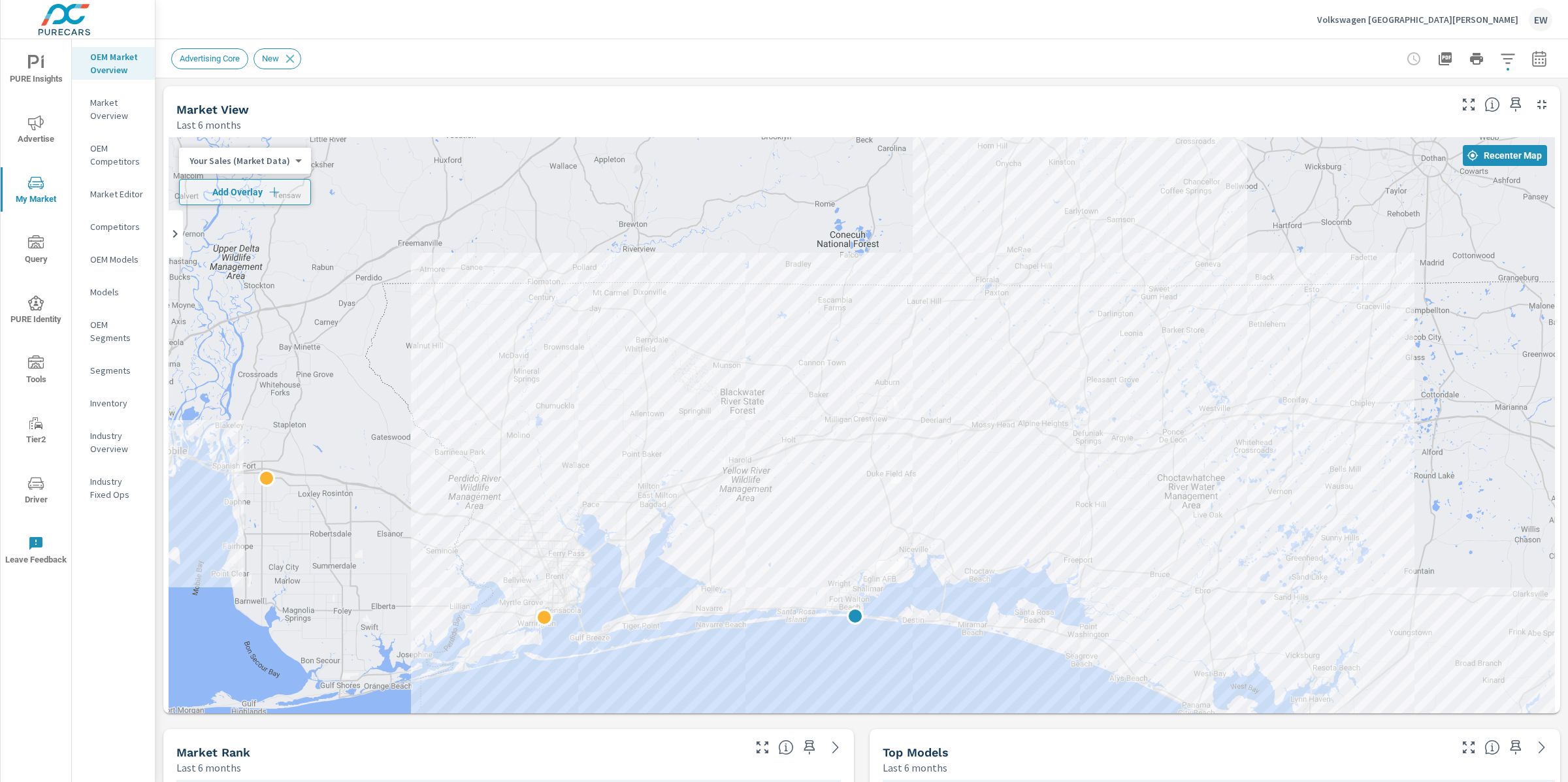
drag, startPoint x: 693, startPoint y: 608, endPoint x: 678, endPoint y: 736, distance: 128.9
click at [678, 736] on div at bounding box center [861, 480] width 1386 height 687
click at [281, 195] on icon "button" at bounding box center [274, 192] width 13 height 13
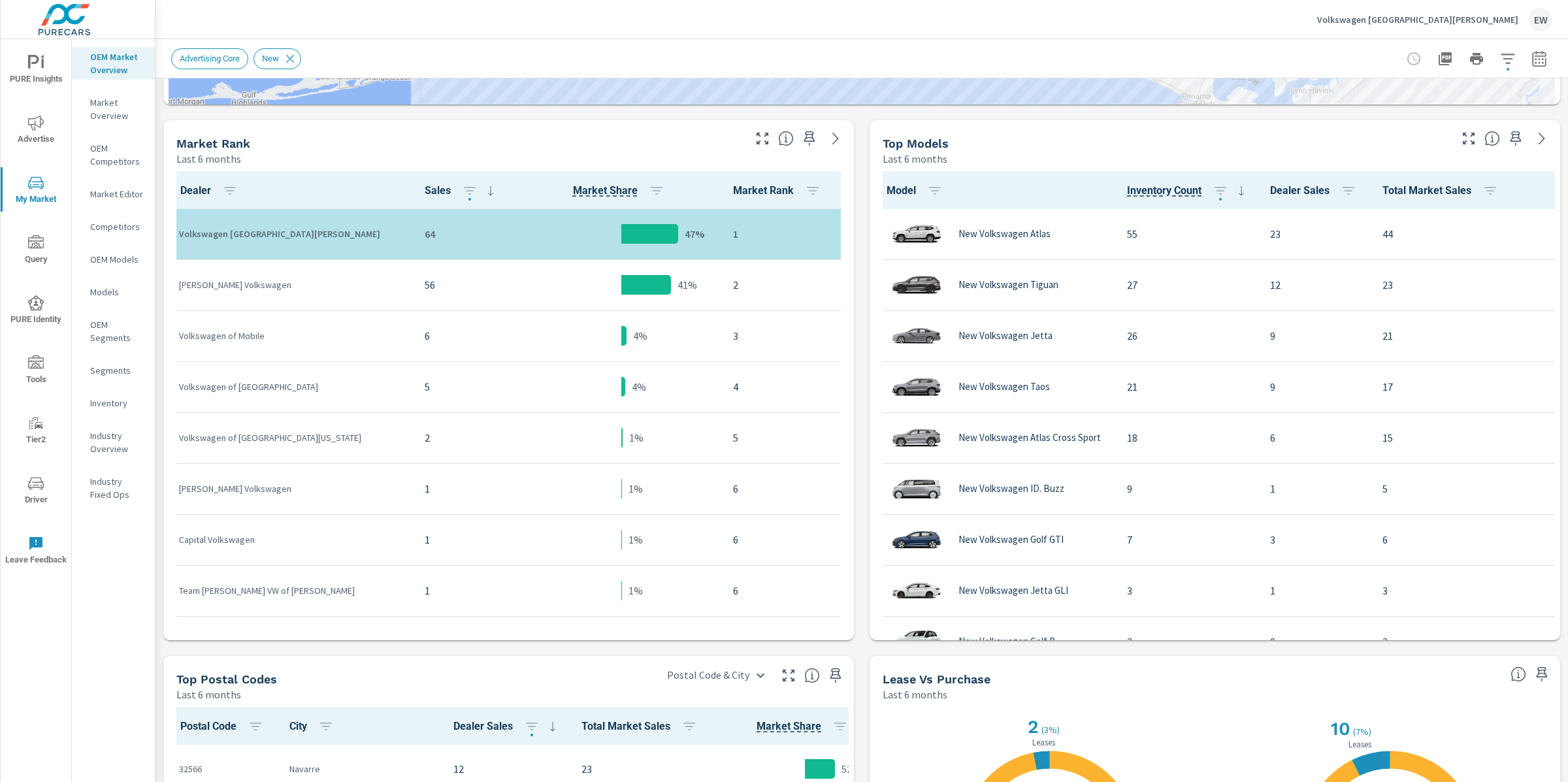
scroll to position [709, 0]
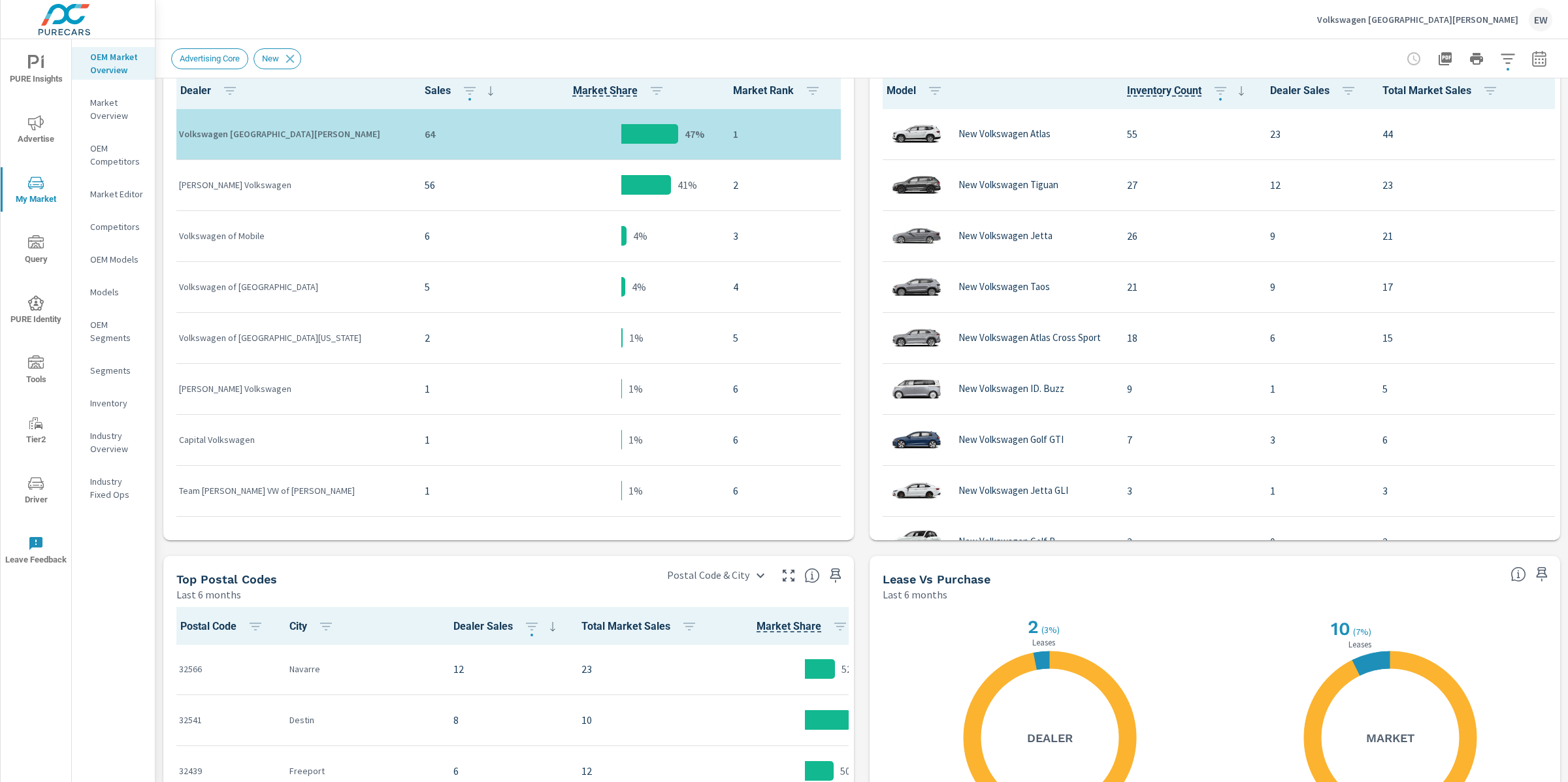
click at [1535, 63] on icon "button" at bounding box center [1539, 61] width 8 height 5
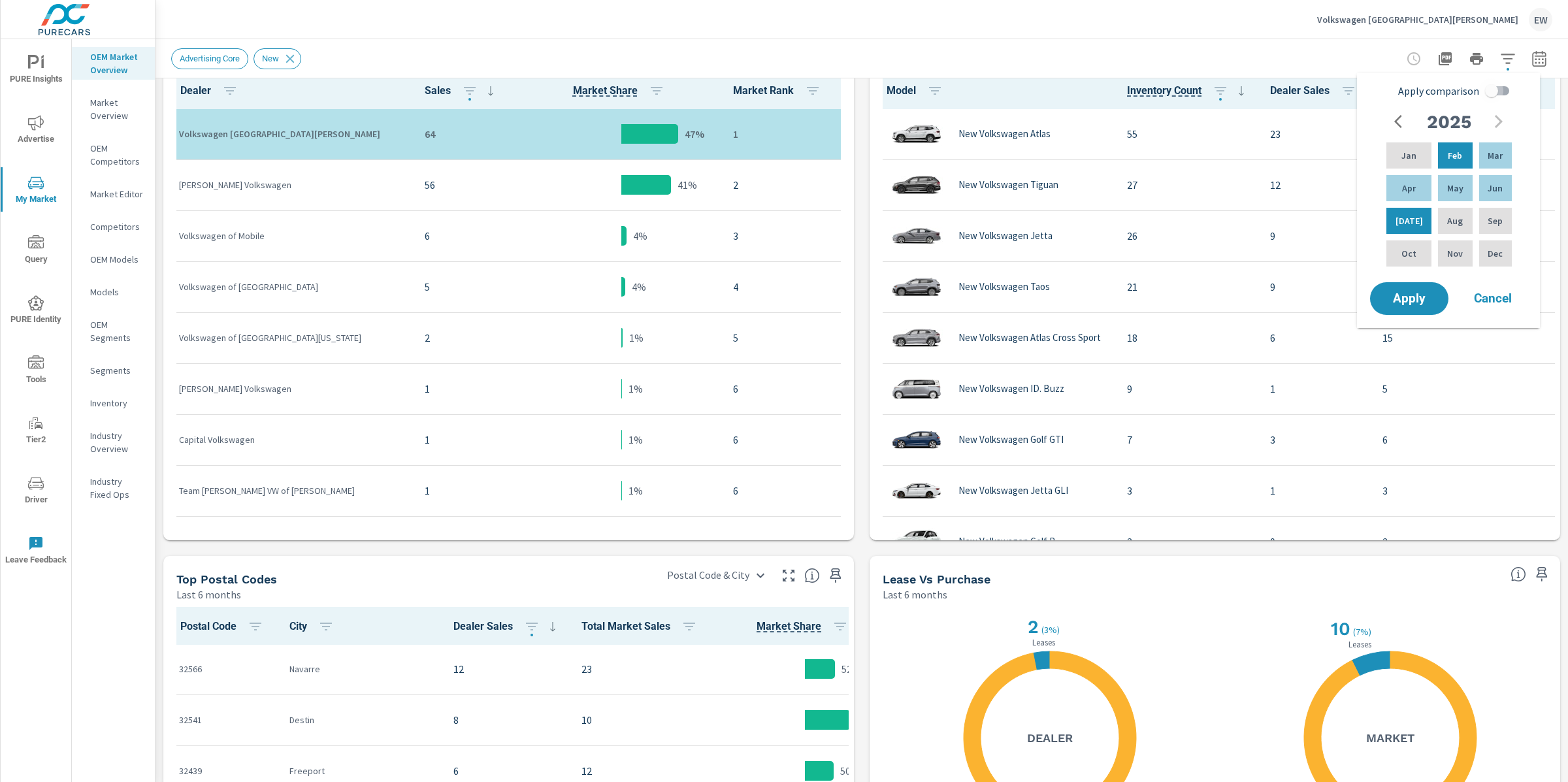
click at [1505, 86] on input "Apply comparison" at bounding box center [1491, 90] width 75 height 25
checkbox input "true"
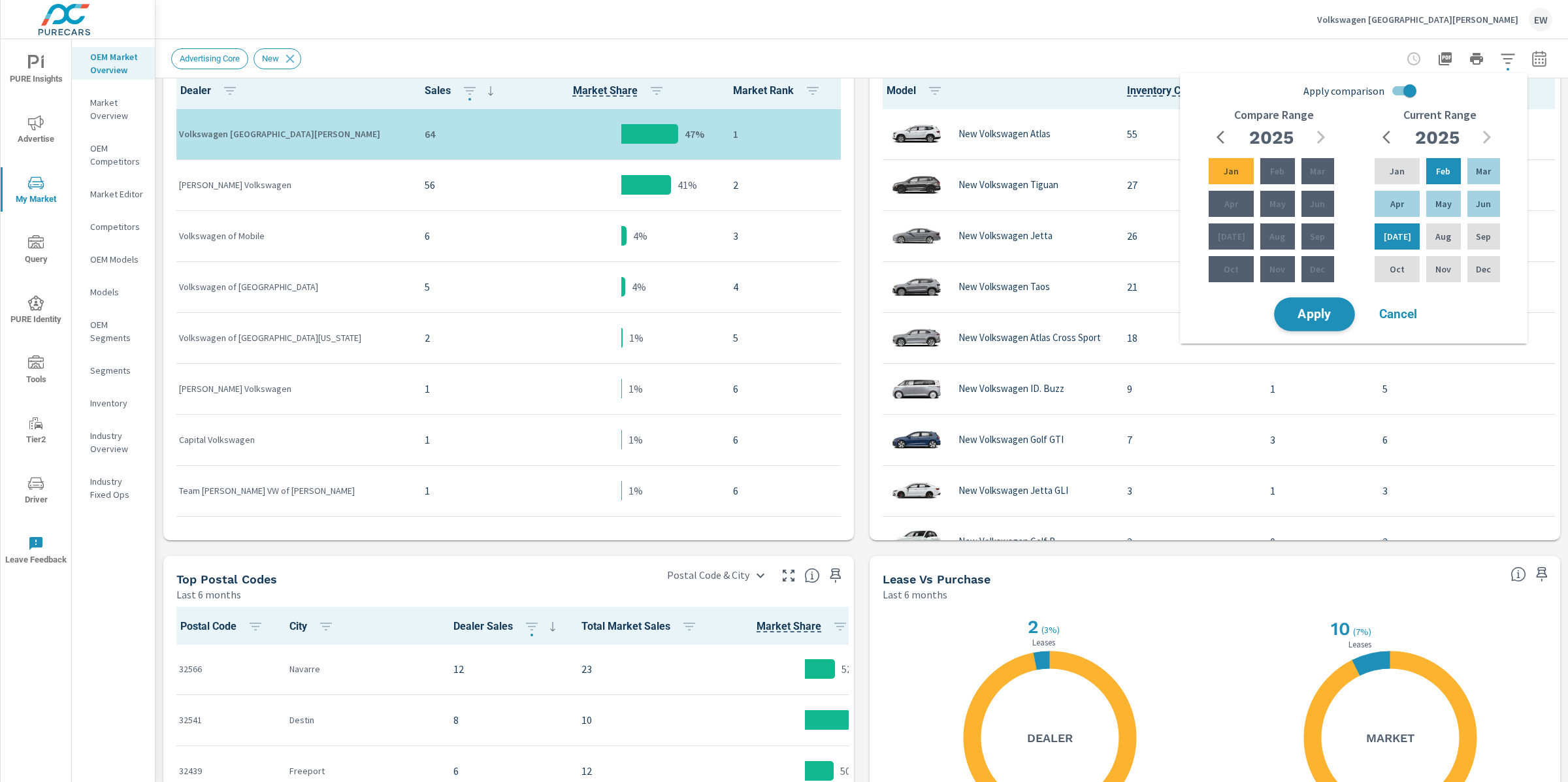
click at [1319, 321] on span "Apply" at bounding box center [1314, 315] width 53 height 12
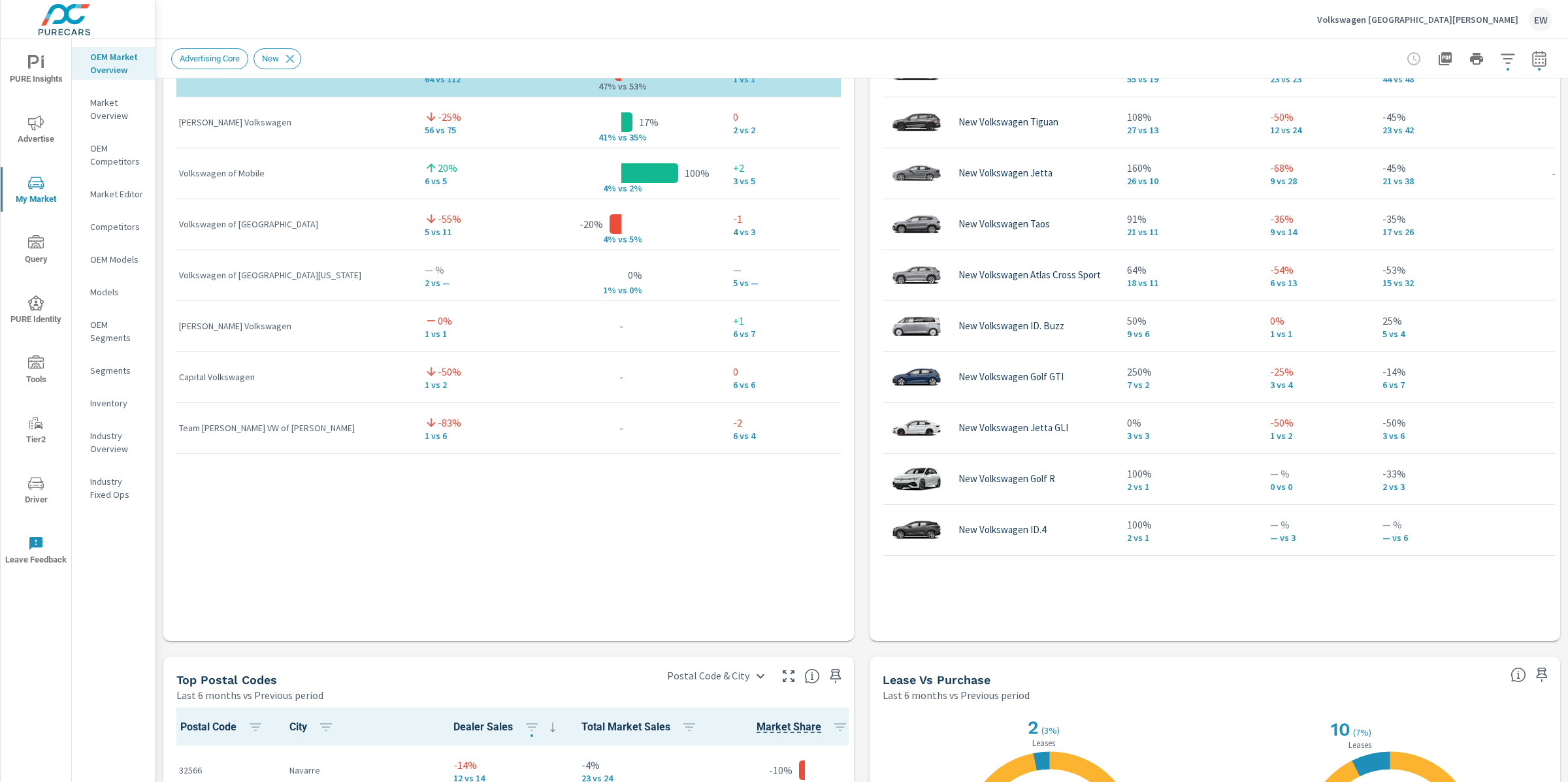
scroll to position [1, 0]
click at [160, 161] on div "Market View Last 6 months vs Previous period ← Move left → Move right ↑ Move up…" at bounding box center [861, 229] width 1412 height 2238
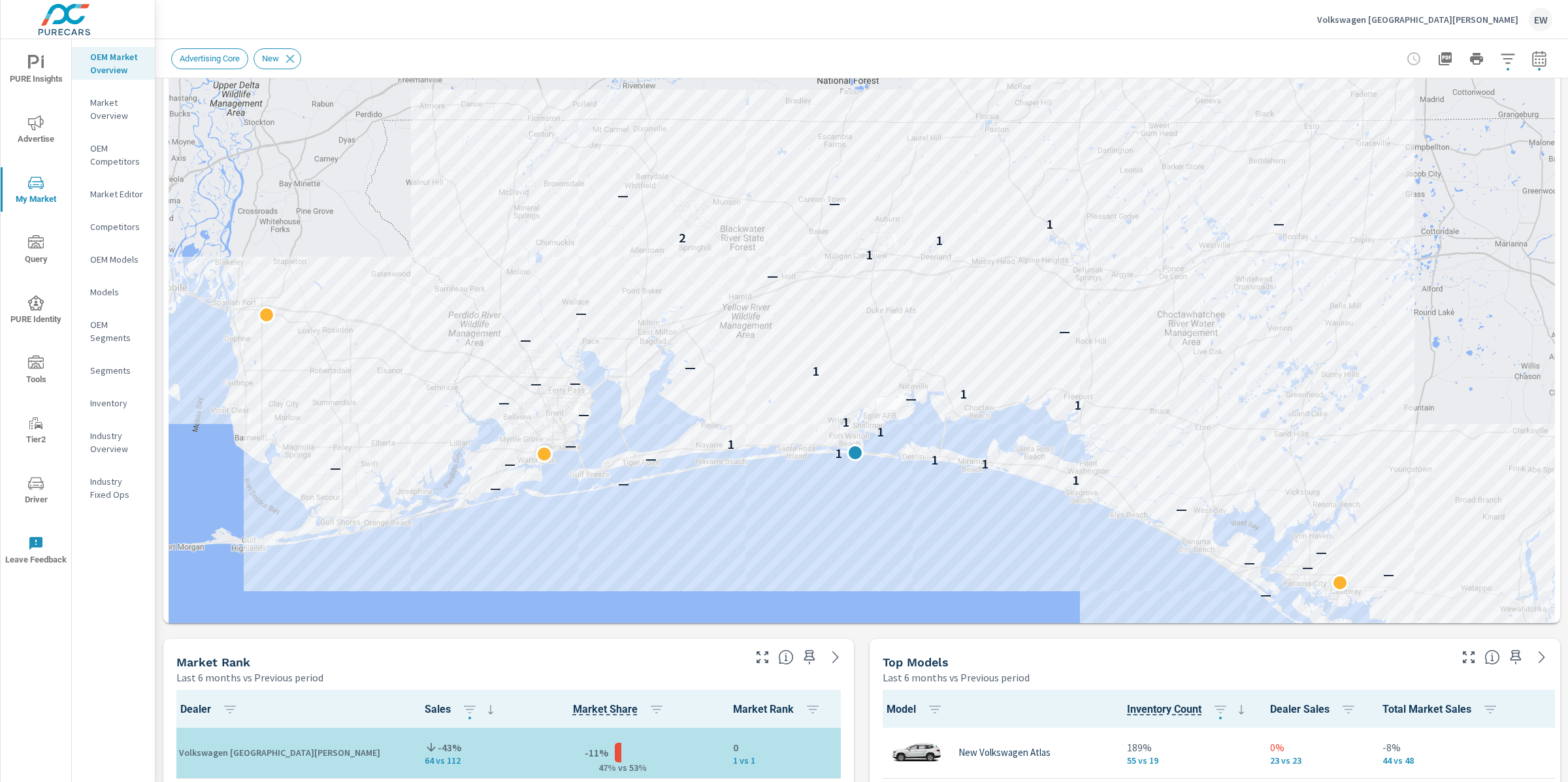
scroll to position [270, 0]
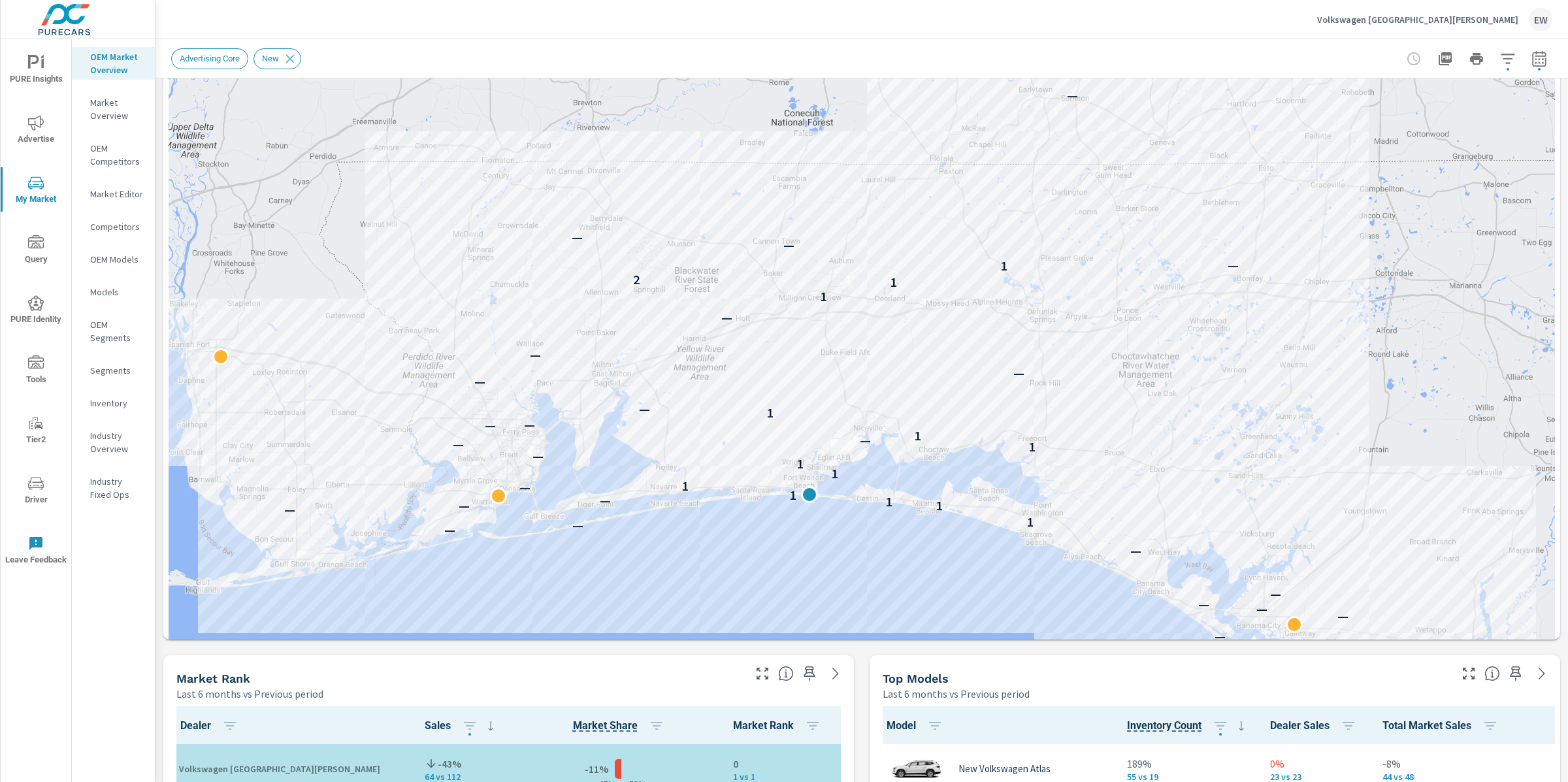
drag, startPoint x: 717, startPoint y: 552, endPoint x: 670, endPoint y: 577, distance: 53.2
click at [670, 577] on div "— — — — — — — — — 1 — — 1 1 — 1 — 1 1 1 — — 1 — — 1 — — 1 — — — — — — 1 1 2 1 —…" at bounding box center [861, 333] width 1386 height 933
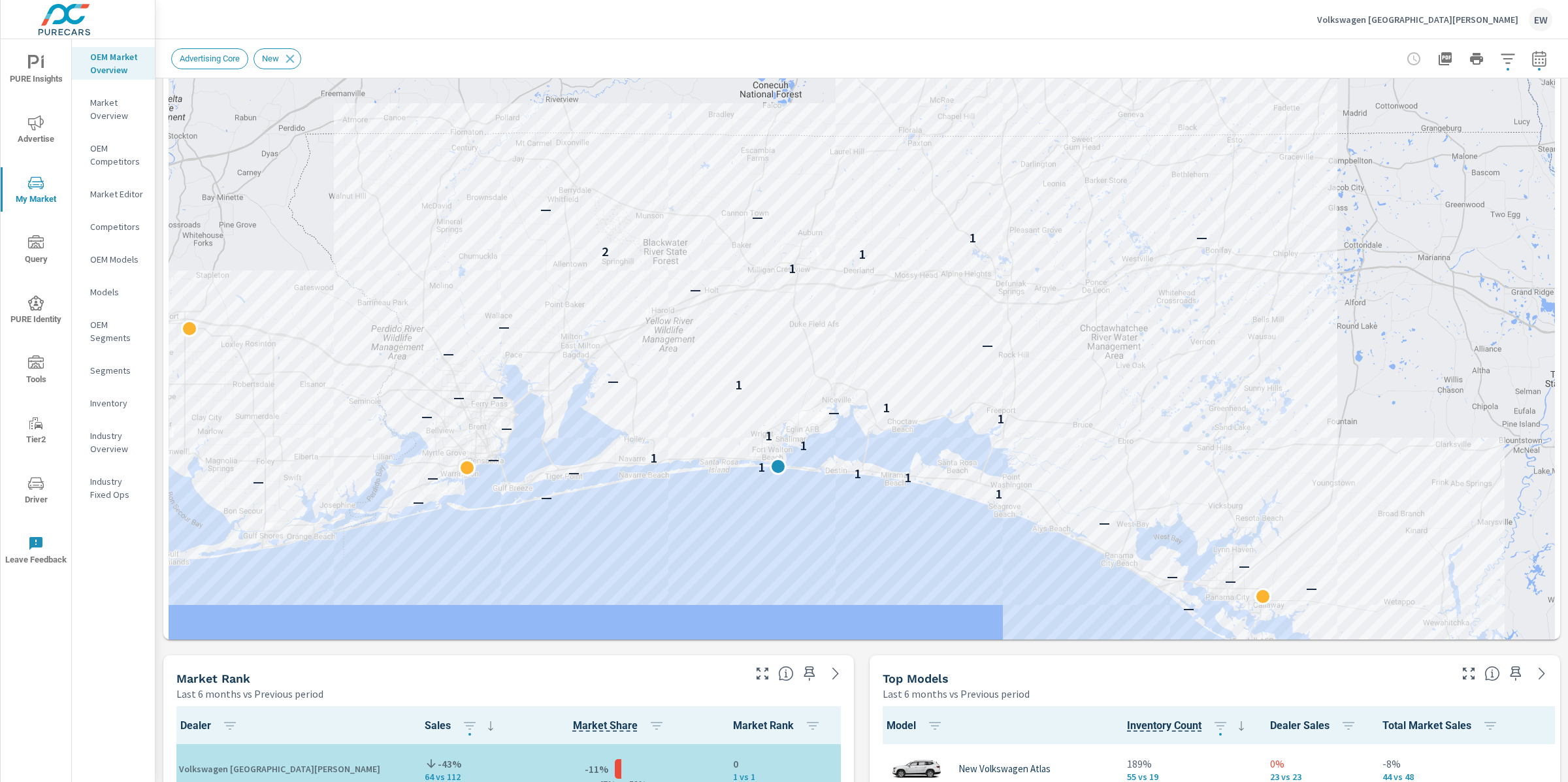
drag, startPoint x: 852, startPoint y: 608, endPoint x: 812, endPoint y: 577, distance: 50.6
click at [812, 577] on div "— — — — — — — — — 1 — — 1 1 — 1 — 1 1 1 — — 1 — — 1 — — 1 — — — — — — 1 1 2 1 —…" at bounding box center [861, 333] width 1386 height 933
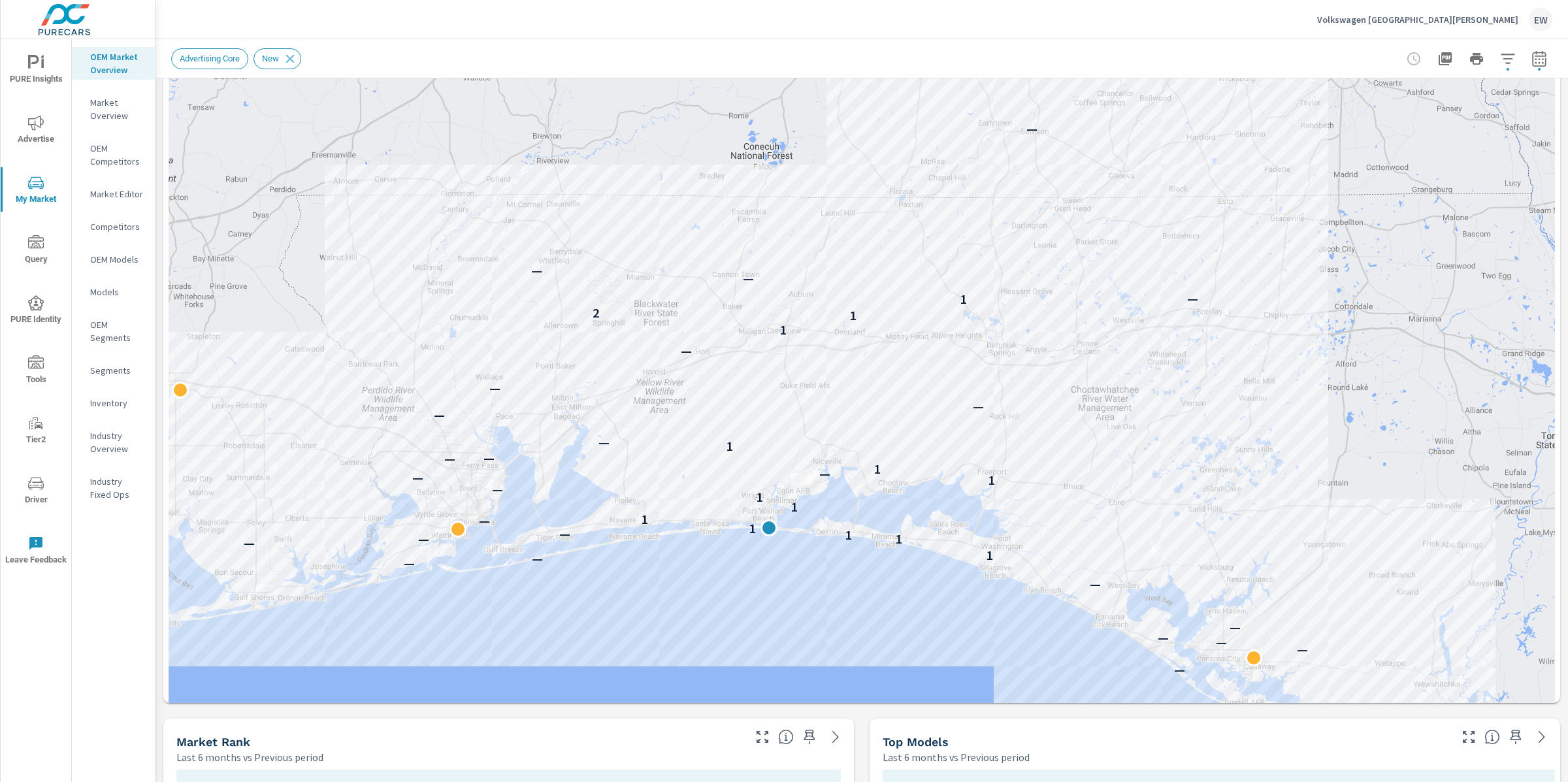
scroll to position [208, 0]
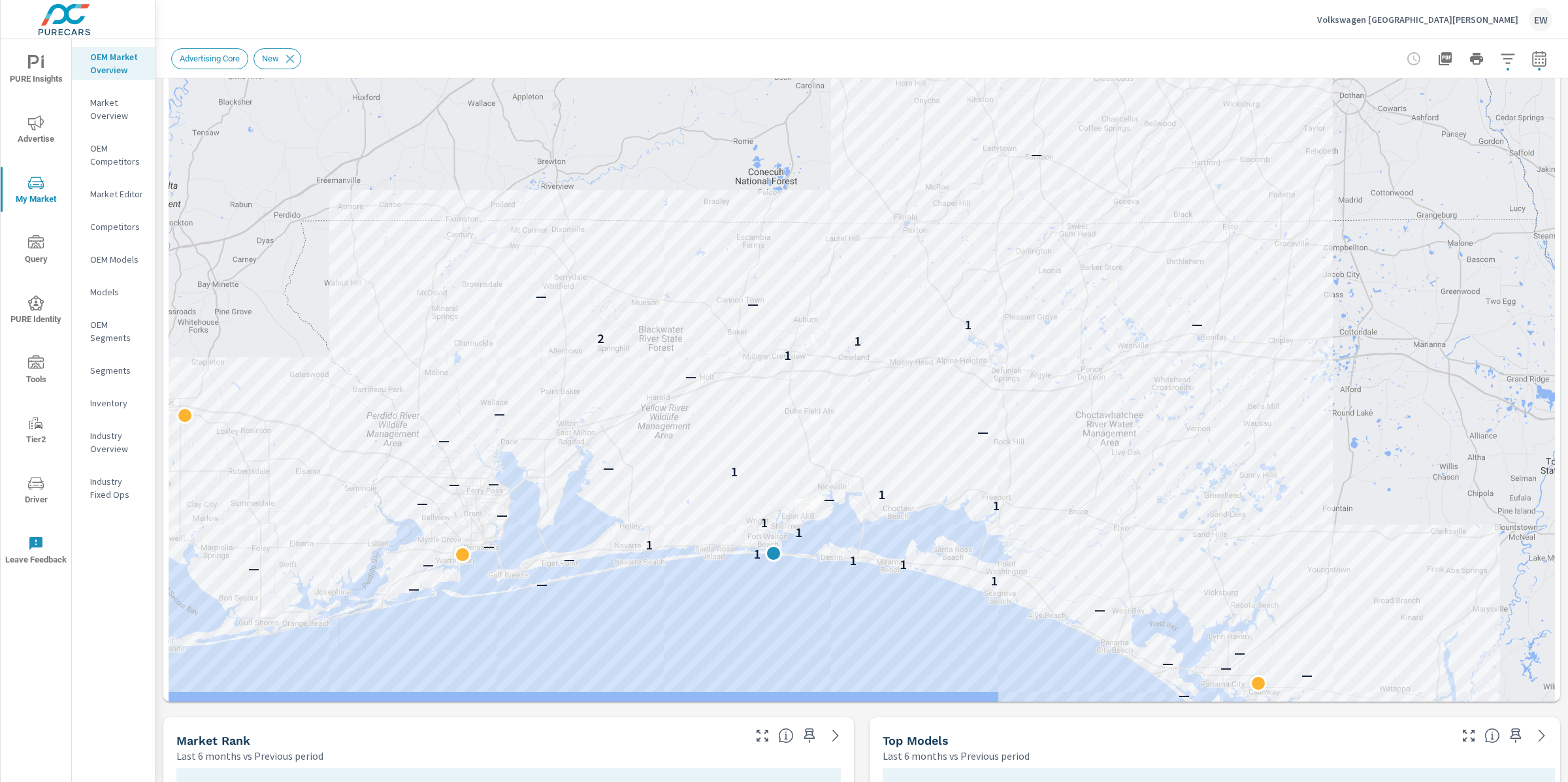
drag, startPoint x: 570, startPoint y: 664, endPoint x: 576, endPoint y: 693, distance: 29.6
click at [576, 693] on div "— — — — — — — — — 1 — — 1 1 — 1 — 1 1 1 — — 1 — — 1 — — 1 — — — — — — 1 1 2 1 —…" at bounding box center [861, 395] width 1386 height 933
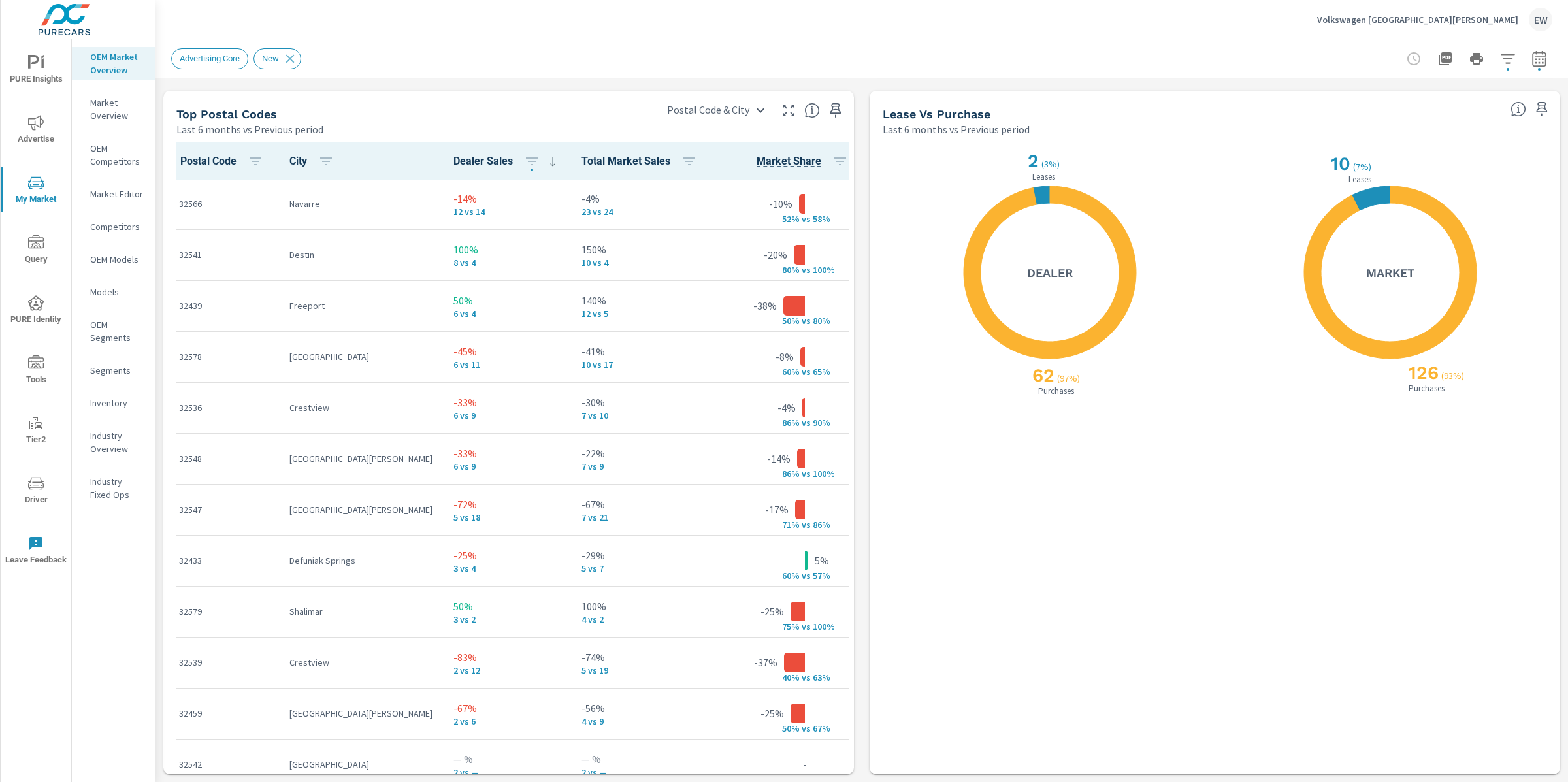
scroll to position [1934, 0]
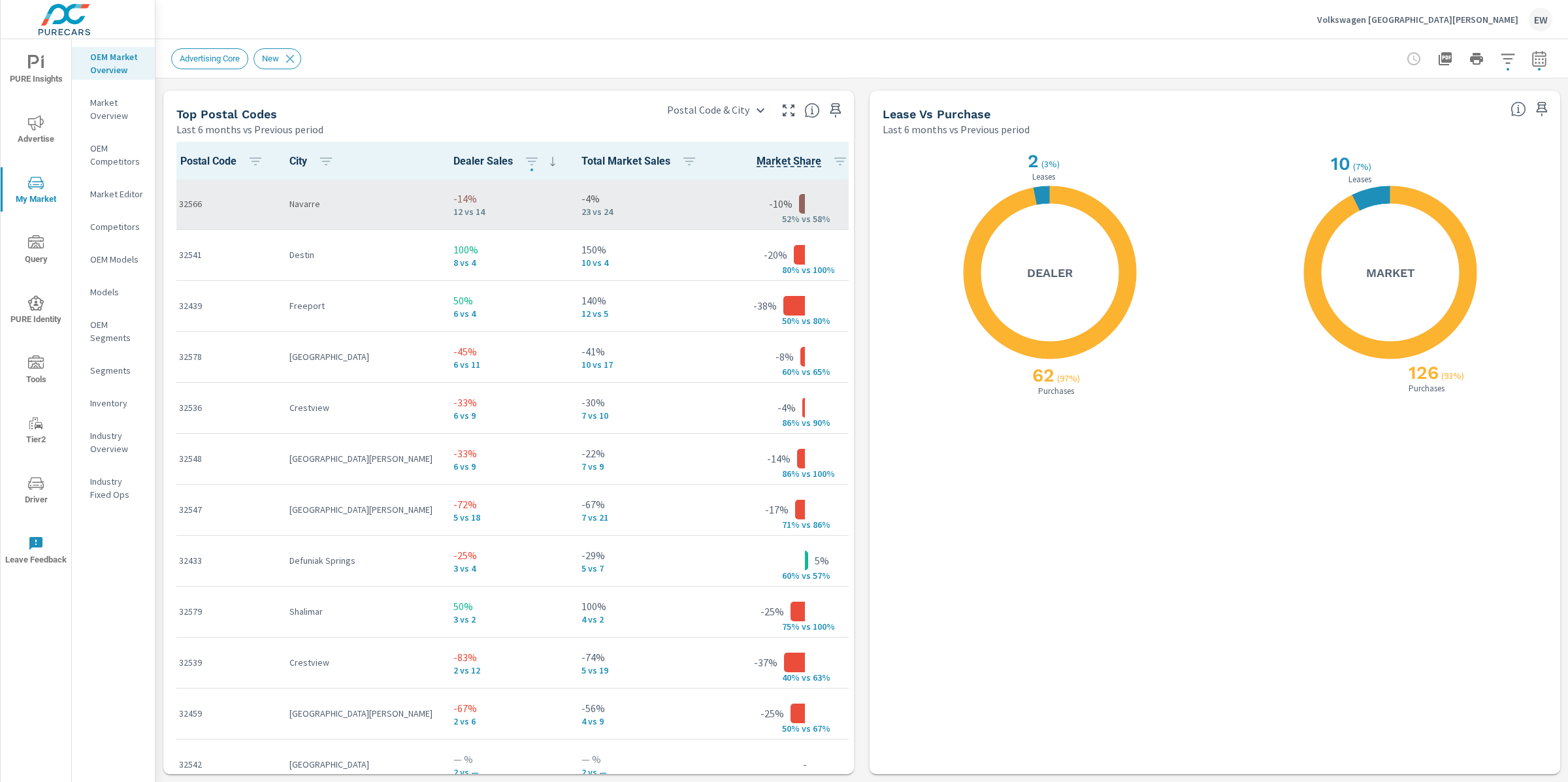
click at [360, 202] on div "Navarre" at bounding box center [360, 204] width 143 height 40
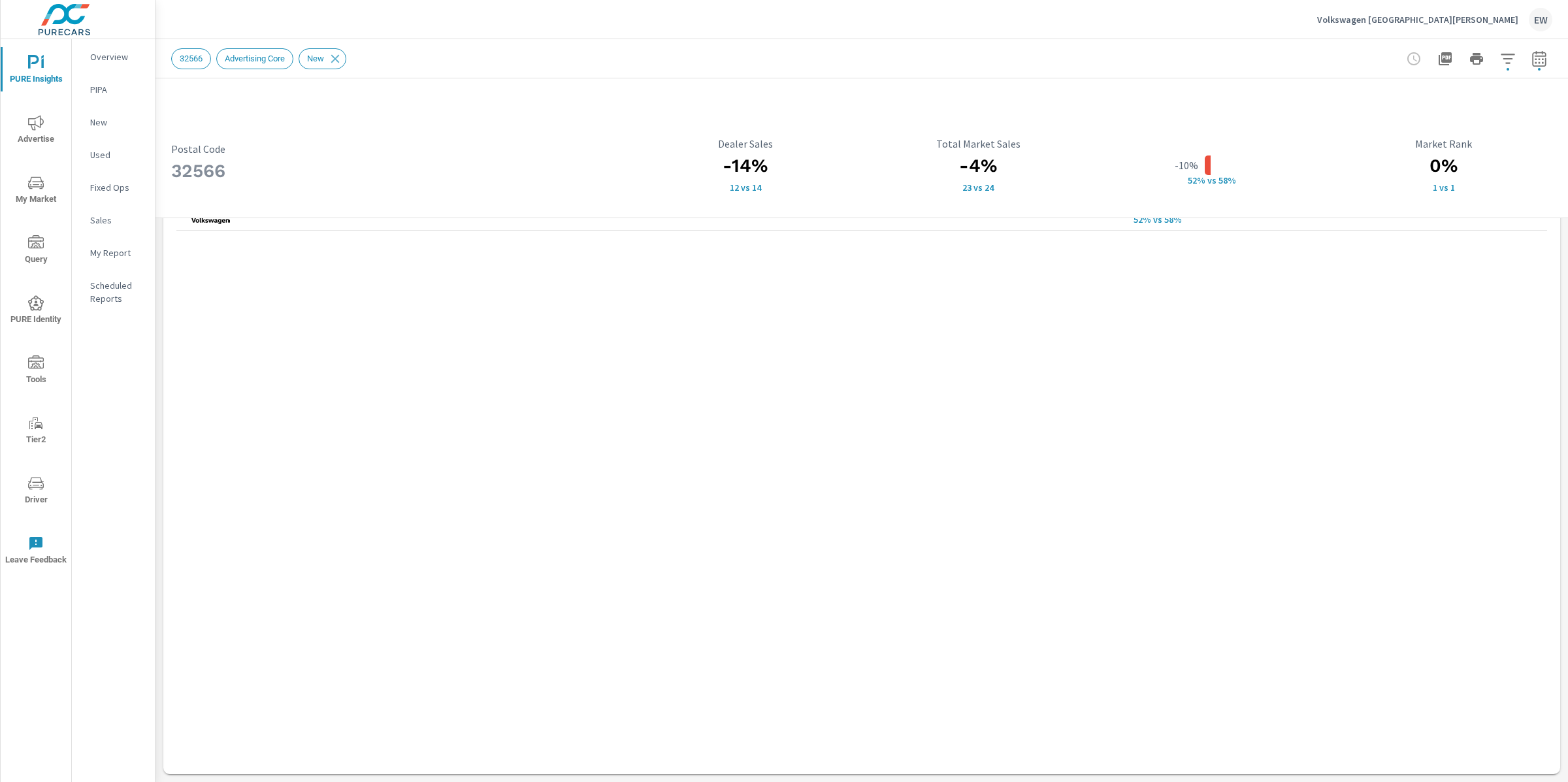
scroll to position [1067, 0]
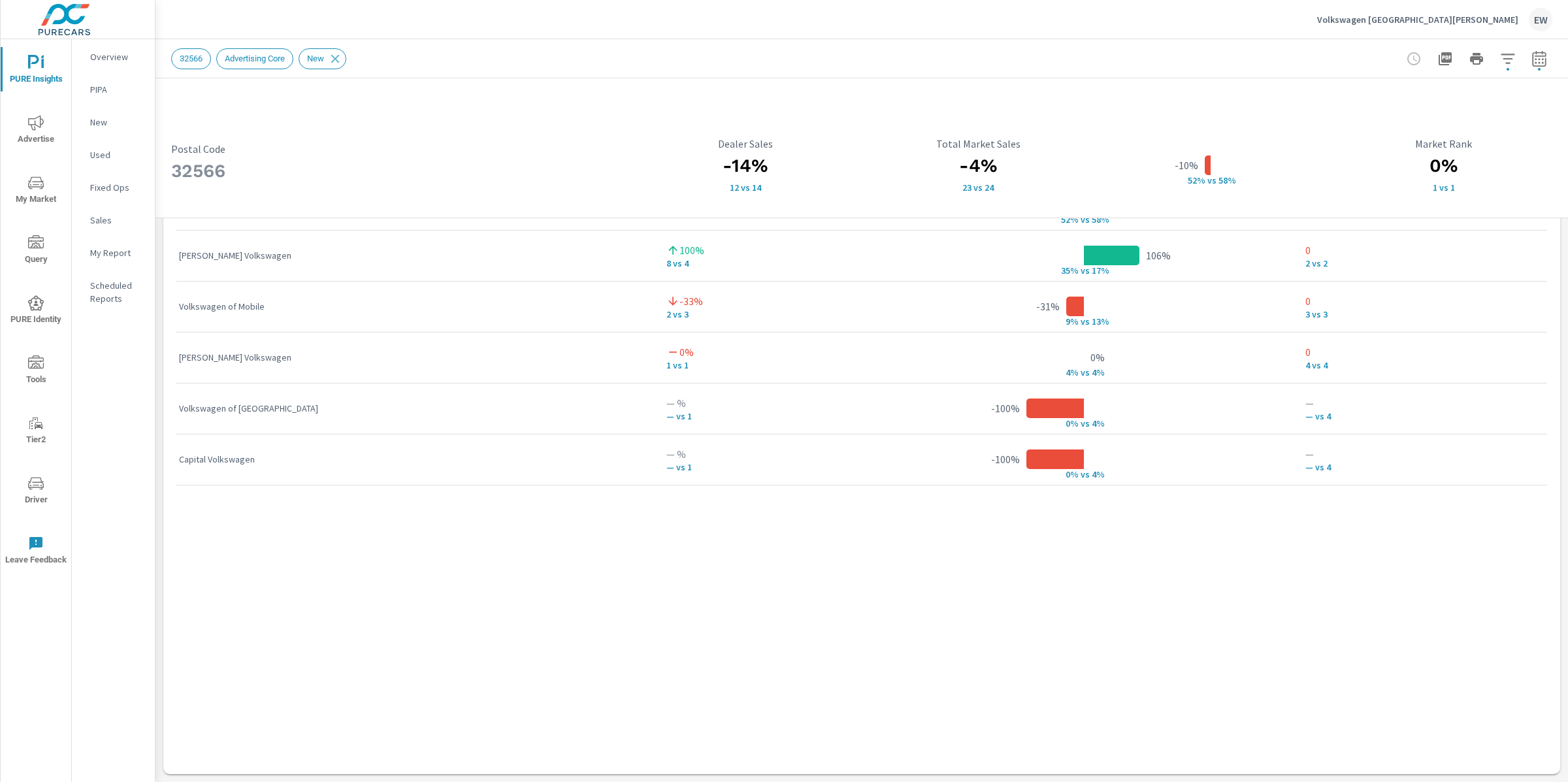
drag, startPoint x: 981, startPoint y: 398, endPoint x: 1014, endPoint y: 398, distance: 33.0
click at [1014, 225] on div "-10% 52% v s 58%" at bounding box center [1083, 205] width 401 height 40
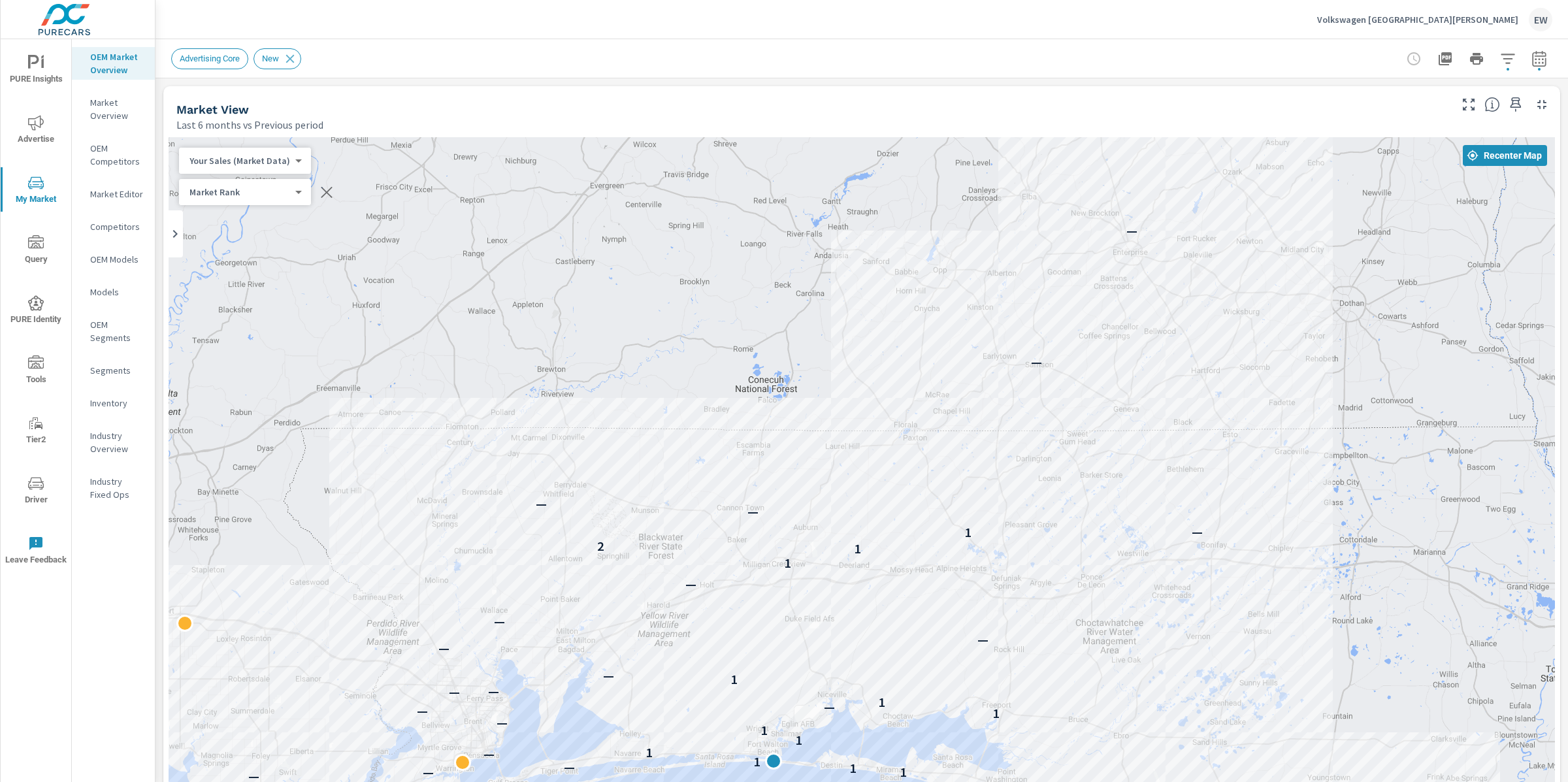
scroll to position [1, 0]
